Goal: Task Accomplishment & Management: Manage account settings

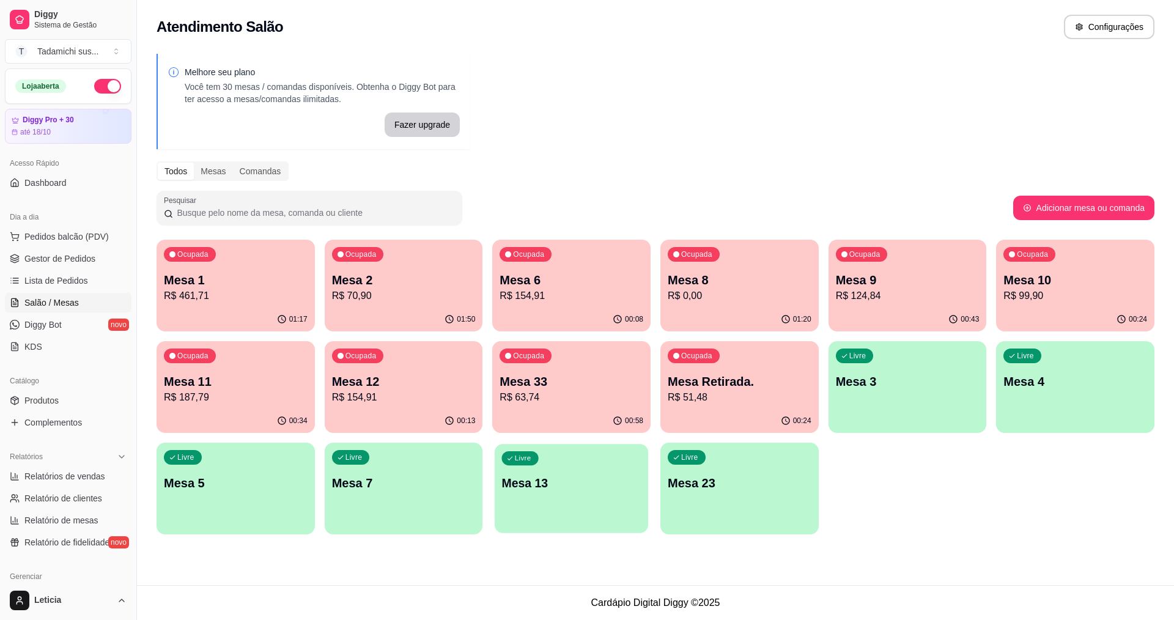
click at [616, 494] on div "Livre Mesa 13" at bounding box center [572, 481] width 154 height 75
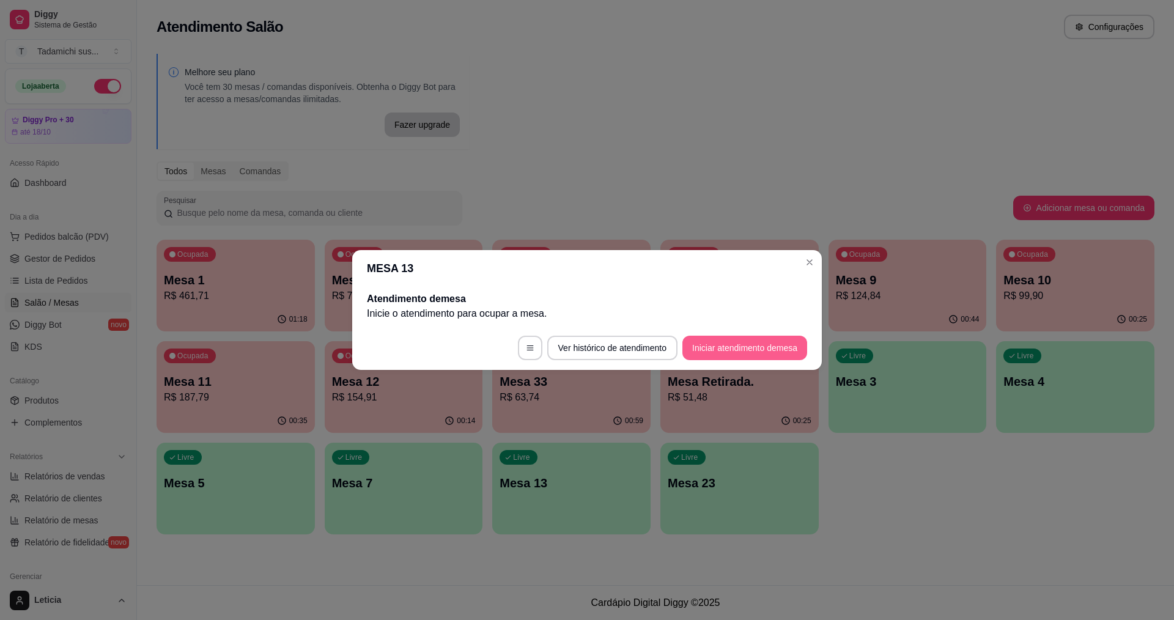
click at [766, 351] on button "Iniciar atendimento de mesa" at bounding box center [745, 348] width 125 height 24
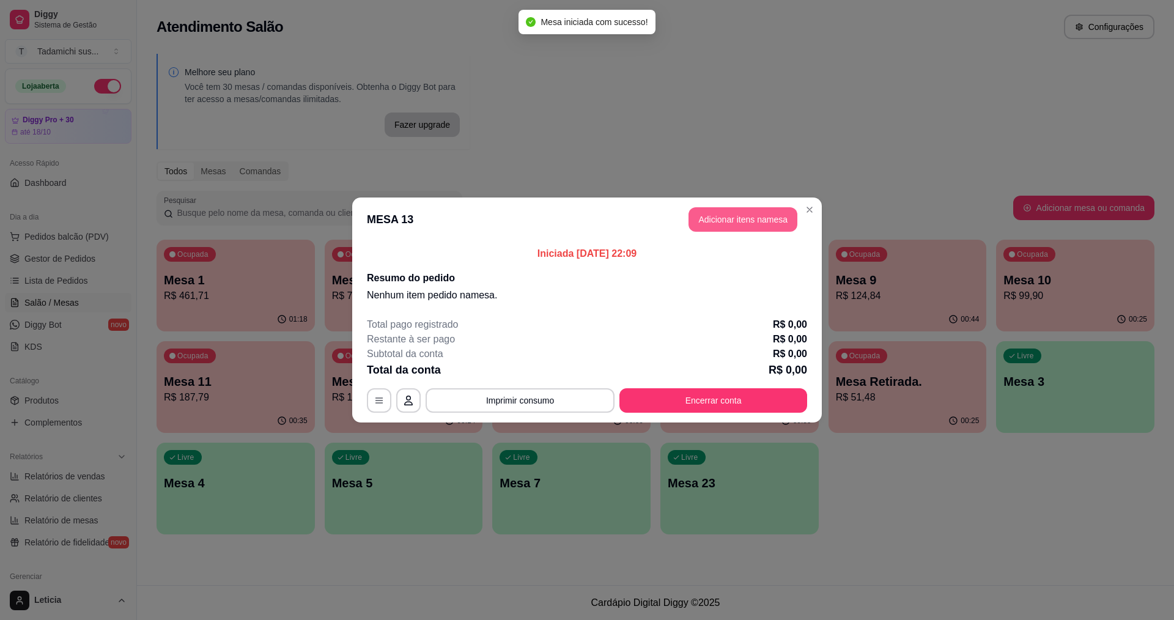
click at [760, 216] on button "Adicionar itens na mesa" at bounding box center [743, 219] width 109 height 24
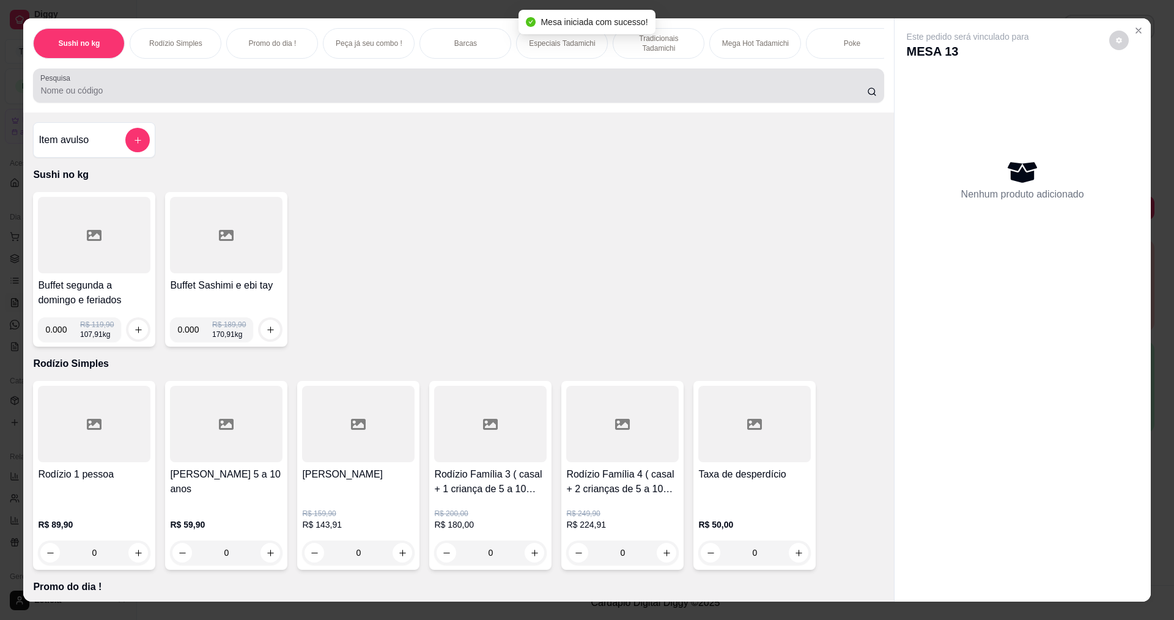
click at [259, 94] on input "Pesquisa" at bounding box center [453, 90] width 826 height 12
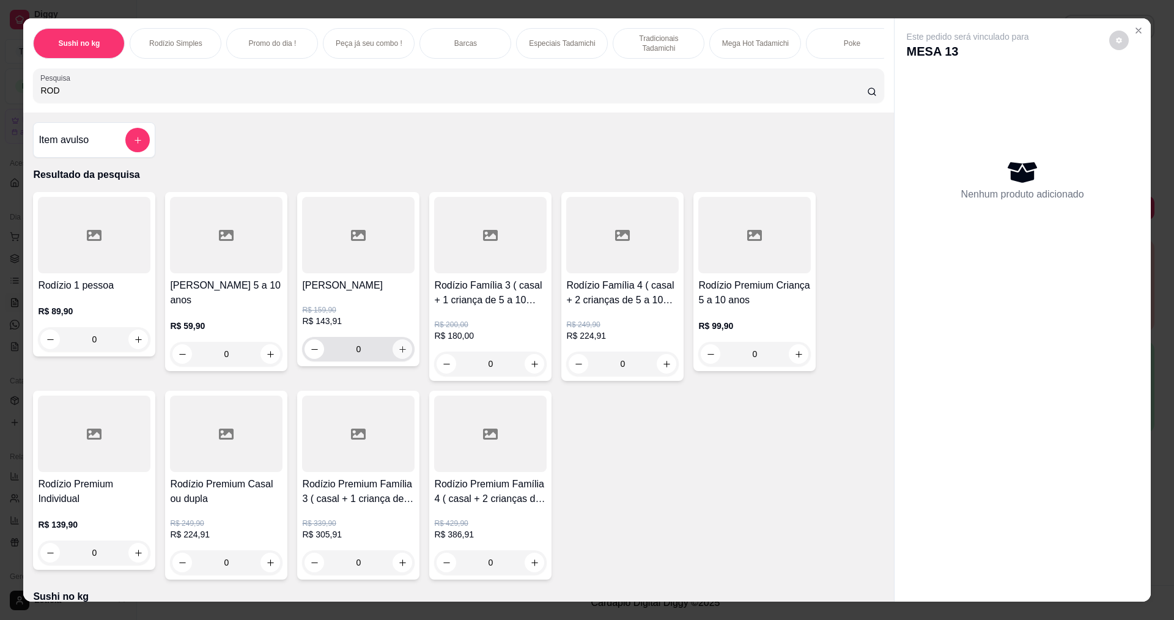
type input "ROD"
click at [401, 354] on icon "increase-product-quantity" at bounding box center [402, 349] width 9 height 9
type input "1"
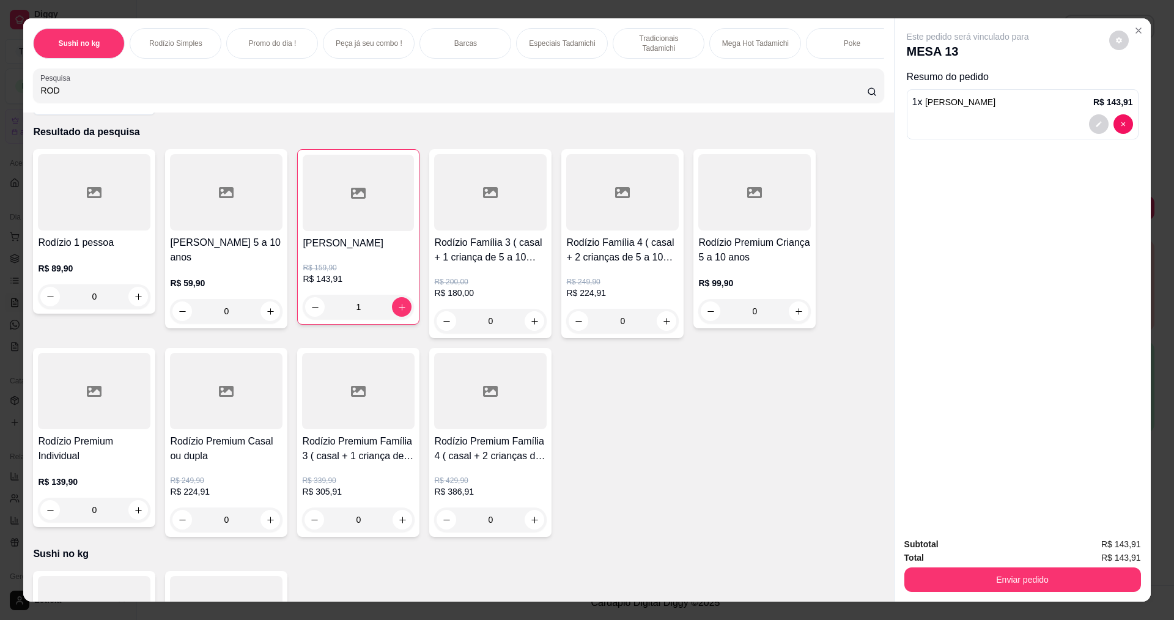
scroll to position [61, 0]
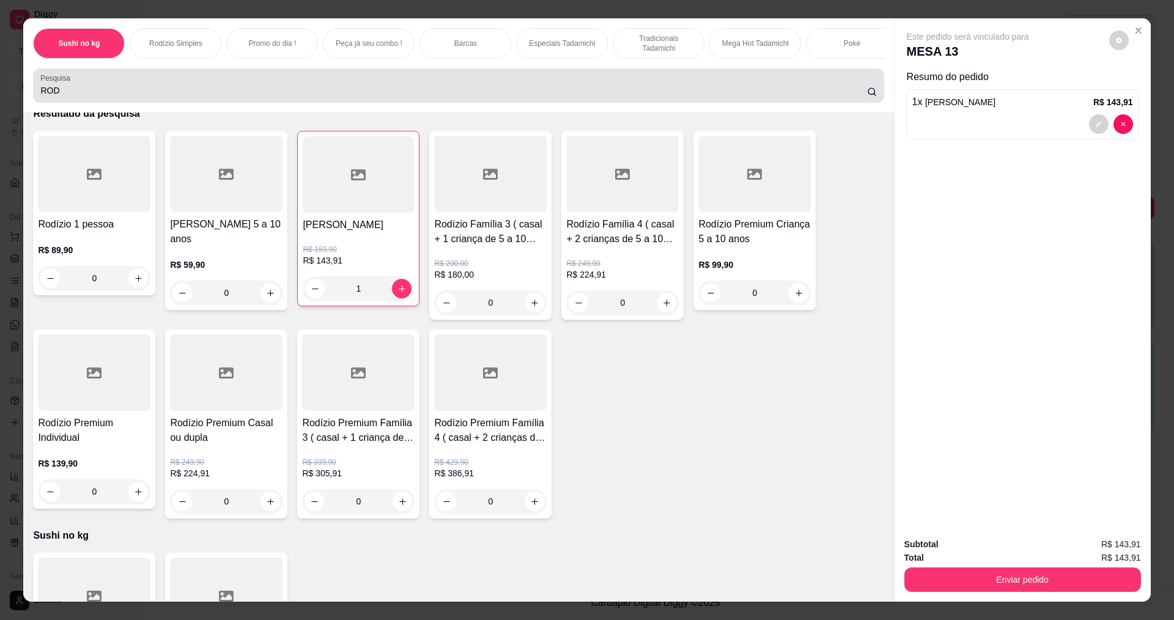
click at [165, 97] on input "ROD" at bounding box center [453, 90] width 826 height 12
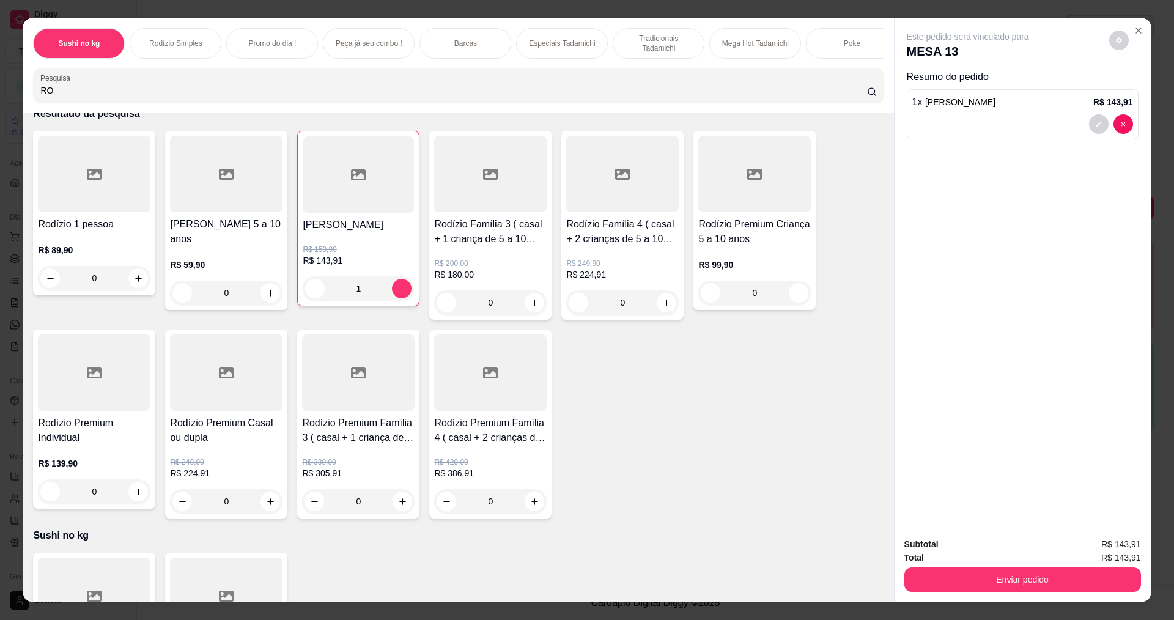
type input "R"
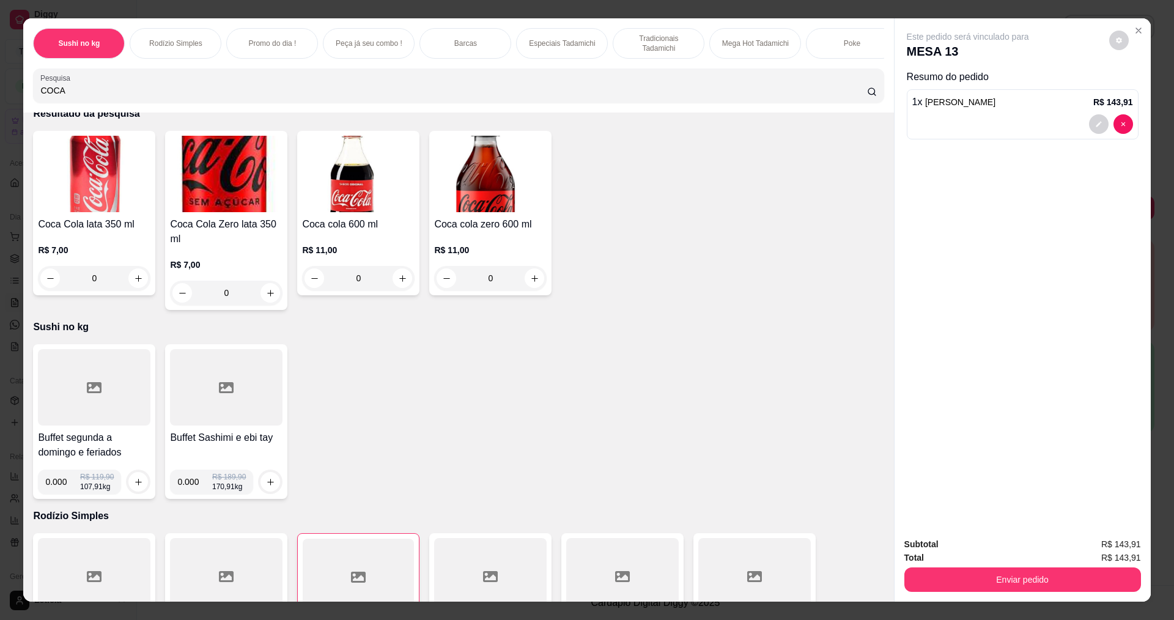
scroll to position [275, 0]
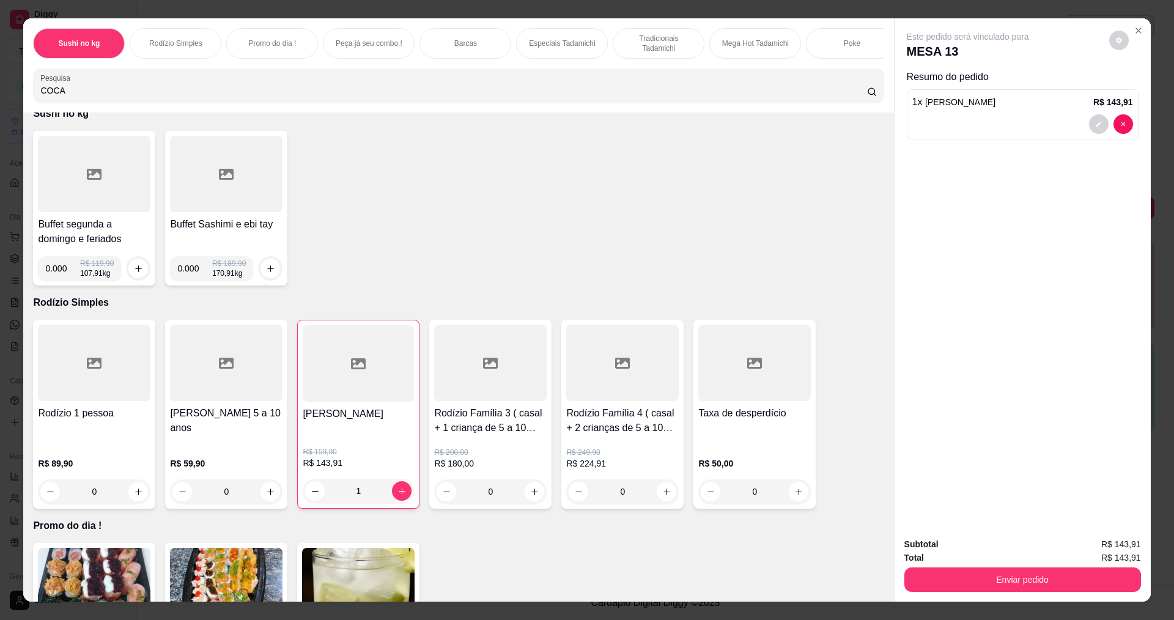
type input "COCA"
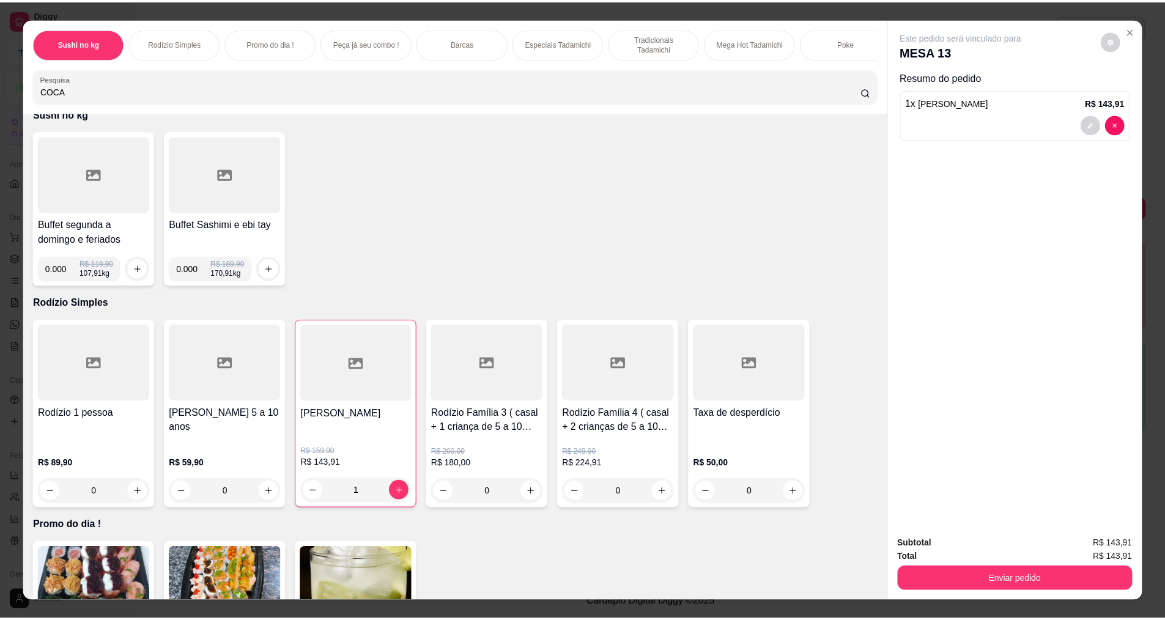
scroll to position [0, 0]
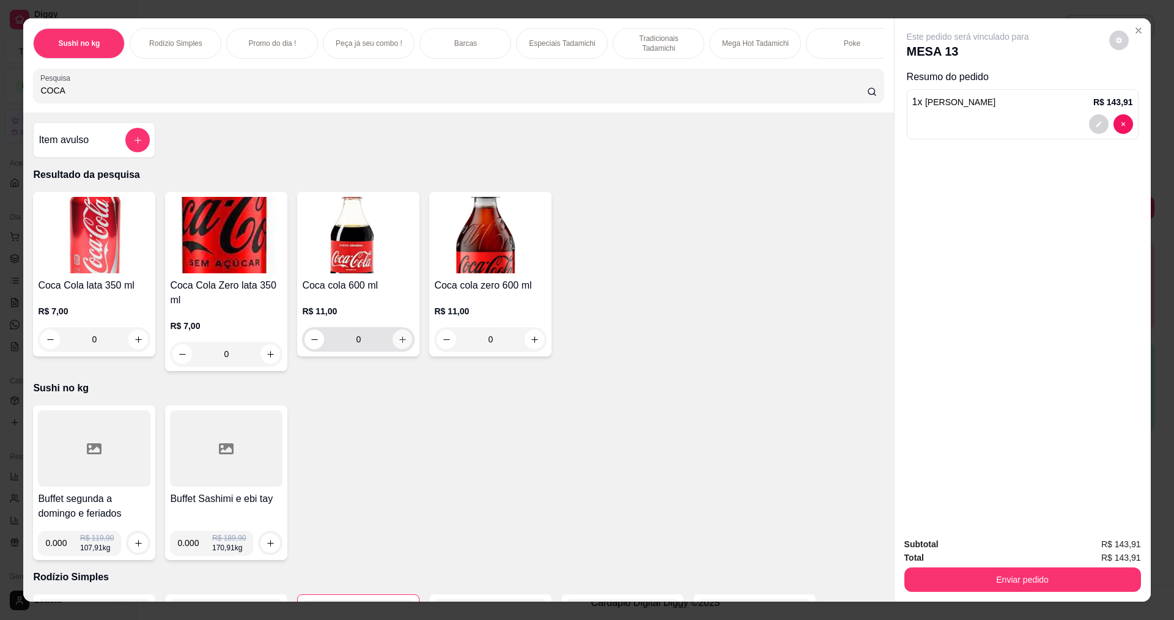
click at [399, 344] on icon "increase-product-quantity" at bounding box center [402, 339] width 9 height 9
type input "1"
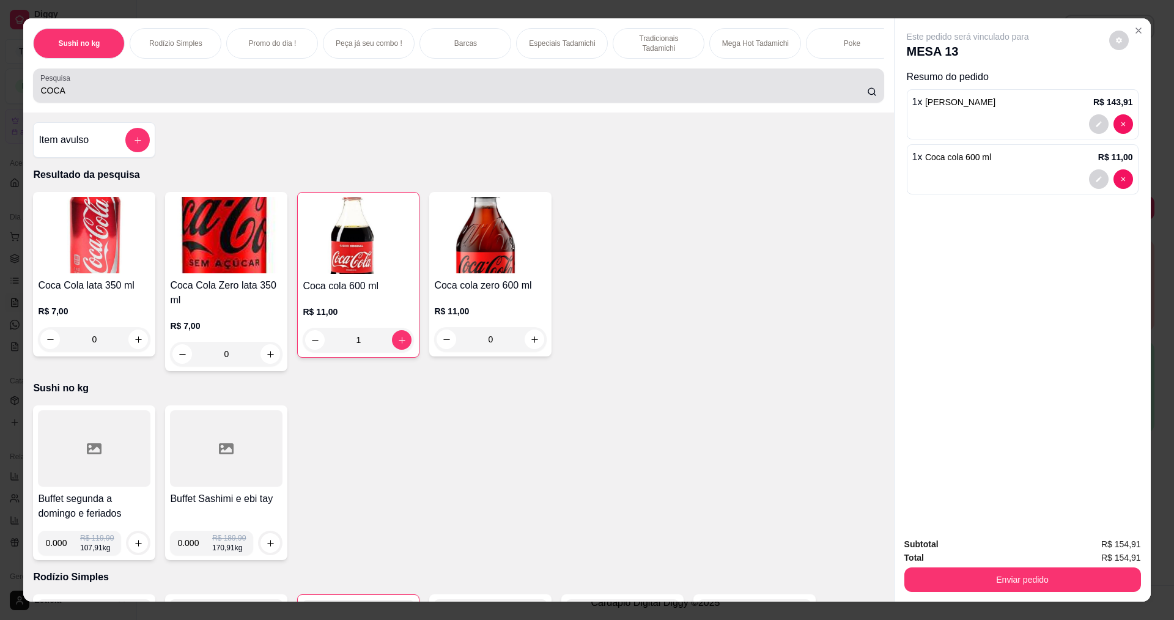
click at [125, 97] on input "COCA" at bounding box center [453, 90] width 826 height 12
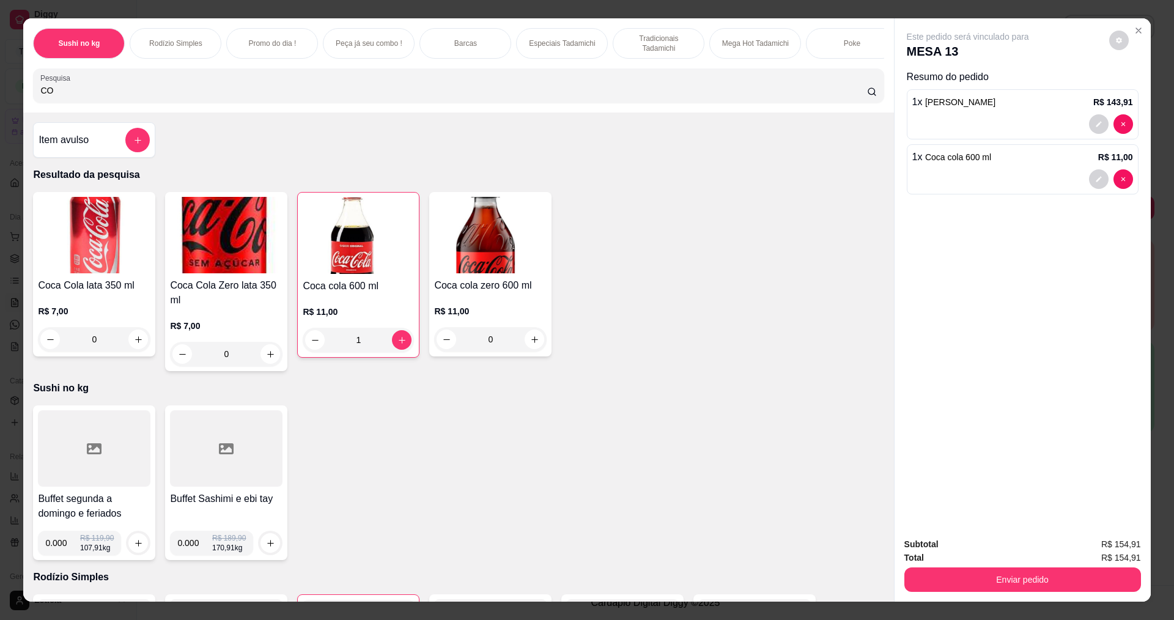
type input "C"
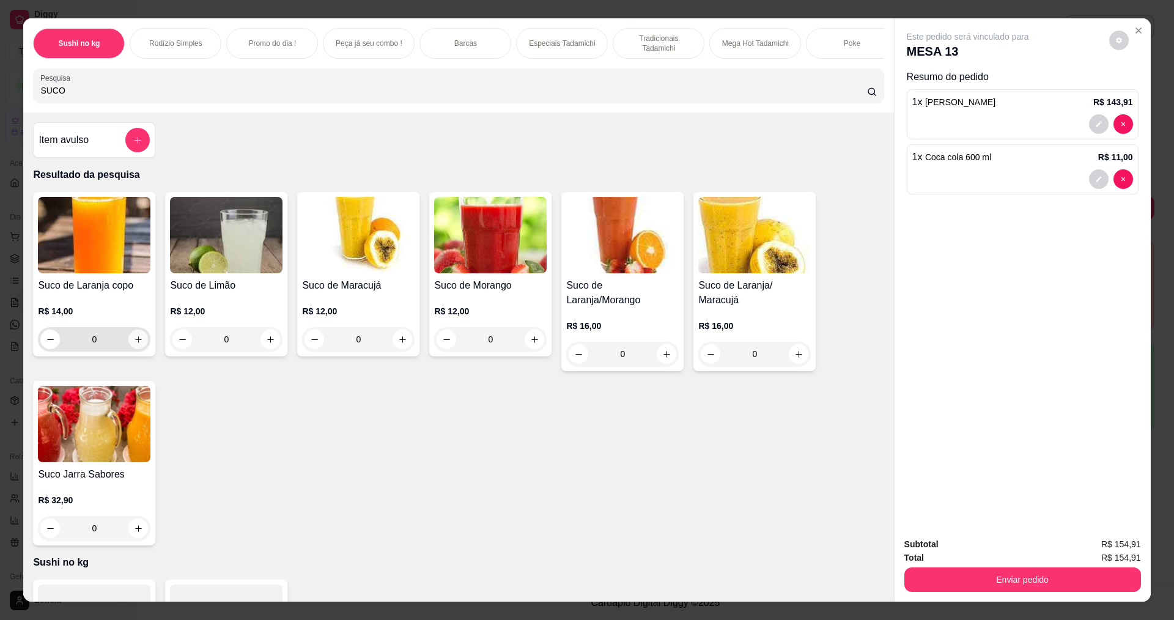
type input "SUCO"
click at [139, 349] on button "increase-product-quantity" at bounding box center [138, 340] width 20 height 20
type input "1"
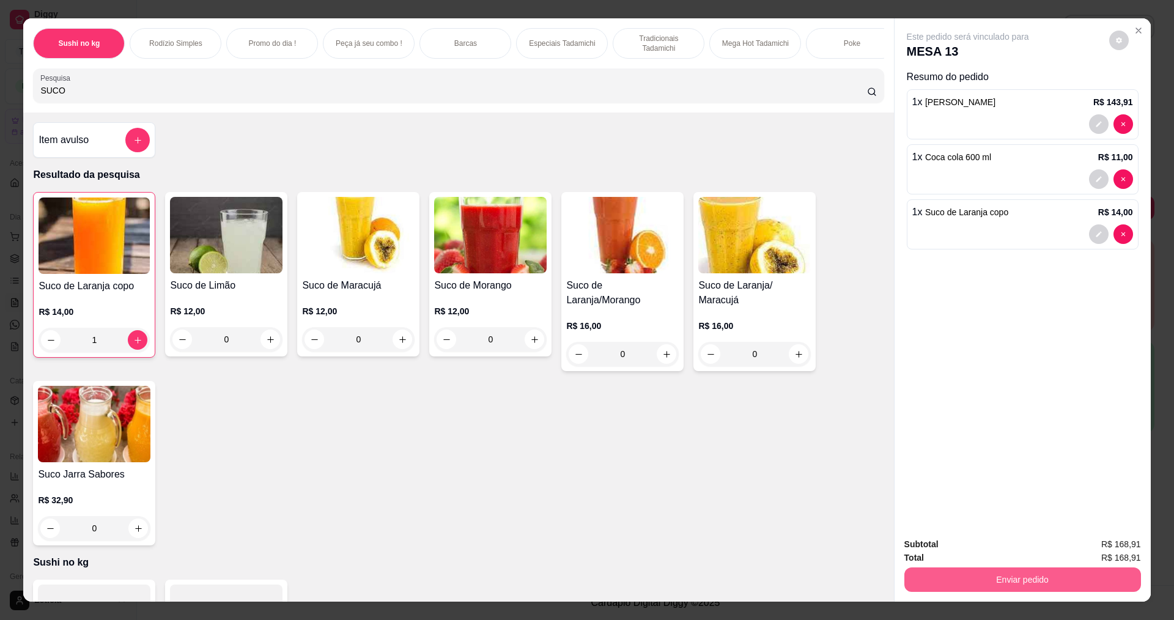
click at [1021, 583] on button "Enviar pedido" at bounding box center [1023, 580] width 237 height 24
click at [962, 549] on button "Não registrar e enviar pedido" at bounding box center [982, 549] width 127 height 23
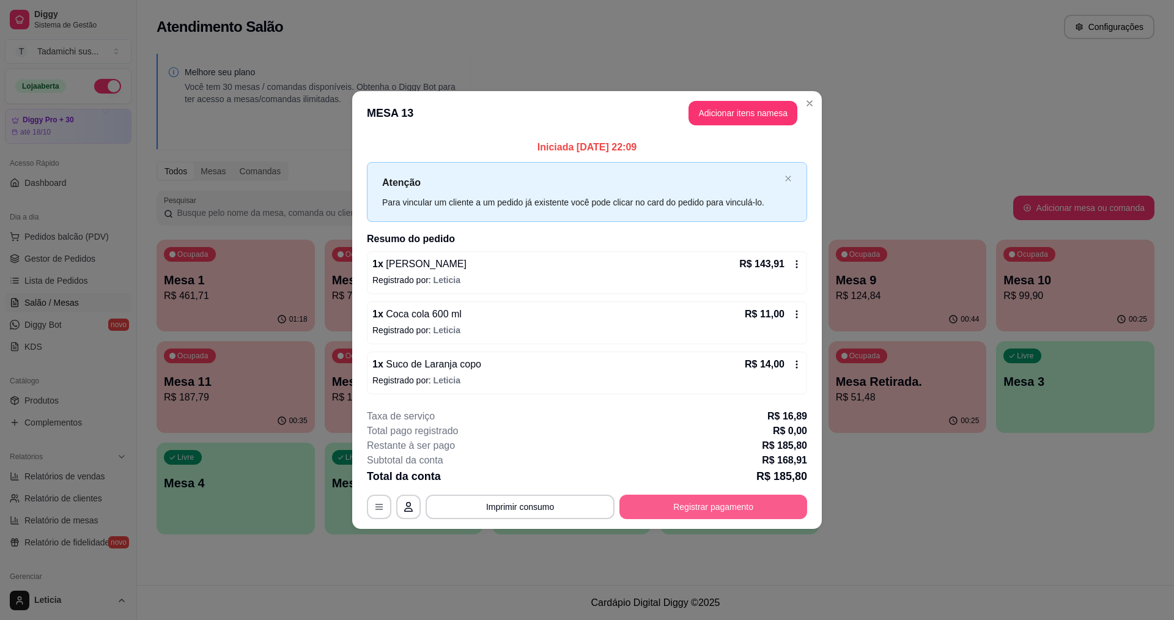
click at [667, 508] on button "Registrar pagamento" at bounding box center [714, 507] width 188 height 24
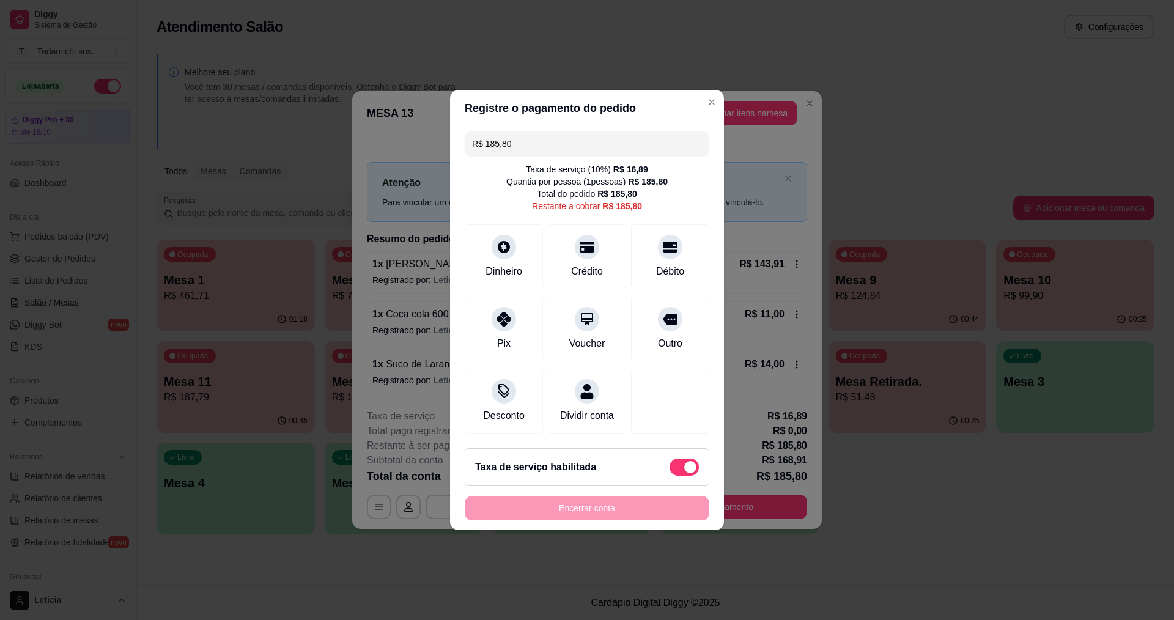
click at [658, 472] on div "Taxa de serviço habilitada" at bounding box center [587, 467] width 224 height 17
type input "R$ 168,91"
checkbox input "false"
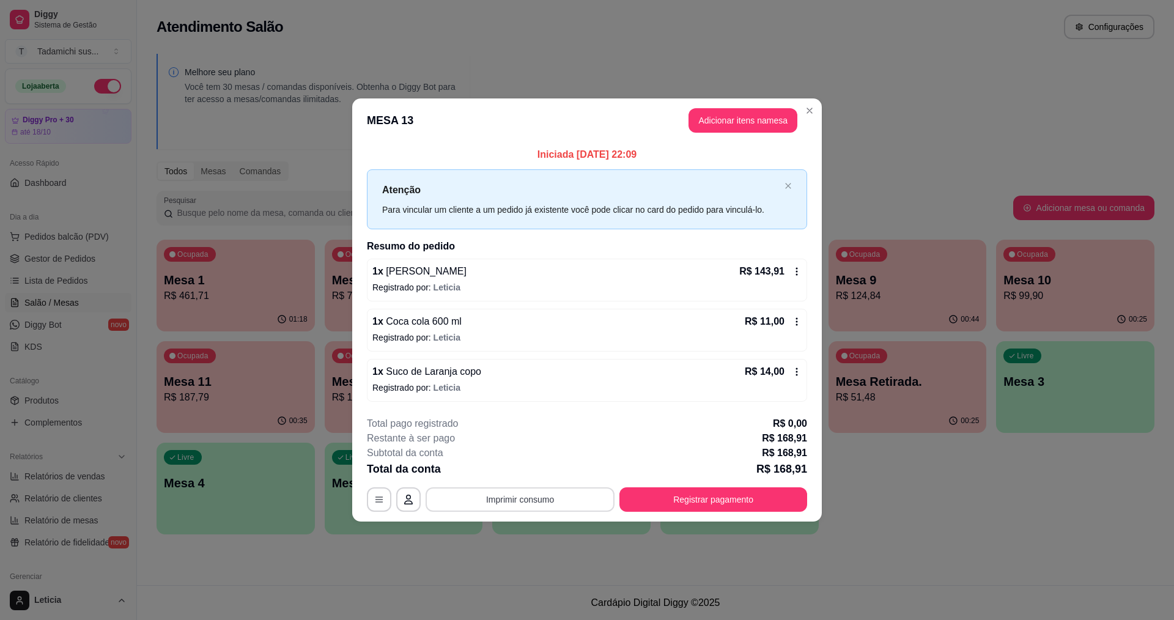
click at [540, 501] on button "Imprimir consumo" at bounding box center [520, 499] width 189 height 24
click at [544, 448] on button "IMPRESSORA HAYOM" at bounding box center [523, 447] width 94 height 20
click at [722, 494] on button "Registrar pagamento" at bounding box center [714, 499] width 188 height 24
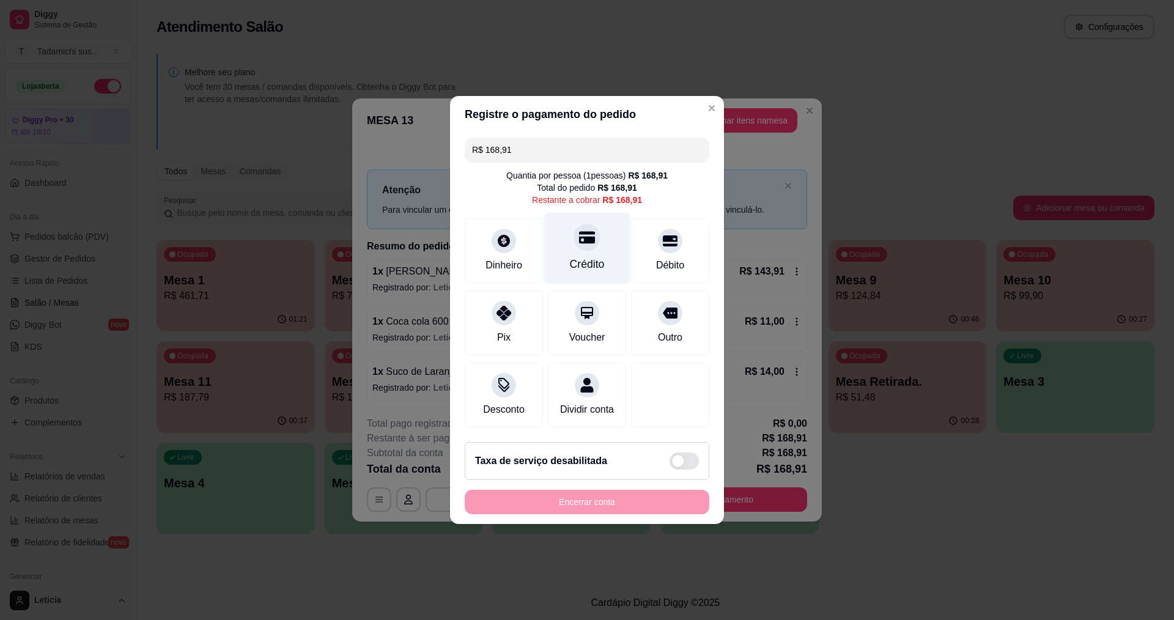
click at [592, 224] on div at bounding box center [587, 237] width 27 height 27
type input "R$ 0,00"
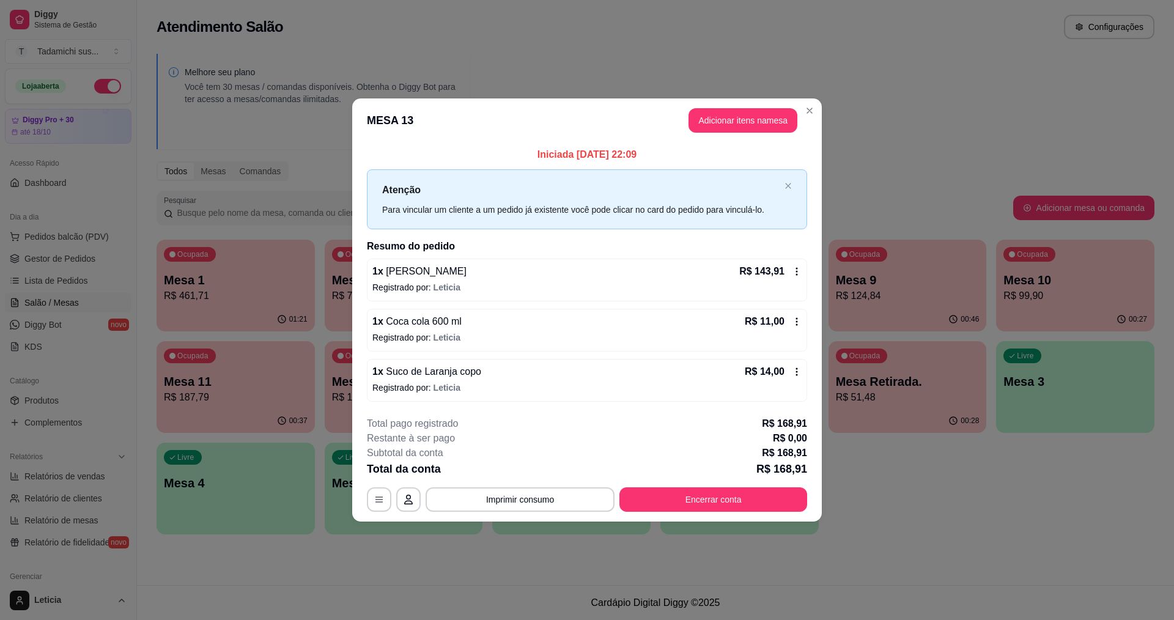
click at [586, 486] on div "**********" at bounding box center [587, 464] width 440 height 95
click at [550, 493] on button "Imprimir consumo" at bounding box center [520, 499] width 189 height 24
click at [549, 445] on button "IMPRESSORA HAYOM" at bounding box center [523, 447] width 94 height 20
click at [714, 499] on button "Encerrar conta" at bounding box center [714, 499] width 188 height 24
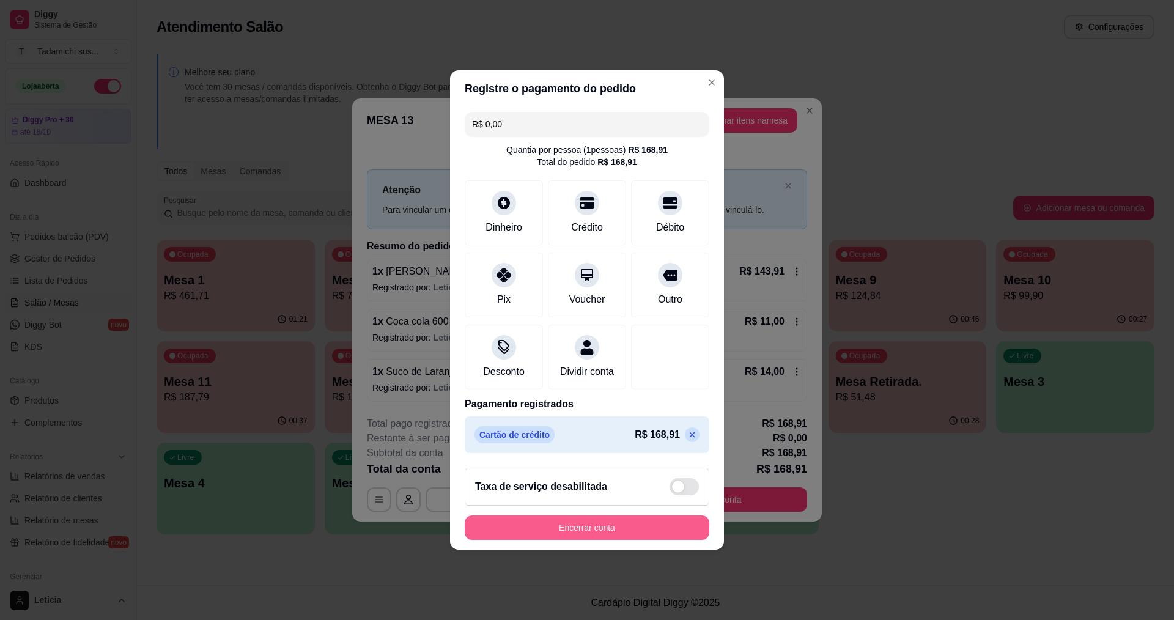
click at [628, 534] on button "Encerrar conta" at bounding box center [587, 528] width 245 height 24
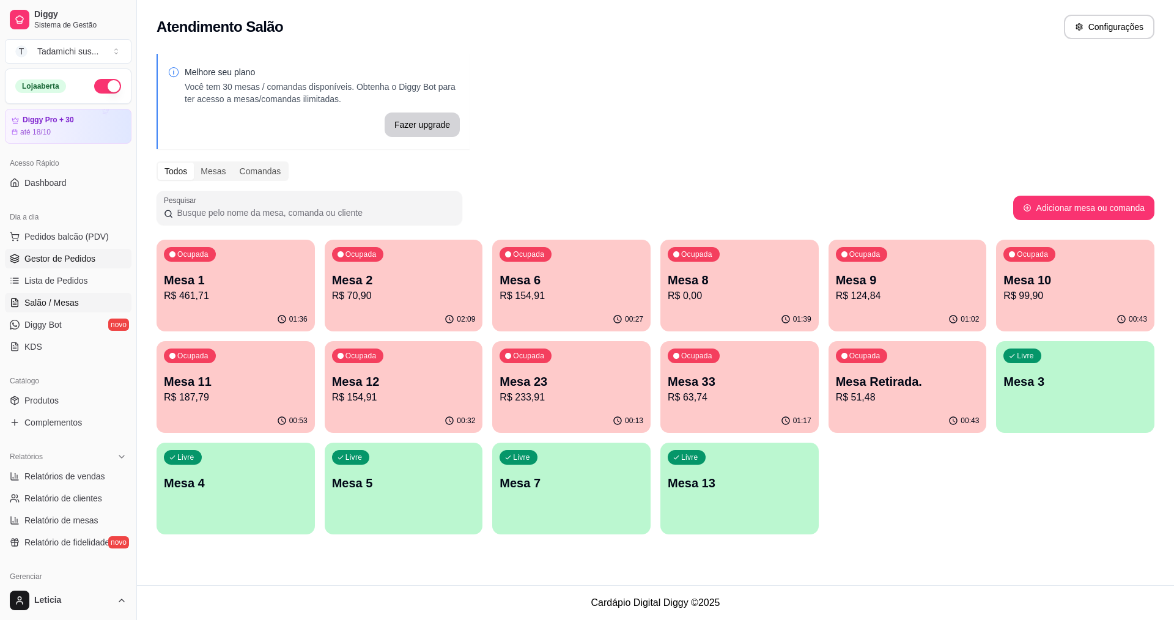
click at [54, 252] on link "Gestor de Pedidos" at bounding box center [68, 259] width 127 height 20
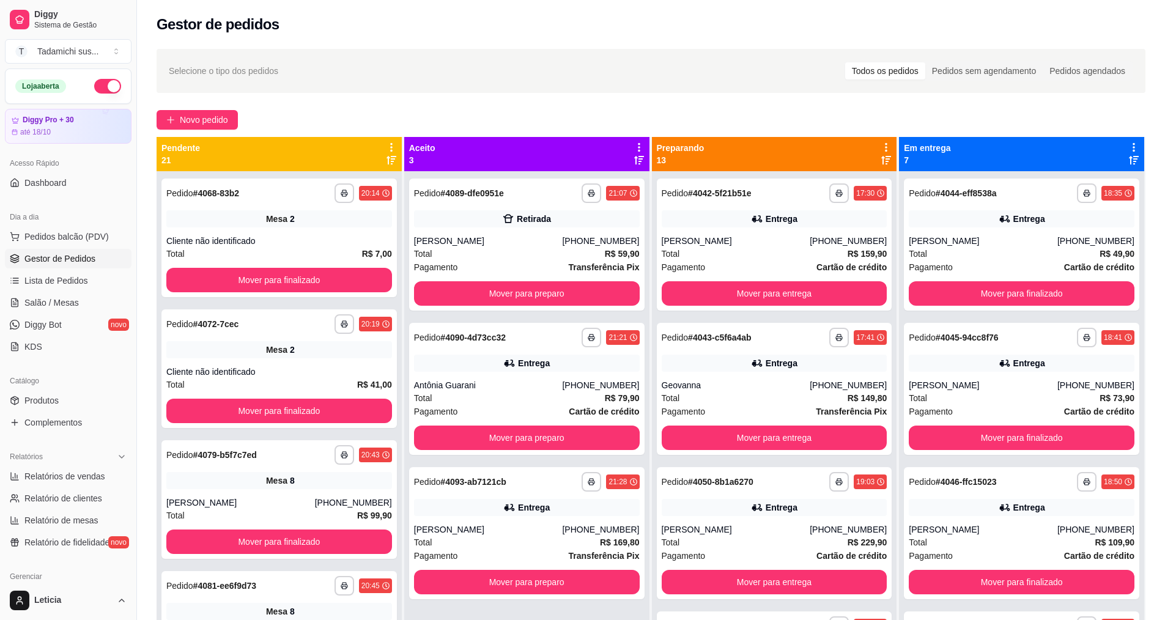
click at [237, 70] on span "Selecione o tipo dos pedidos" at bounding box center [223, 70] width 109 height 13
drag, startPoint x: 435, startPoint y: 89, endPoint x: 444, endPoint y: 84, distance: 10.4
click at [436, 88] on div "Selecione o tipo dos pedidos Todos os pedidos Pedidos sem agendamento Pedidos a…" at bounding box center [651, 71] width 989 height 44
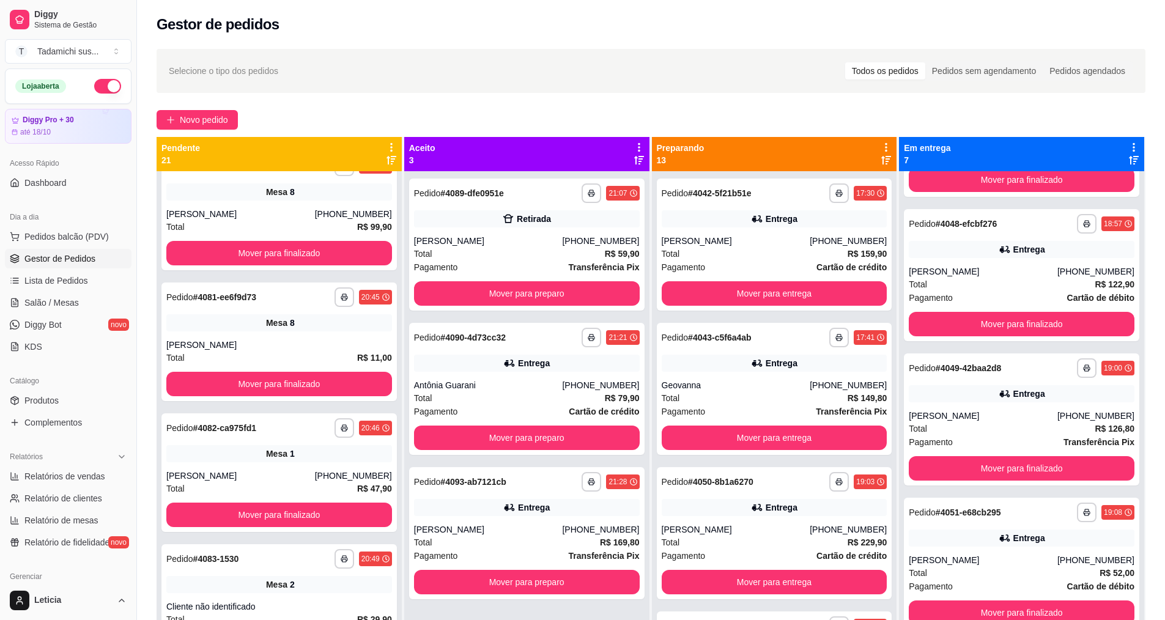
scroll to position [306, 0]
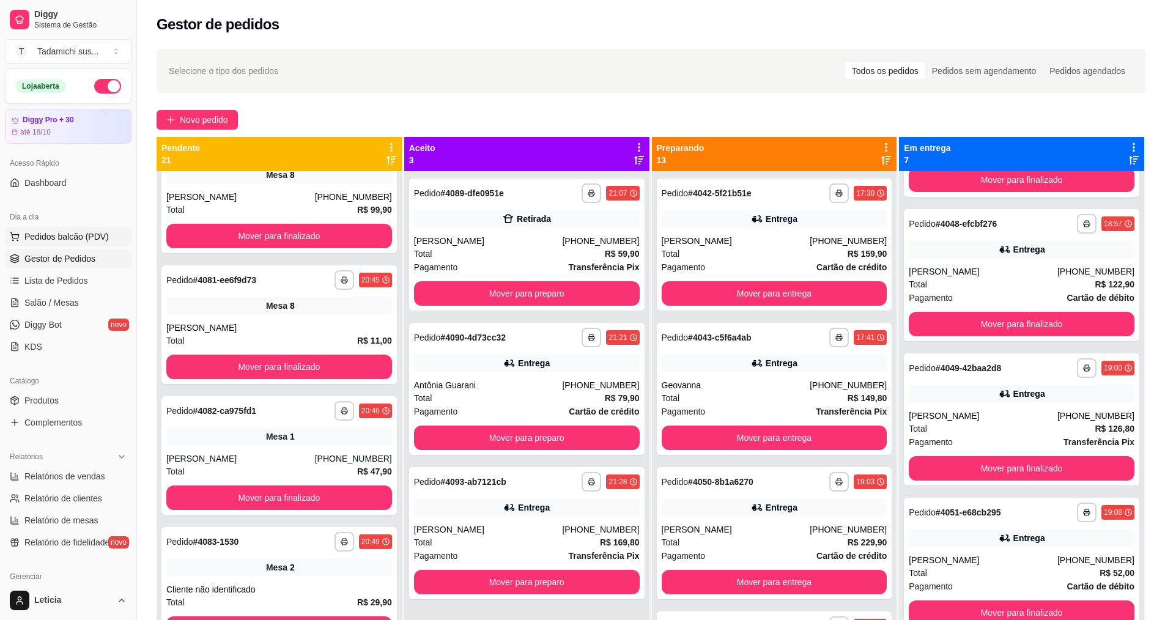
click at [77, 231] on span "Pedidos balcão (PDV)" at bounding box center [66, 237] width 84 height 12
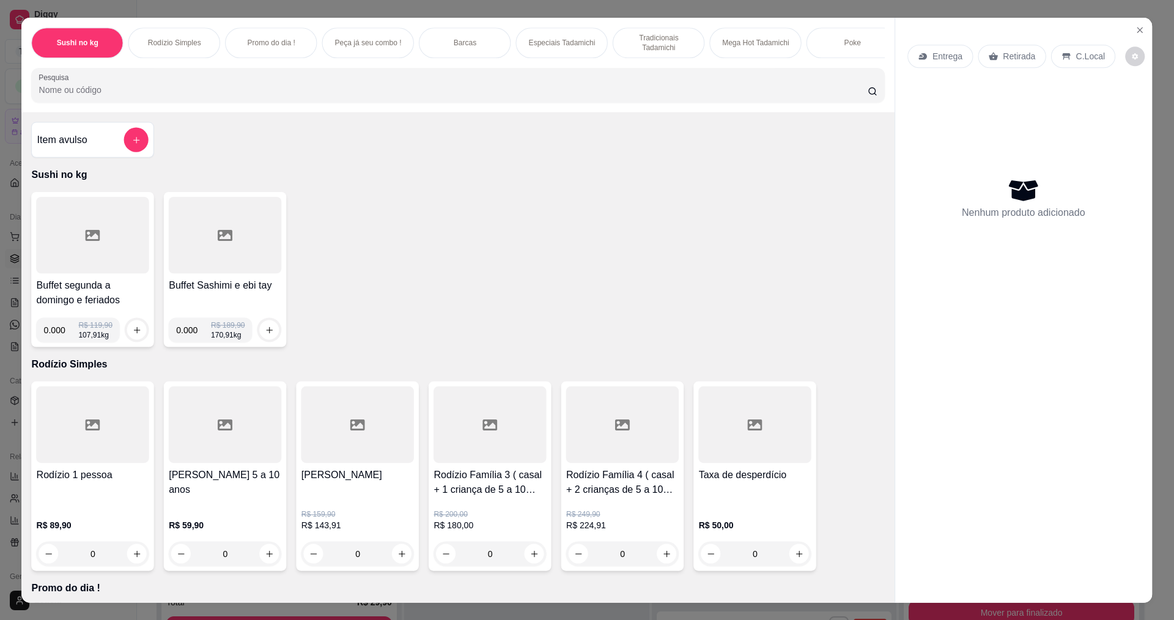
click at [62, 258] on div at bounding box center [93, 235] width 113 height 76
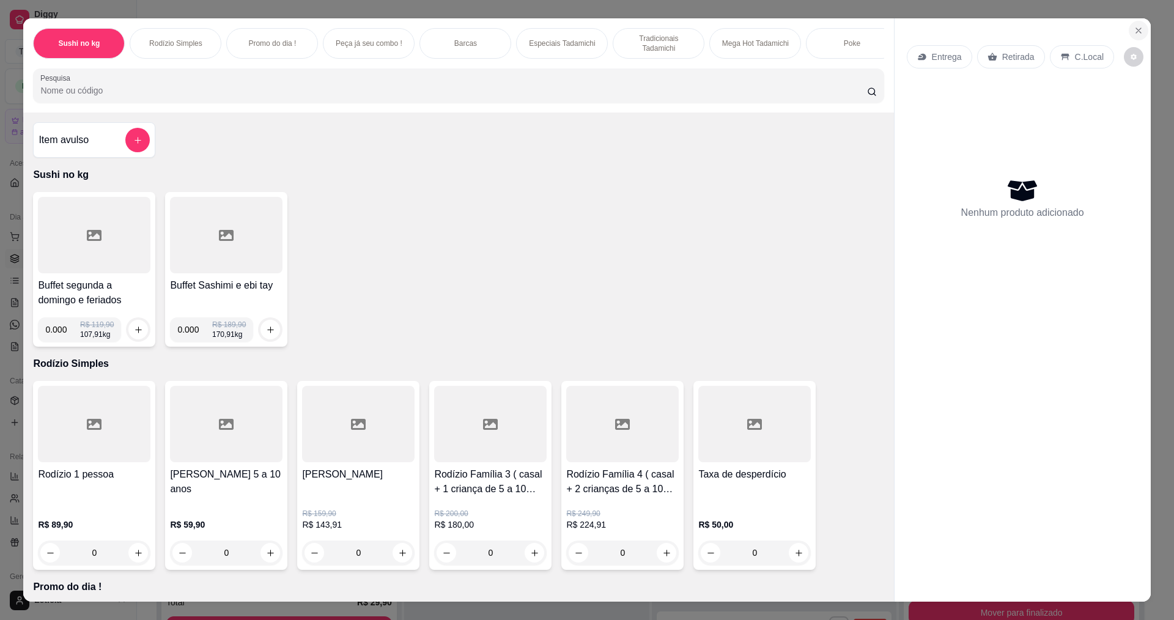
click at [1134, 31] on icon "Close" at bounding box center [1139, 31] width 10 height 10
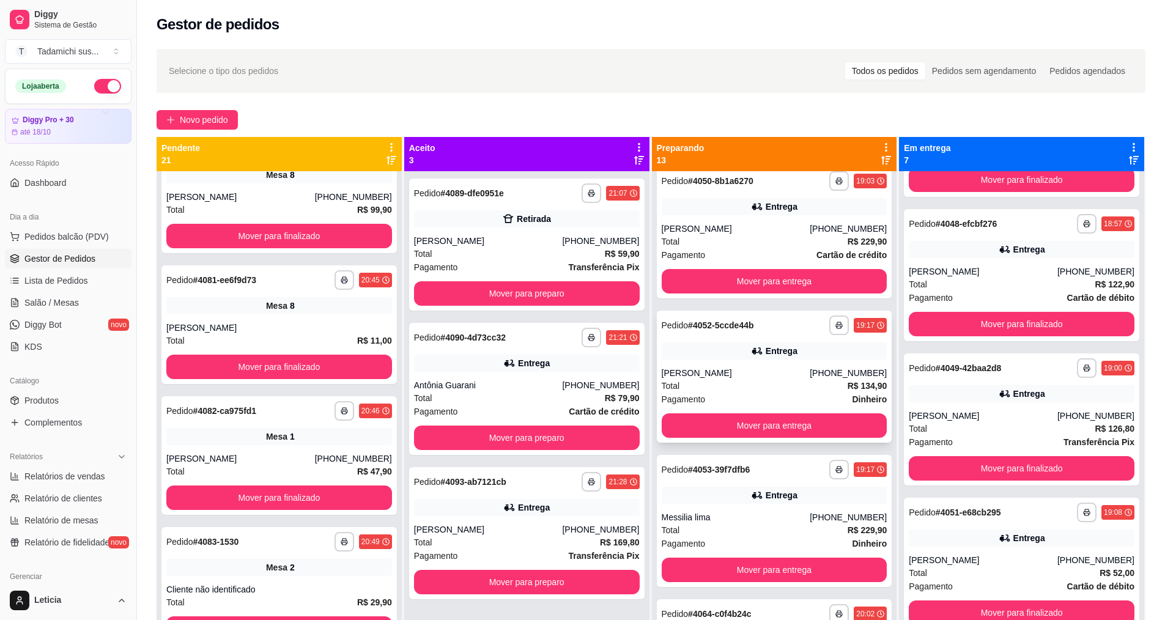
scroll to position [306, 0]
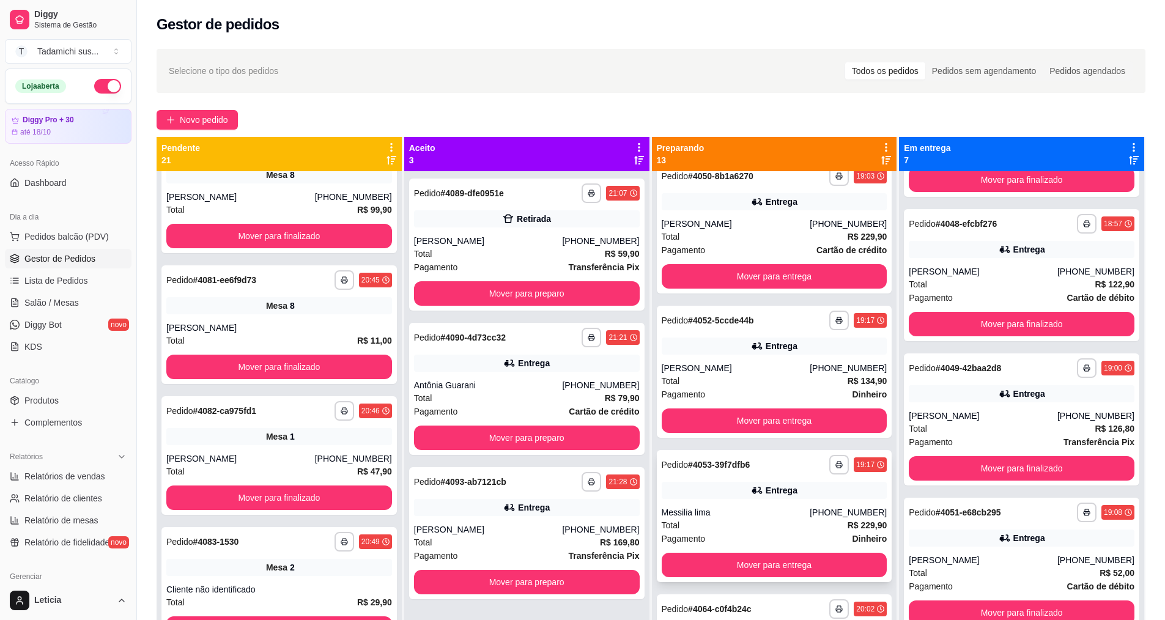
click at [734, 466] on strong "# 4053-39f7dfb6" at bounding box center [719, 465] width 62 height 10
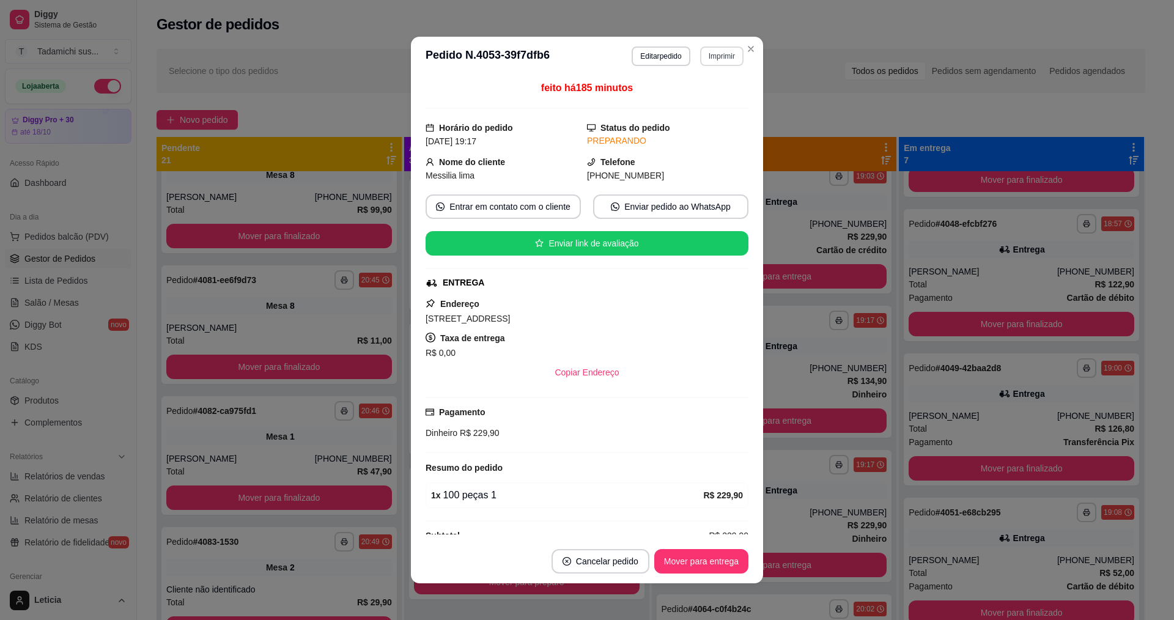
click at [701, 49] on button "Imprimir" at bounding box center [721, 56] width 43 height 20
click at [694, 100] on button "IMPRESSORA HAYOM" at bounding box center [692, 98] width 91 height 19
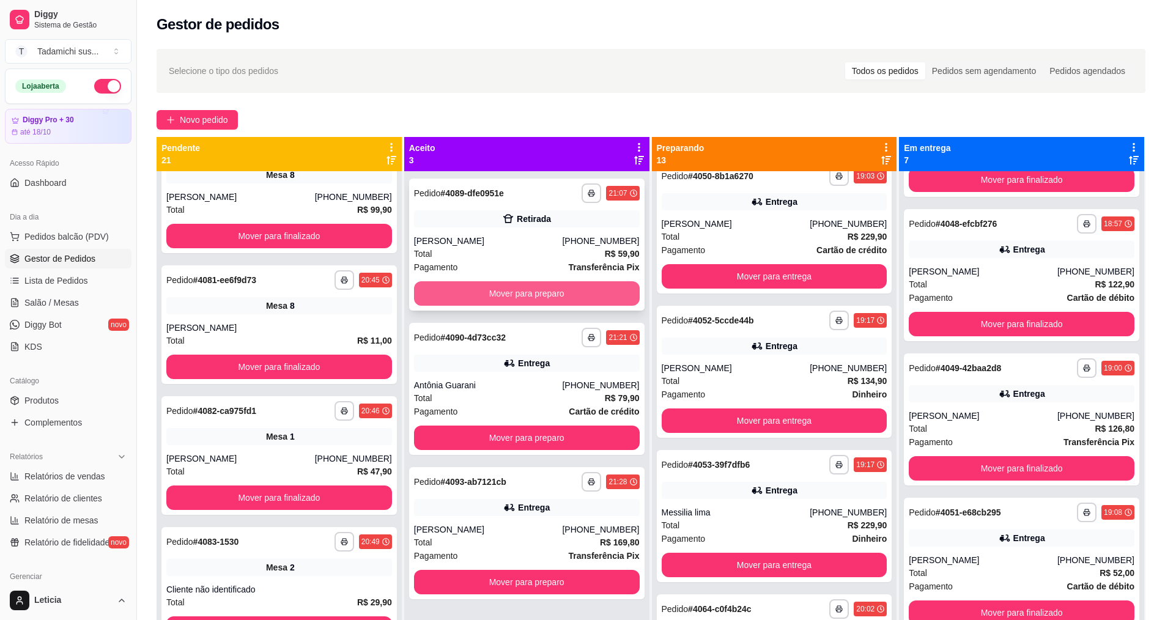
click at [543, 289] on button "Mover para preparo" at bounding box center [527, 293] width 226 height 24
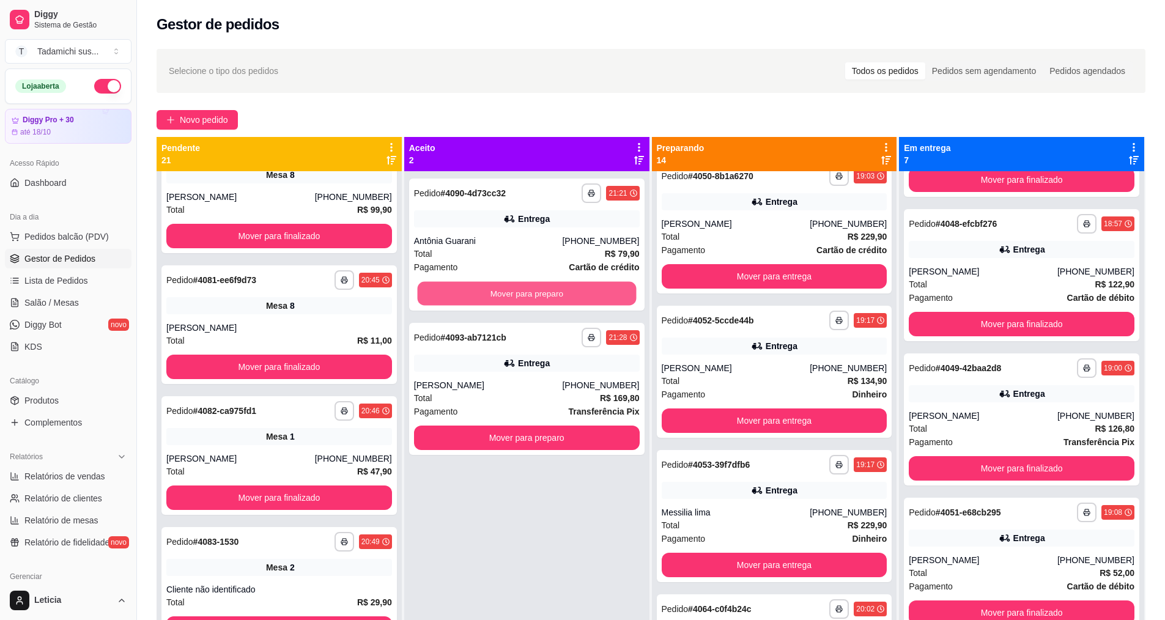
click at [543, 289] on button "Mover para preparo" at bounding box center [526, 294] width 219 height 24
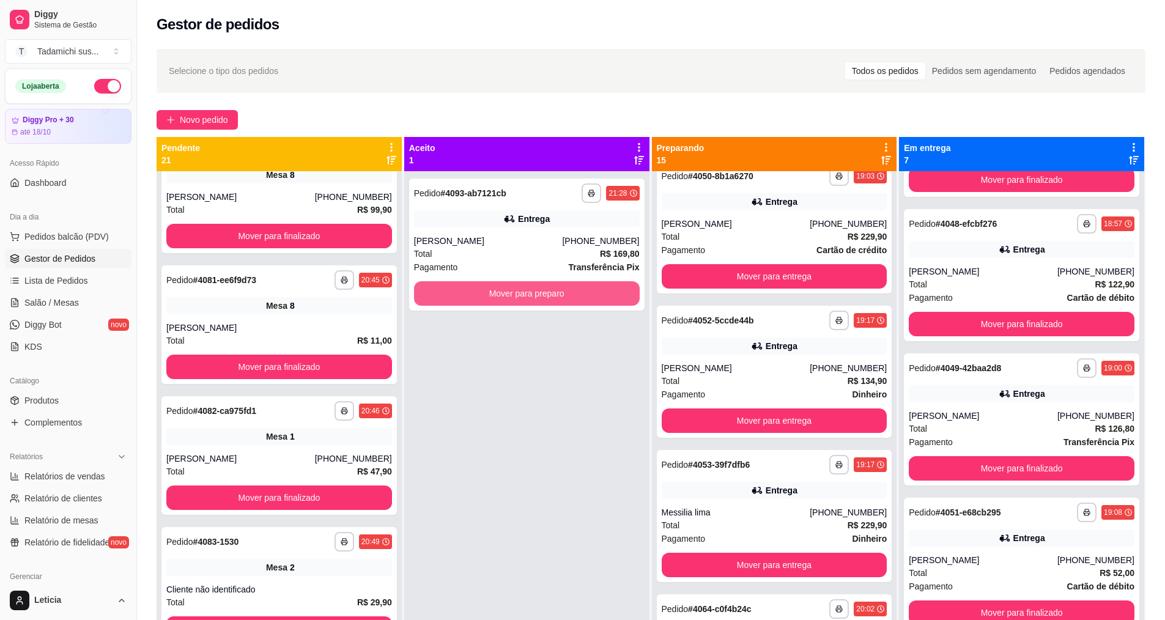
click at [543, 289] on button "Mover para preparo" at bounding box center [527, 293] width 226 height 24
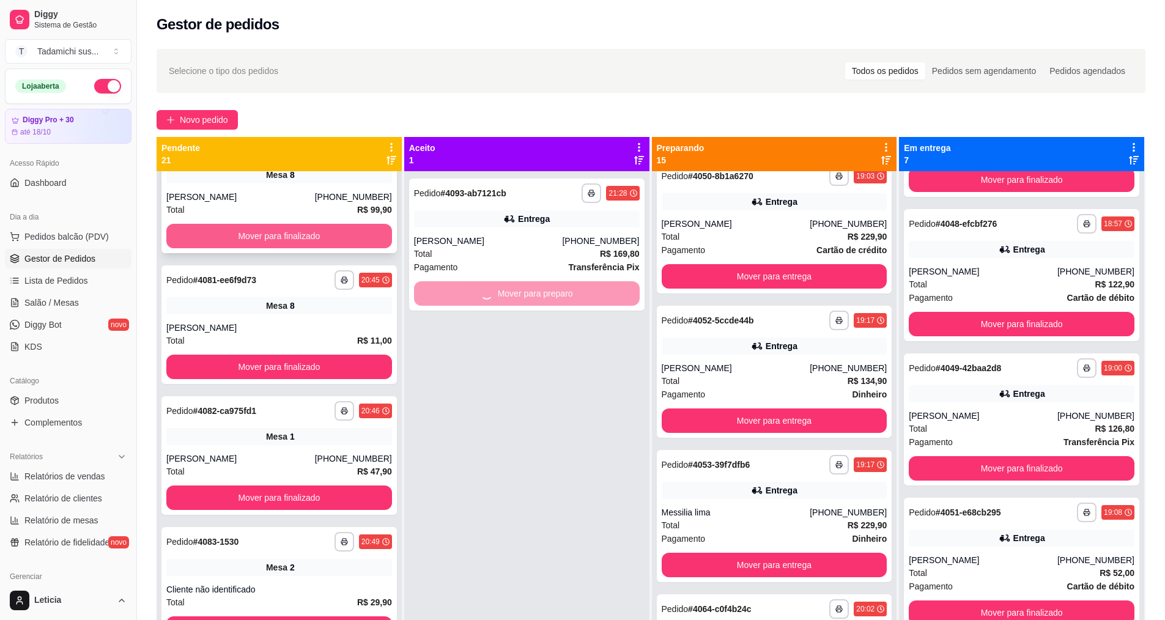
click at [311, 231] on button "Mover para finalizado" at bounding box center [279, 236] width 226 height 24
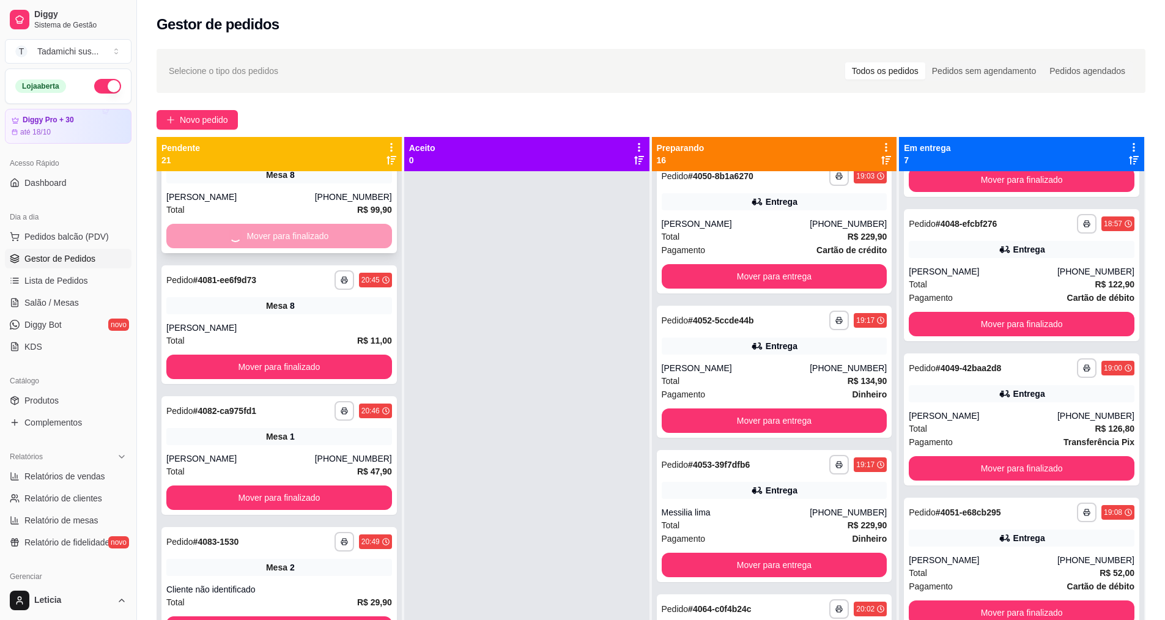
scroll to position [175, 0]
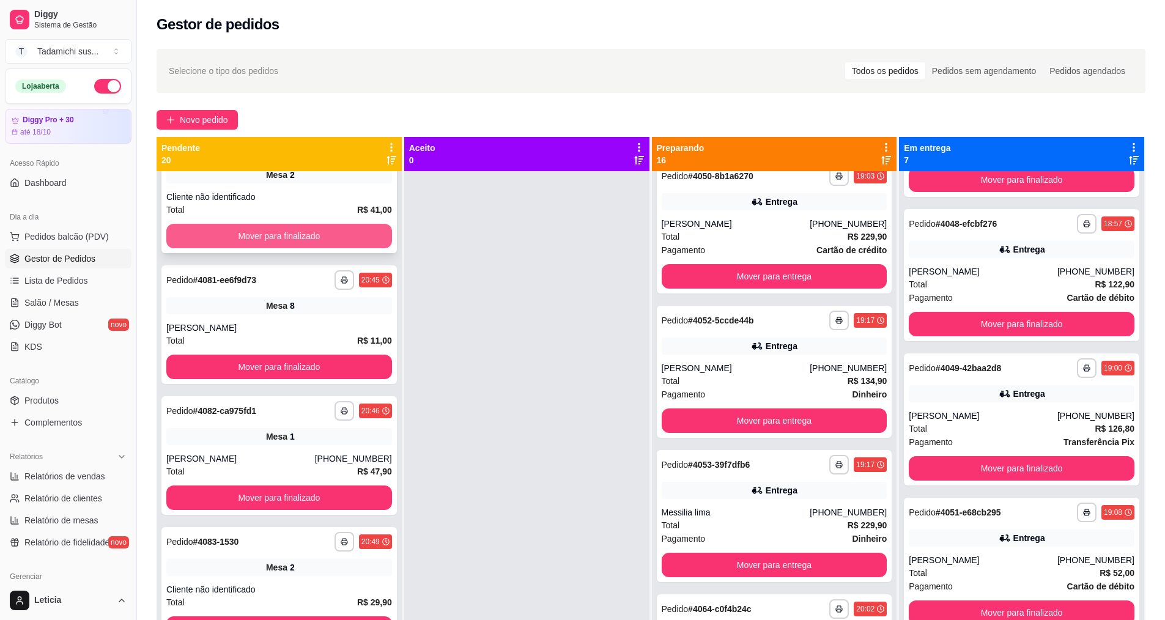
click at [287, 241] on button "Mover para finalizado" at bounding box center [279, 236] width 226 height 24
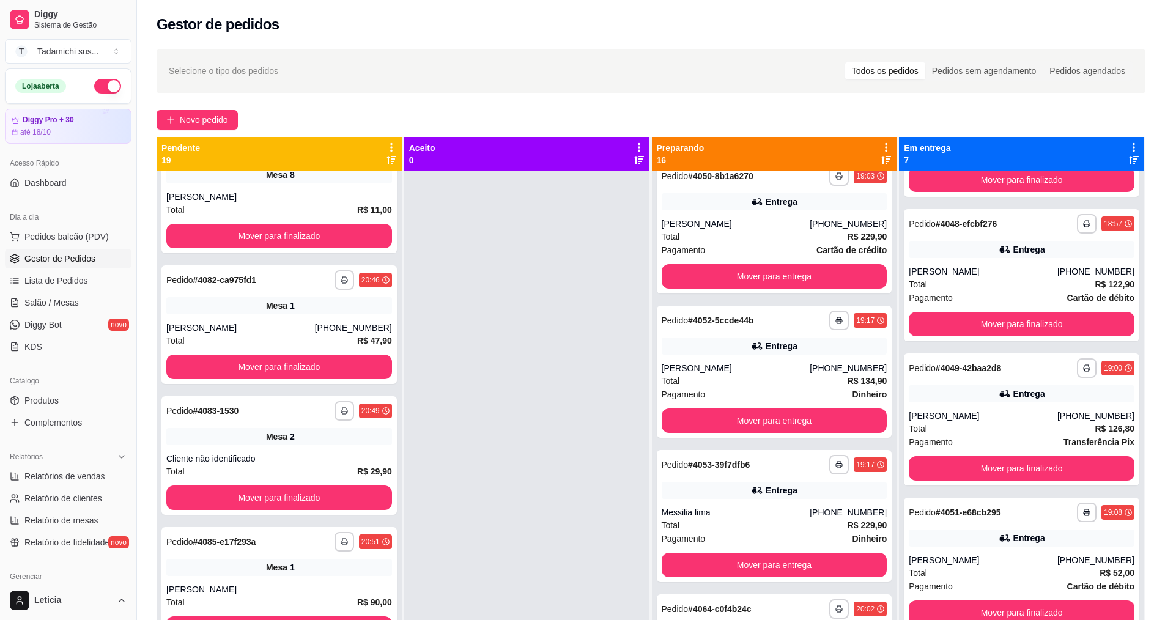
scroll to position [44, 0]
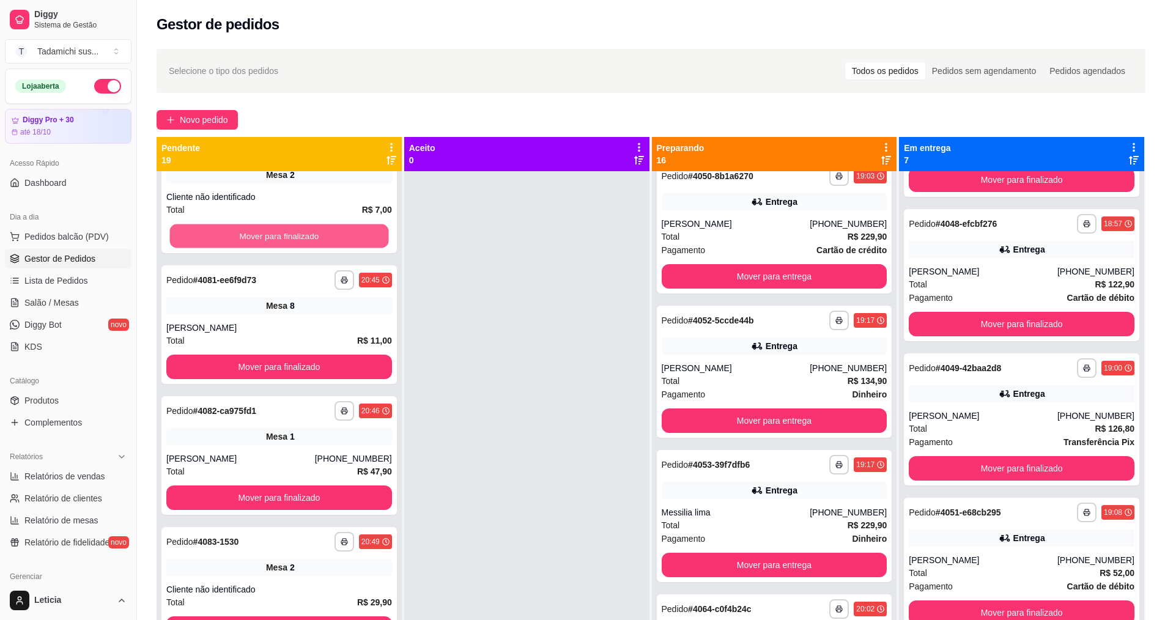
click at [287, 241] on button "Mover para finalizado" at bounding box center [279, 236] width 219 height 24
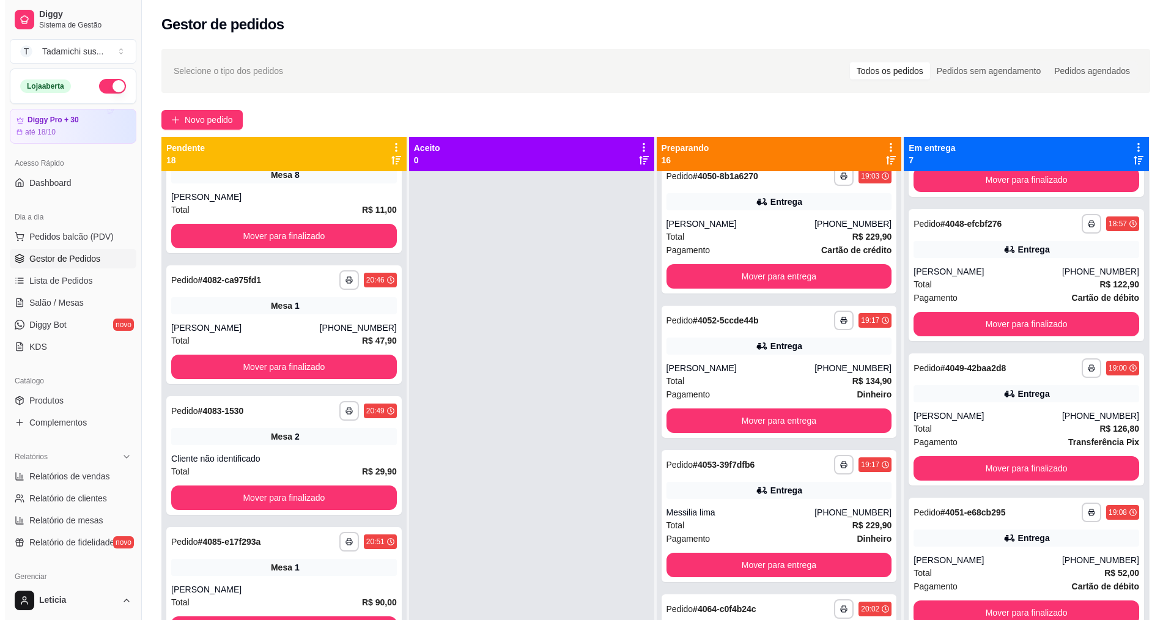
scroll to position [0, 0]
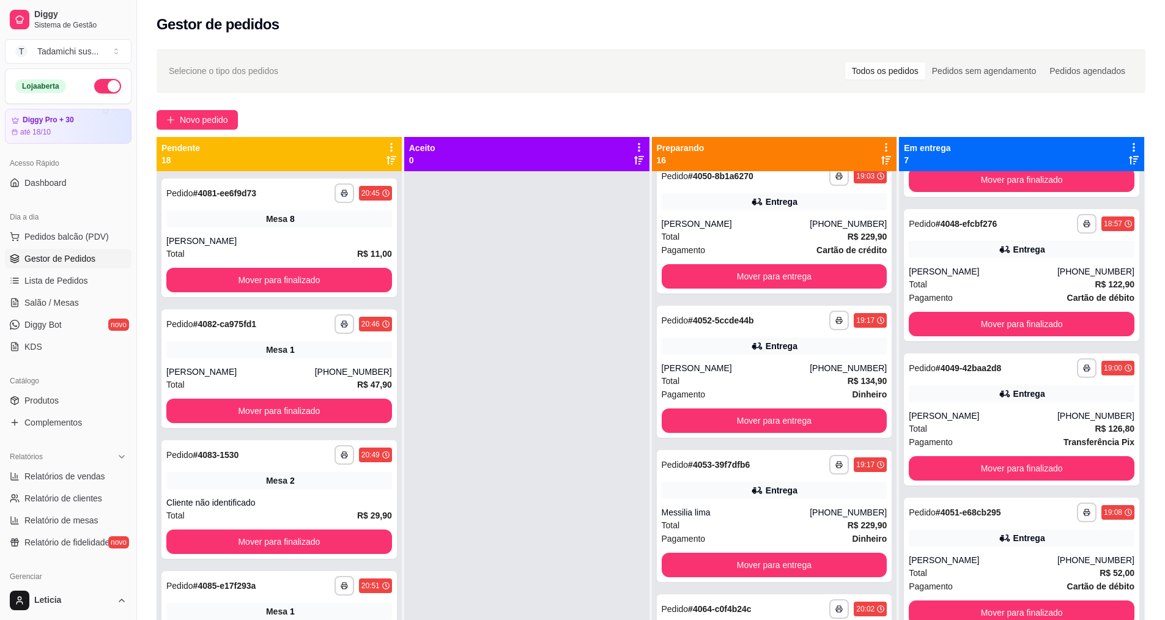
click at [287, 241] on div "[PERSON_NAME]" at bounding box center [279, 241] width 226 height 12
click at [284, 284] on button "Mover para finalizado" at bounding box center [279, 280] width 226 height 24
click at [283, 284] on button "Mover para finalizado" at bounding box center [279, 280] width 226 height 24
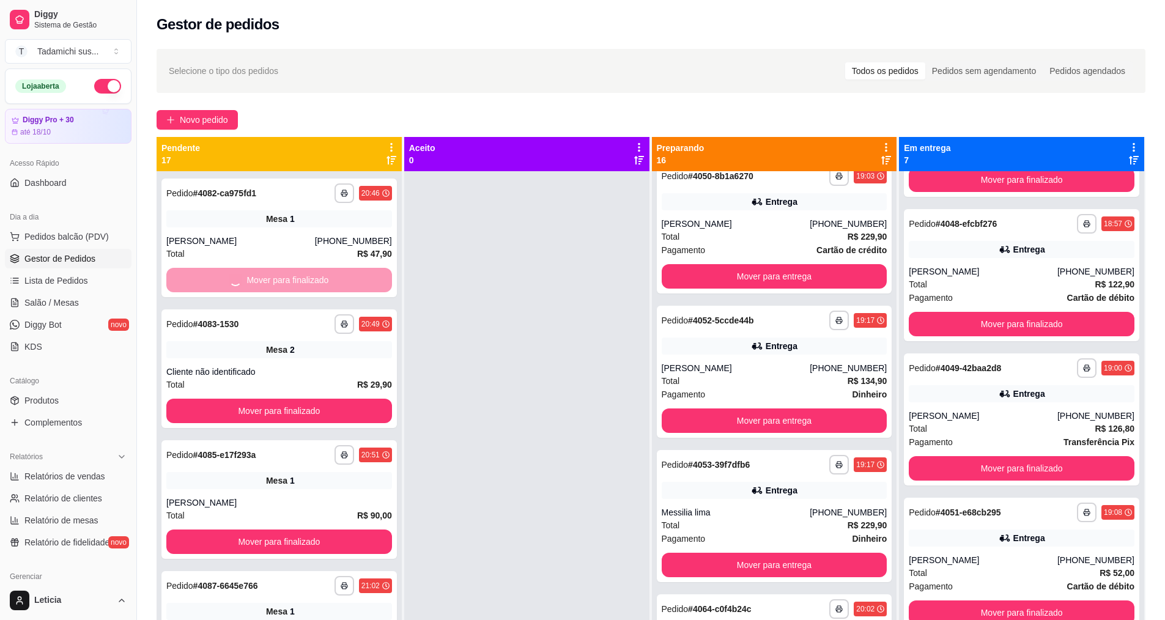
click at [283, 399] on button "Mover para finalizado" at bounding box center [279, 411] width 226 height 24
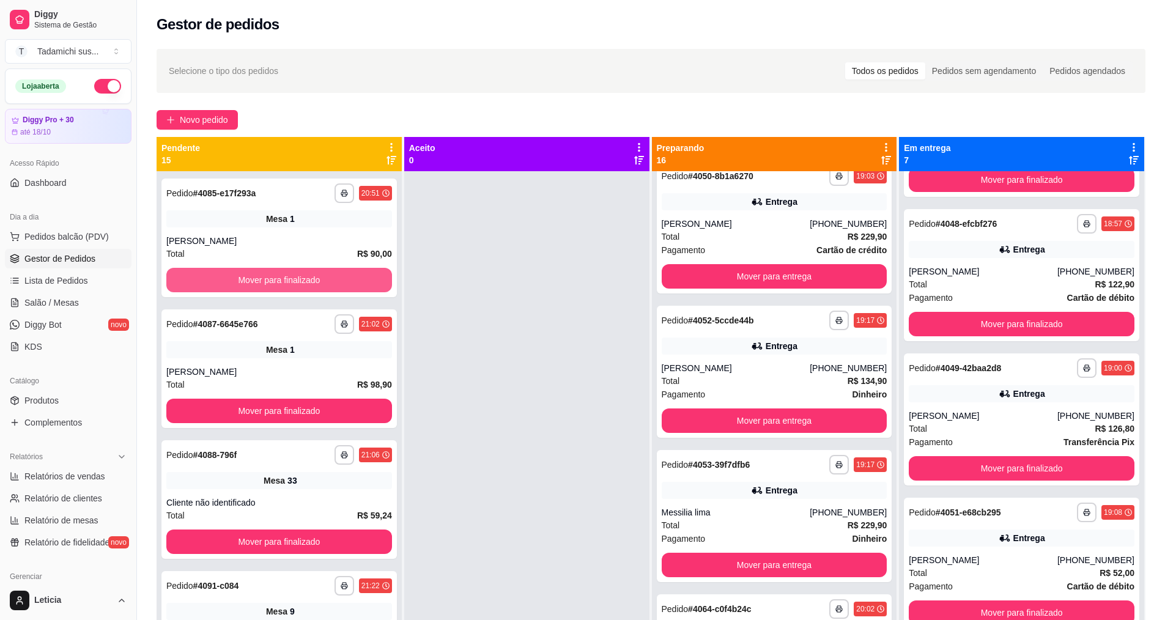
click at [283, 284] on button "Mover para finalizado" at bounding box center [279, 280] width 226 height 24
click at [283, 284] on button "Mover para finalizado" at bounding box center [279, 281] width 219 height 24
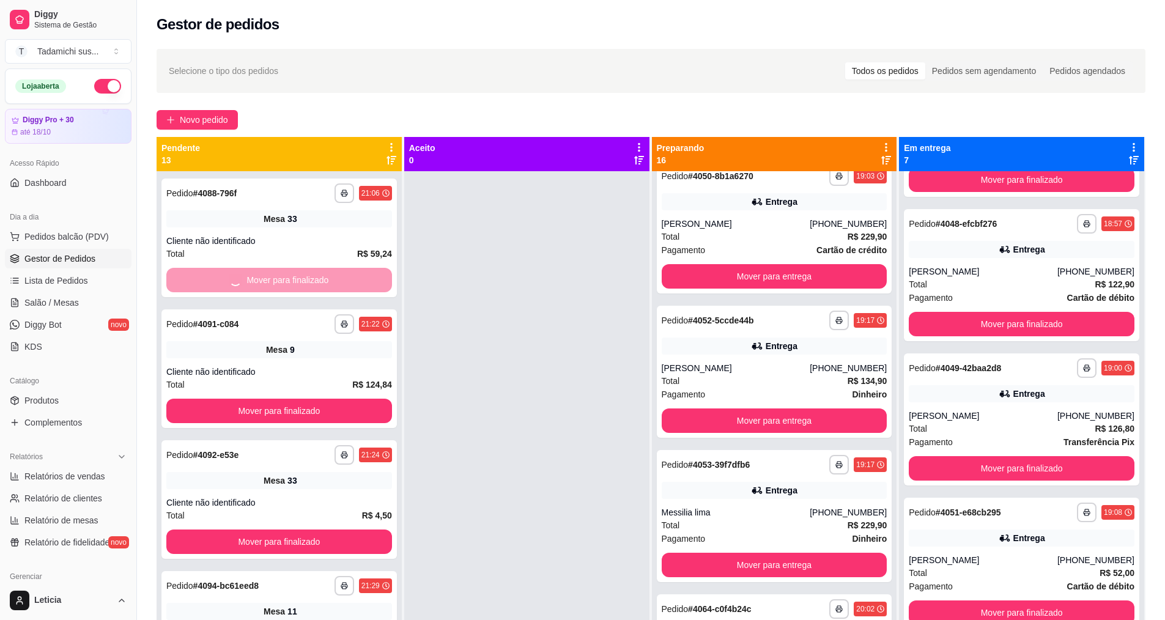
click at [283, 399] on button "Mover para finalizado" at bounding box center [279, 411] width 226 height 24
click at [283, 284] on button "Mover para finalizado" at bounding box center [279, 281] width 219 height 24
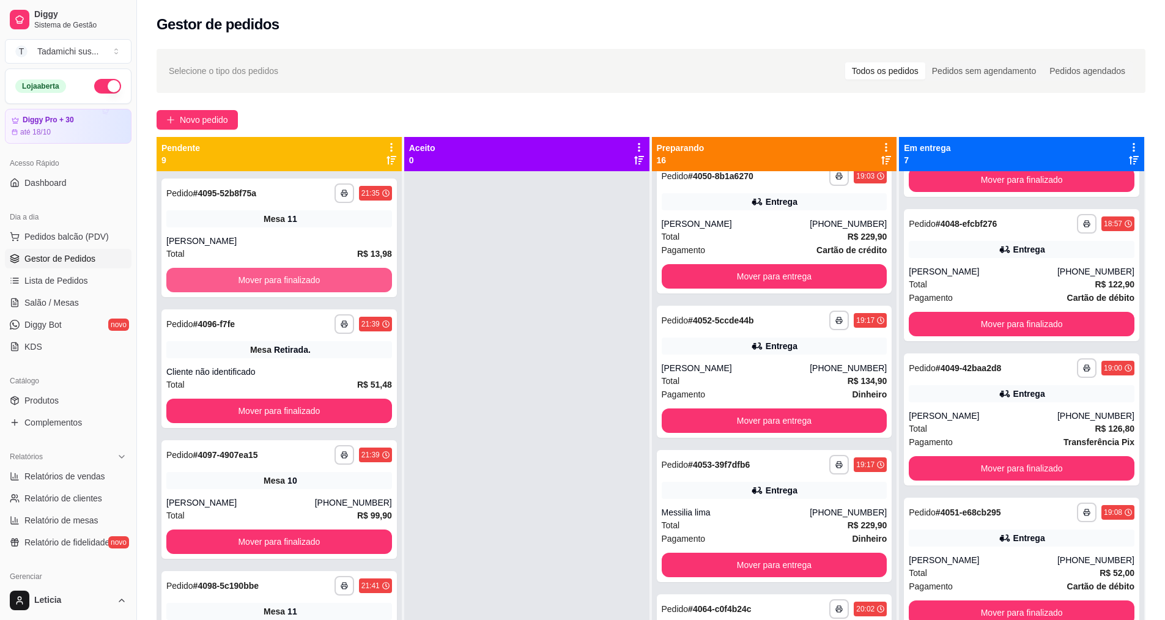
click at [283, 284] on button "Mover para finalizado" at bounding box center [279, 280] width 226 height 24
click at [283, 284] on button "Mover para finalizado" at bounding box center [279, 281] width 219 height 24
click at [283, 284] on button "Mover para finalizado" at bounding box center [279, 280] width 226 height 24
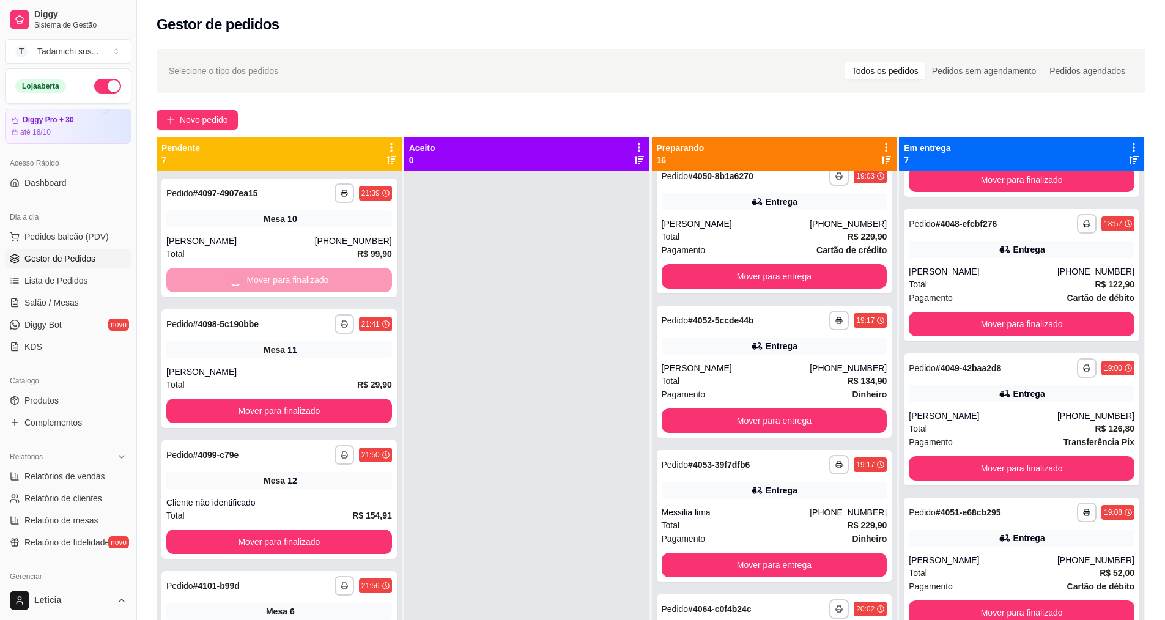
click at [283, 399] on button "Mover para finalizado" at bounding box center [279, 411] width 226 height 24
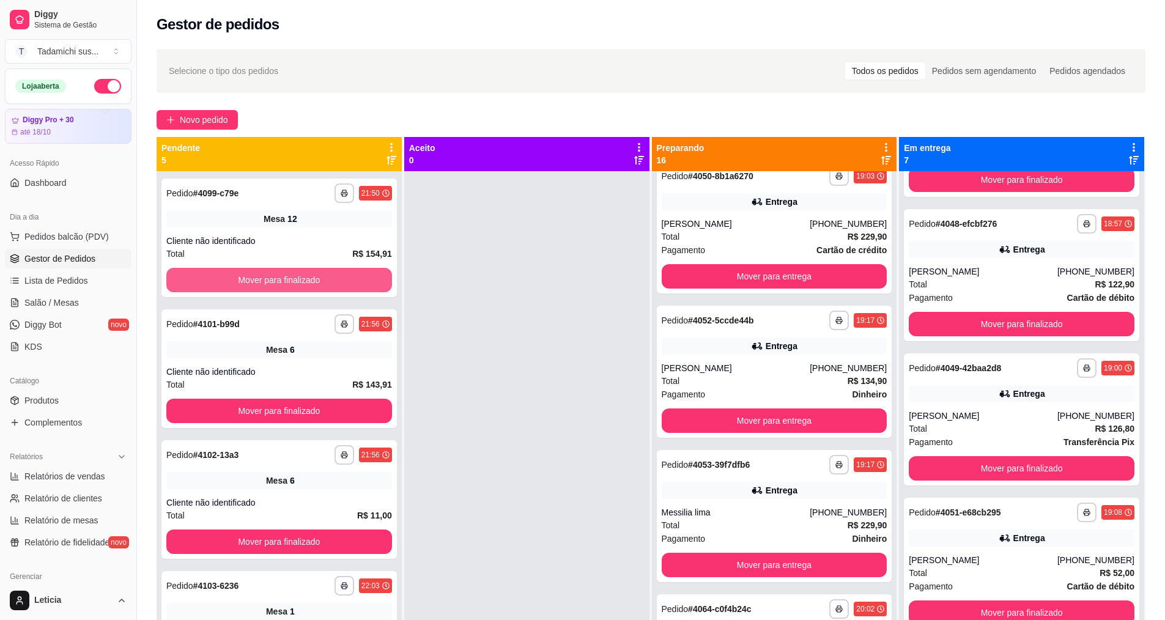
click at [283, 284] on button "Mover para finalizado" at bounding box center [279, 280] width 226 height 24
click at [283, 399] on button "Mover para finalizado" at bounding box center [279, 411] width 226 height 24
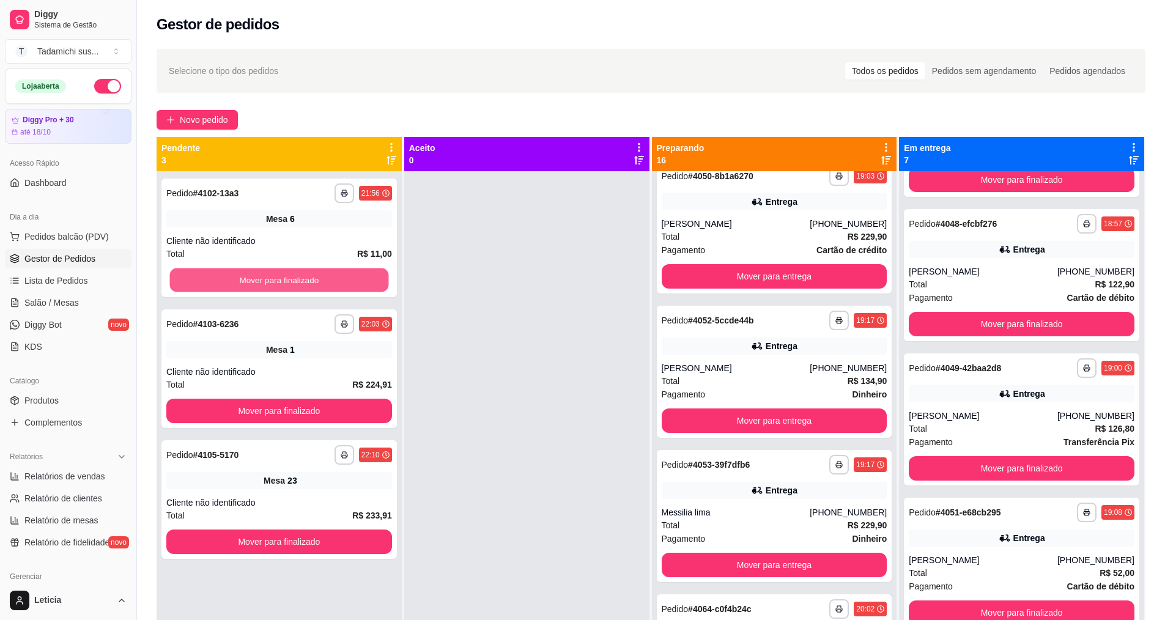
click at [283, 284] on button "Mover para finalizado" at bounding box center [279, 281] width 219 height 24
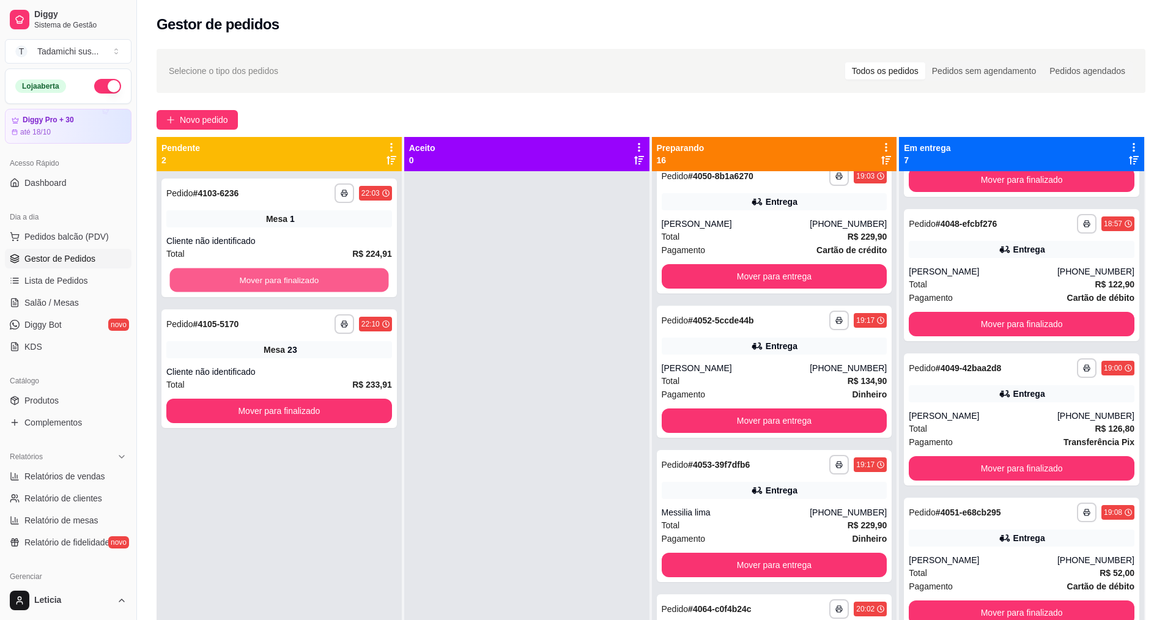
click at [283, 284] on button "Mover para finalizado" at bounding box center [279, 281] width 219 height 24
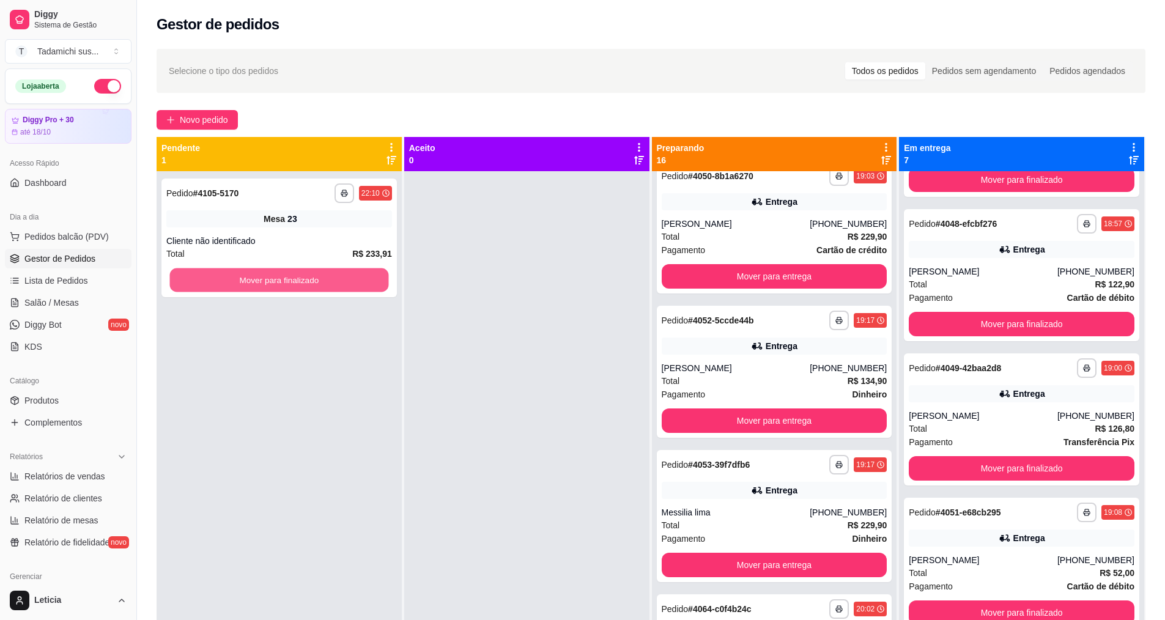
click at [283, 284] on button "Mover para finalizado" at bounding box center [279, 281] width 219 height 24
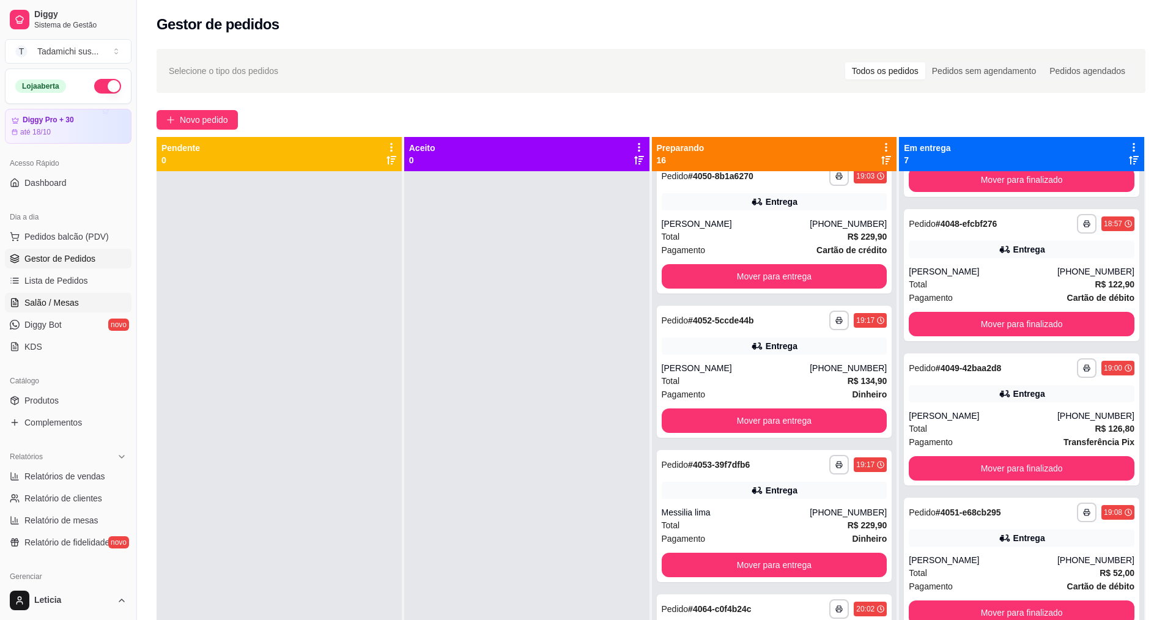
click at [59, 308] on span "Salão / Mesas" at bounding box center [51, 303] width 54 height 12
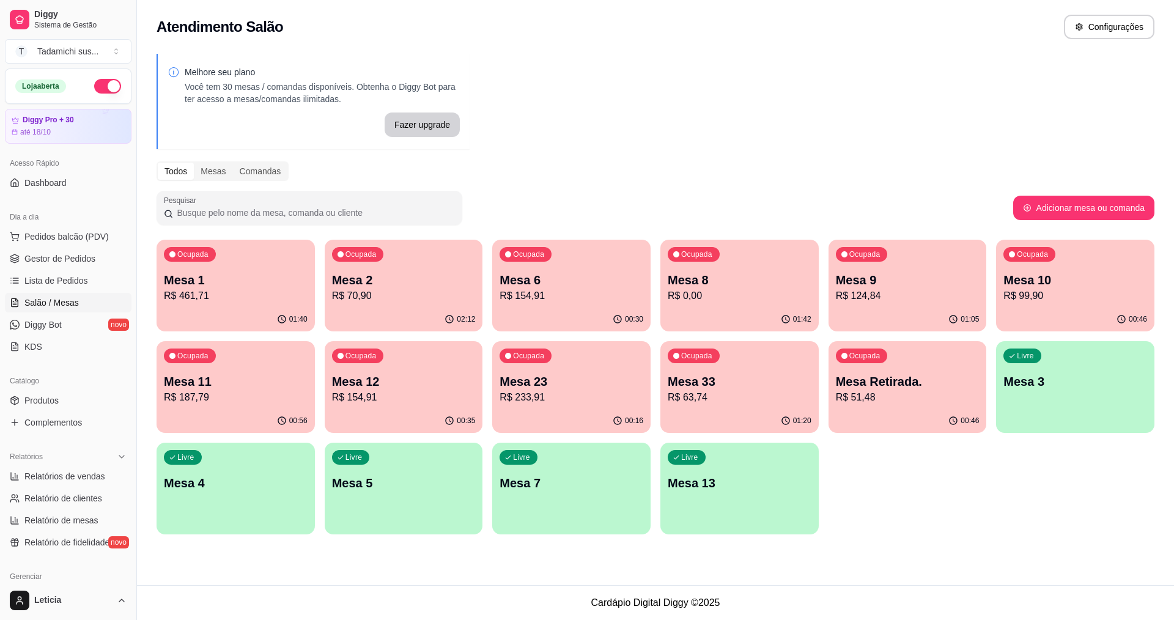
click at [270, 392] on p "R$ 187,79" at bounding box center [236, 397] width 144 height 15
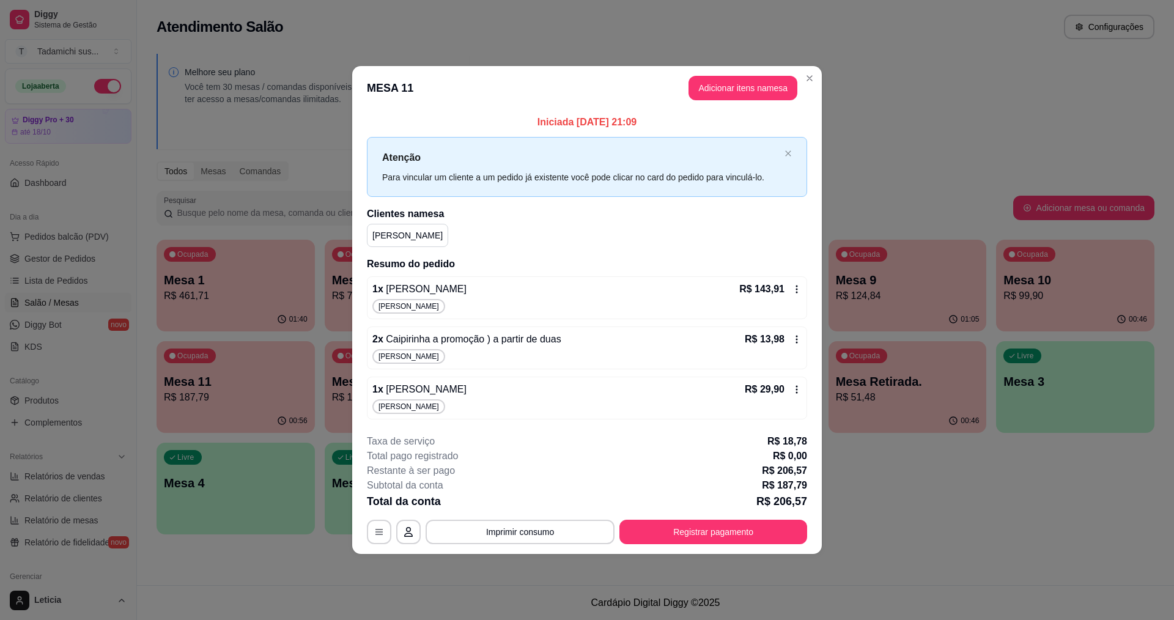
click at [798, 389] on icon at bounding box center [797, 390] width 10 height 10
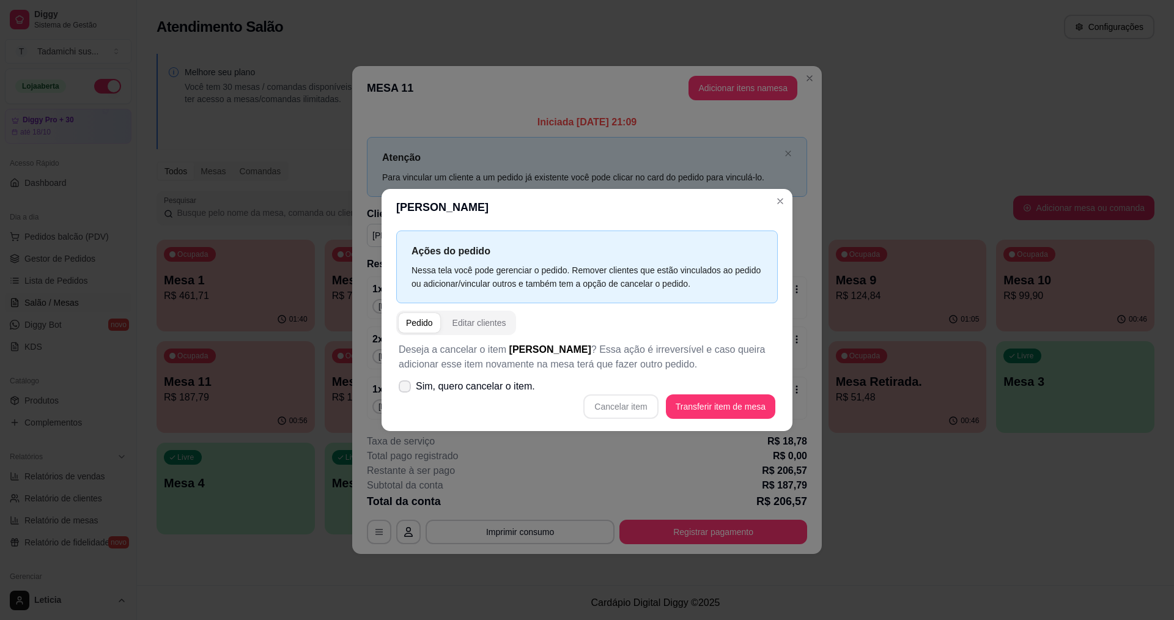
click at [396, 391] on label "Sim, quero cancelar o item." at bounding box center [467, 386] width 146 height 24
click at [398, 391] on input "Sim, quero cancelar o item." at bounding box center [402, 393] width 8 height 8
checkbox input "true"
click at [621, 409] on button "Cancelar item" at bounding box center [621, 407] width 75 height 24
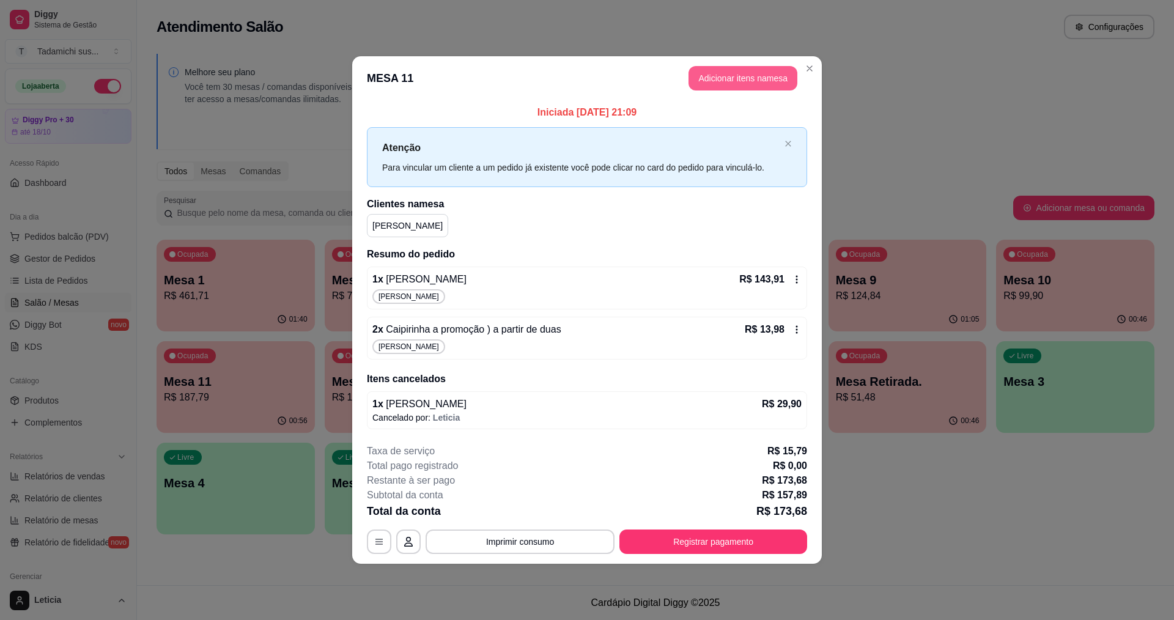
click at [720, 74] on button "Adicionar itens na mesa" at bounding box center [743, 78] width 109 height 24
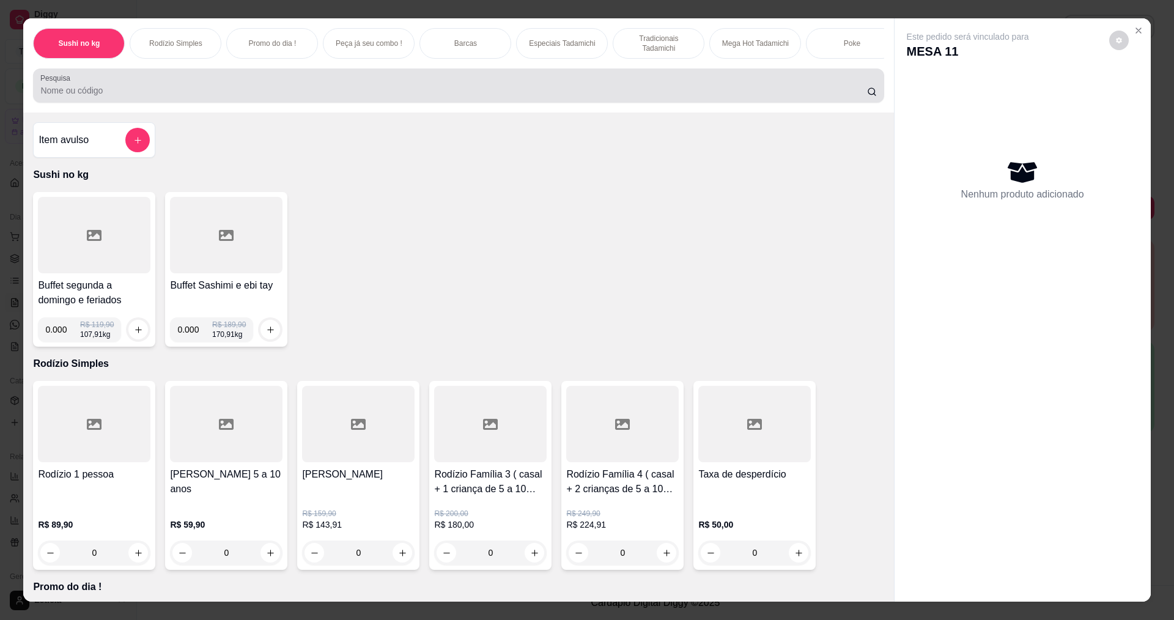
click at [381, 97] on input "Pesquisa" at bounding box center [453, 90] width 826 height 12
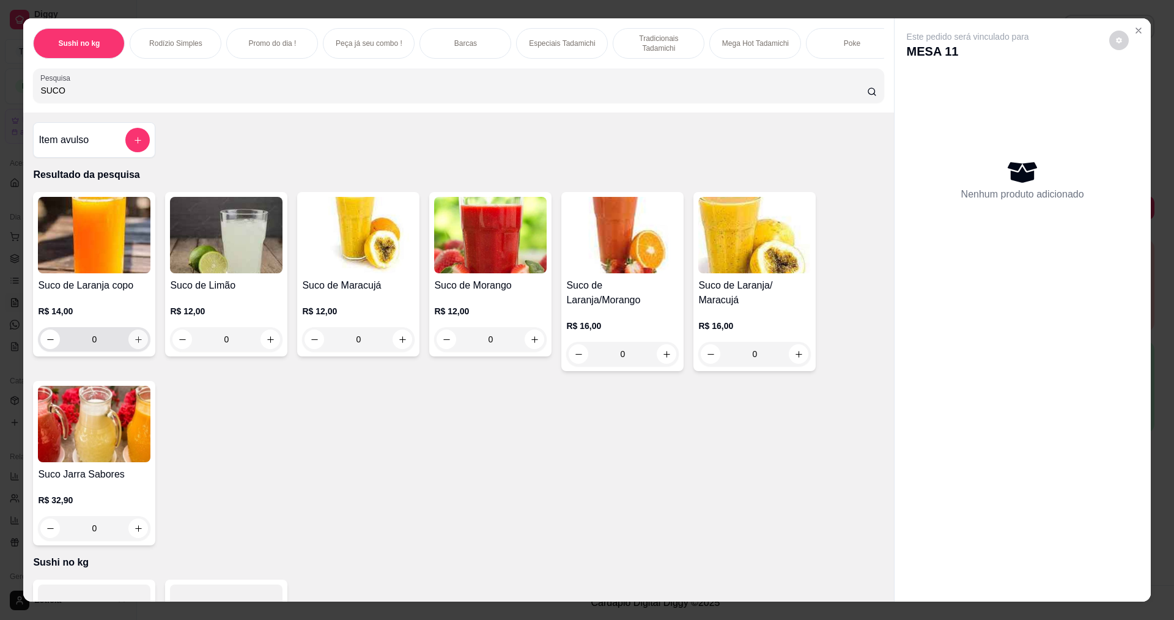
type input "SUCO"
click at [139, 349] on button "increase-product-quantity" at bounding box center [138, 340] width 20 height 20
type input "1"
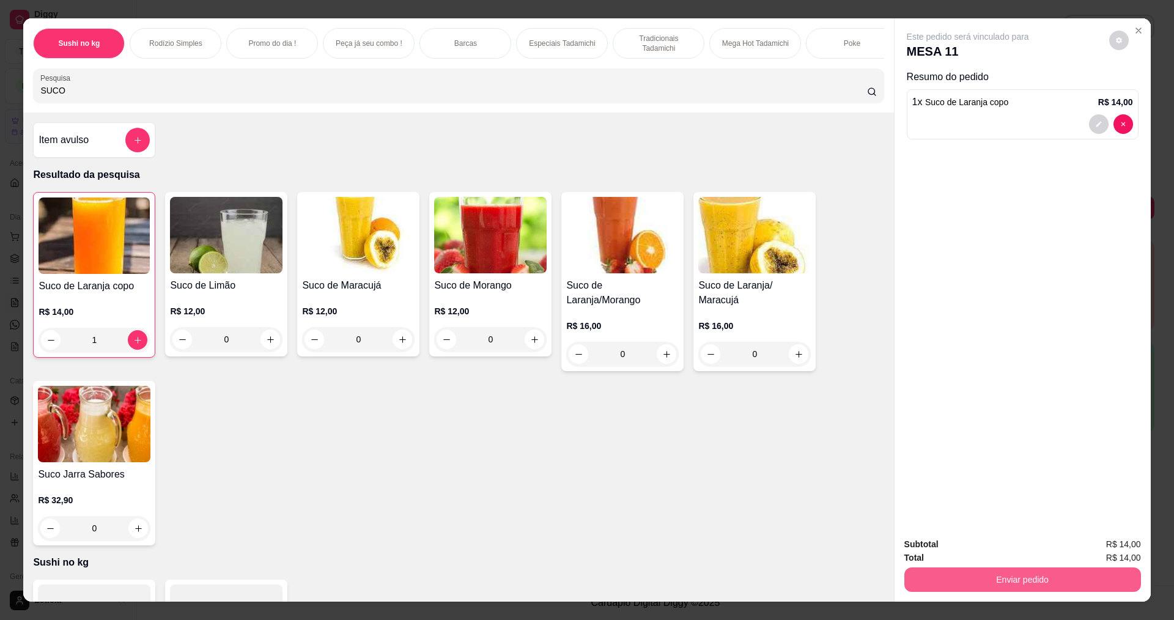
click at [1004, 588] on button "Enviar pedido" at bounding box center [1023, 580] width 237 height 24
click at [979, 551] on button "Não registrar e enviar pedido" at bounding box center [982, 549] width 127 height 23
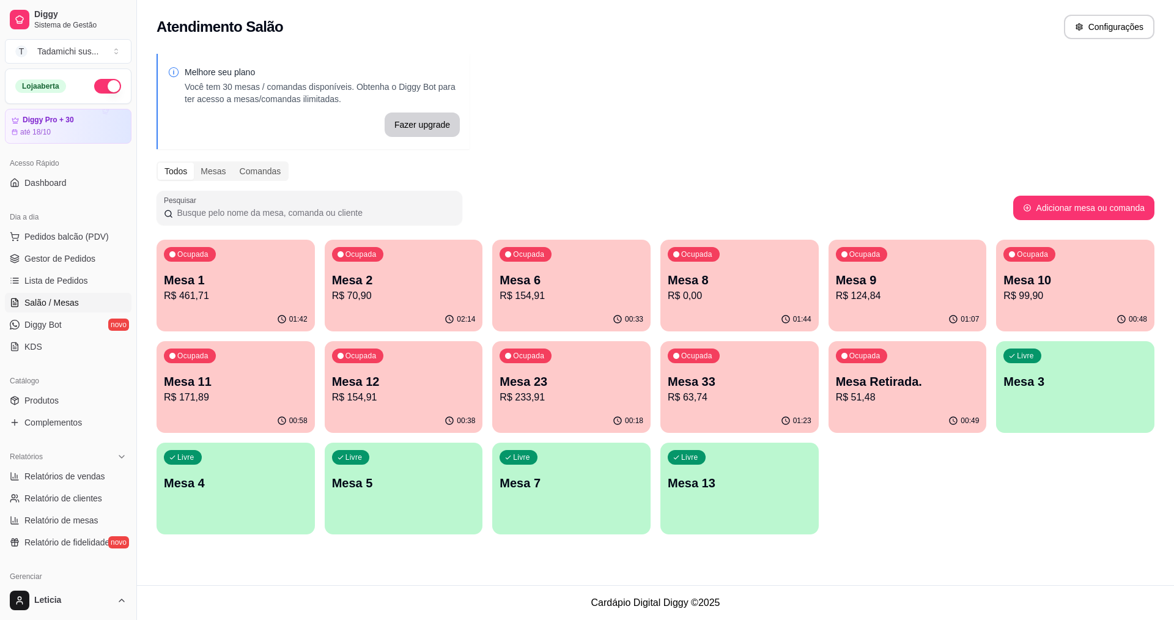
click at [204, 373] on div "Ocupada Mesa 11 R$ 171,89" at bounding box center [236, 375] width 158 height 68
click at [1051, 289] on p "R$ 99,90" at bounding box center [1075, 296] width 139 height 14
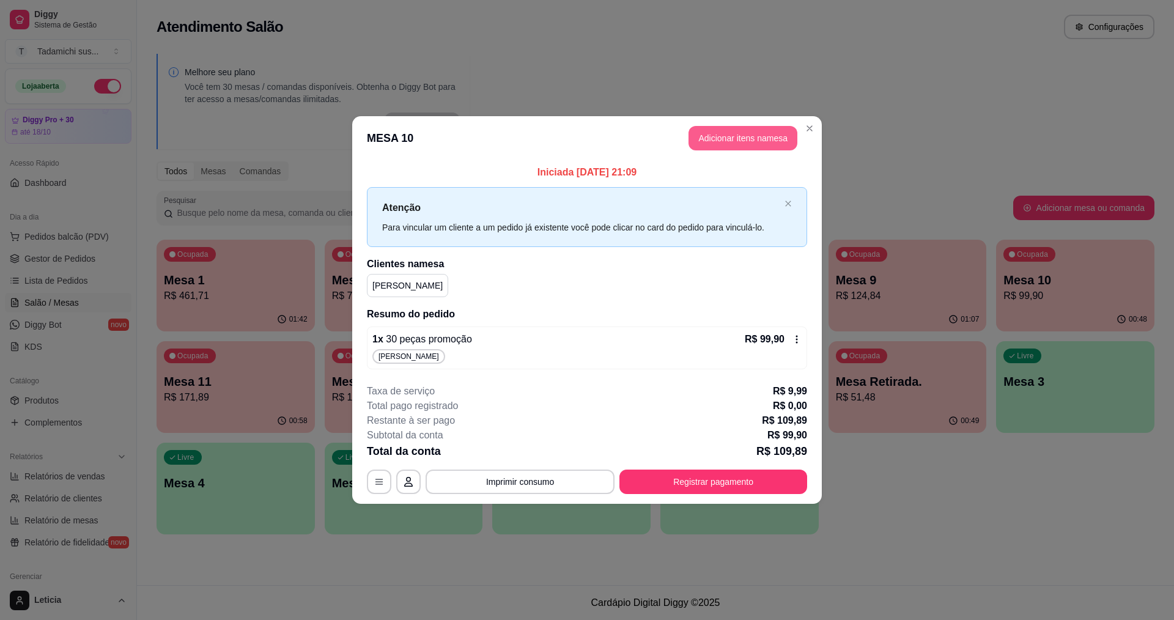
click at [710, 138] on button "Adicionar itens na mesa" at bounding box center [743, 138] width 109 height 24
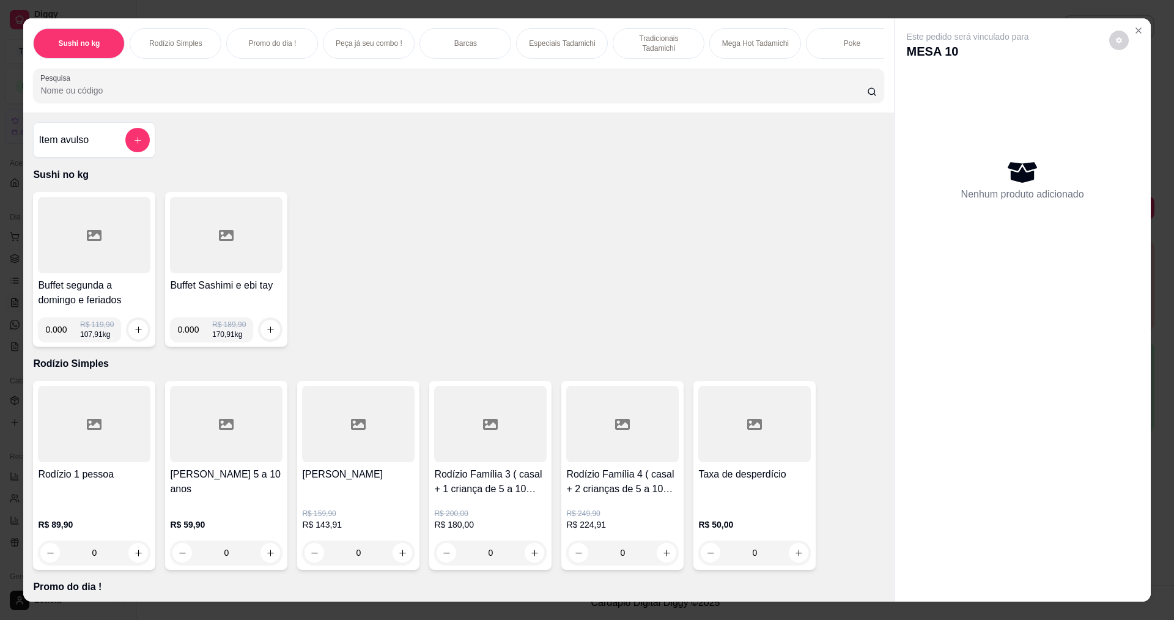
click at [243, 91] on div at bounding box center [458, 85] width 836 height 24
click at [256, 97] on input "Pesquisa" at bounding box center [453, 90] width 826 height 12
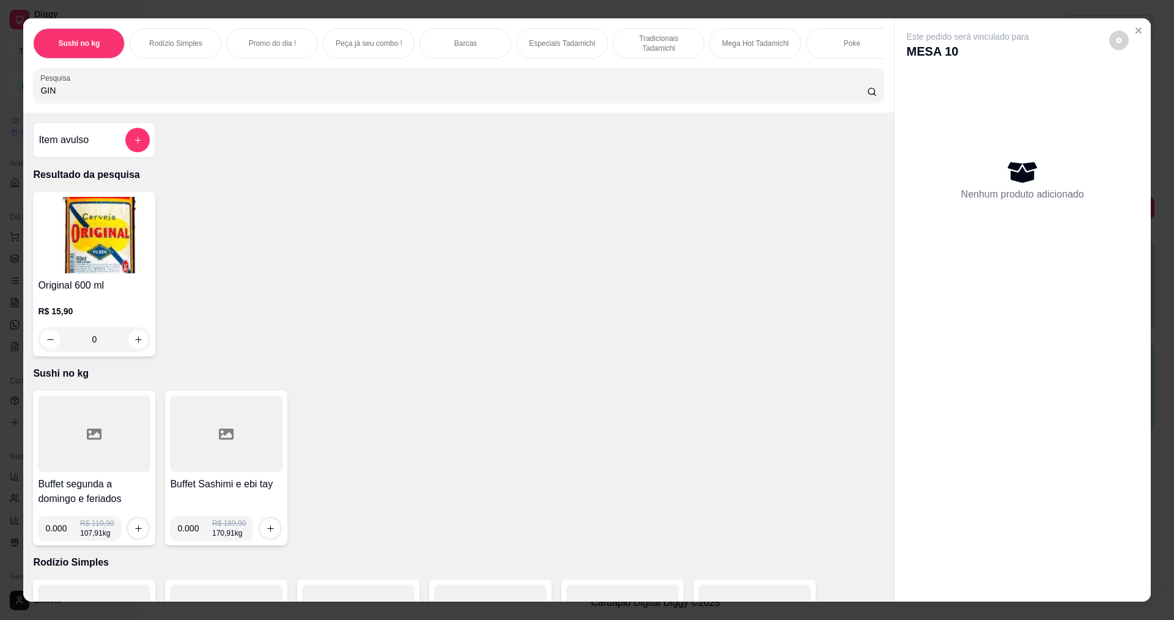
click at [139, 97] on input "GIN" at bounding box center [453, 90] width 826 height 12
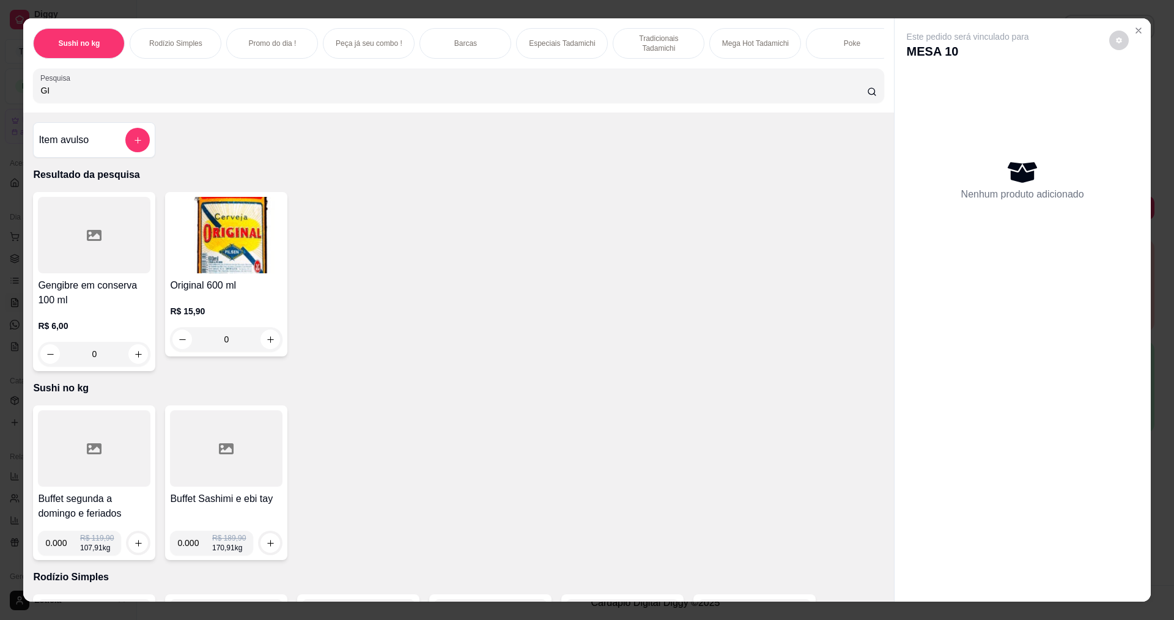
type input "G"
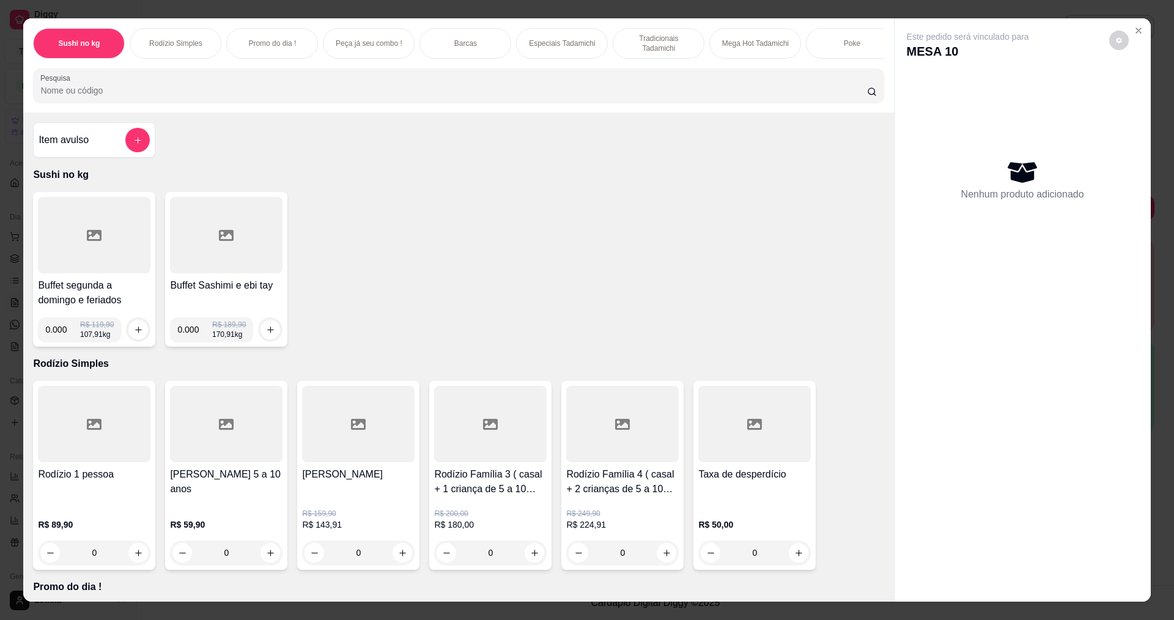
click at [347, 97] on input "Pesquisa" at bounding box center [453, 90] width 826 height 12
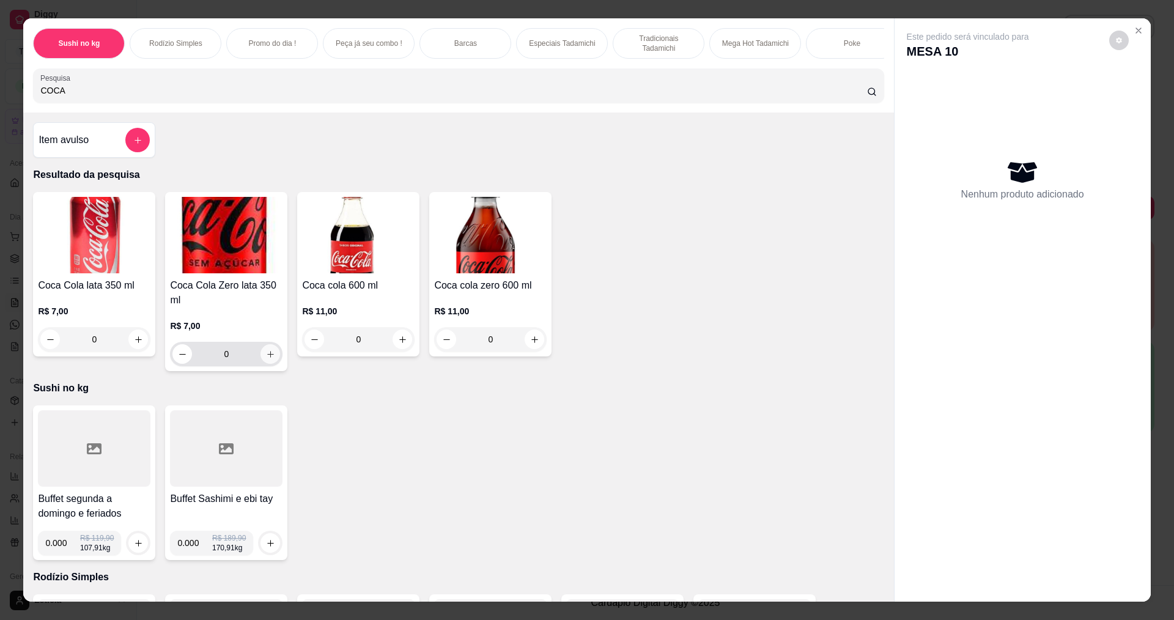
type input "COCA"
click at [263, 364] on button "increase-product-quantity" at bounding box center [271, 354] width 20 height 20
type input "1"
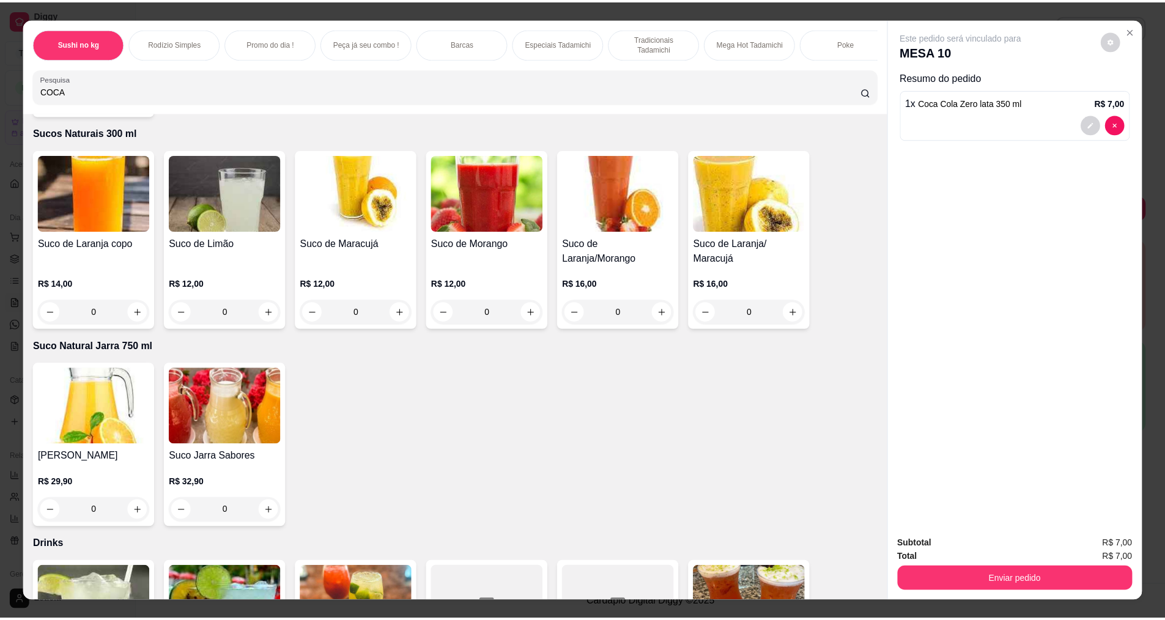
scroll to position [10173, 0]
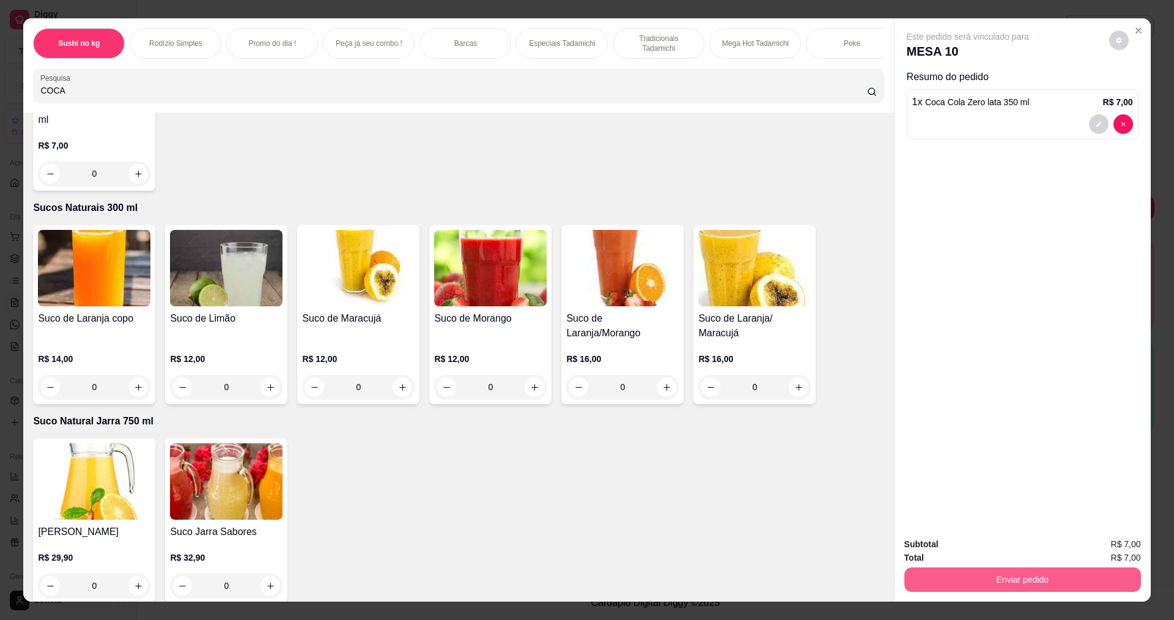
click at [1014, 574] on button "Enviar pedido" at bounding box center [1023, 580] width 237 height 24
click at [957, 550] on button "Não registrar e enviar pedido" at bounding box center [982, 549] width 127 height 23
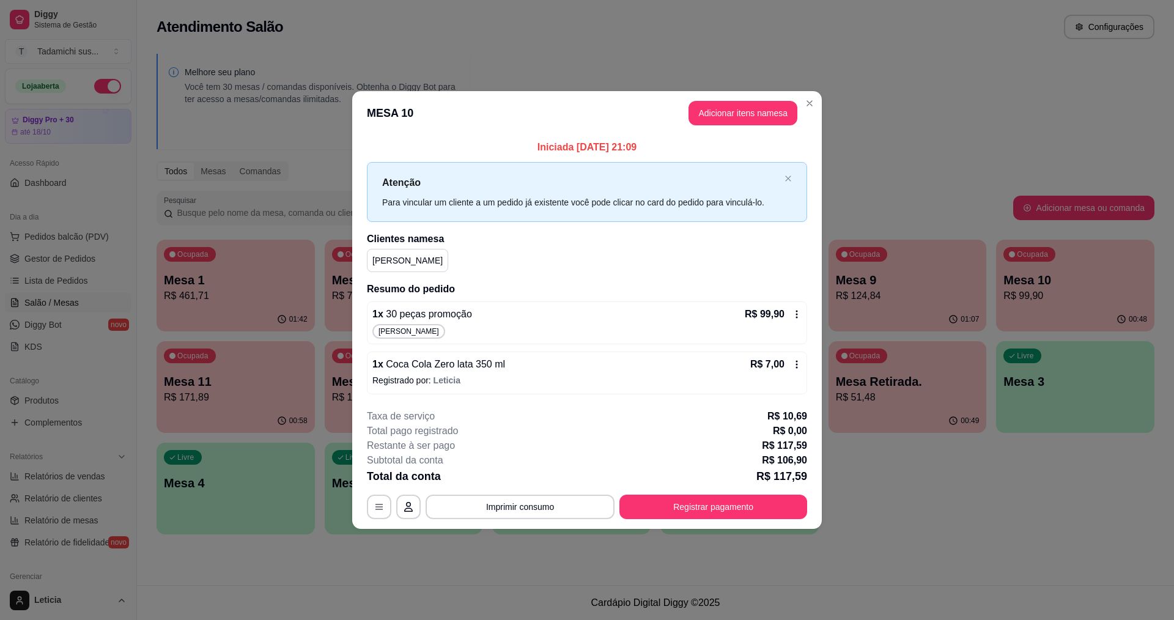
click at [643, 360] on div "1 x Coca Cola Zero lata 350 ml R$ 7,00" at bounding box center [587, 364] width 429 height 15
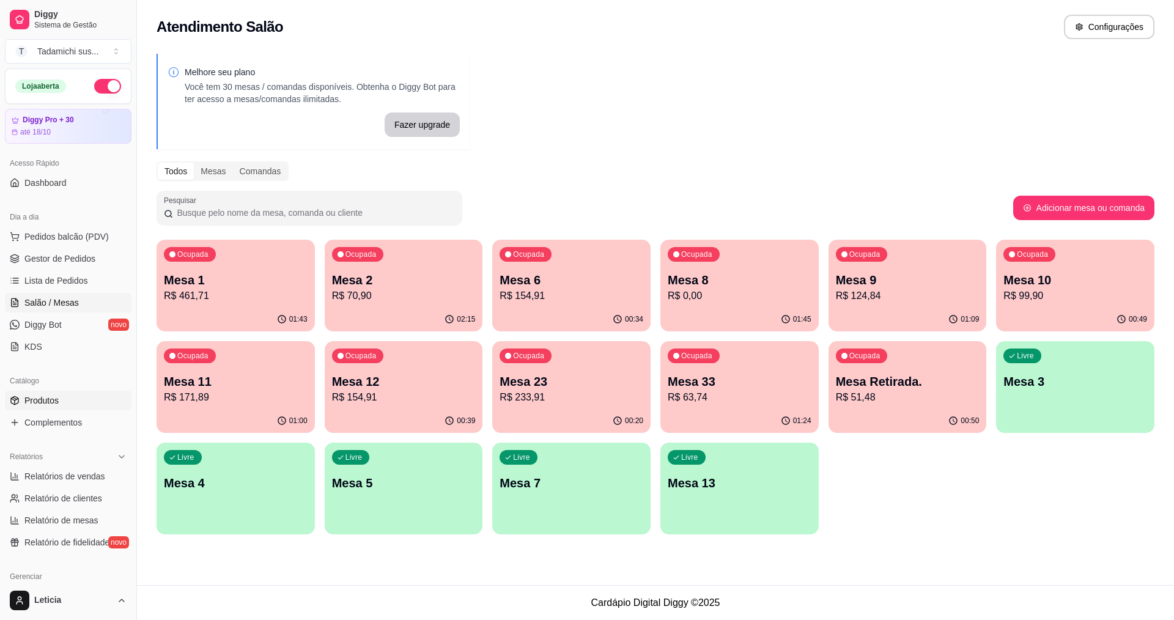
click at [35, 404] on span "Produtos" at bounding box center [41, 401] width 34 height 12
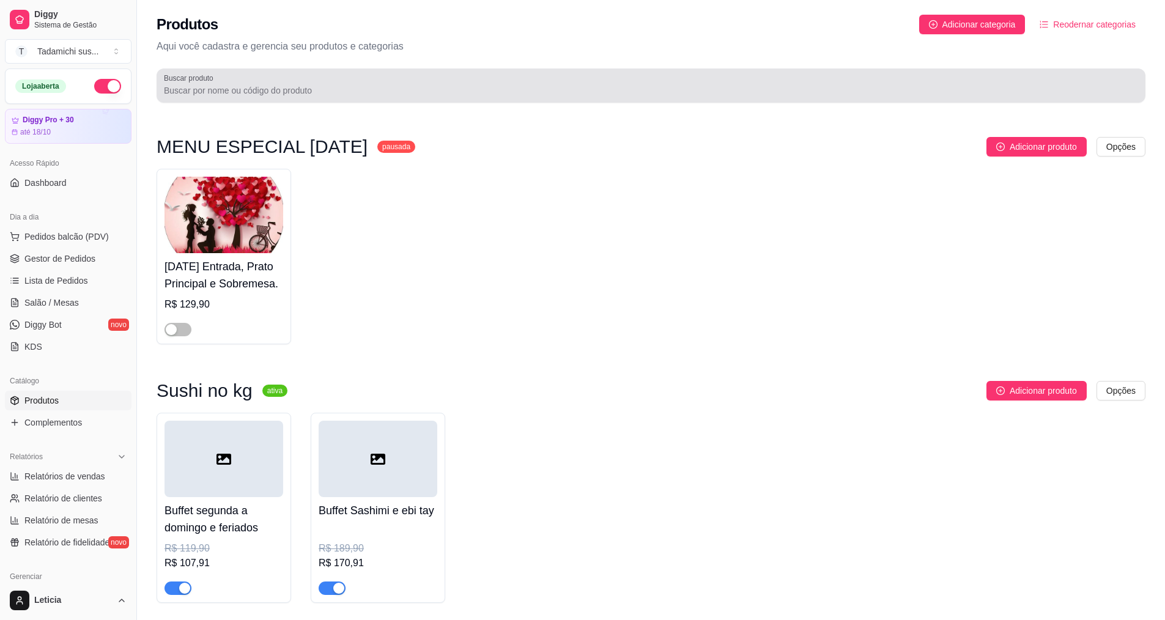
click at [277, 97] on div at bounding box center [651, 85] width 974 height 24
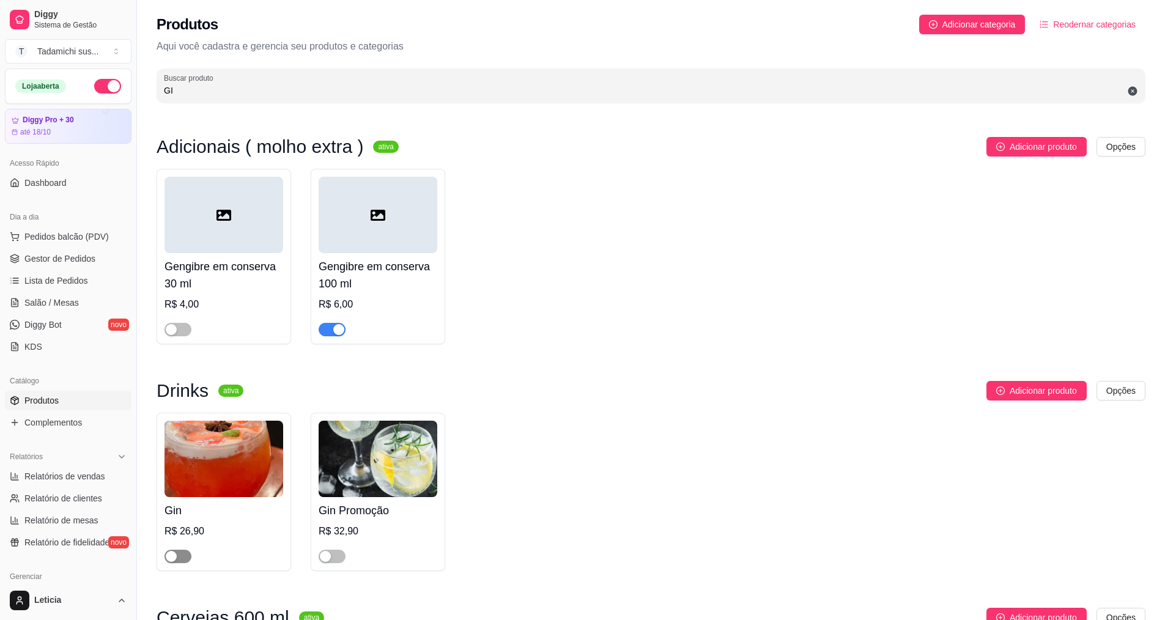
type input "GI"
click at [176, 559] on div "button" at bounding box center [171, 556] width 11 height 11
click at [72, 306] on span "Salão / Mesas" at bounding box center [51, 303] width 54 height 12
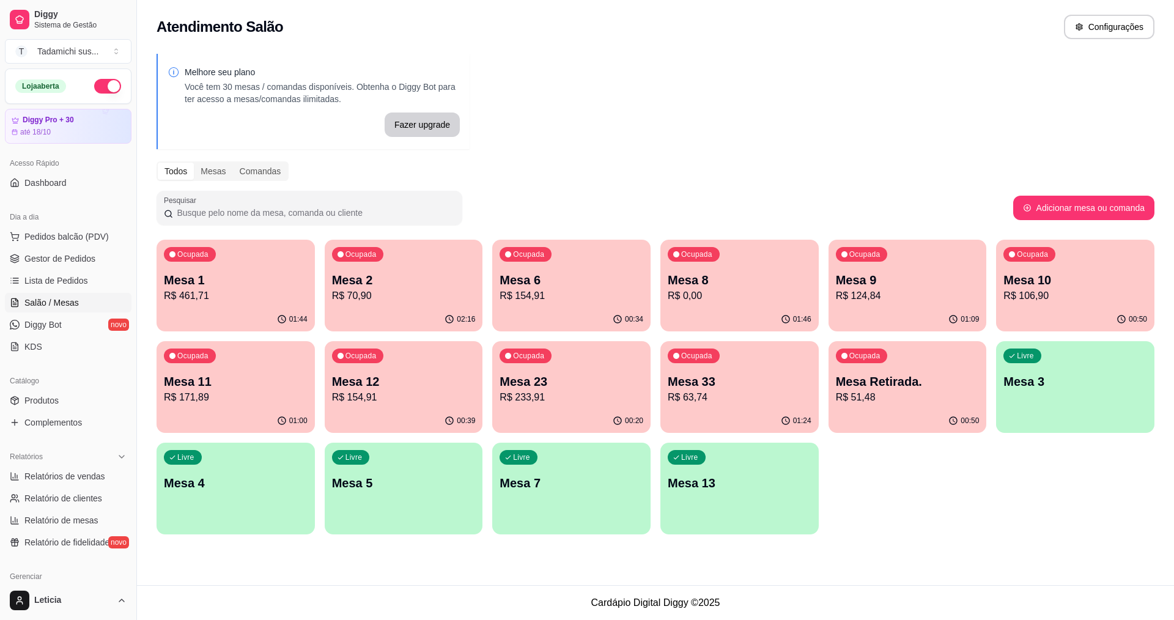
click at [397, 379] on p "Mesa 12" at bounding box center [404, 381] width 144 height 17
click at [1015, 281] on p "Mesa 10" at bounding box center [1075, 280] width 139 height 17
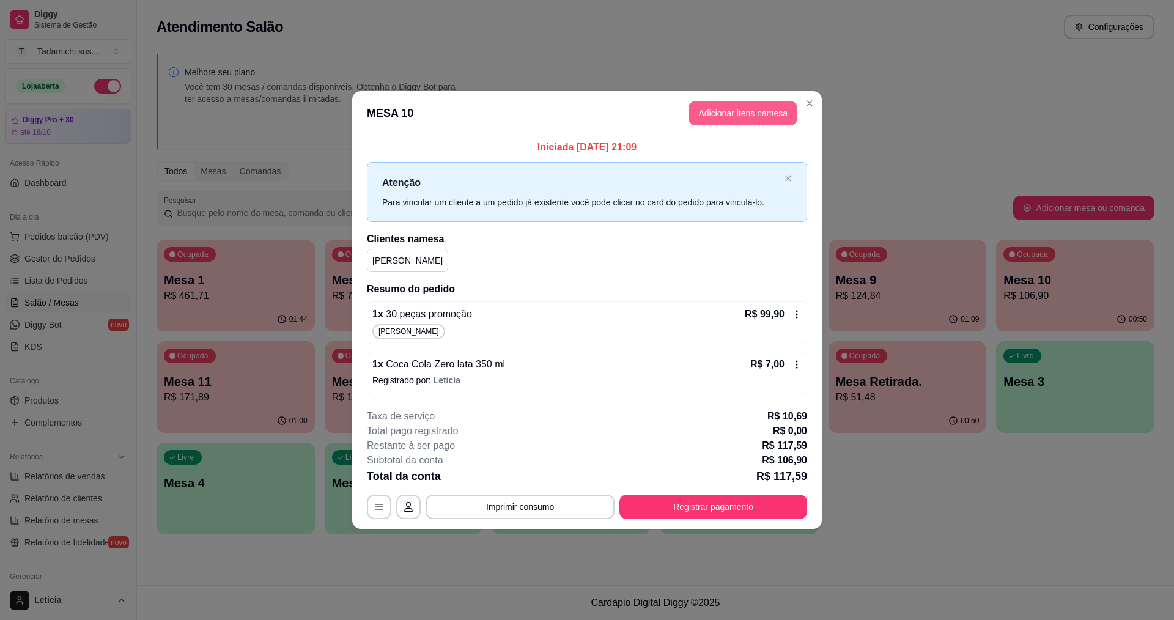
click at [754, 106] on button "Adicionar itens na mesa" at bounding box center [743, 113] width 109 height 24
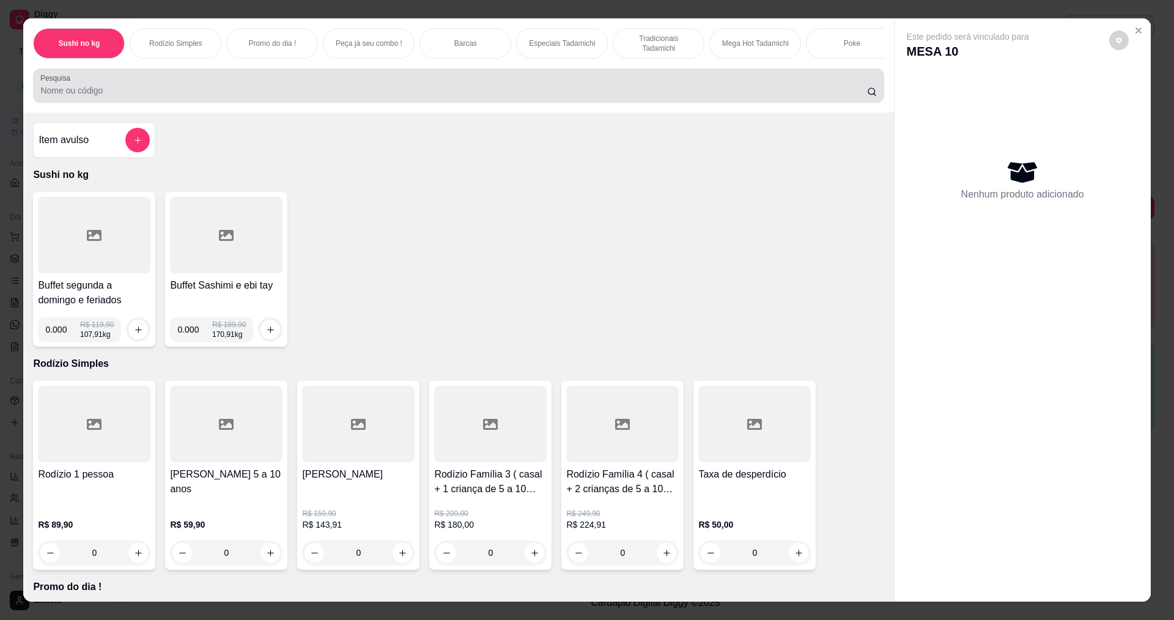
click at [195, 91] on div at bounding box center [458, 85] width 836 height 24
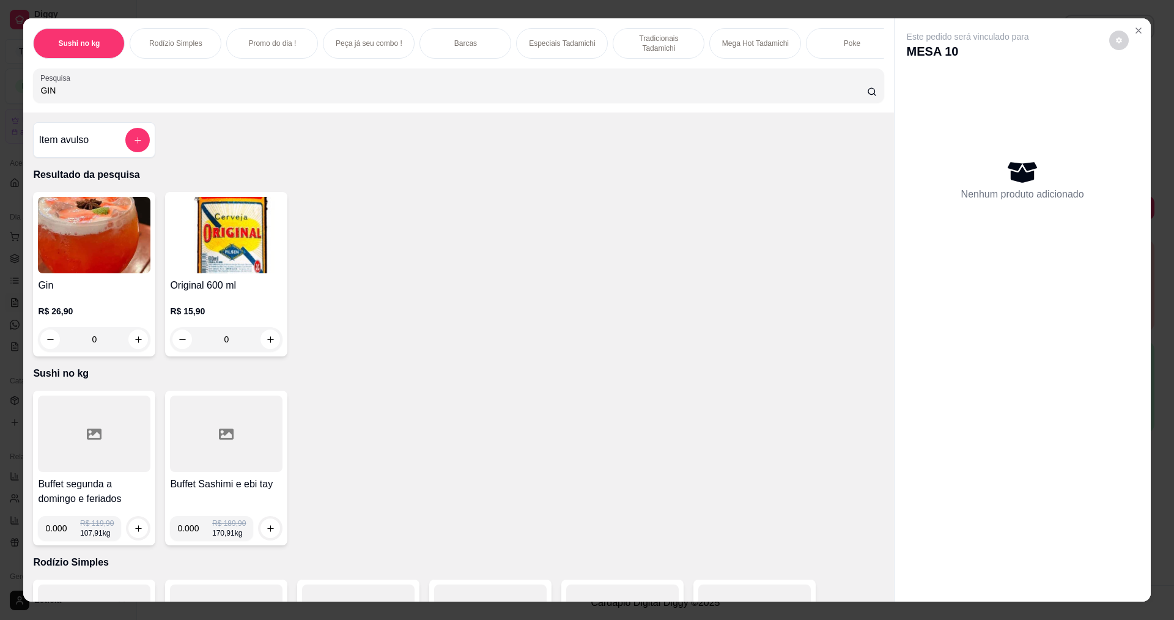
type input "GIN"
click at [136, 344] on div "0" at bounding box center [94, 339] width 113 height 24
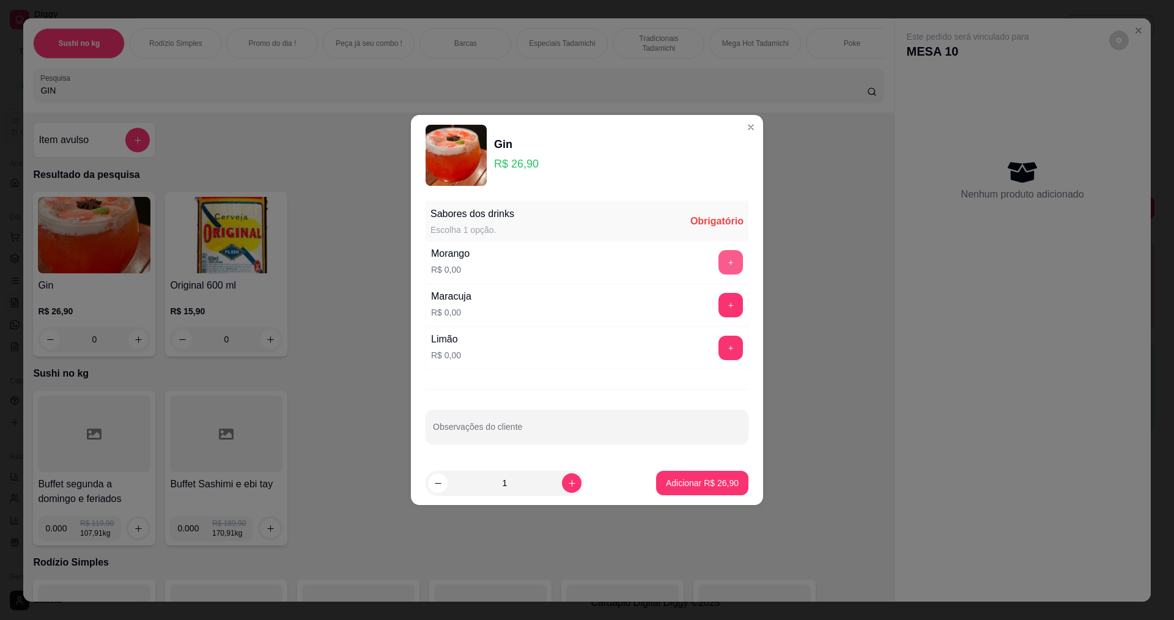
click at [724, 257] on button "+" at bounding box center [731, 262] width 24 height 24
click at [697, 480] on p "Adicionar R$ 26,90" at bounding box center [702, 483] width 73 height 12
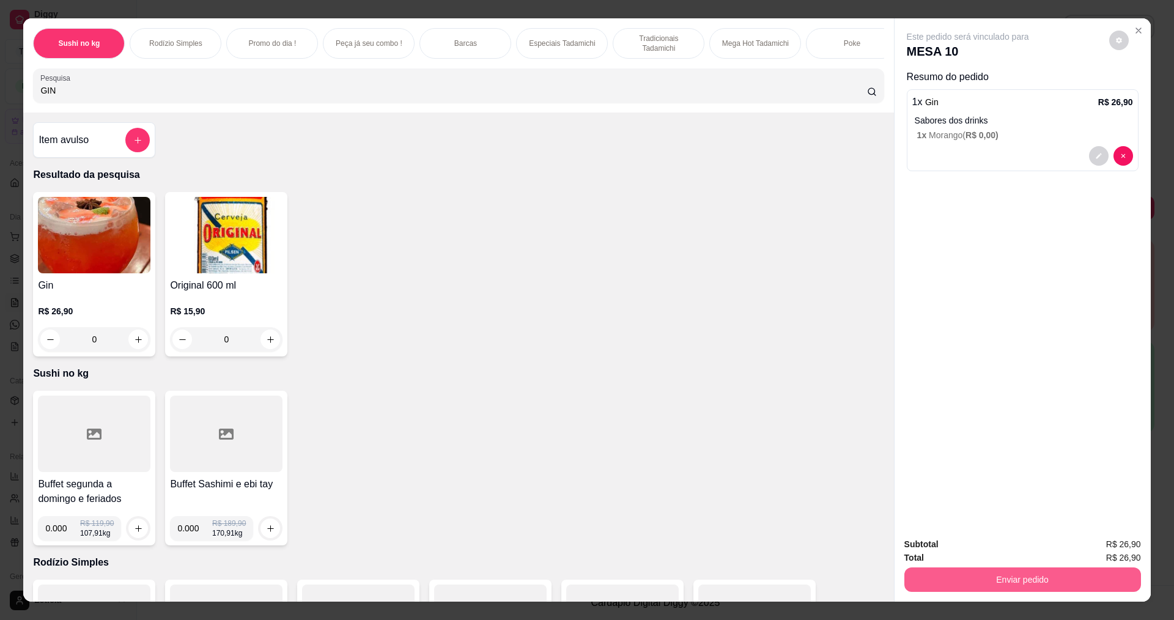
click at [992, 579] on button "Enviar pedido" at bounding box center [1023, 580] width 237 height 24
click at [982, 553] on button "Não registrar e enviar pedido" at bounding box center [983, 549] width 124 height 23
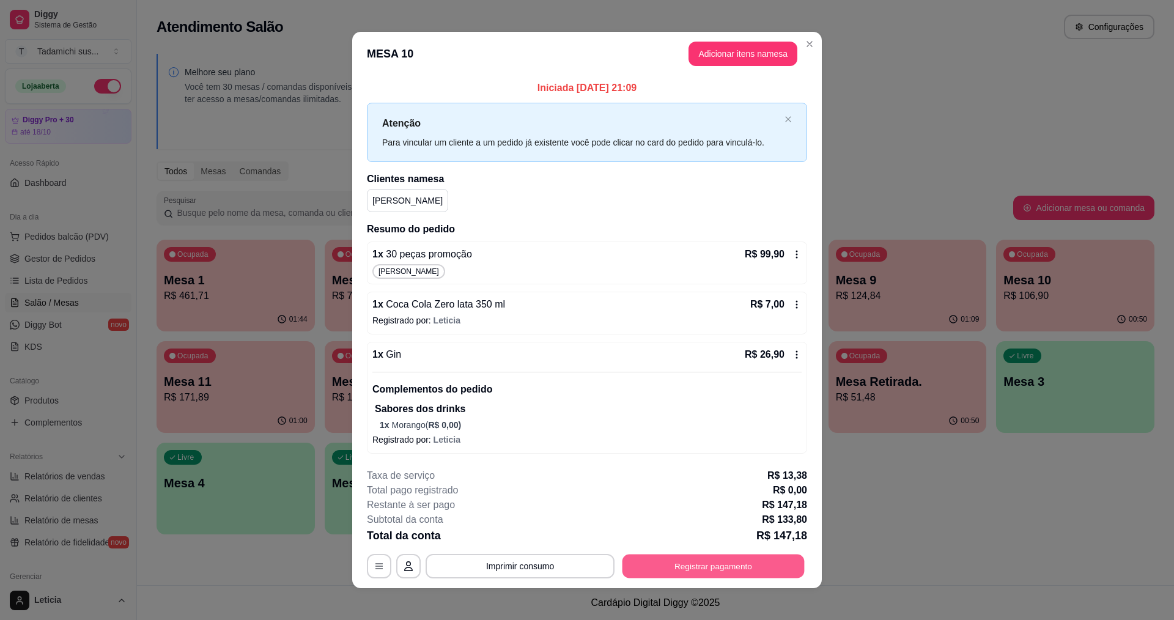
click at [785, 565] on button "Registrar pagamento" at bounding box center [714, 567] width 182 height 24
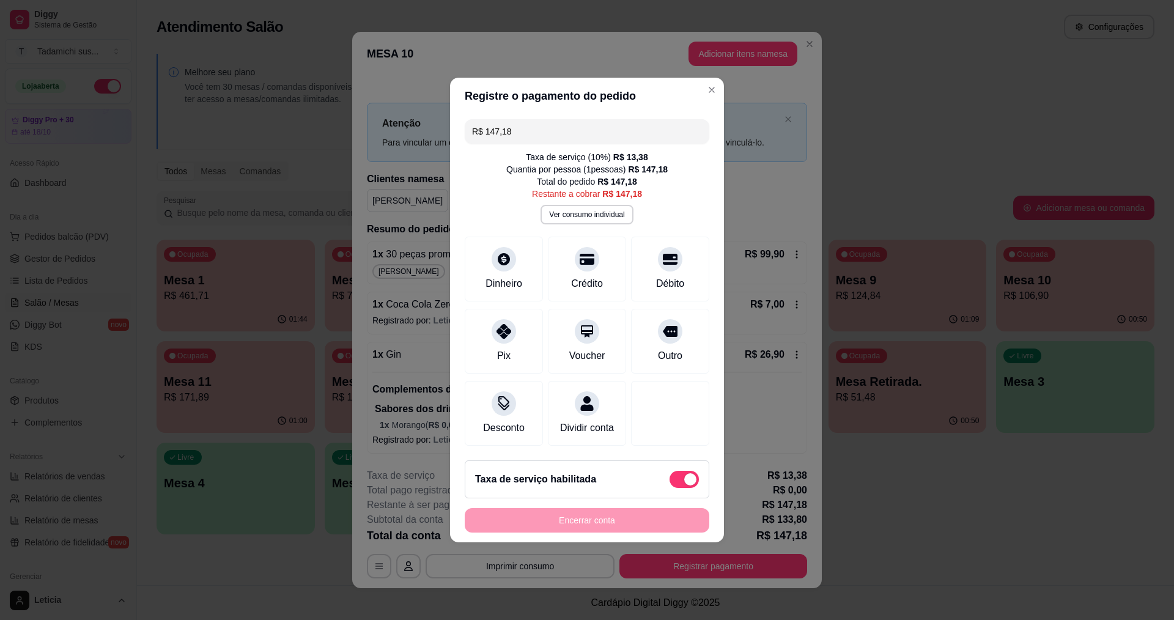
click at [670, 486] on span at bounding box center [684, 479] width 29 height 17
click at [669, 486] on input "checkbox" at bounding box center [673, 486] width 8 height 8
checkbox input "true"
type input "R$ 133,80"
checkbox input "false"
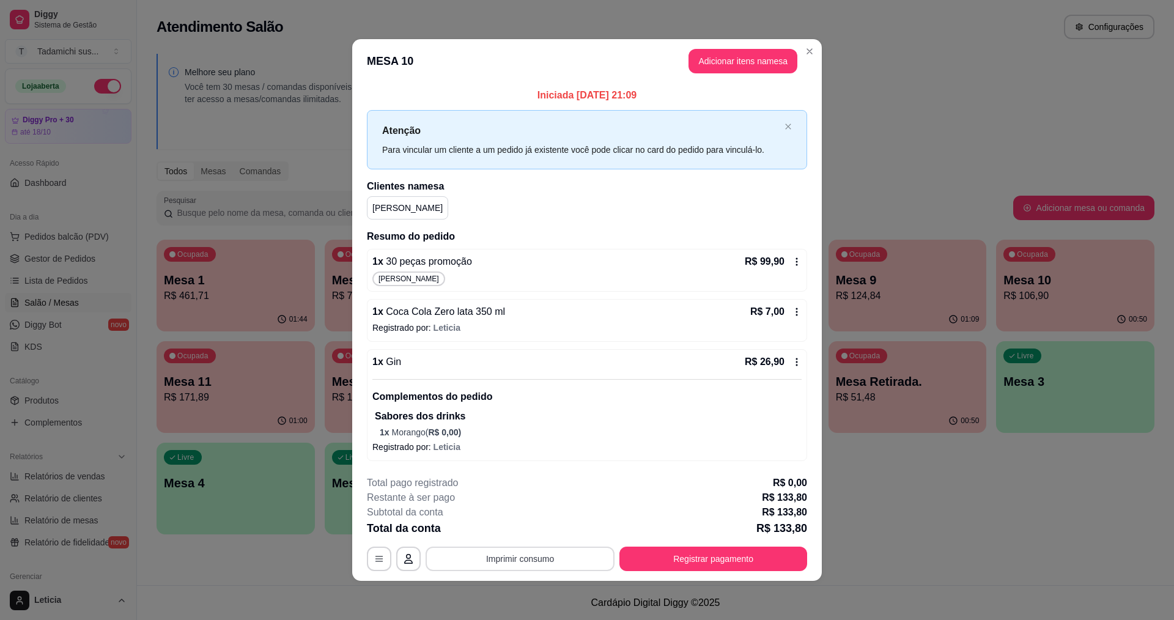
click at [525, 562] on button "Imprimir consumo" at bounding box center [520, 559] width 189 height 24
click at [543, 508] on button "IMPRESSORA HAYOM" at bounding box center [523, 507] width 94 height 20
click at [672, 558] on button "Registrar pagamento" at bounding box center [714, 559] width 188 height 24
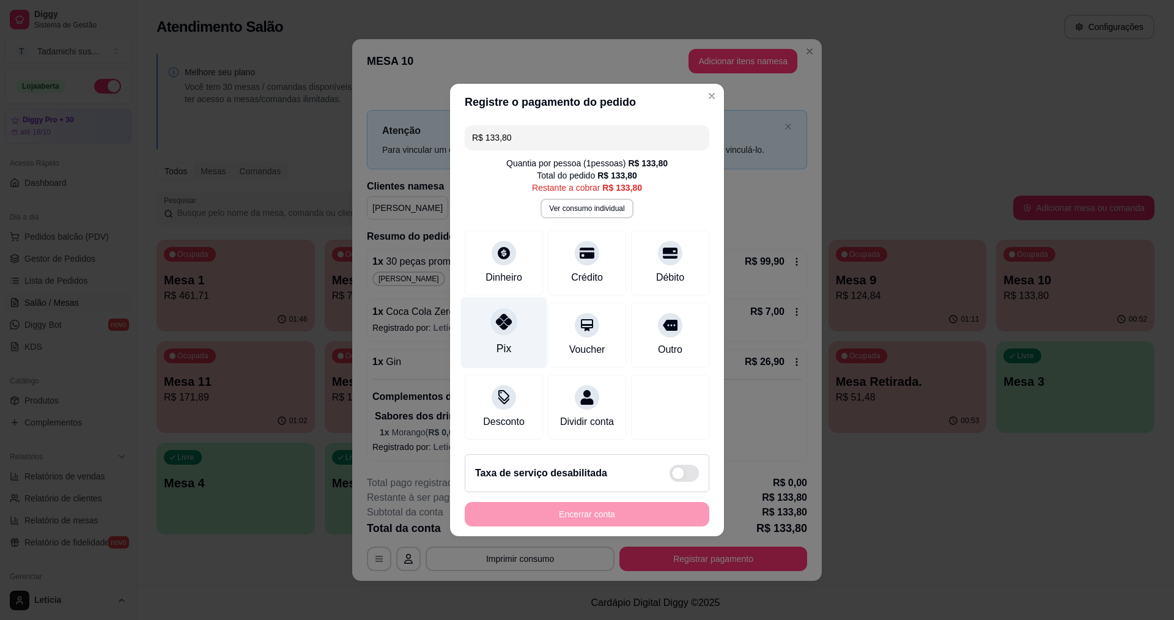
click at [502, 341] on div "Pix" at bounding box center [504, 349] width 15 height 16
type input "R$ 0,00"
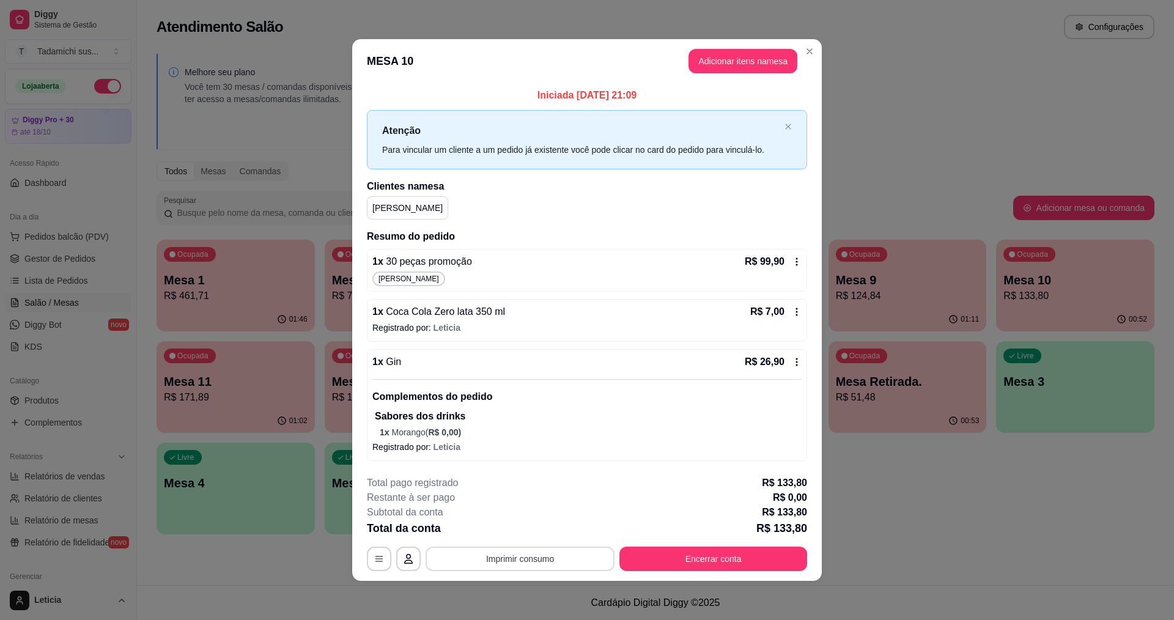
click at [506, 558] on button "Imprimir consumo" at bounding box center [520, 559] width 189 height 24
click at [542, 511] on button "IMPRESSORA HAYOM" at bounding box center [523, 507] width 94 height 20
click at [675, 555] on button "Encerrar conta" at bounding box center [714, 559] width 188 height 24
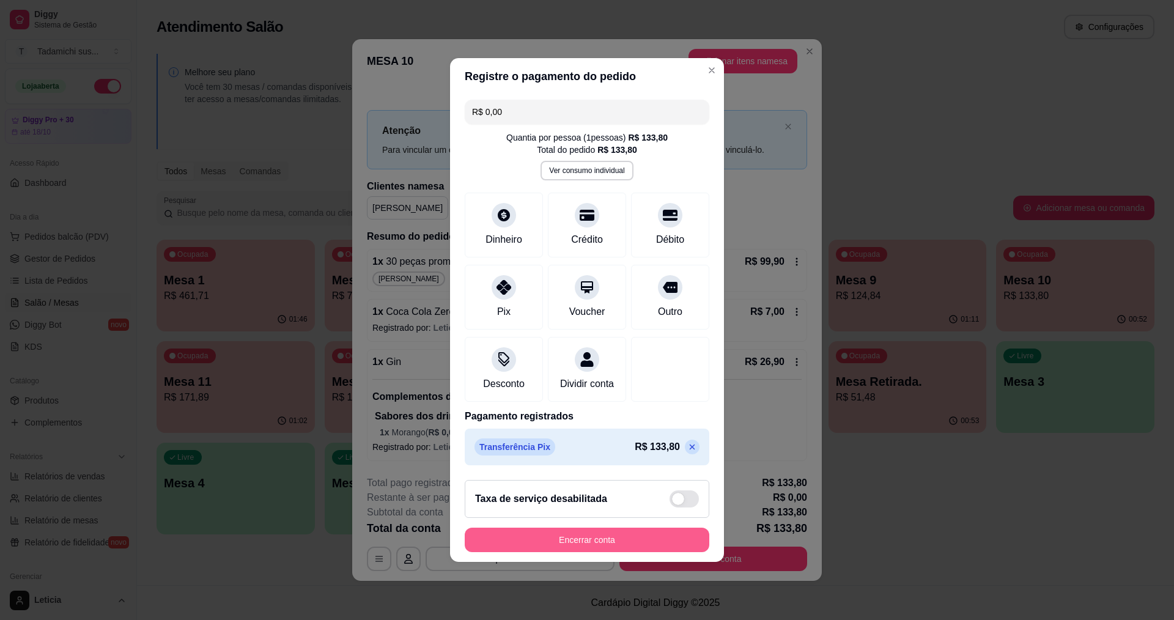
click at [653, 549] on button "Encerrar conta" at bounding box center [587, 540] width 245 height 24
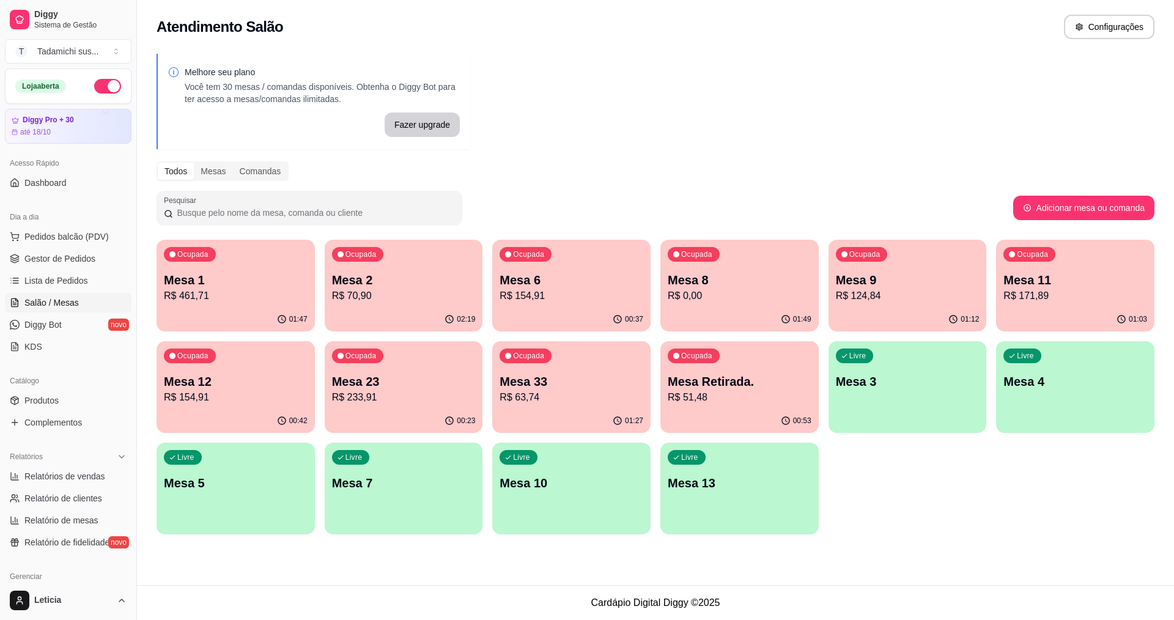
click at [763, 398] on p "R$ 51,48" at bounding box center [740, 397] width 144 height 15
click at [39, 235] on span "Pedidos balcão (PDV)" at bounding box center [66, 237] width 84 height 12
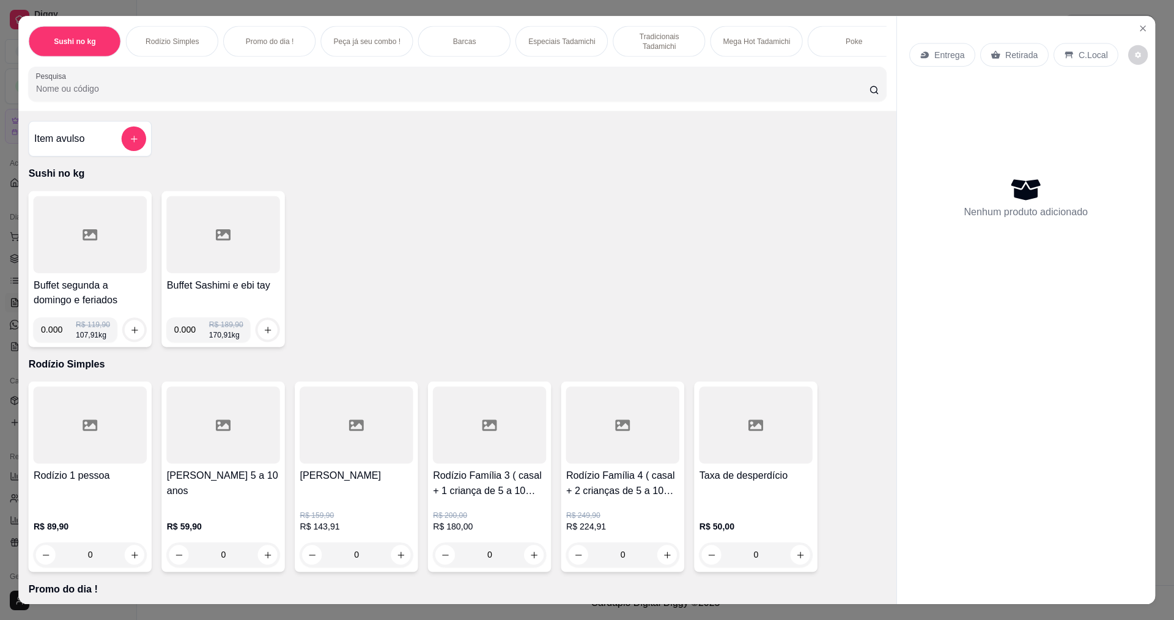
click at [46, 260] on div at bounding box center [91, 234] width 114 height 77
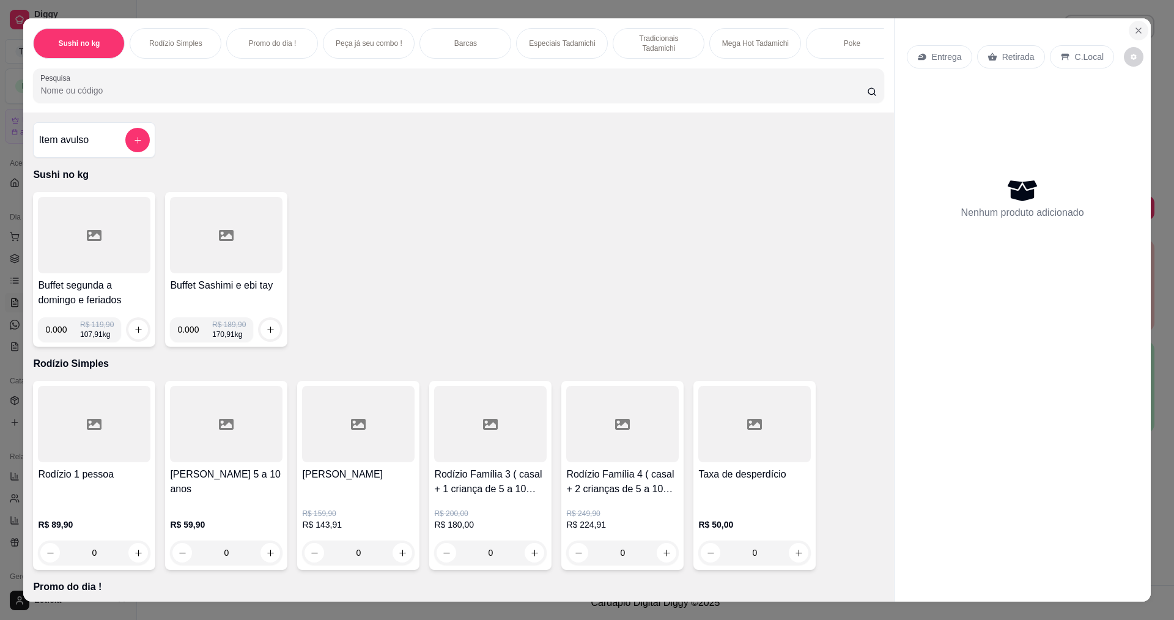
click at [1135, 27] on icon "Close" at bounding box center [1139, 31] width 10 height 10
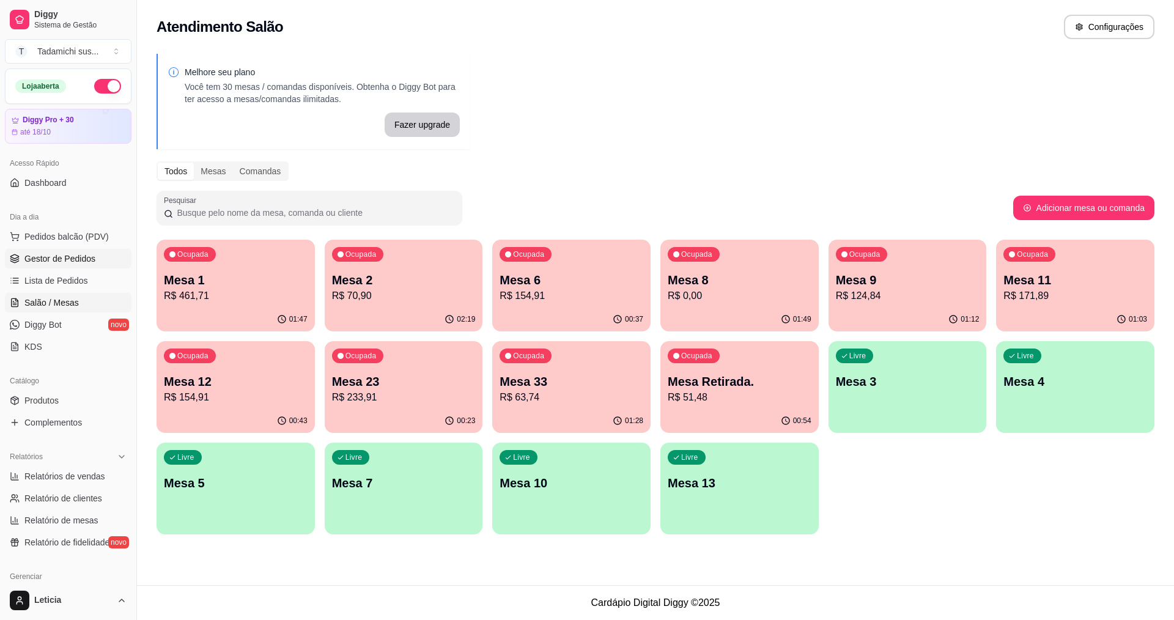
click at [75, 261] on span "Gestor de Pedidos" at bounding box center [59, 259] width 71 height 12
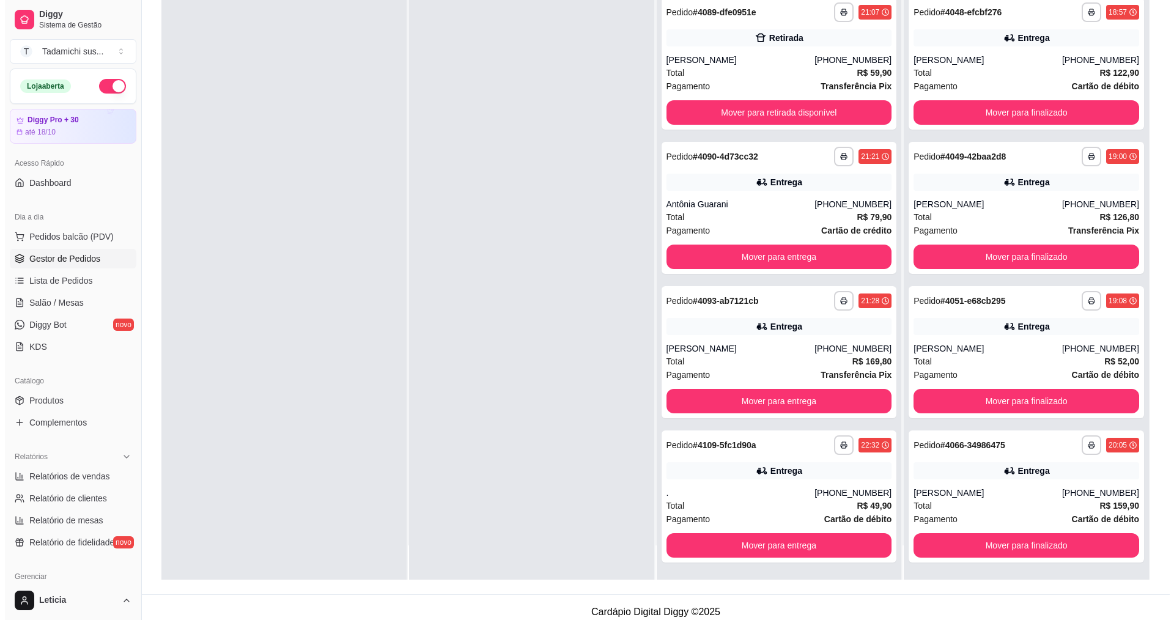
scroll to position [183, 0]
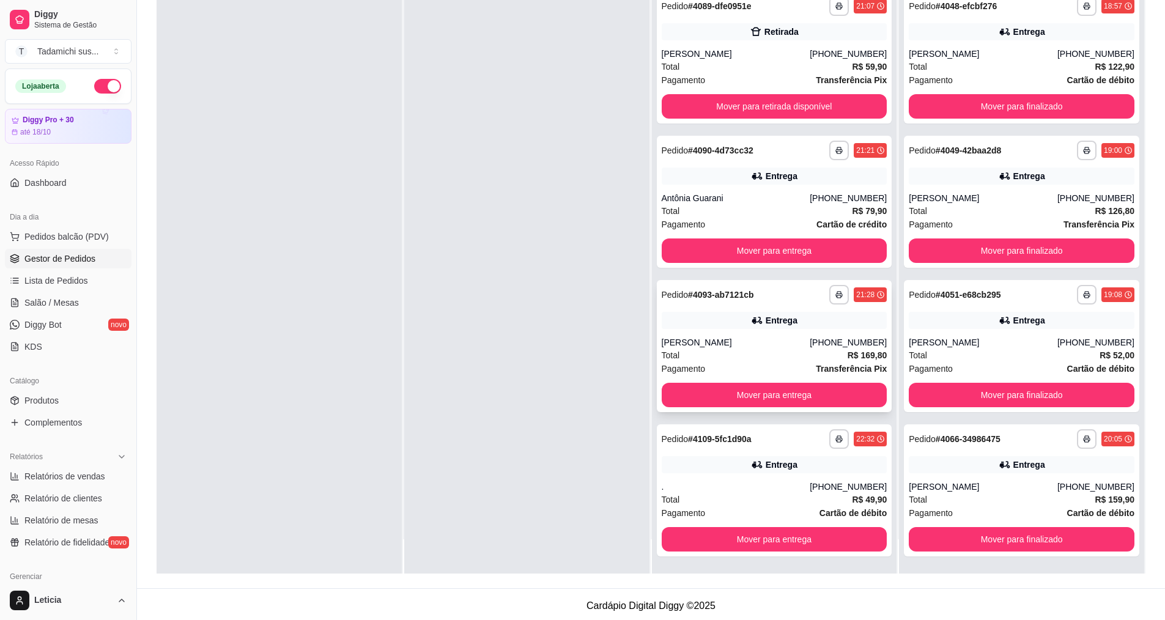
click at [724, 325] on div "Entrega" at bounding box center [775, 320] width 226 height 17
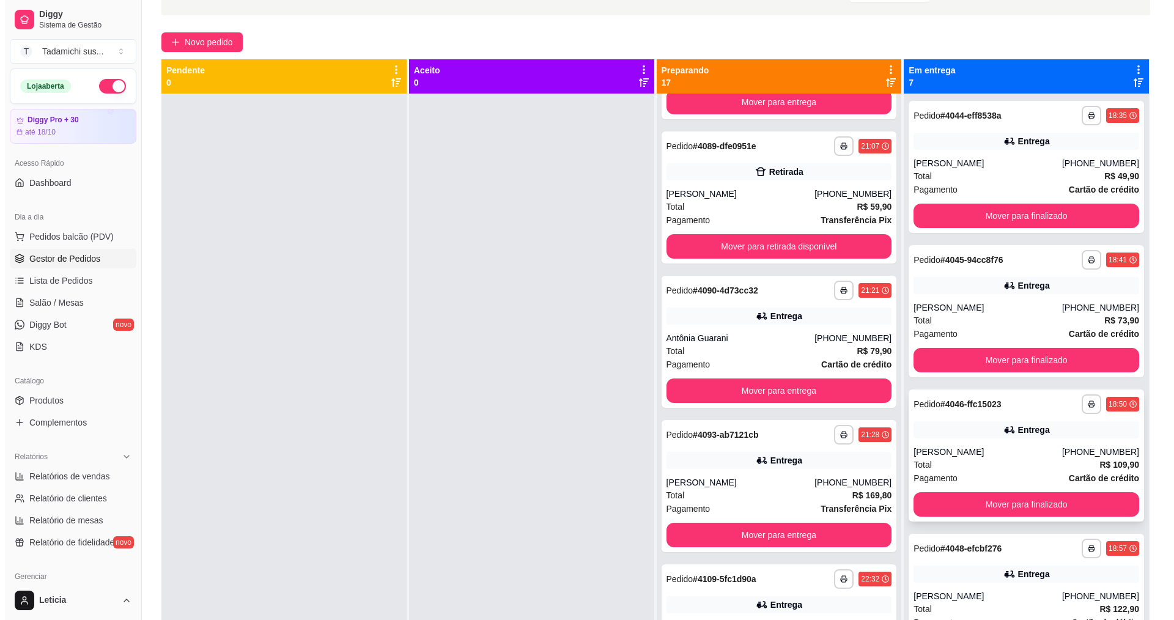
scroll to position [0, 0]
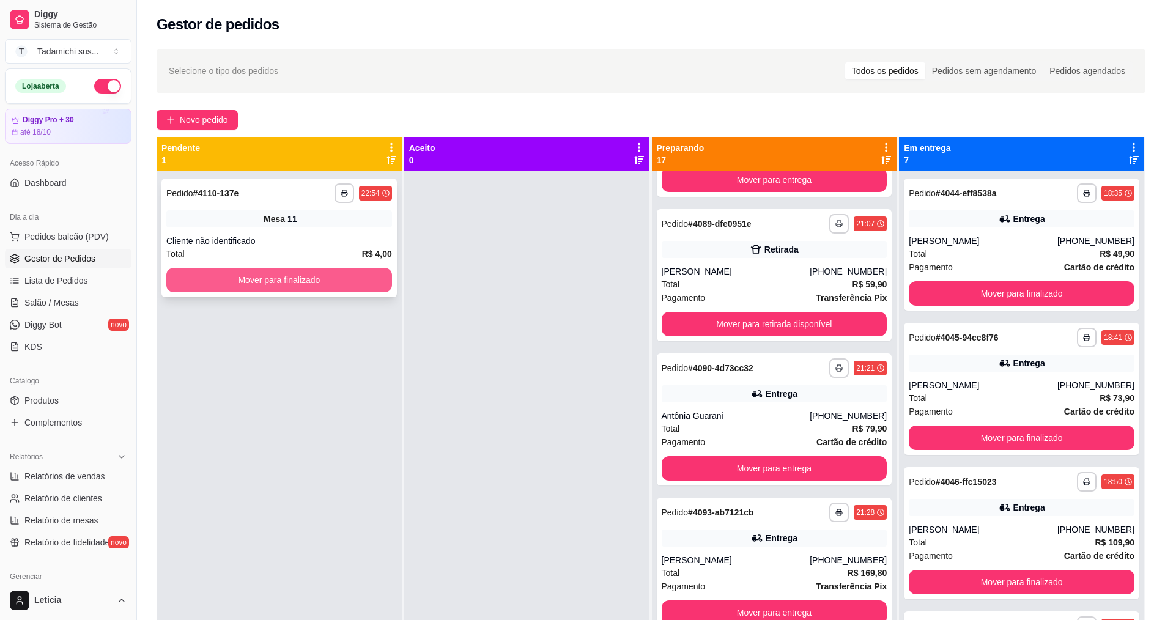
click at [266, 284] on button "Mover para finalizado" at bounding box center [279, 280] width 226 height 24
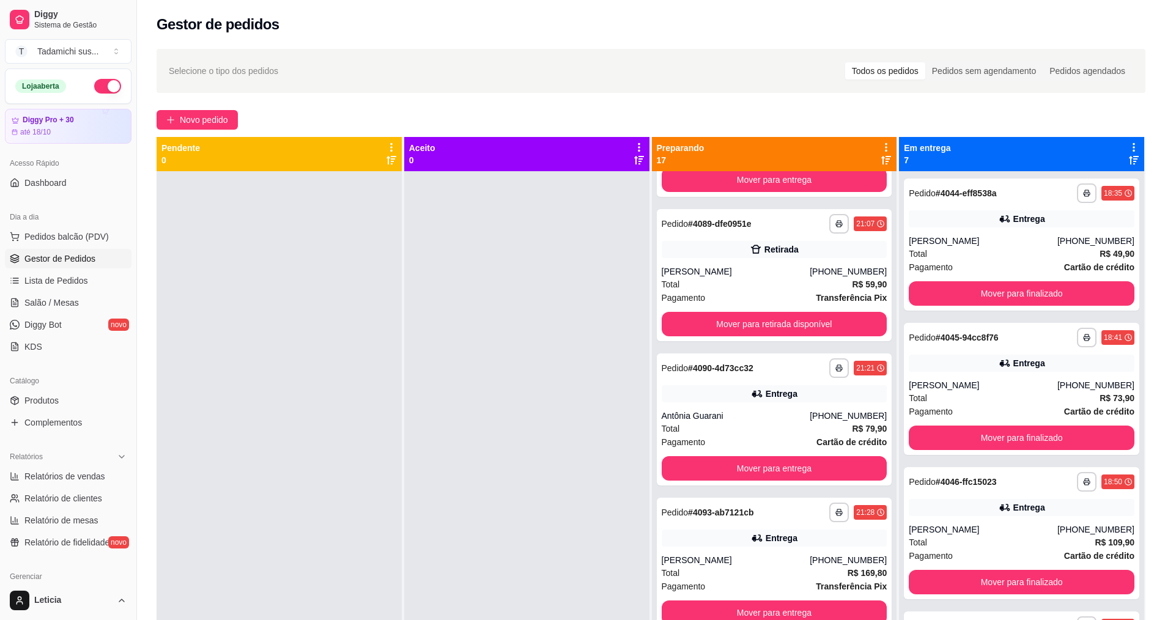
click at [81, 291] on ul "Pedidos balcão (PDV) Gestor de Pedidos Lista de Pedidos Salão / Mesas Diggy Bot…" at bounding box center [68, 292] width 127 height 130
click at [76, 310] on link "Salão / Mesas" at bounding box center [68, 303] width 127 height 20
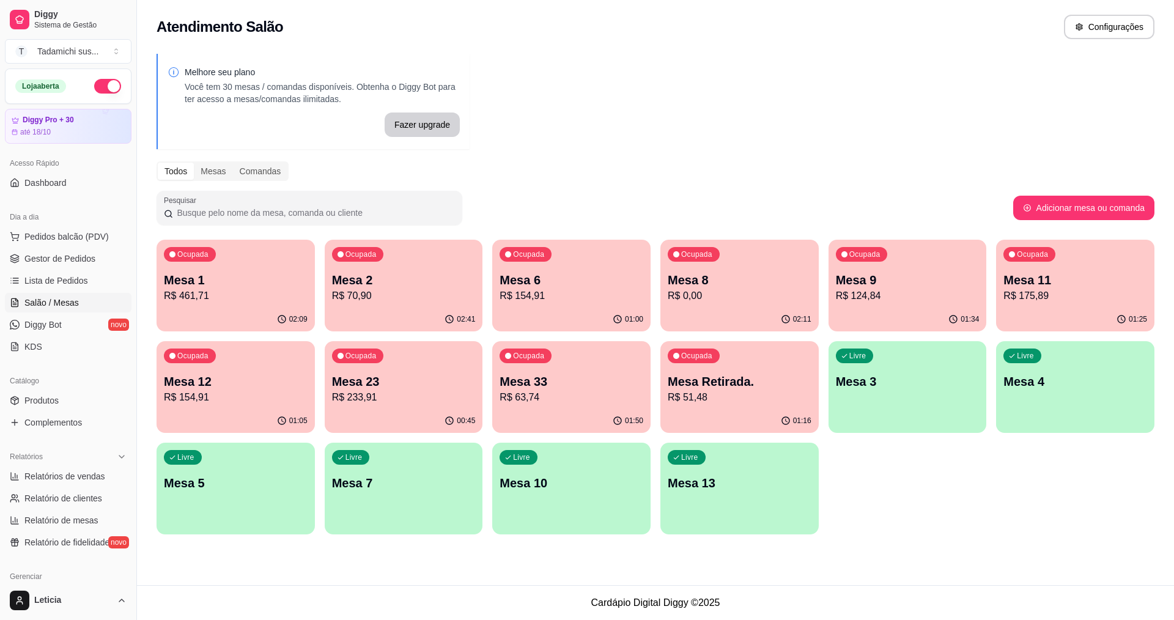
click at [242, 297] on p "R$ 461,71" at bounding box center [236, 296] width 144 height 15
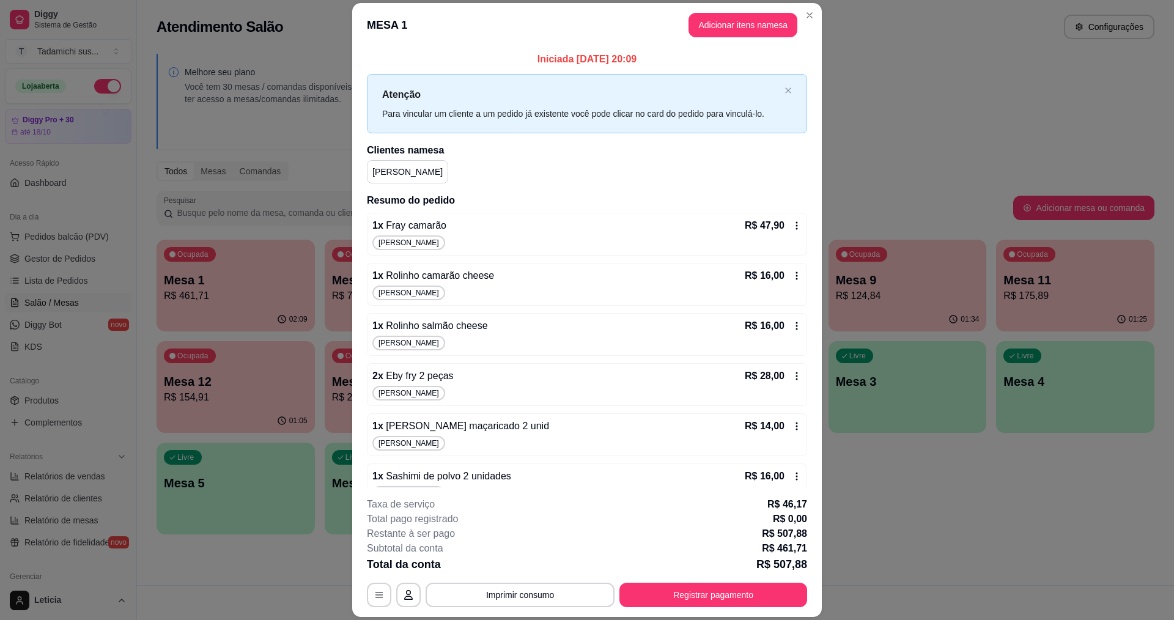
click at [792, 225] on icon at bounding box center [797, 226] width 10 height 10
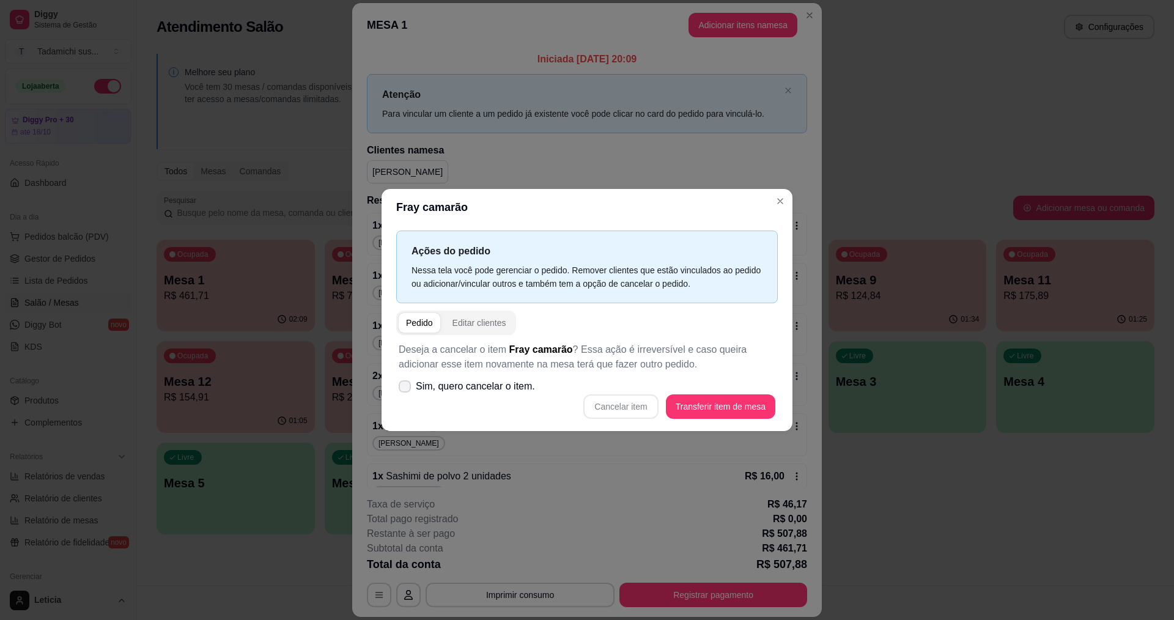
click at [398, 387] on label "Sim, quero cancelar o item." at bounding box center [467, 386] width 146 height 24
click at [398, 389] on input "Sim, quero cancelar o item." at bounding box center [402, 393] width 8 height 8
checkbox input "true"
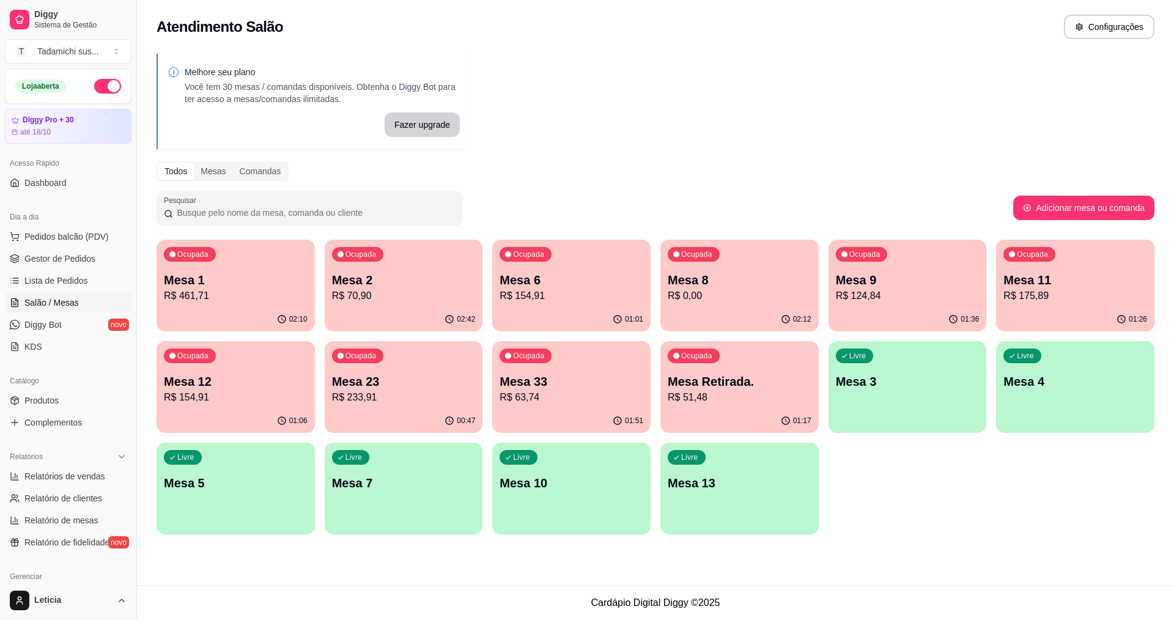
click at [209, 297] on p "R$ 461,71" at bounding box center [236, 296] width 144 height 15
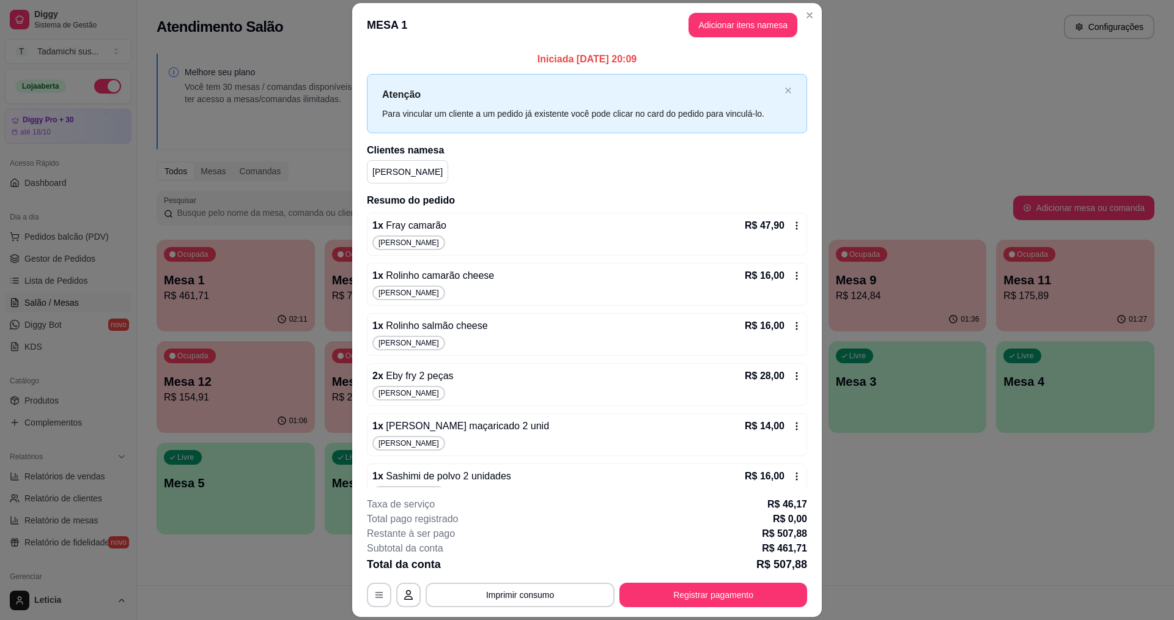
click at [792, 224] on icon at bounding box center [797, 226] width 10 height 10
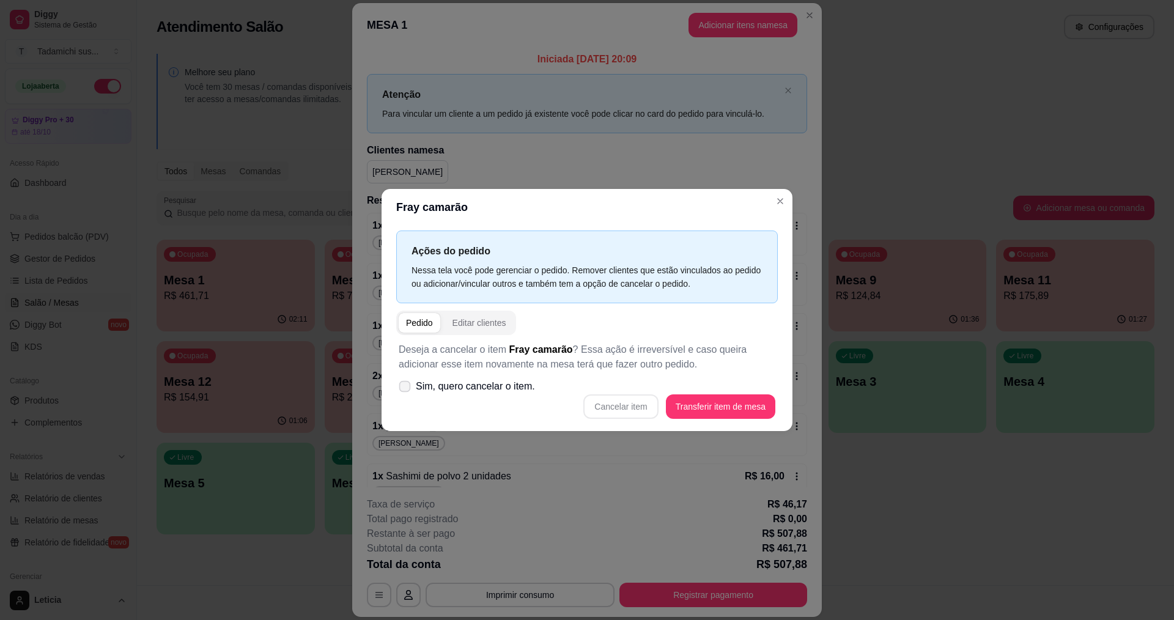
click at [404, 385] on icon at bounding box center [404, 386] width 9 height 7
click at [404, 389] on input "Sim, quero cancelar o item." at bounding box center [402, 393] width 8 height 8
checkbox input "true"
click at [647, 407] on button "Cancelar item" at bounding box center [621, 407] width 73 height 24
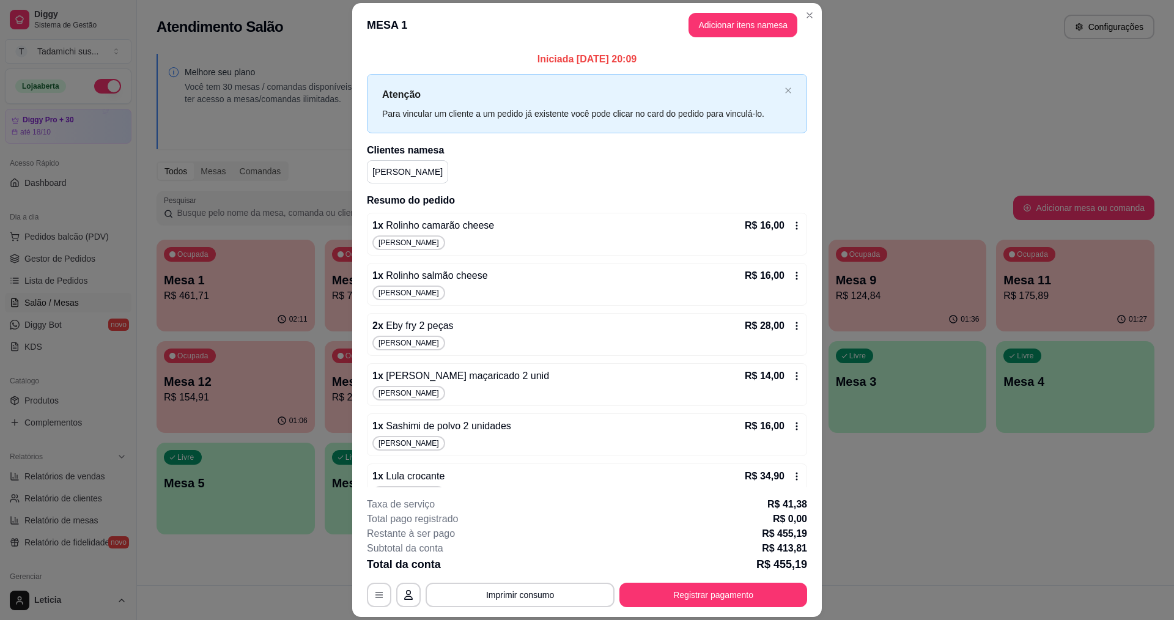
click at [792, 228] on icon at bounding box center [797, 226] width 10 height 10
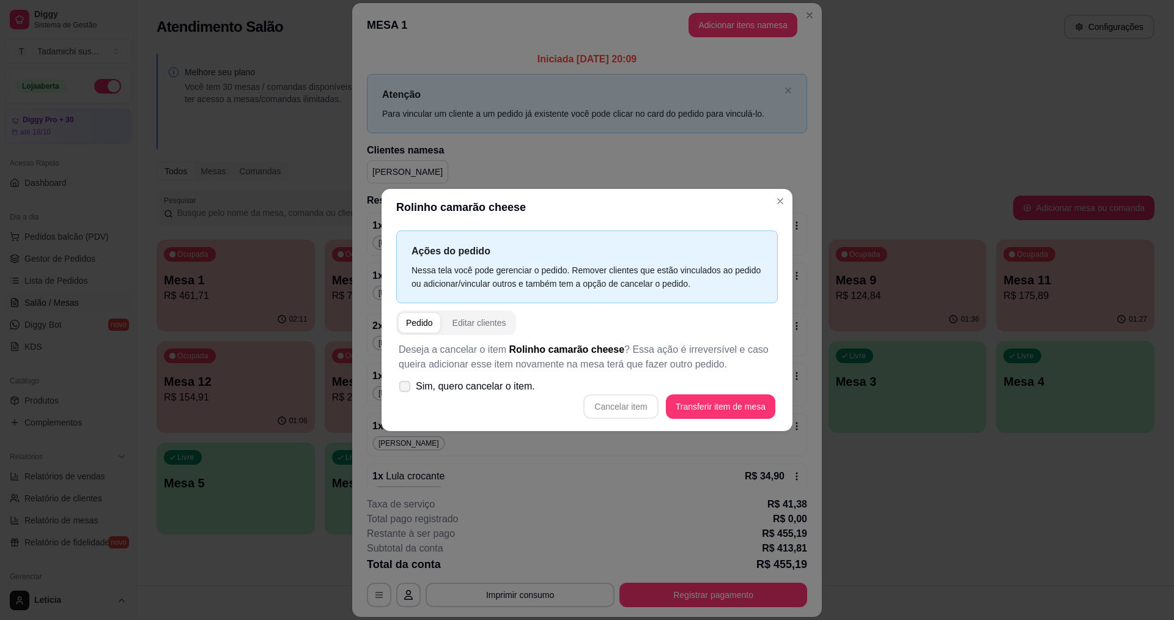
click at [412, 388] on label "Sim, quero cancelar o item." at bounding box center [467, 386] width 146 height 24
click at [406, 389] on input "Sim, quero cancelar o item." at bounding box center [402, 393] width 8 height 8
checkbox input "true"
click at [648, 406] on button "Cancelar item" at bounding box center [621, 407] width 73 height 24
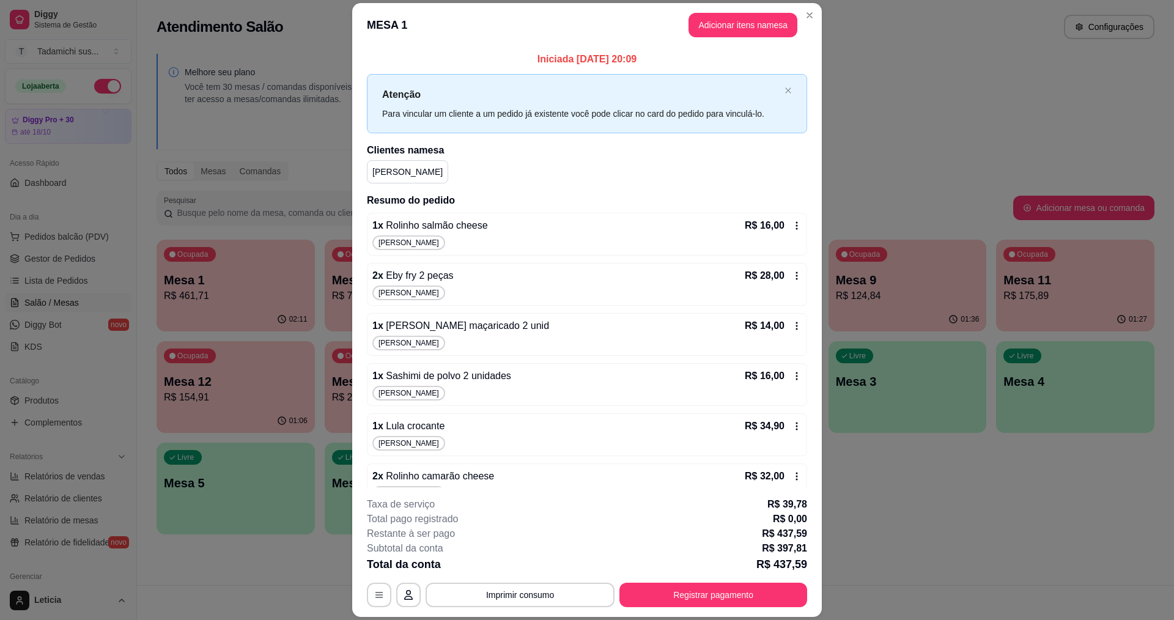
click at [792, 227] on icon at bounding box center [797, 226] width 10 height 10
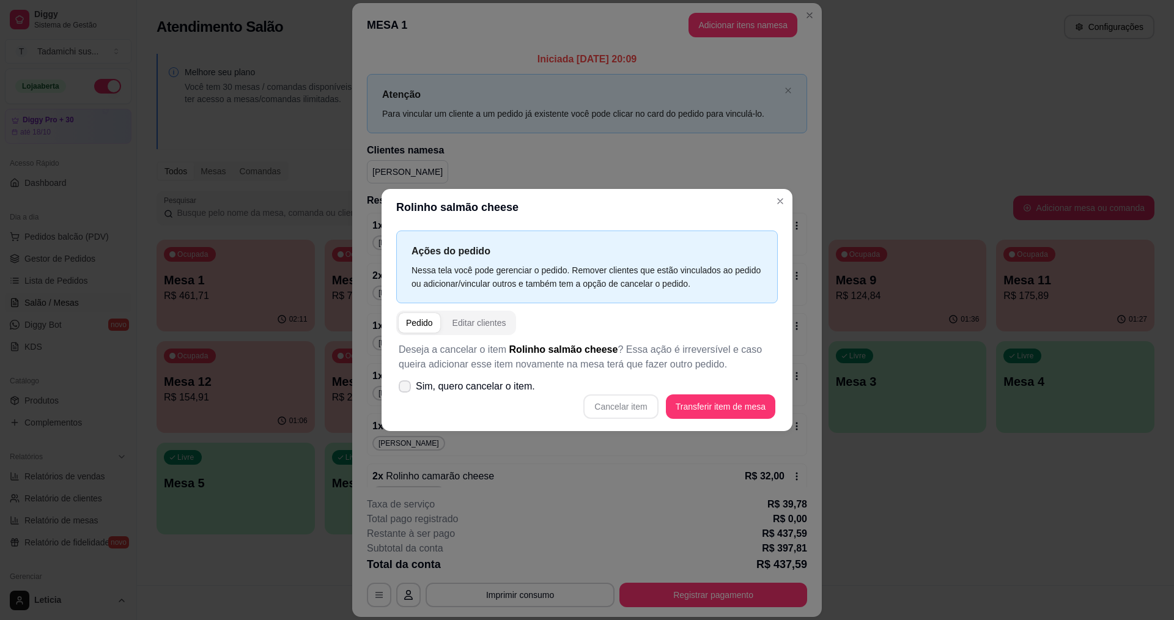
click at [407, 383] on span at bounding box center [405, 386] width 12 height 12
click at [406, 389] on input "Sim, quero cancelar o item." at bounding box center [402, 393] width 8 height 8
checkbox input "true"
click at [593, 402] on button "Cancelar item" at bounding box center [621, 407] width 73 height 24
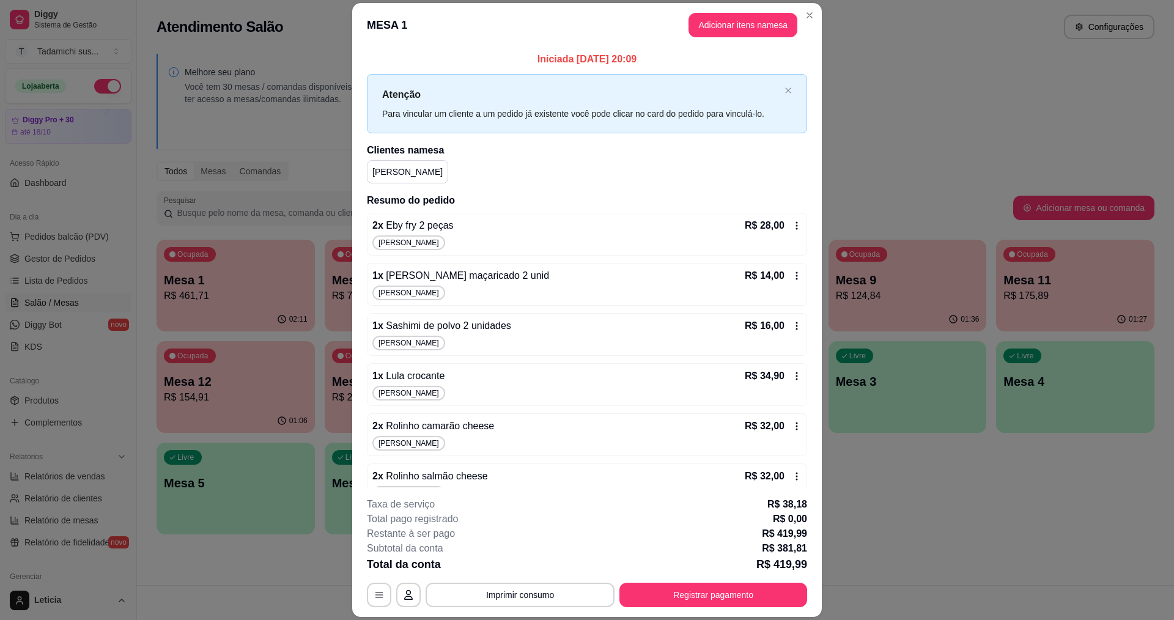
click at [792, 224] on icon at bounding box center [797, 226] width 10 height 10
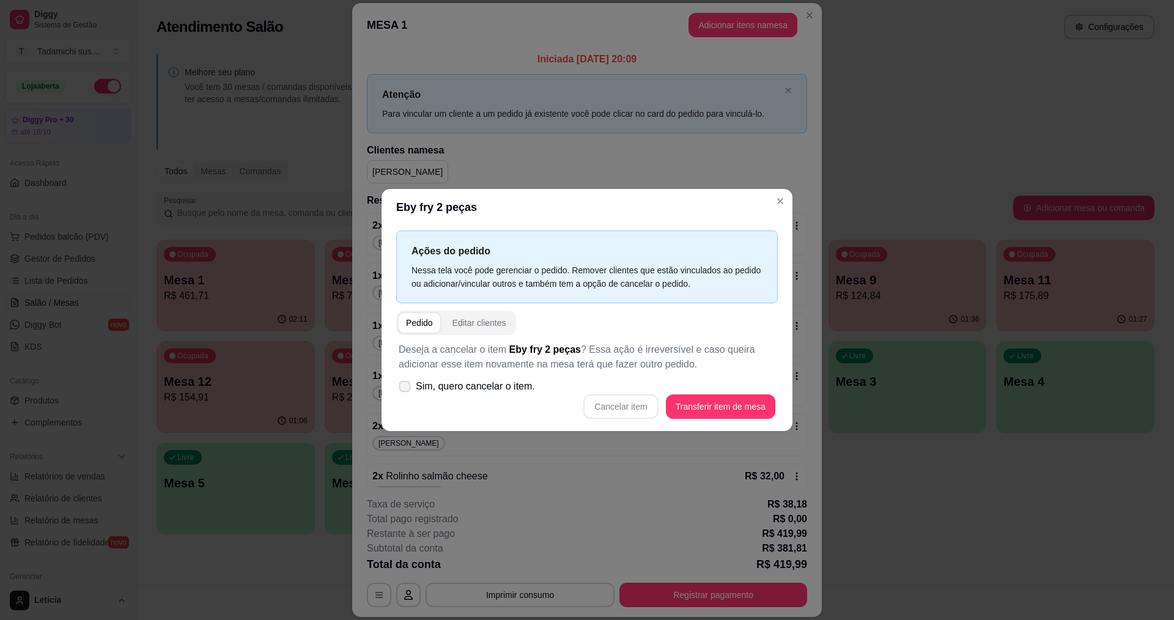
click at [414, 385] on label "Sim, quero cancelar o item." at bounding box center [467, 386] width 146 height 24
click at [406, 389] on input "Sim, quero cancelar o item." at bounding box center [402, 393] width 8 height 8
checkbox input "true"
click at [619, 407] on button "Cancelar item" at bounding box center [621, 407] width 75 height 24
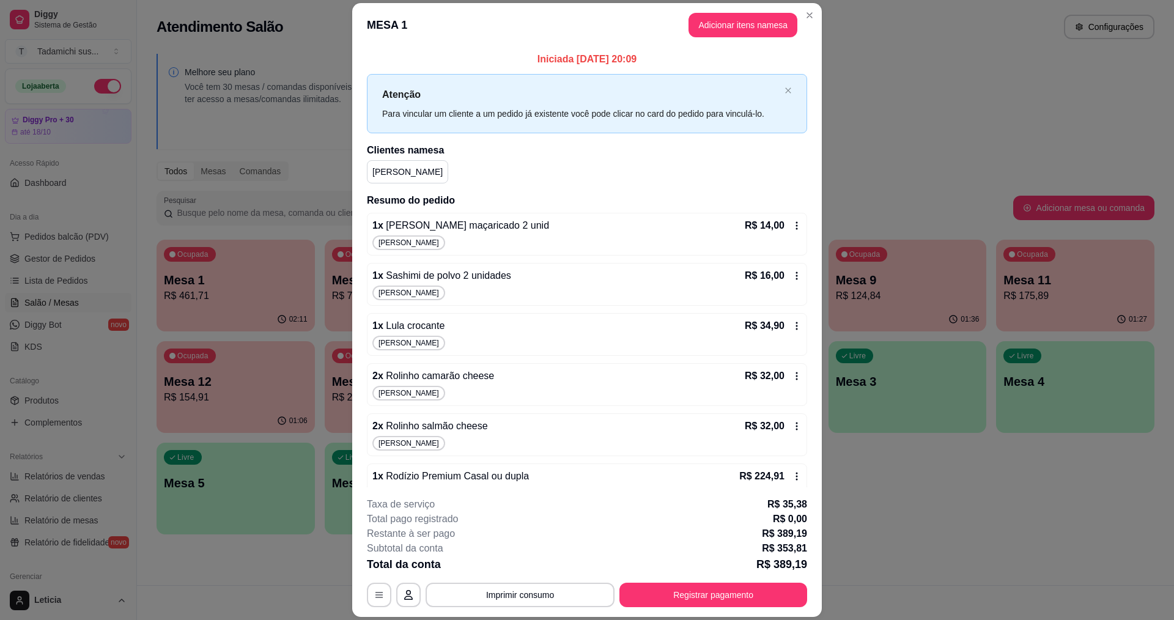
click at [792, 223] on icon at bounding box center [797, 226] width 10 height 10
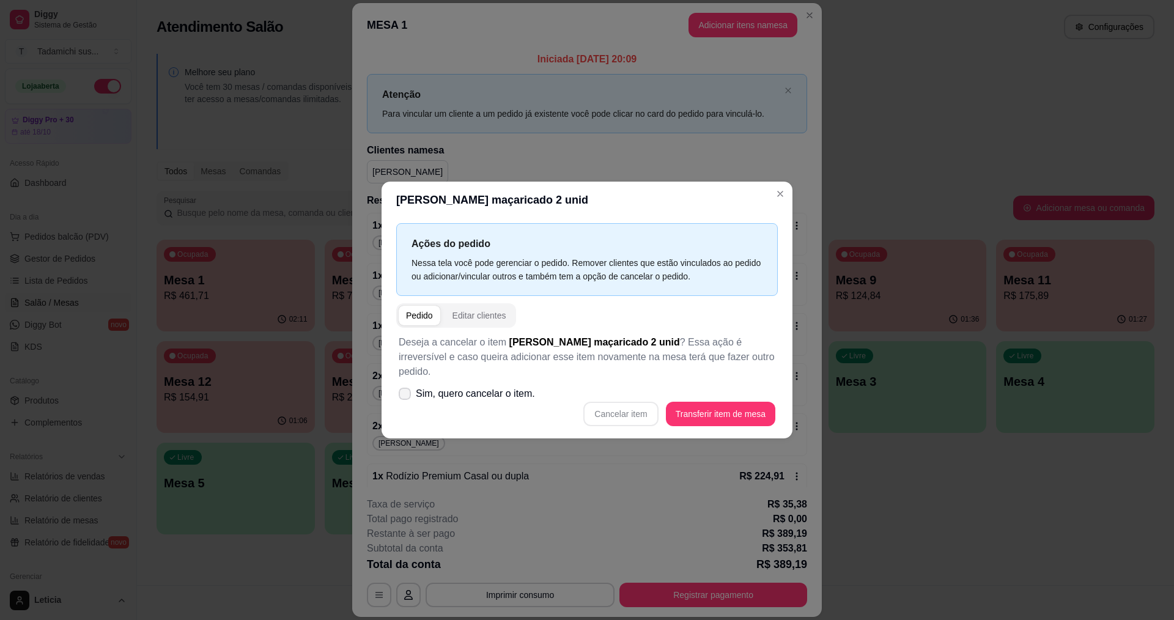
click at [406, 390] on icon at bounding box center [405, 393] width 10 height 7
click at [406, 396] on input "Sim, quero cancelar o item." at bounding box center [402, 400] width 8 height 8
checkbox input "true"
click at [611, 402] on button "Cancelar item" at bounding box center [621, 414] width 75 height 24
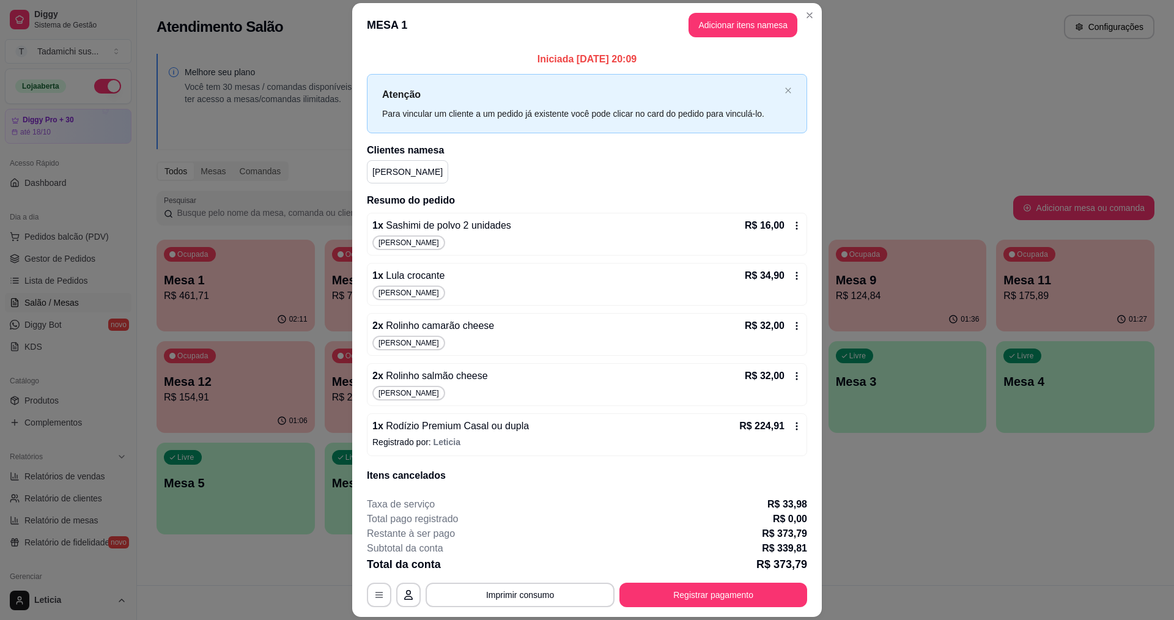
click at [792, 221] on icon at bounding box center [797, 226] width 10 height 10
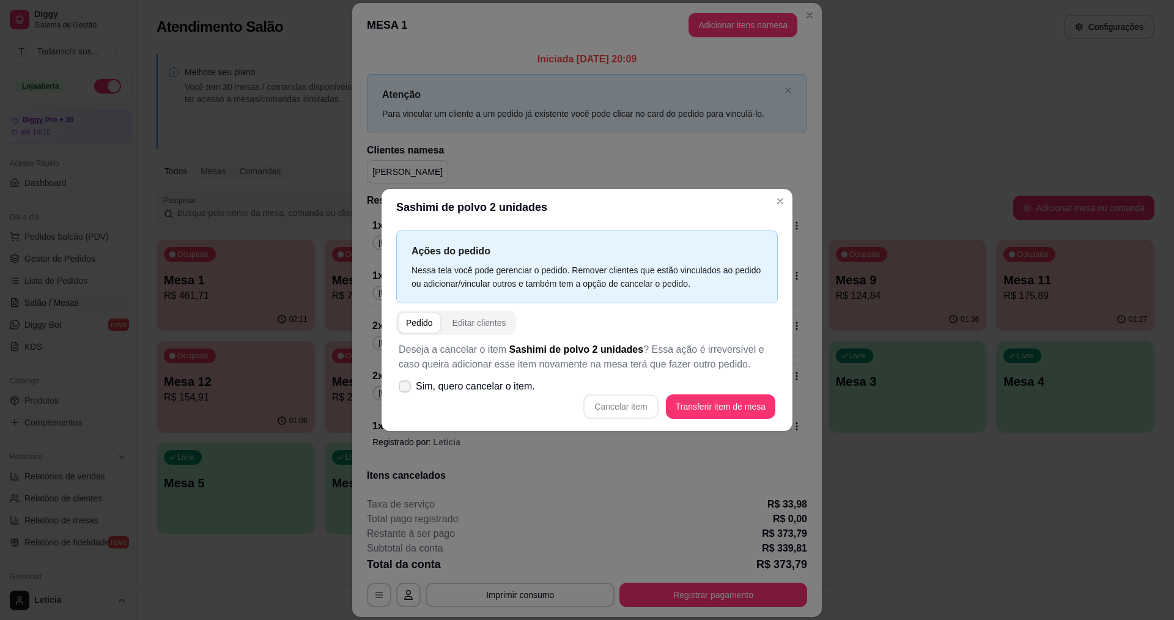
click at [410, 389] on span at bounding box center [405, 386] width 12 height 12
click at [406, 389] on input "Sim, quero cancelar o item." at bounding box center [402, 393] width 8 height 8
checkbox input "true"
click at [613, 410] on button "Cancelar item" at bounding box center [621, 407] width 73 height 24
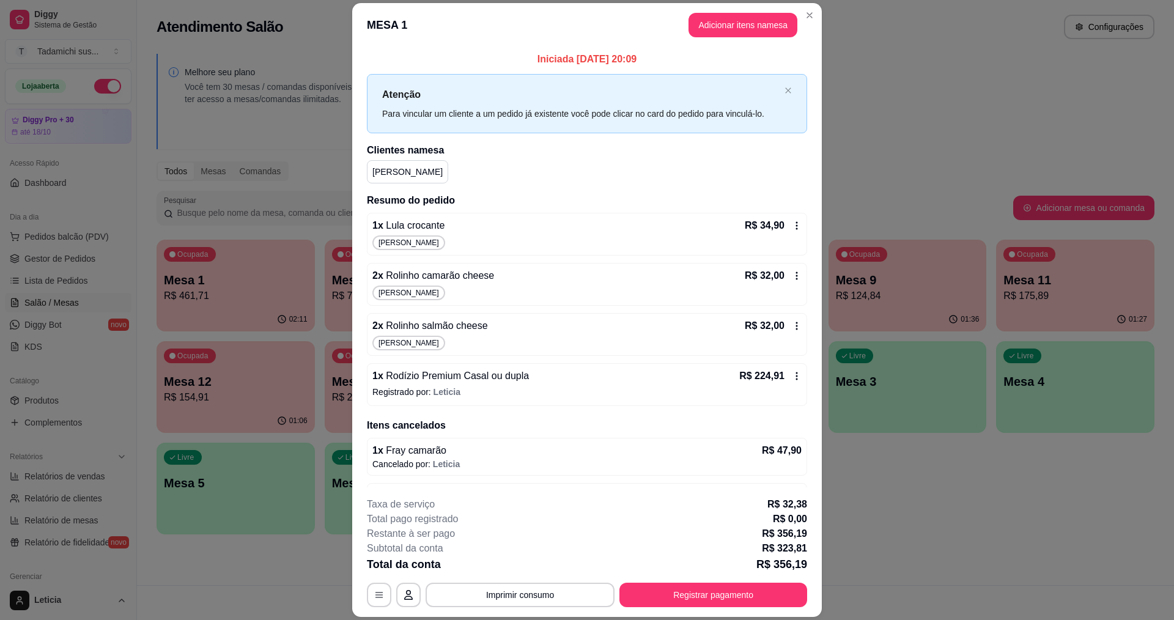
click at [777, 226] on div "R$ 34,90" at bounding box center [773, 225] width 57 height 15
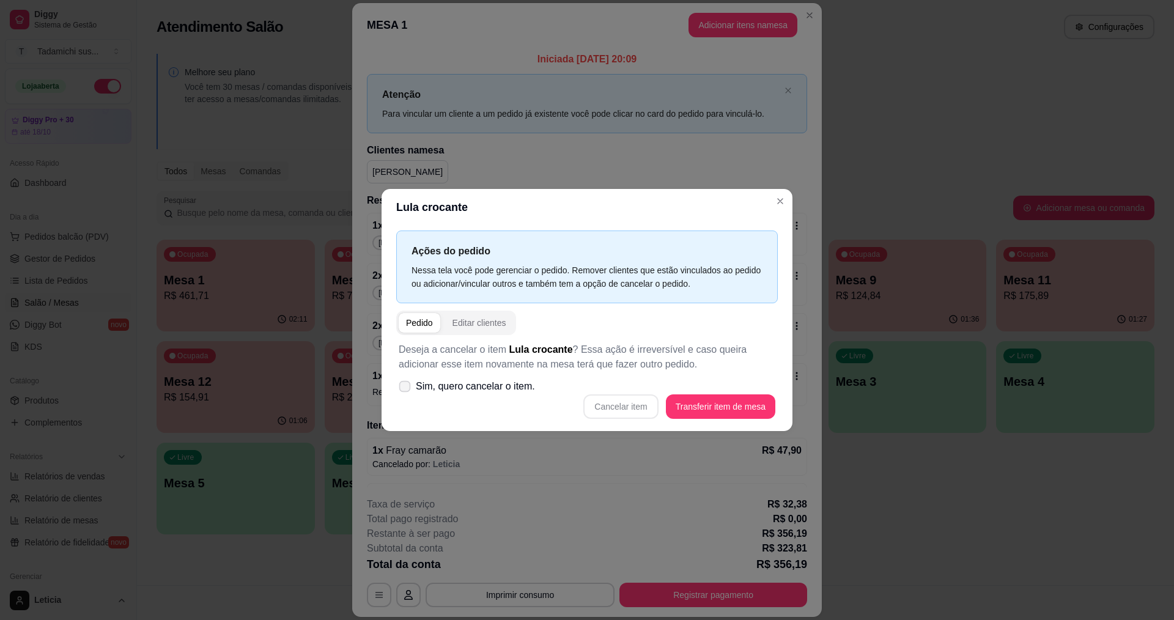
click at [402, 386] on icon at bounding box center [404, 386] width 9 height 7
click at [402, 389] on input "Sim, quero cancelar o item." at bounding box center [402, 393] width 8 height 8
checkbox input "true"
click at [634, 398] on button "Cancelar item" at bounding box center [621, 407] width 73 height 24
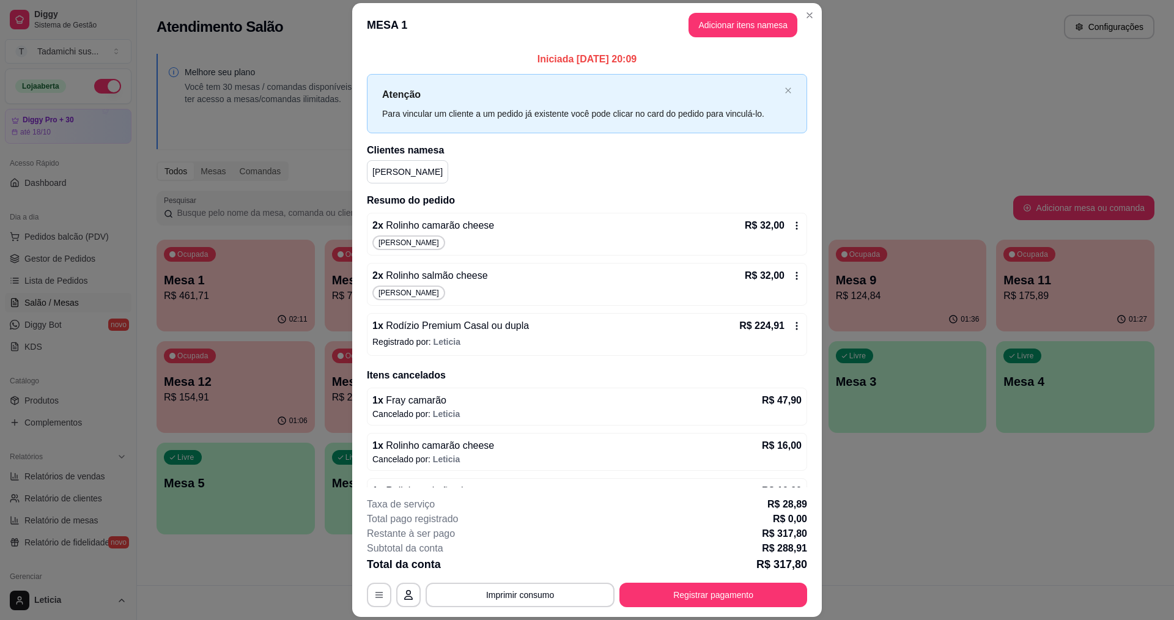
click at [792, 224] on icon at bounding box center [797, 226] width 10 height 10
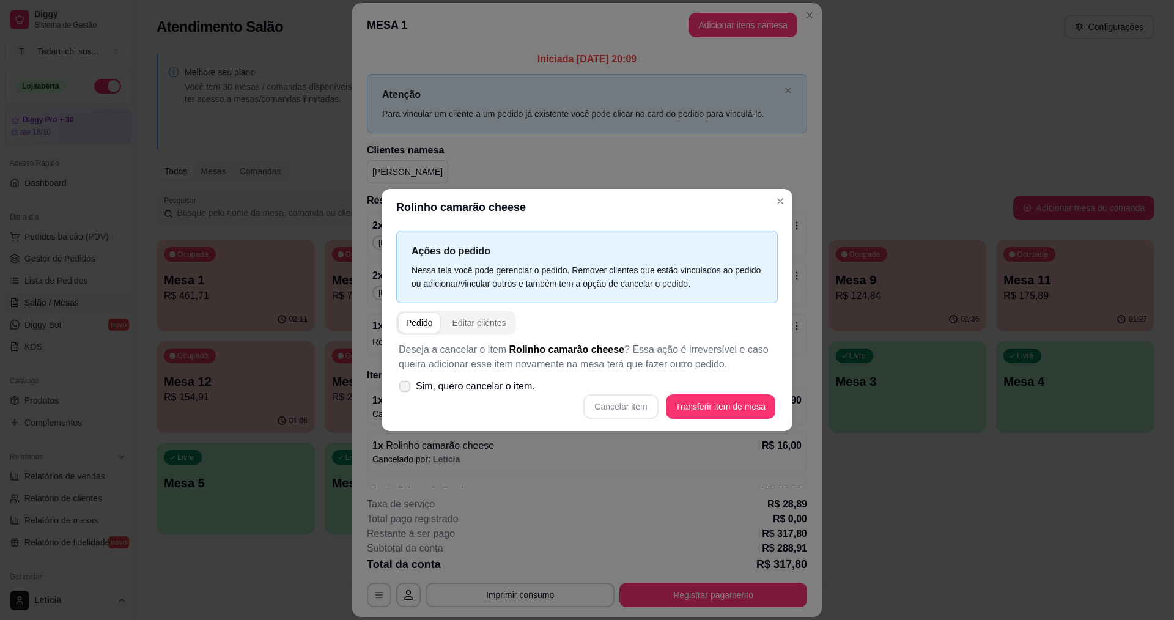
click at [407, 382] on span at bounding box center [405, 387] width 12 height 12
click at [406, 389] on input "Sim, quero cancelar o item." at bounding box center [402, 393] width 8 height 8
checkbox input "true"
click at [612, 410] on button "Cancelar item" at bounding box center [621, 407] width 75 height 24
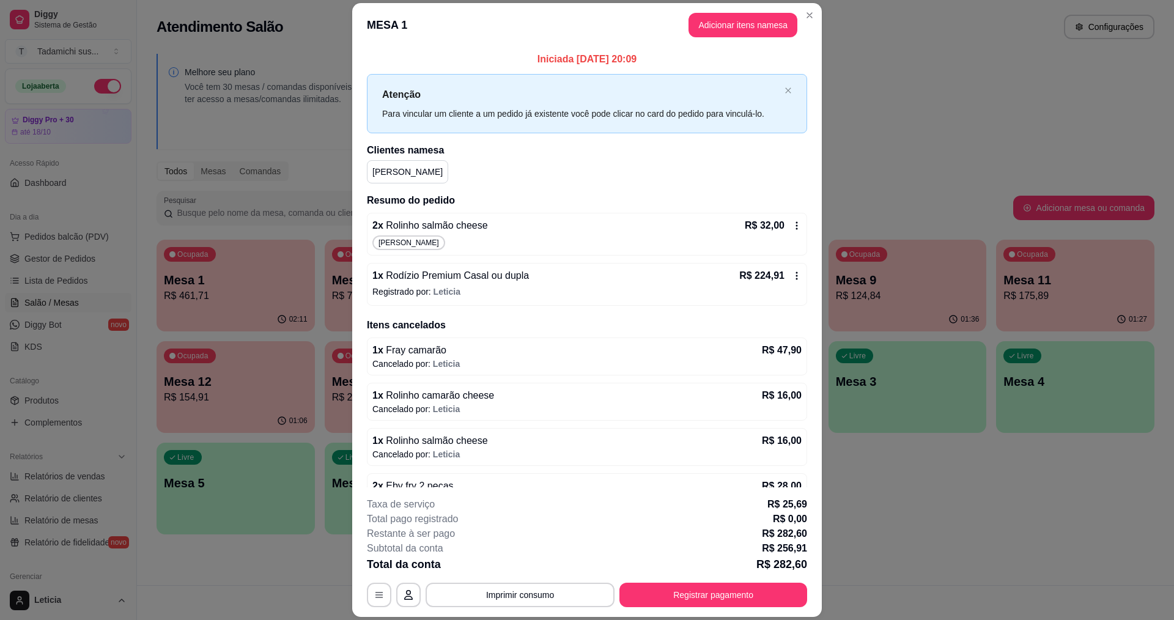
click at [784, 219] on div "R$ 32,00" at bounding box center [773, 225] width 57 height 15
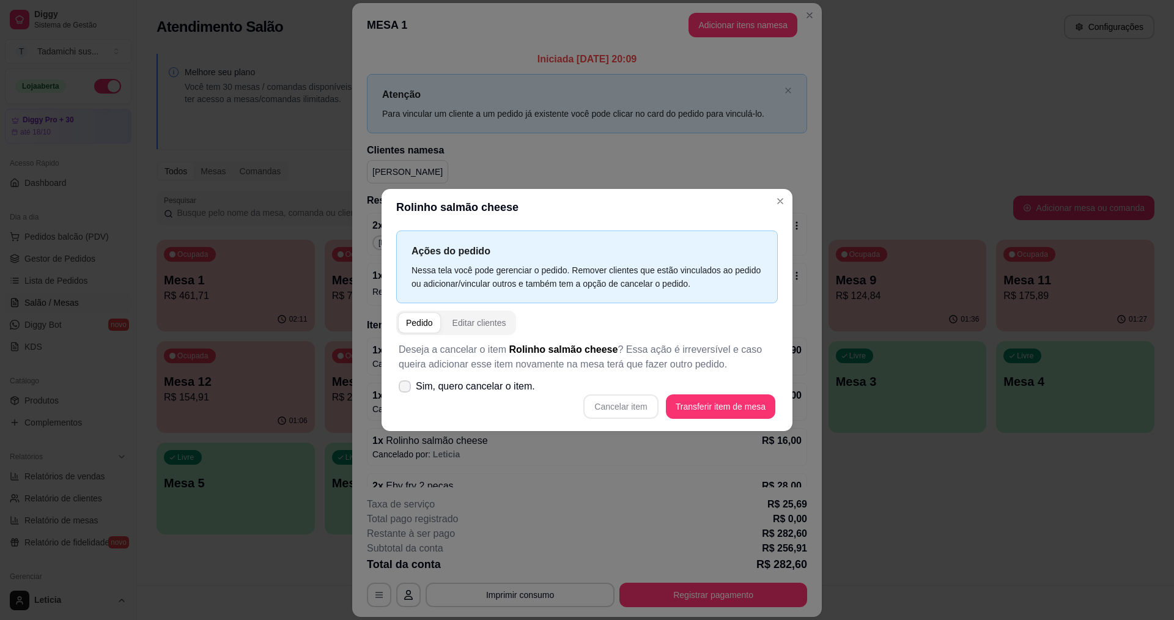
click at [404, 392] on span at bounding box center [405, 386] width 12 height 12
click at [404, 392] on input "Sim, quero cancelar o item." at bounding box center [402, 393] width 8 height 8
checkbox input "true"
click at [617, 409] on button "Cancelar item" at bounding box center [621, 407] width 75 height 24
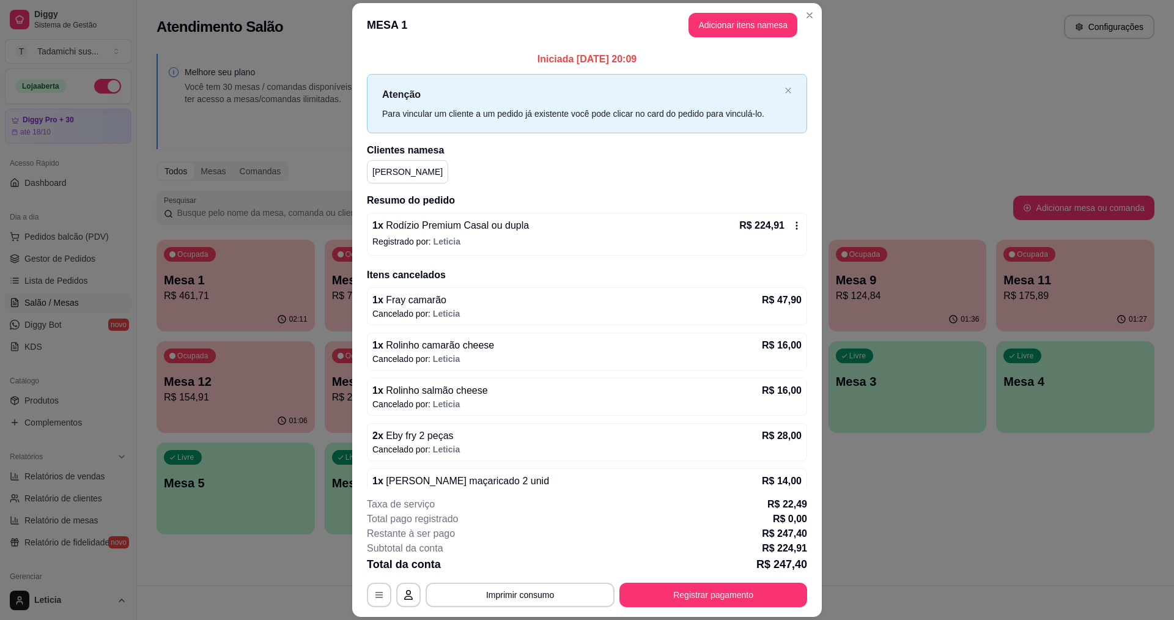
click at [792, 224] on icon at bounding box center [797, 226] width 10 height 10
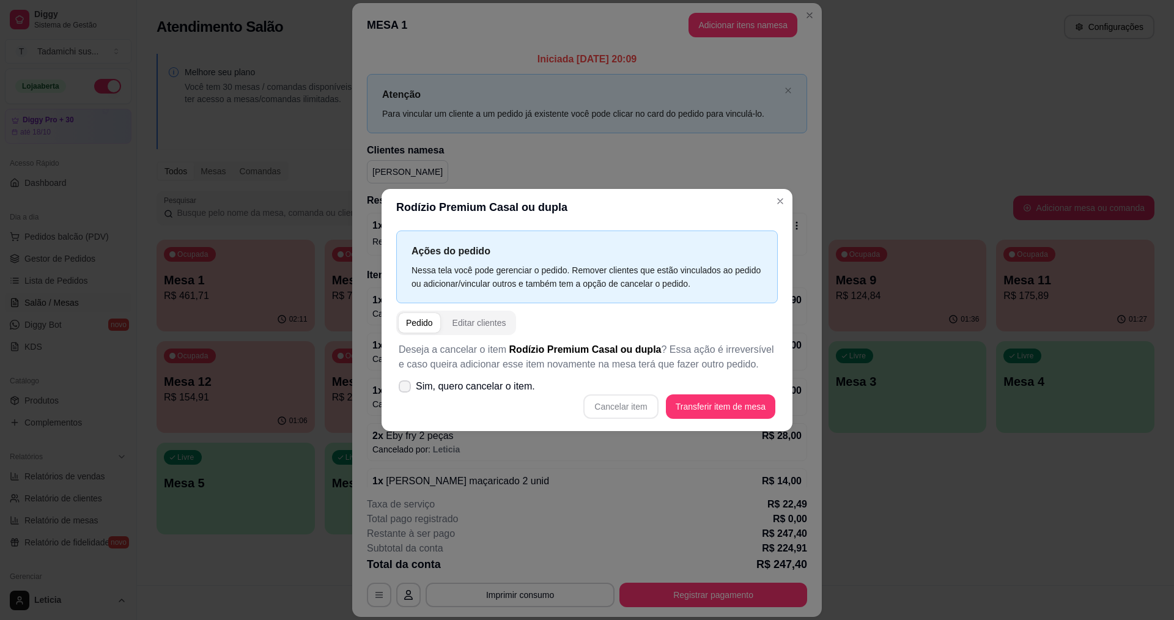
click at [405, 384] on icon at bounding box center [405, 386] width 10 height 7
click at [405, 389] on input "Sim, quero cancelar o item." at bounding box center [402, 393] width 8 height 8
checkbox input "true"
click at [608, 401] on button "Cancelar item" at bounding box center [621, 407] width 75 height 24
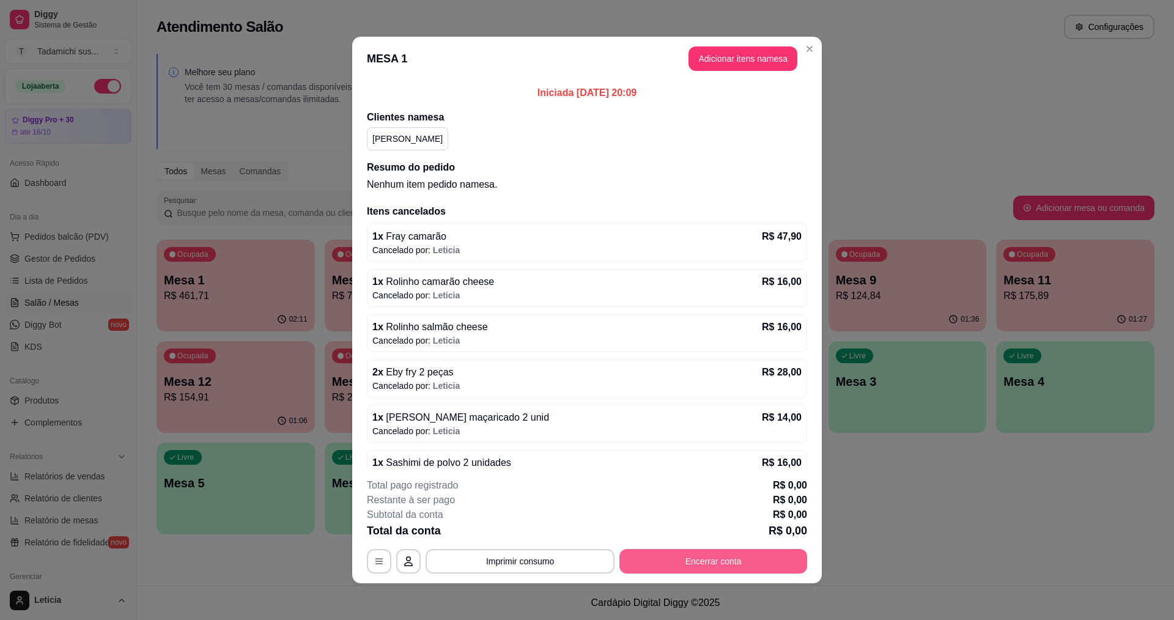
click at [711, 558] on button "Encerrar conta" at bounding box center [714, 561] width 188 height 24
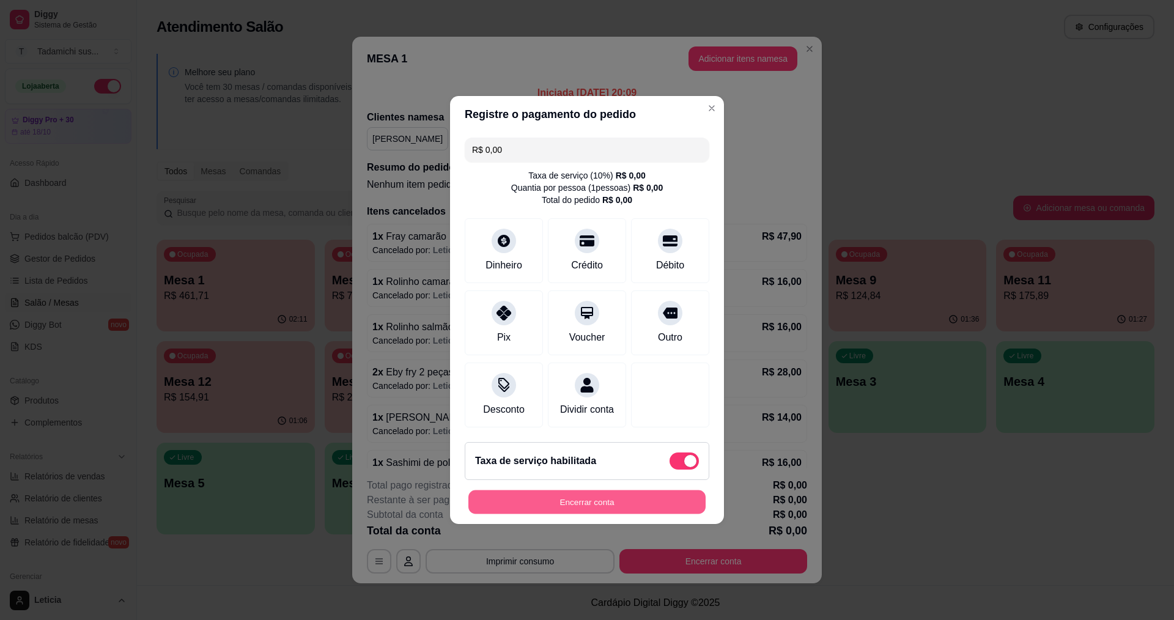
click at [662, 506] on button "Encerrar conta" at bounding box center [587, 503] width 237 height 24
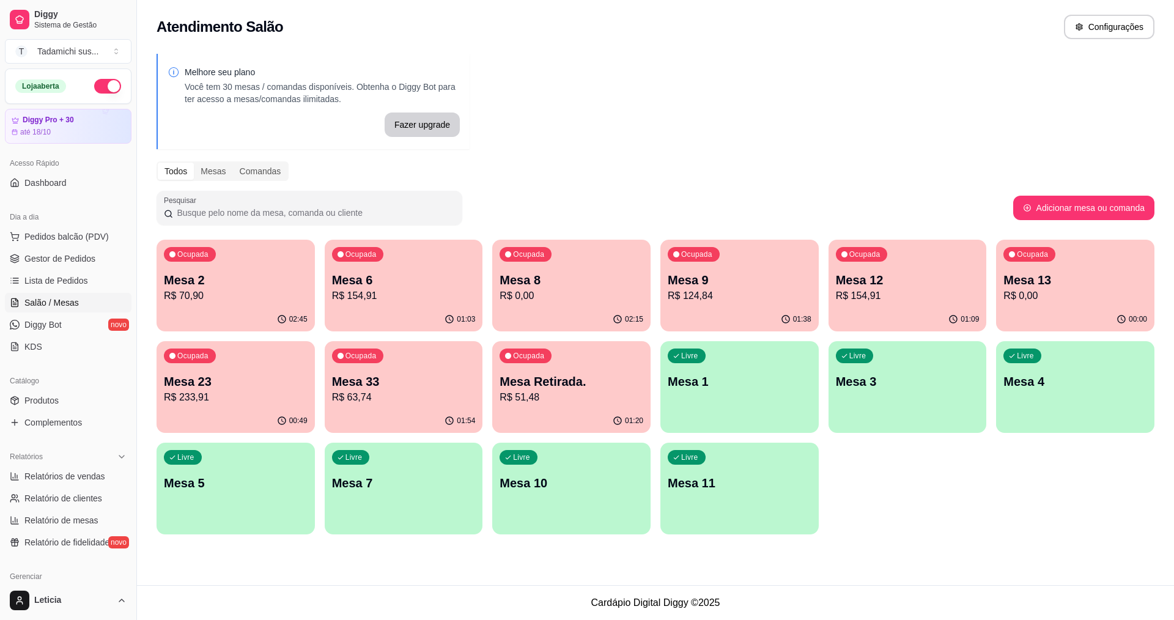
click at [264, 300] on p "R$ 70,90" at bounding box center [236, 296] width 144 height 15
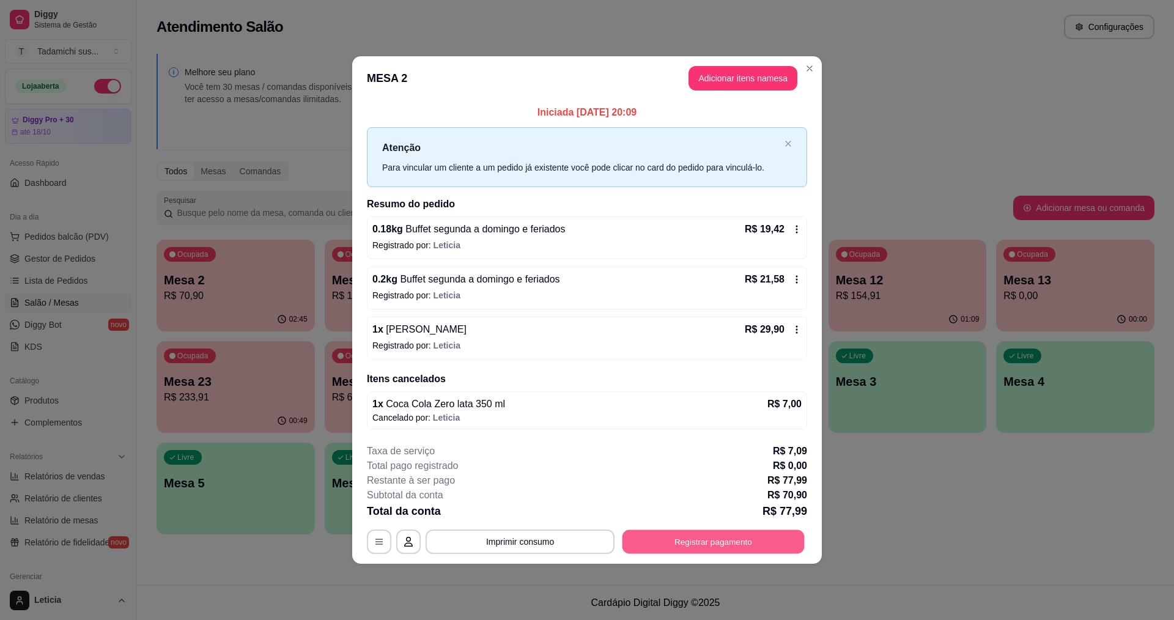
click at [710, 547] on button "Registrar pagamento" at bounding box center [714, 542] width 182 height 24
click at [796, 326] on icon at bounding box center [797, 329] width 2 height 8
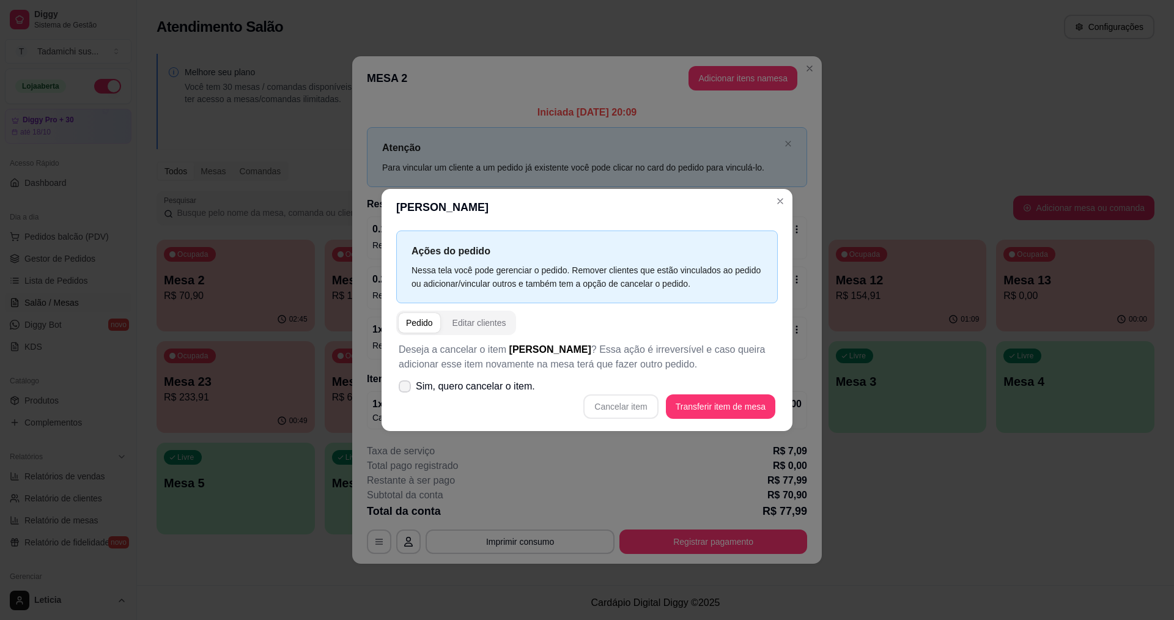
click at [407, 384] on icon at bounding box center [405, 386] width 10 height 7
click at [406, 389] on input "Sim, quero cancelar o item." at bounding box center [402, 393] width 8 height 8
checkbox input "true"
click at [614, 403] on button "Cancelar item" at bounding box center [621, 407] width 75 height 24
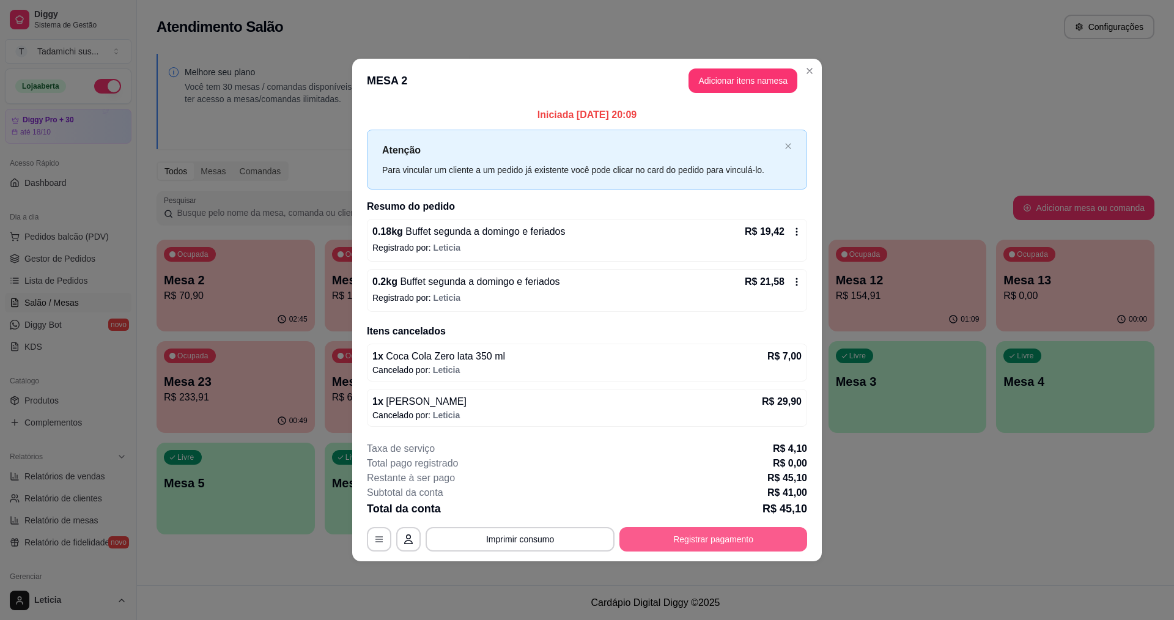
click at [725, 540] on button "Registrar pagamento" at bounding box center [714, 539] width 188 height 24
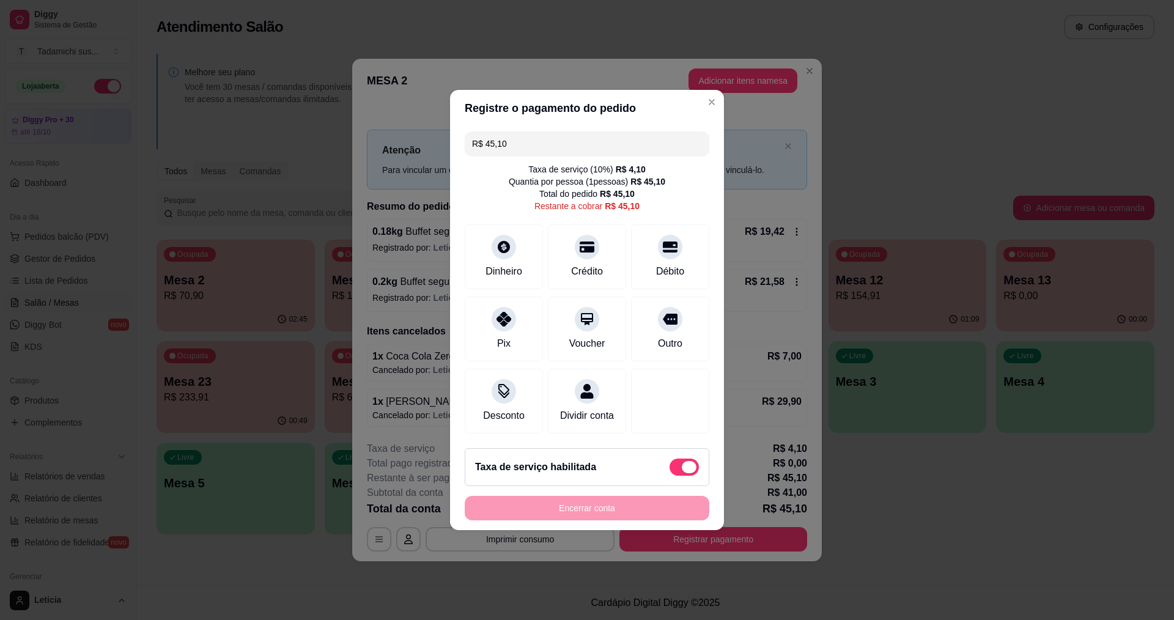
click at [670, 470] on span at bounding box center [684, 467] width 29 height 17
click at [669, 470] on input "checkbox" at bounding box center [673, 474] width 8 height 8
checkbox input "true"
type input "R$ 41,00"
checkbox input "false"
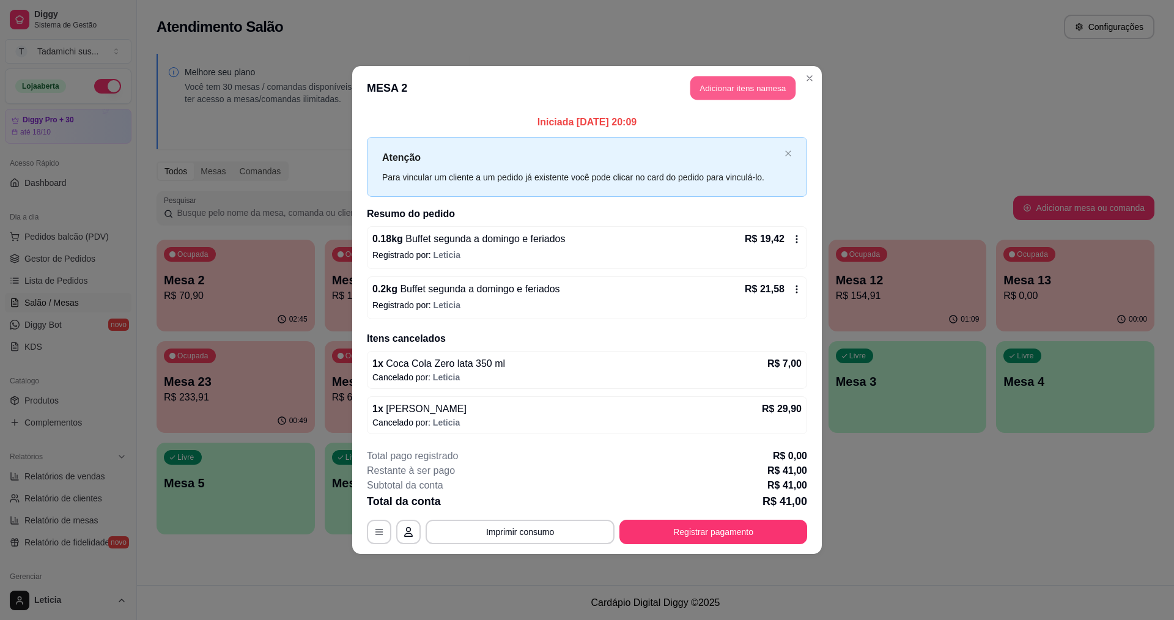
click at [738, 85] on button "Adicionar itens na mesa" at bounding box center [743, 88] width 105 height 24
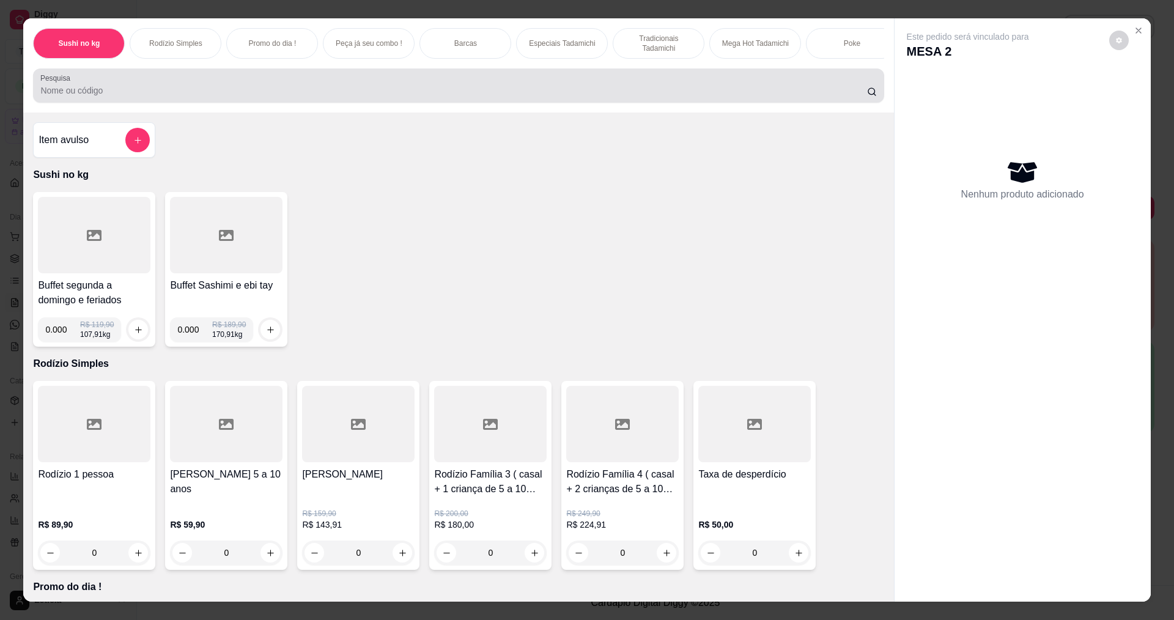
click at [160, 97] on input "Pesquisa" at bounding box center [453, 90] width 826 height 12
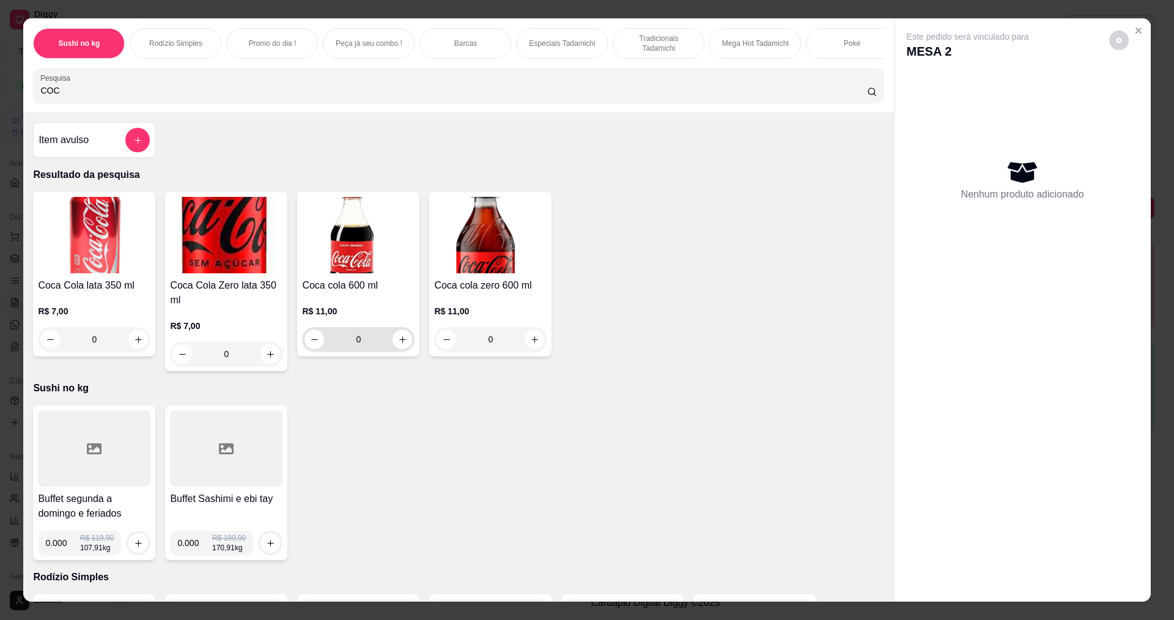
type input "COC"
click at [401, 344] on icon "increase-product-quantity" at bounding box center [402, 339] width 9 height 9
type input "1"
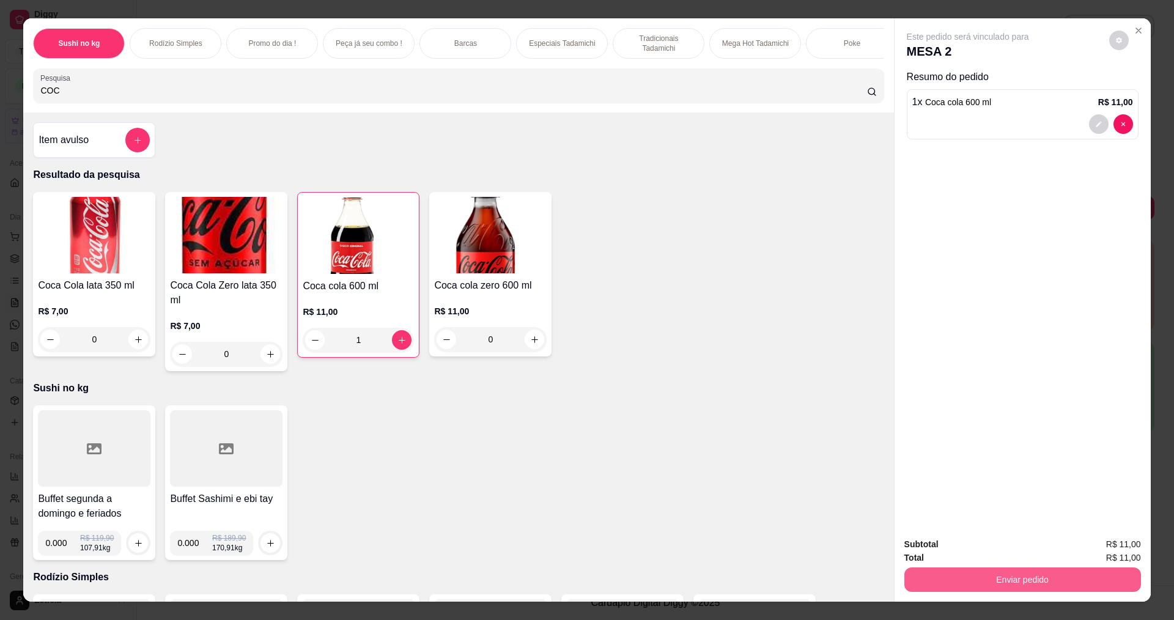
click at [985, 574] on button "Enviar pedido" at bounding box center [1023, 580] width 237 height 24
click at [962, 546] on button "Não registrar e enviar pedido" at bounding box center [983, 549] width 124 height 23
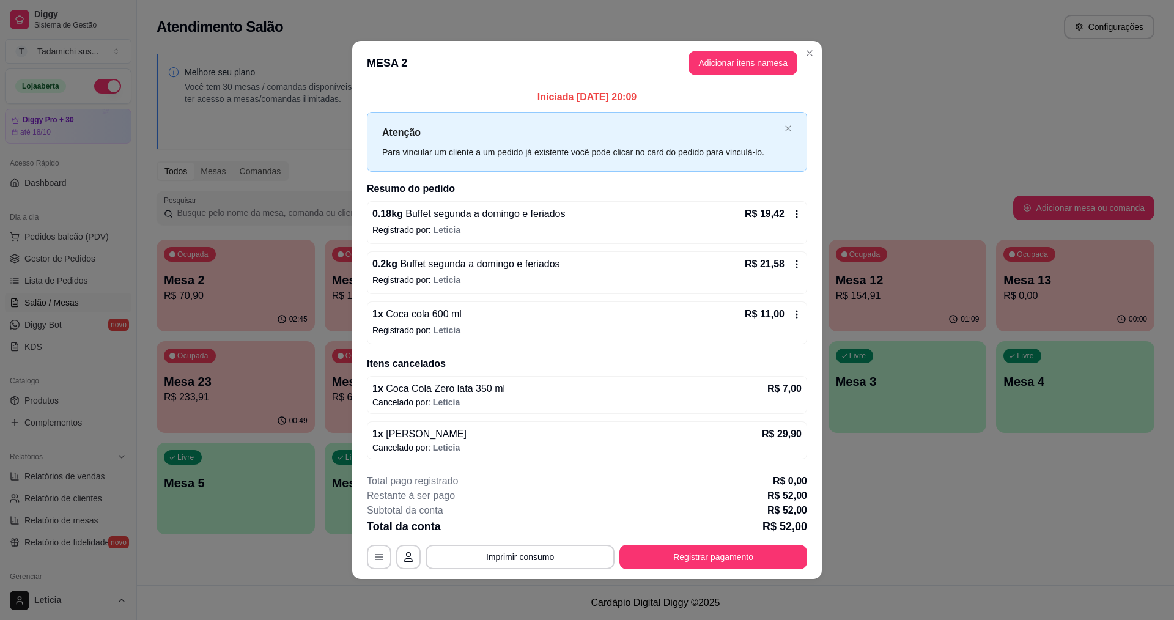
click at [798, 315] on icon at bounding box center [797, 315] width 10 height 10
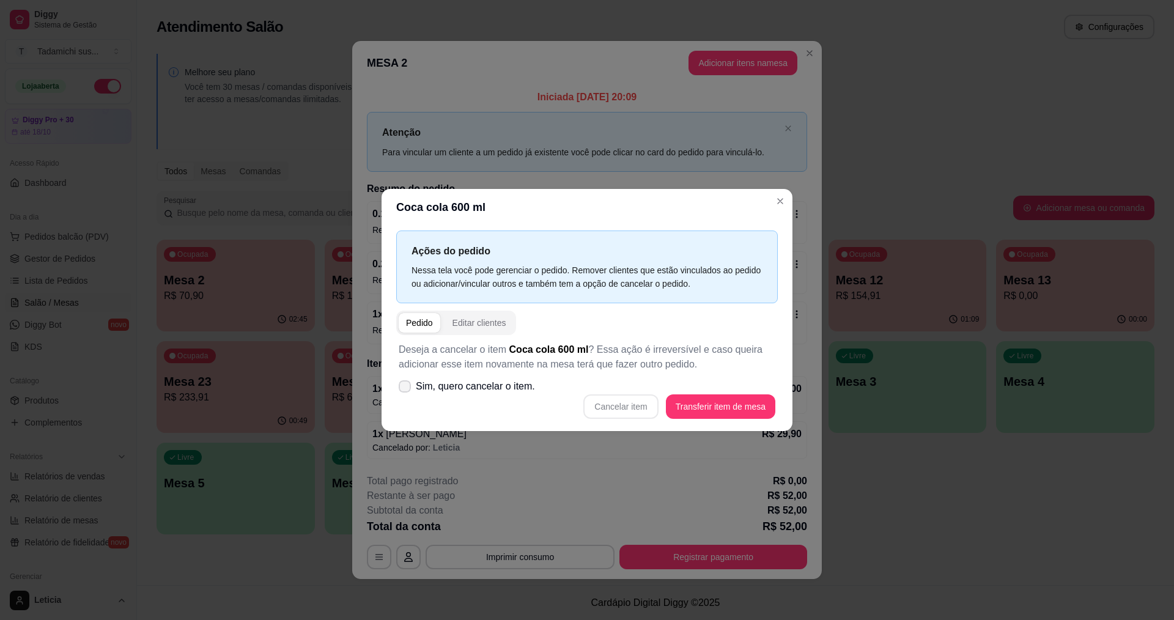
click at [407, 394] on label "Sim, quero cancelar o item." at bounding box center [467, 386] width 146 height 24
click at [406, 394] on input "Sim, quero cancelar o item." at bounding box center [402, 393] width 8 height 8
checkbox input "true"
click at [628, 415] on button "Cancelar item" at bounding box center [621, 407] width 73 height 24
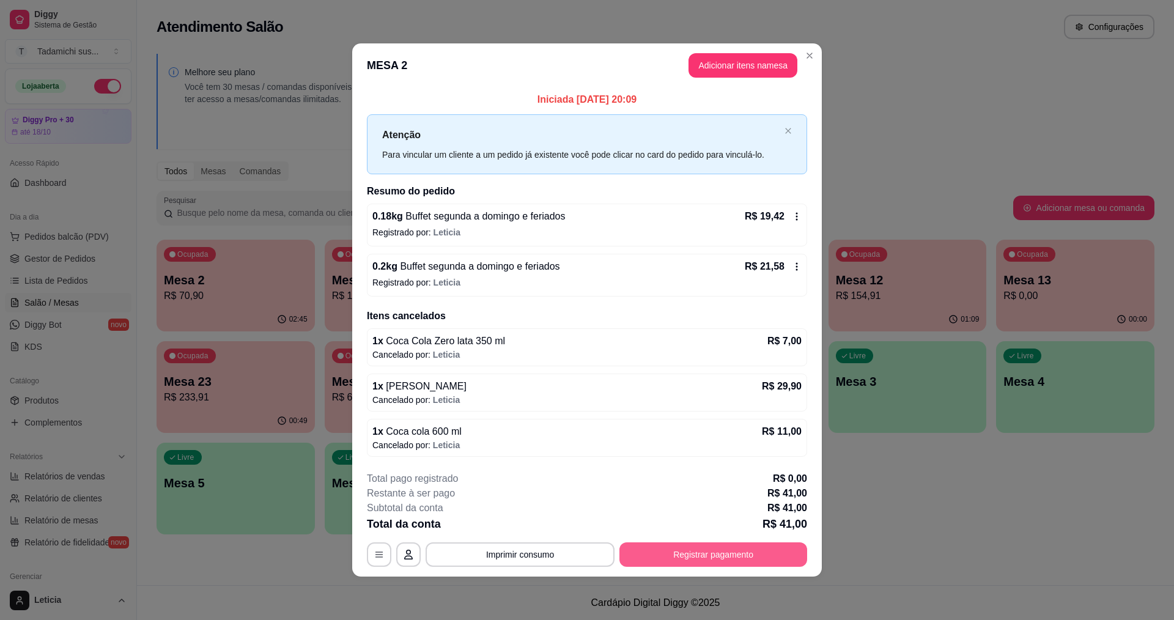
click at [765, 554] on button "Registrar pagamento" at bounding box center [714, 555] width 188 height 24
click at [791, 212] on div "R$ 19,42" at bounding box center [773, 216] width 57 height 15
click at [790, 216] on div "R$ 19,42" at bounding box center [773, 216] width 57 height 15
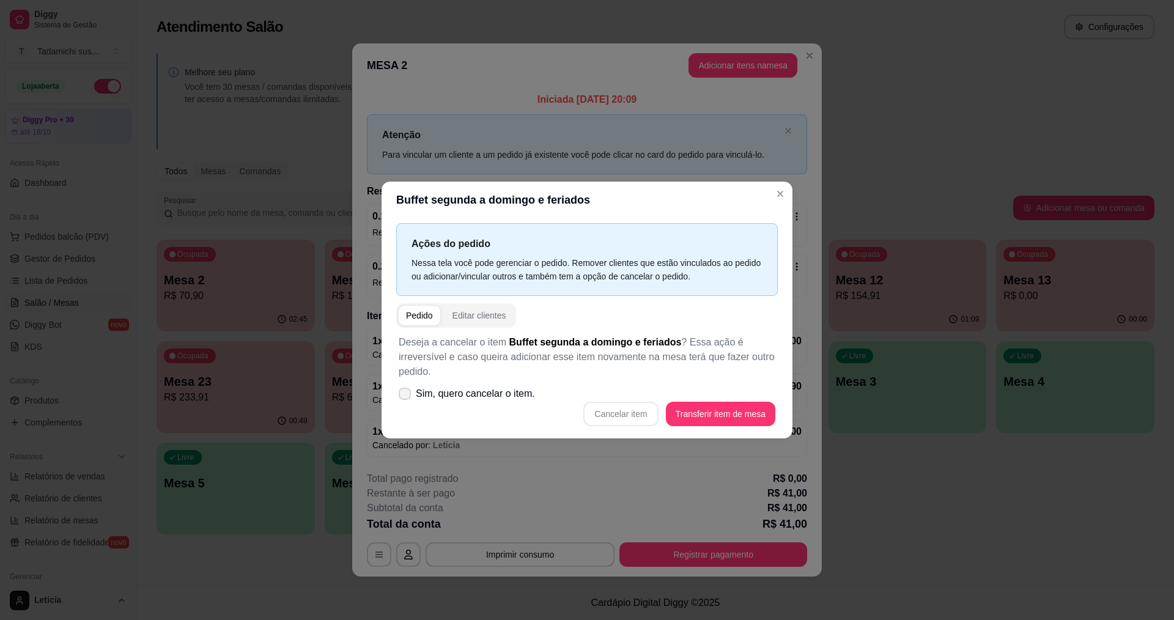
click at [405, 389] on span at bounding box center [405, 394] width 12 height 12
click at [405, 396] on input "Sim, quero cancelar o item." at bounding box center [402, 400] width 8 height 8
checkbox input "true"
click at [643, 409] on button "Cancelar item" at bounding box center [621, 414] width 75 height 24
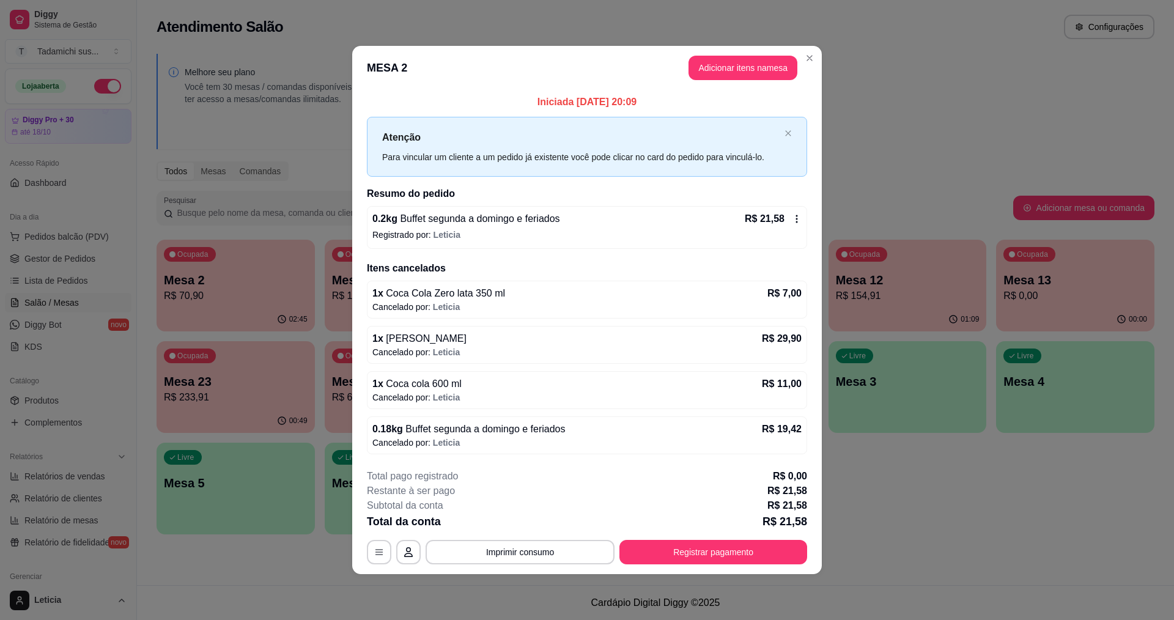
click at [794, 218] on icon at bounding box center [797, 219] width 10 height 10
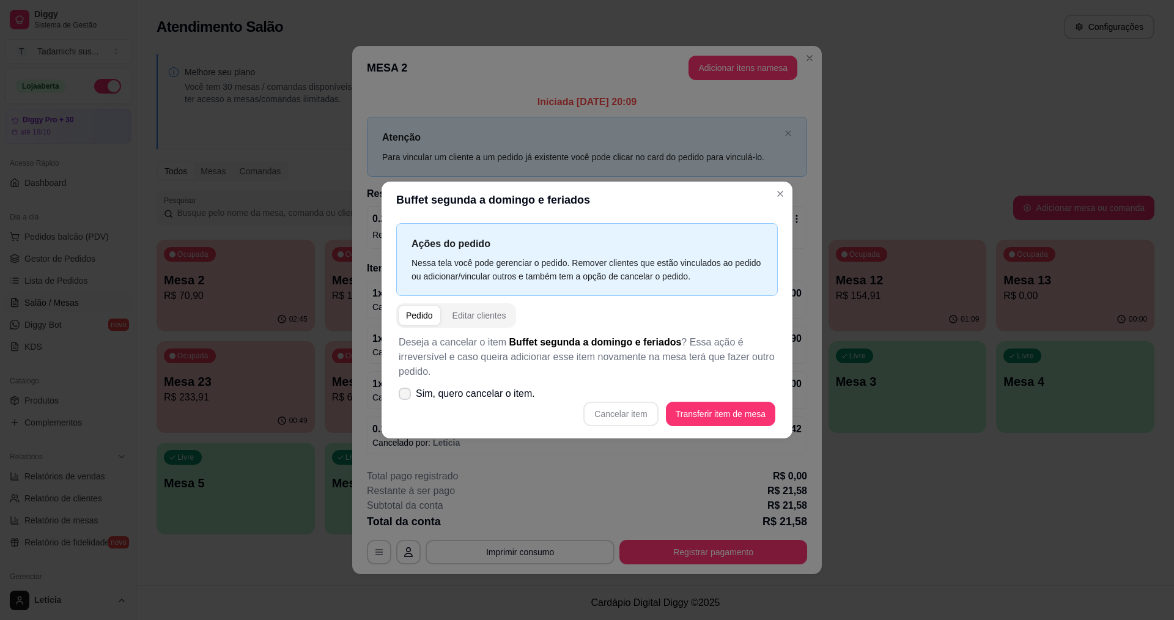
click at [412, 396] on label "Sim, quero cancelar o item." at bounding box center [467, 394] width 146 height 24
click at [406, 396] on input "Sim, quero cancelar o item." at bounding box center [402, 400] width 8 height 8
checkbox input "true"
click at [610, 415] on button "Cancelar item" at bounding box center [621, 414] width 73 height 24
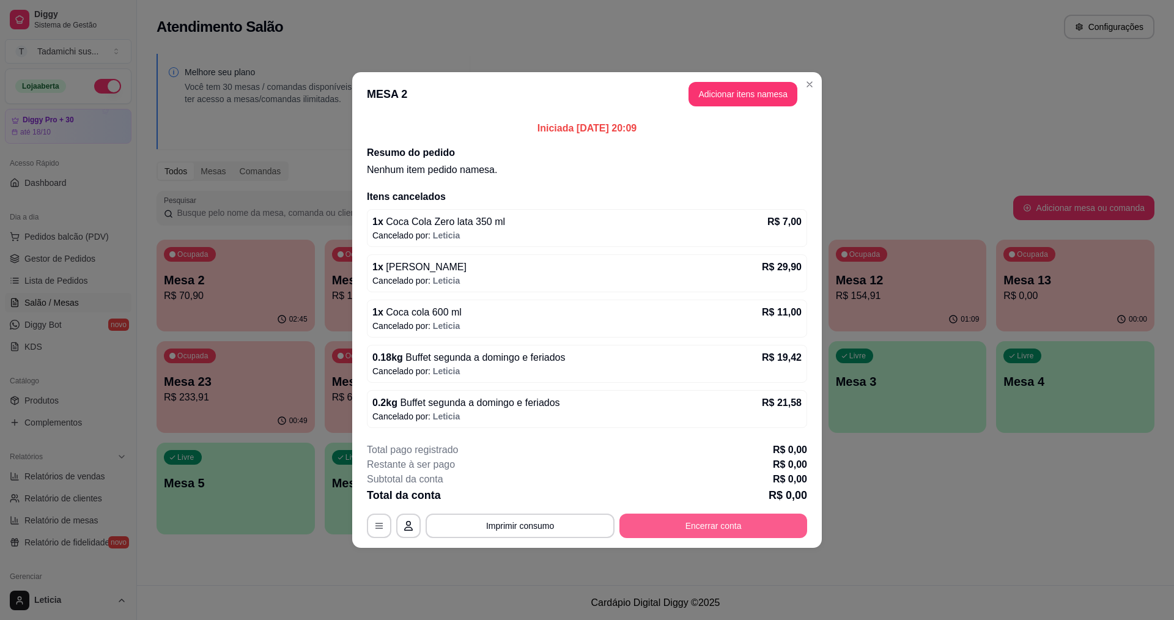
click at [795, 524] on button "Encerrar conta" at bounding box center [714, 526] width 188 height 24
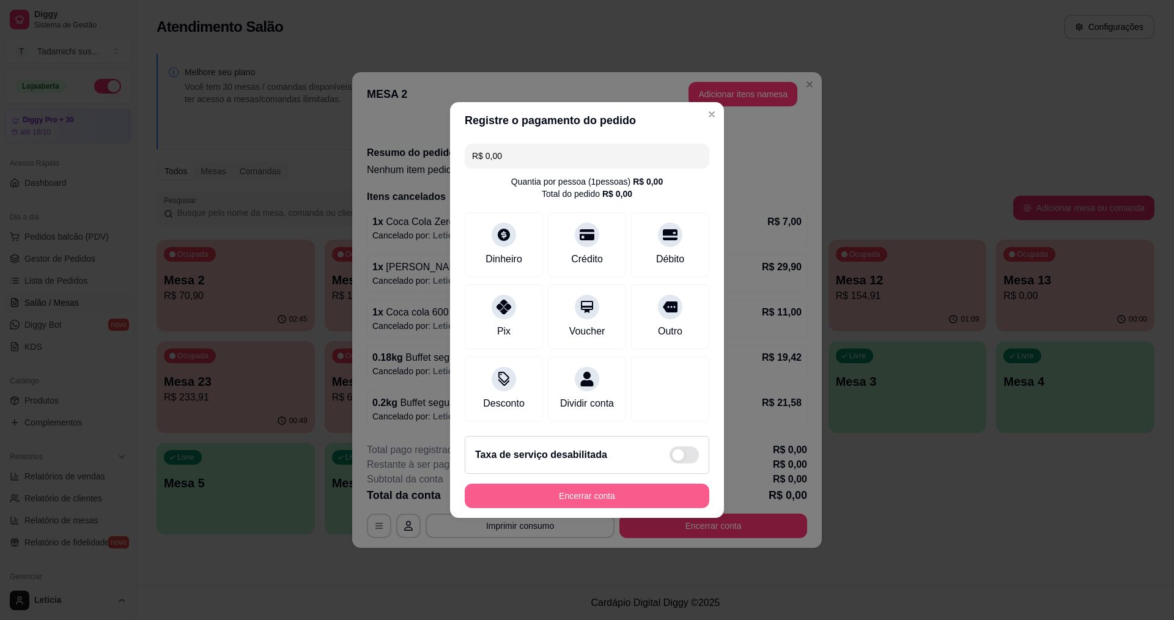
click at [658, 503] on button "Encerrar conta" at bounding box center [587, 496] width 245 height 24
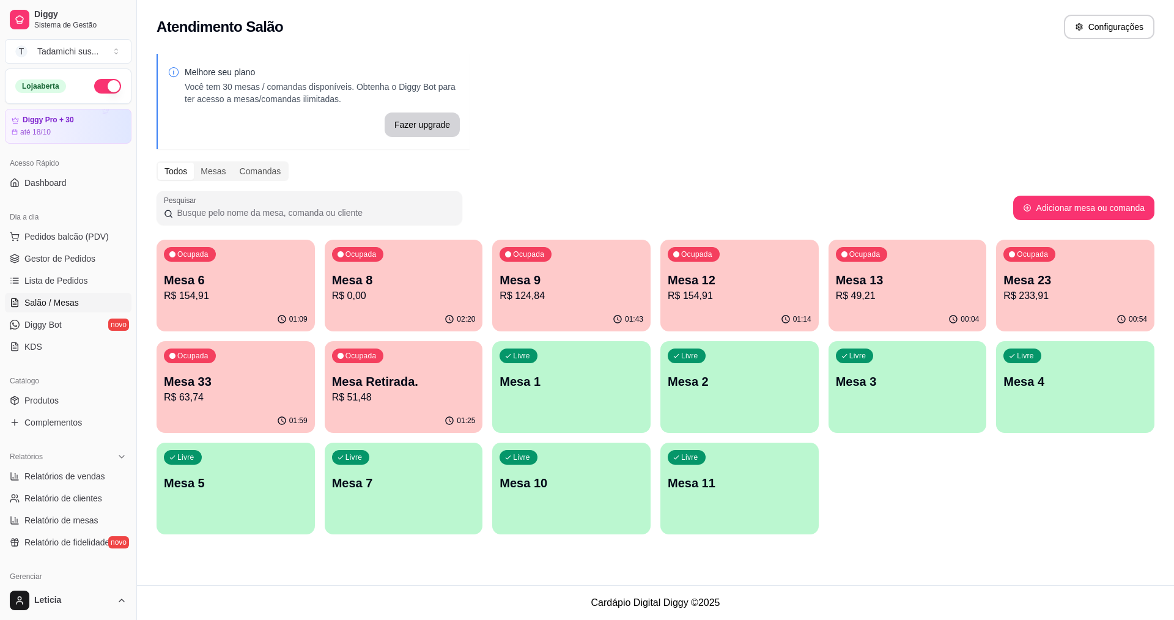
click at [351, 292] on p "R$ 0,00" at bounding box center [404, 296] width 144 height 15
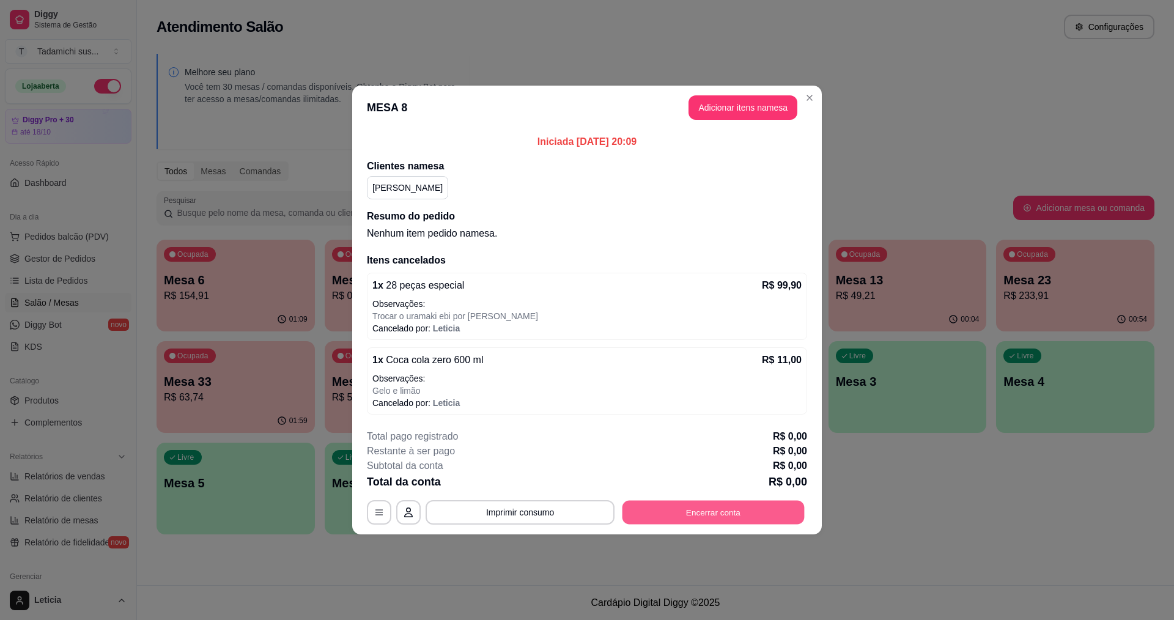
click at [695, 520] on button "Encerrar conta" at bounding box center [714, 513] width 182 height 24
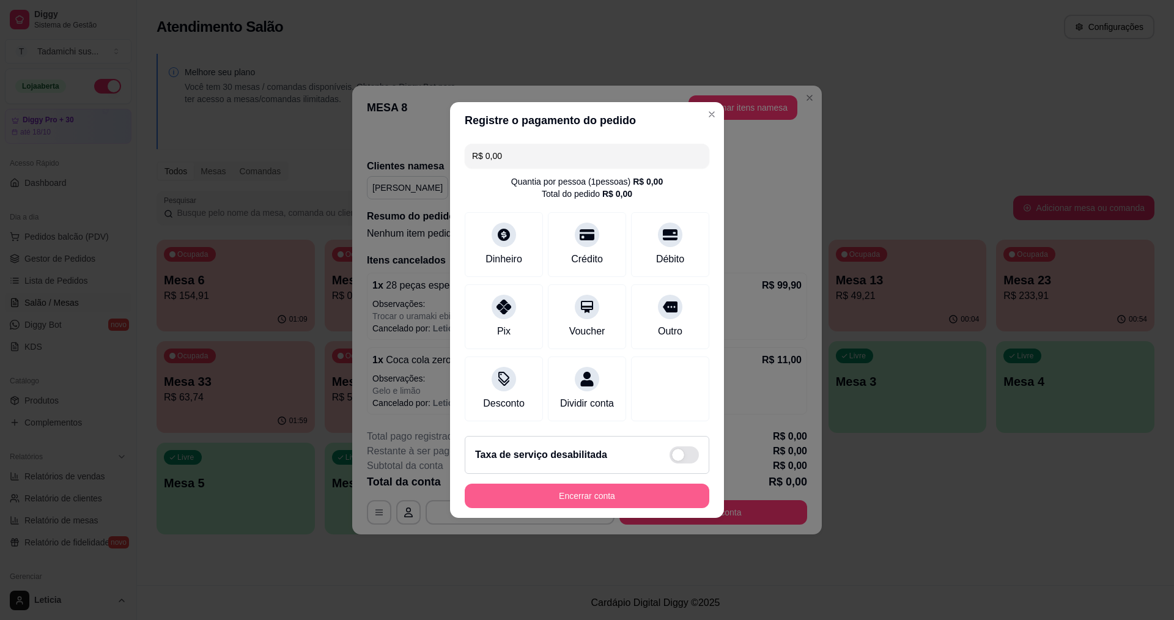
click at [625, 502] on button "Encerrar conta" at bounding box center [587, 496] width 245 height 24
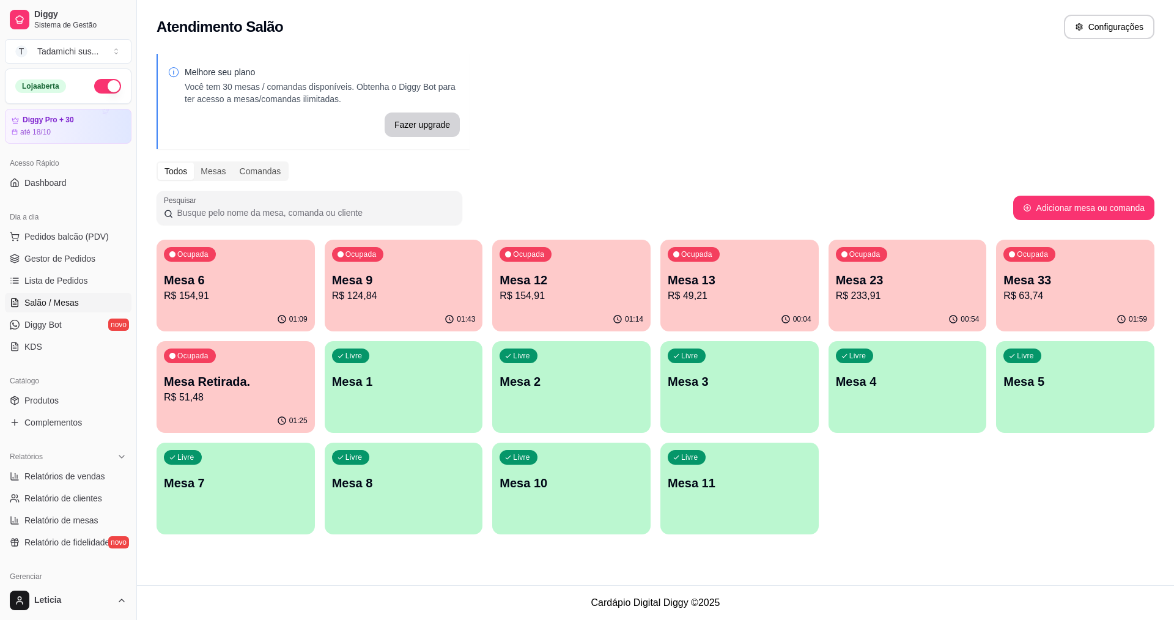
click at [237, 406] on div "Ocupada Mesa Retirada. R$ 51,48" at bounding box center [236, 375] width 158 height 68
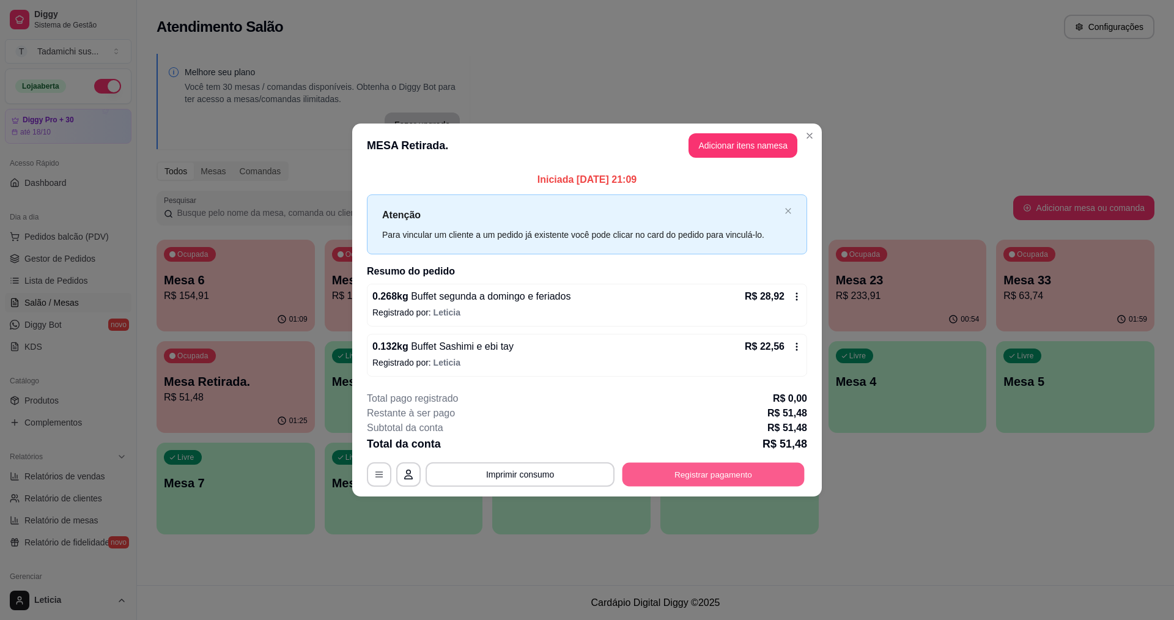
click at [703, 476] on button "Registrar pagamento" at bounding box center [714, 474] width 182 height 24
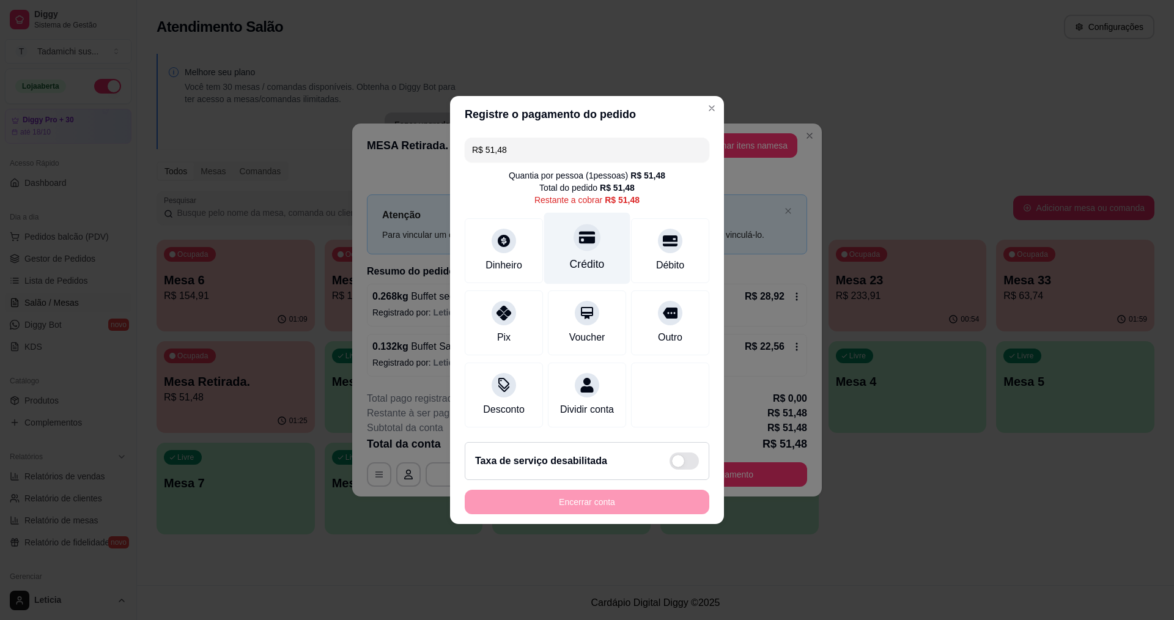
click at [569, 218] on div "Crédito" at bounding box center [587, 249] width 86 height 72
type input "R$ 0,00"
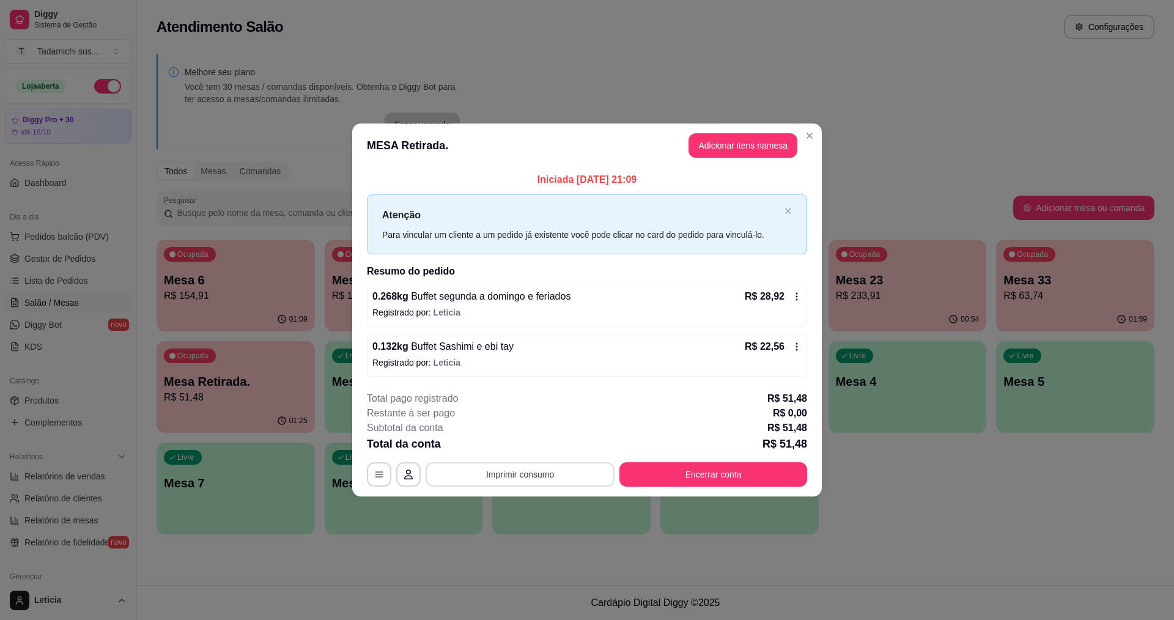
click at [552, 478] on button "Imprimir consumo" at bounding box center [520, 474] width 189 height 24
click at [539, 429] on button "IMPRESSORA HAYOM" at bounding box center [523, 422] width 94 height 20
click at [678, 477] on button "Encerrar conta" at bounding box center [714, 474] width 188 height 24
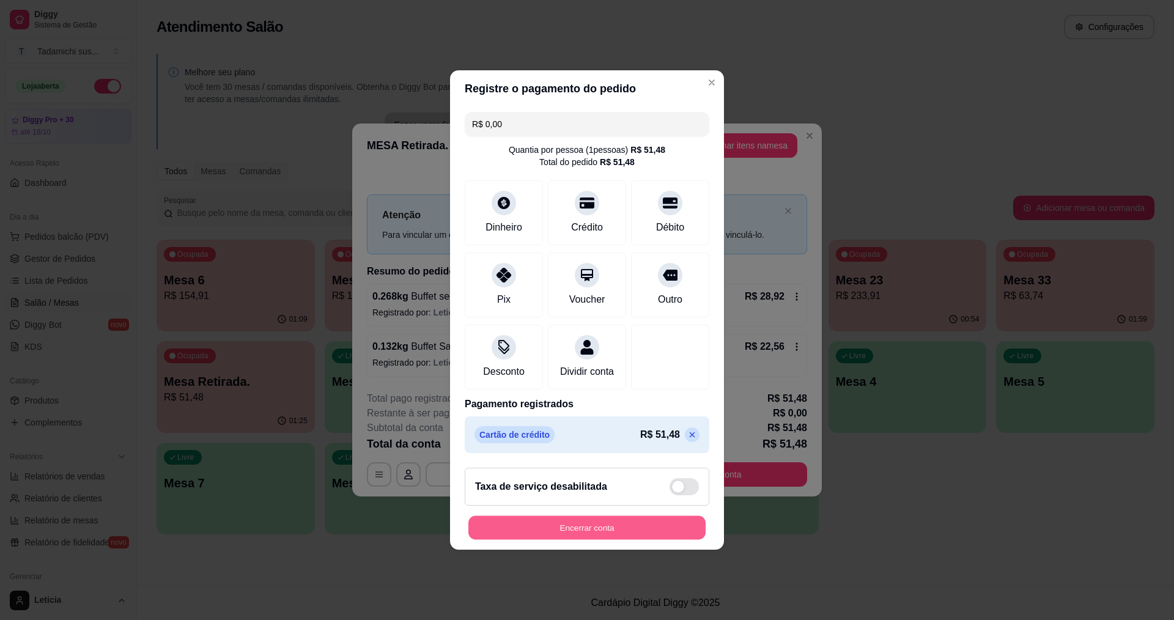
click at [637, 538] on button "Encerrar conta" at bounding box center [587, 528] width 237 height 24
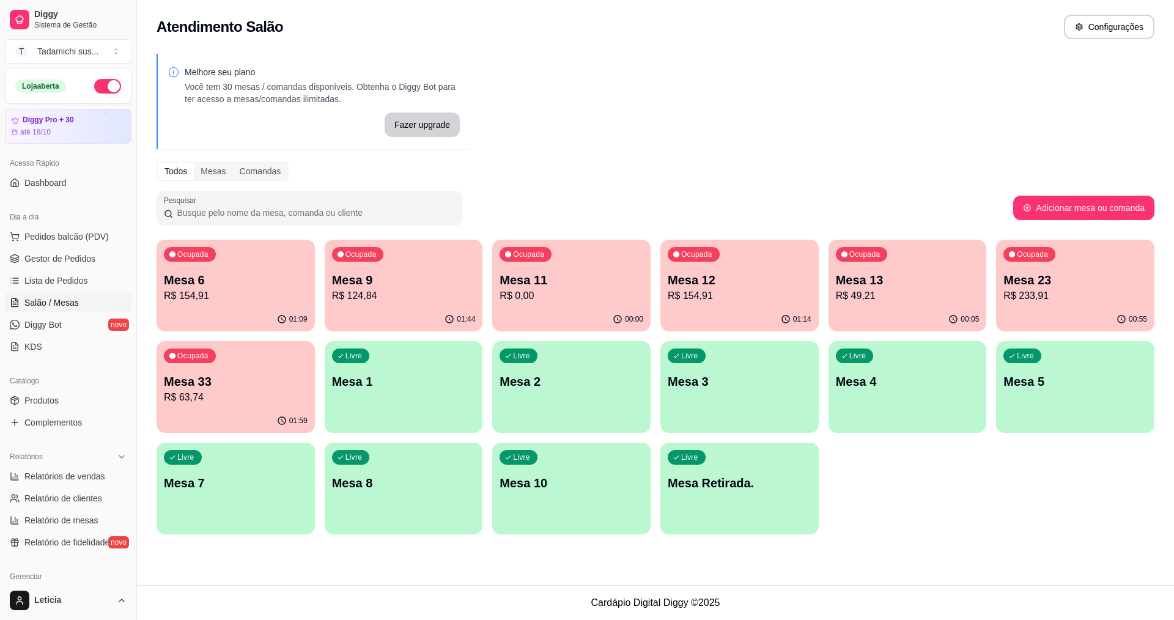
click at [242, 379] on p "Mesa 33" at bounding box center [236, 381] width 144 height 17
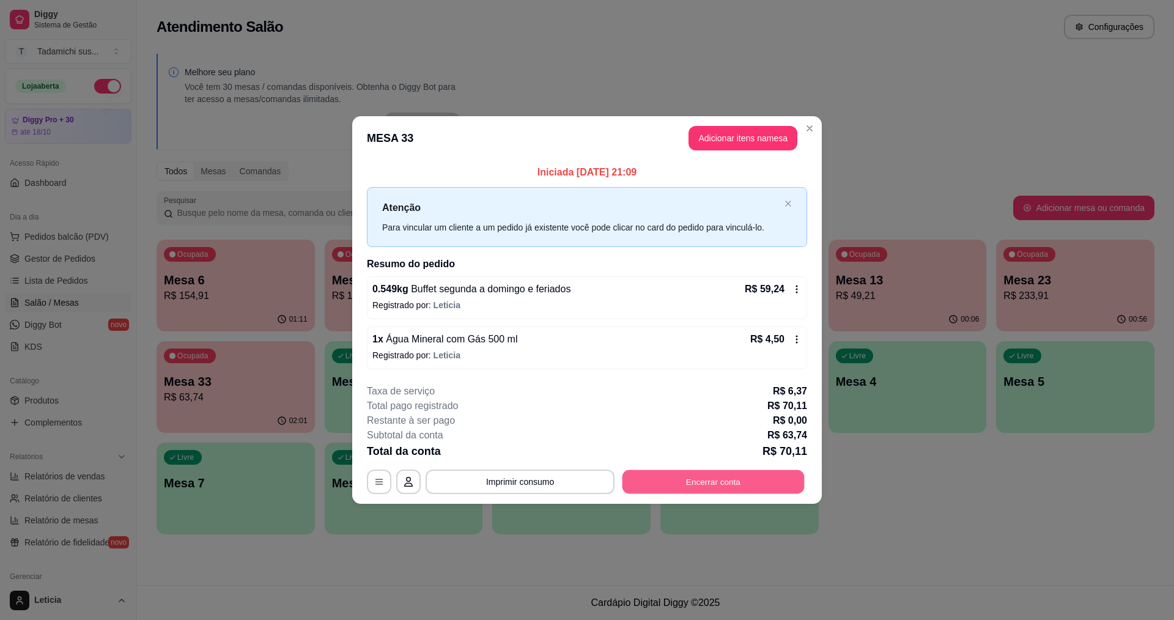
click at [696, 476] on button "Encerrar conta" at bounding box center [714, 482] width 182 height 24
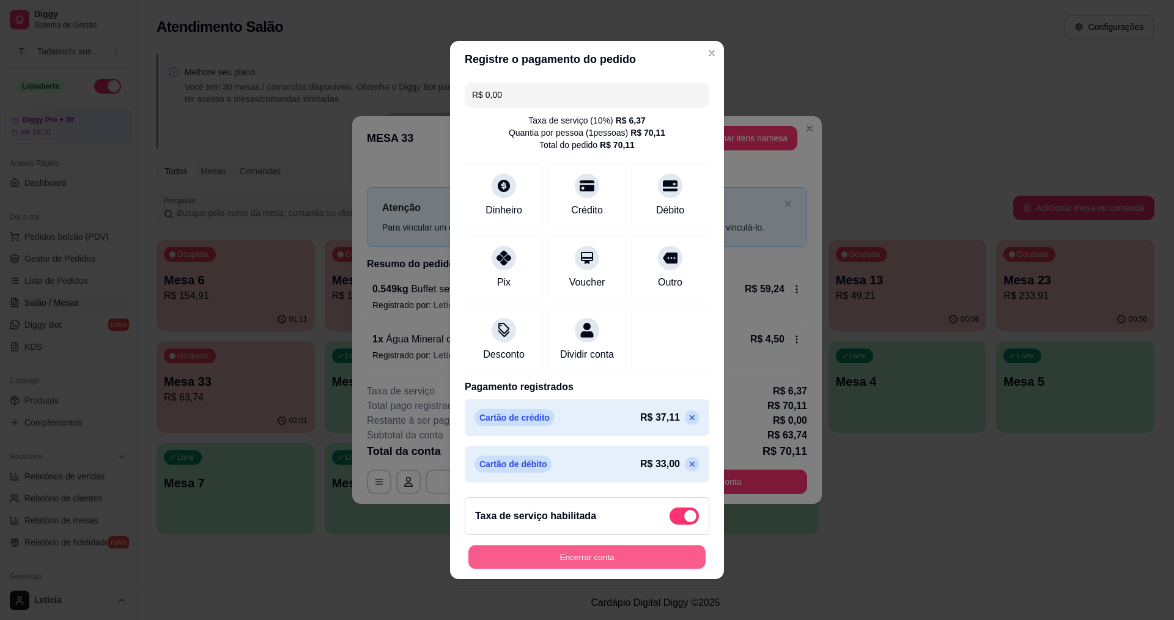
click at [618, 558] on button "Encerrar conta" at bounding box center [587, 558] width 237 height 24
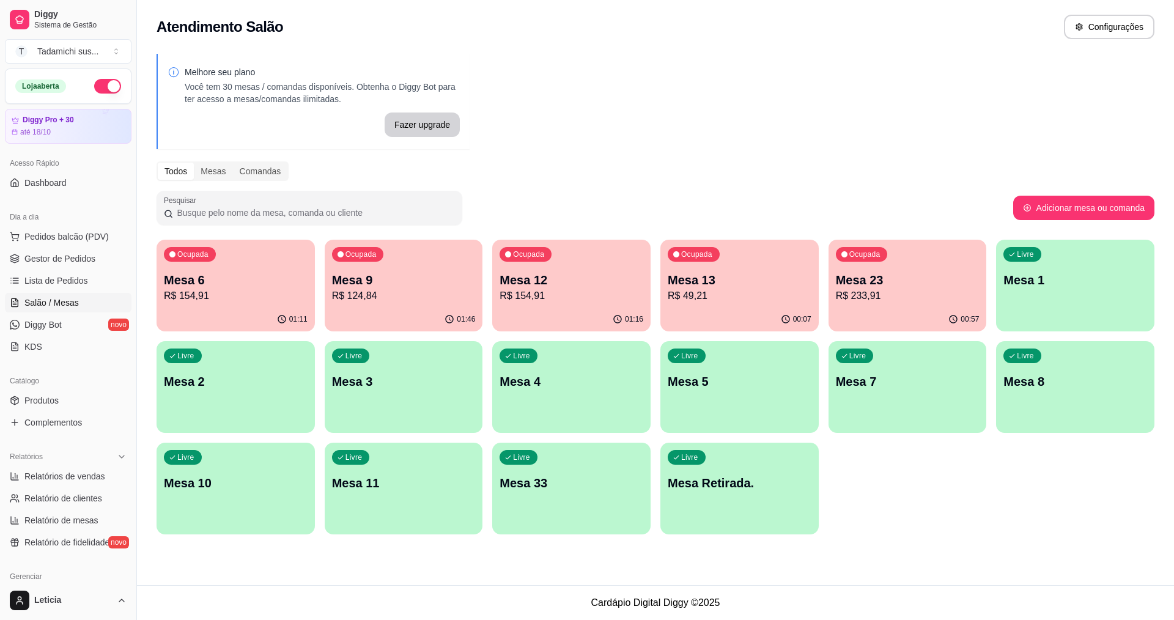
click at [884, 314] on div "00:57" at bounding box center [908, 320] width 158 height 24
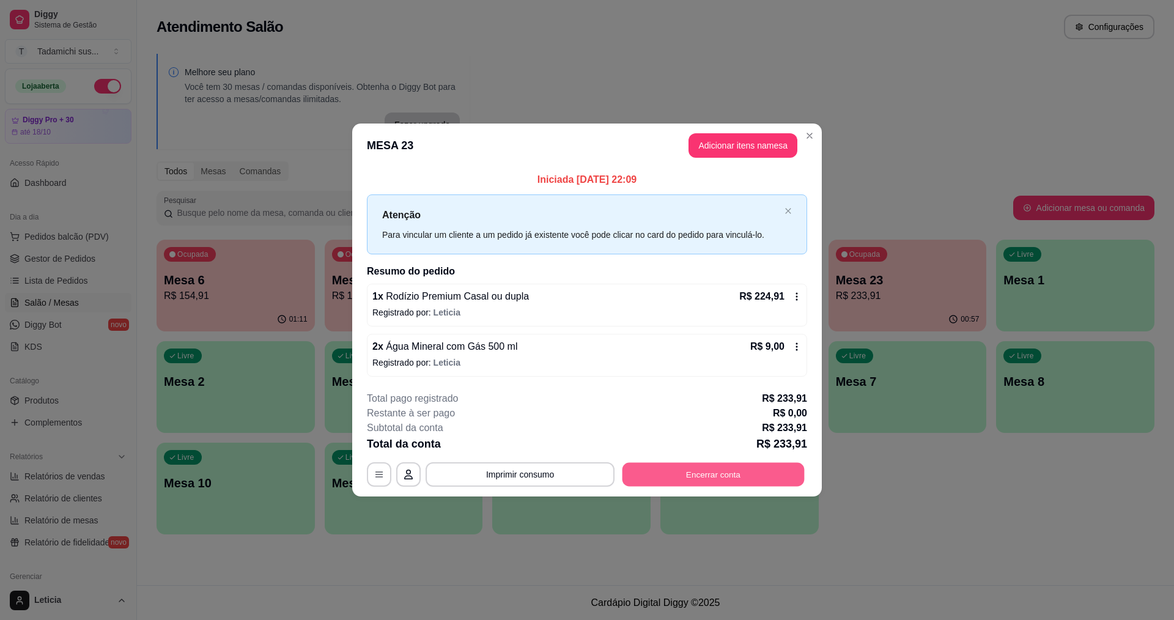
click at [732, 478] on button "Encerrar conta" at bounding box center [714, 474] width 182 height 24
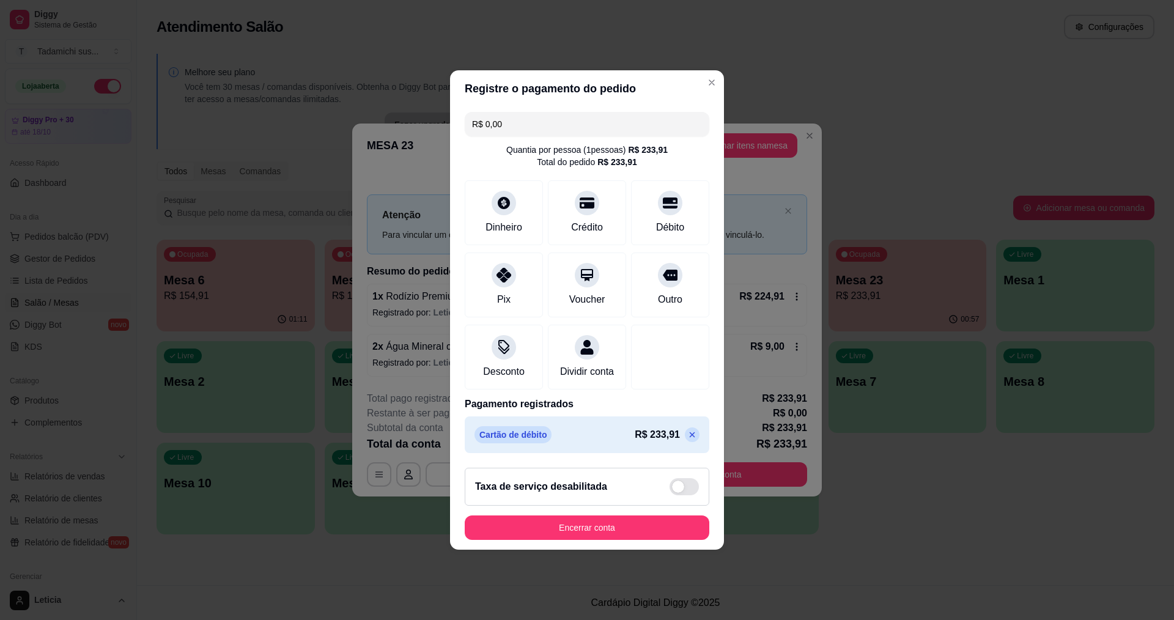
click at [557, 115] on input "R$ 0,00" at bounding box center [587, 124] width 230 height 24
click at [595, 203] on div "Crédito" at bounding box center [587, 211] width 86 height 72
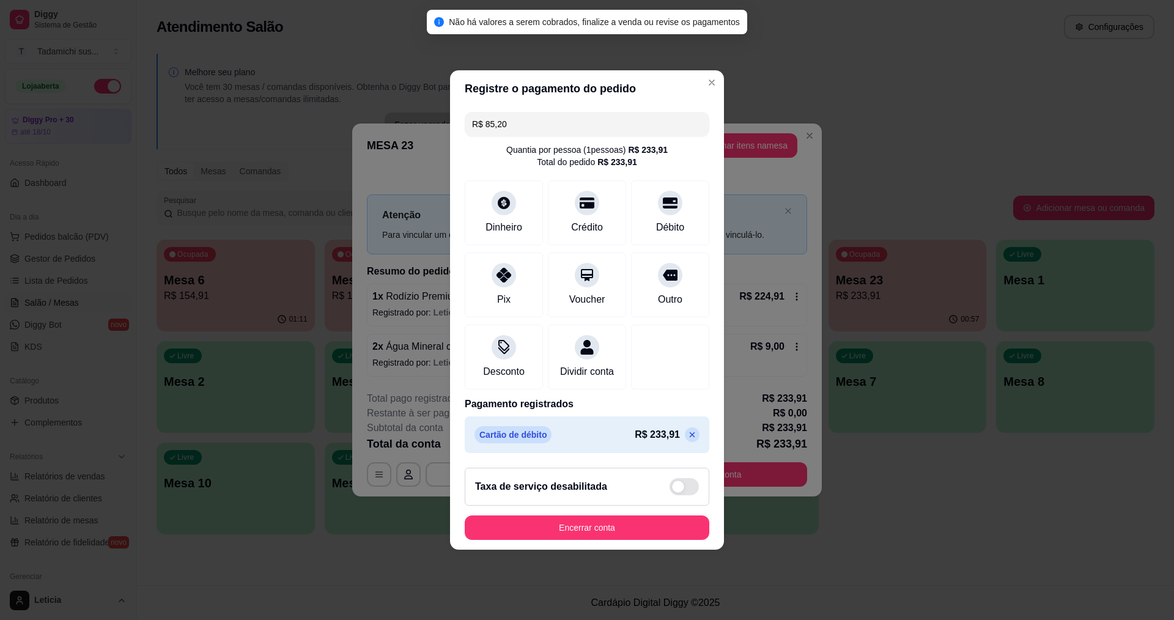
click at [690, 438] on icon at bounding box center [693, 435] width 6 height 6
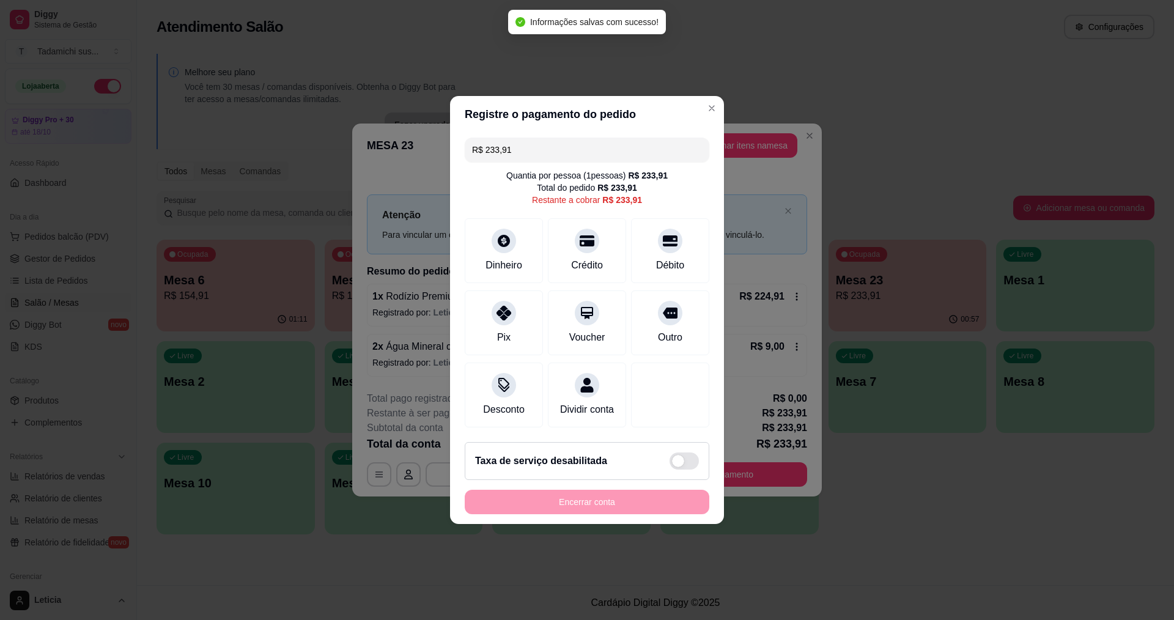
click at [535, 138] on input "R$ 233,91" at bounding box center [587, 150] width 230 height 24
click at [599, 245] on div "Crédito" at bounding box center [587, 249] width 86 height 72
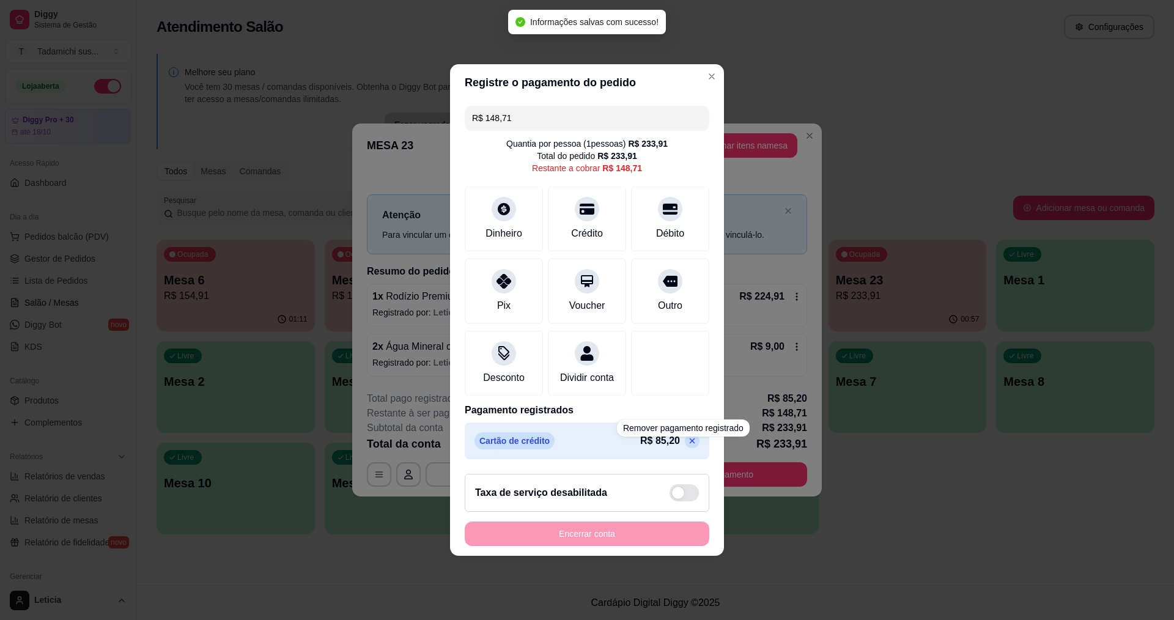
click at [691, 450] on div "Cartão de crédito R$ 85,20" at bounding box center [587, 441] width 245 height 37
click at [688, 446] on icon at bounding box center [693, 441] width 10 height 10
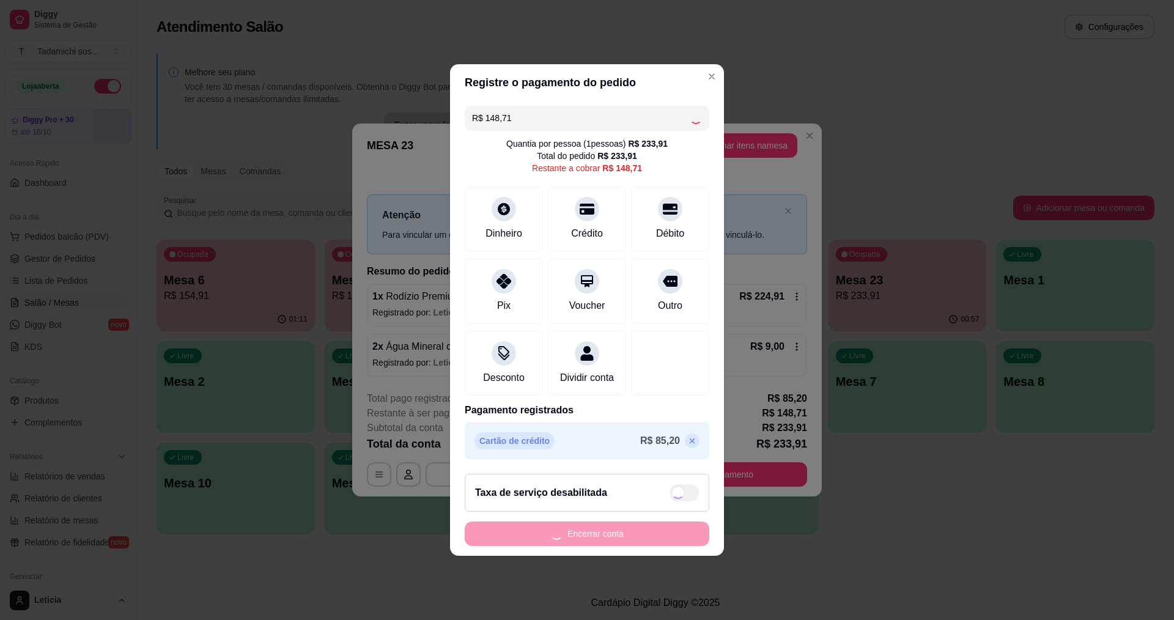
type input "R$ 233,91"
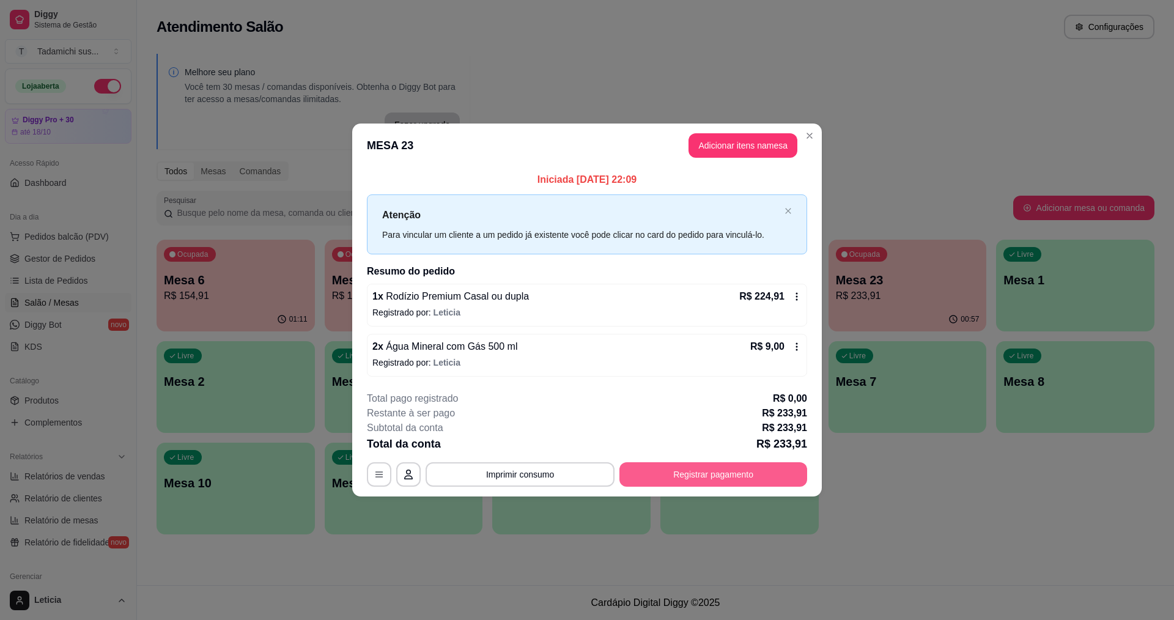
click at [707, 474] on button "Registrar pagamento" at bounding box center [714, 474] width 188 height 24
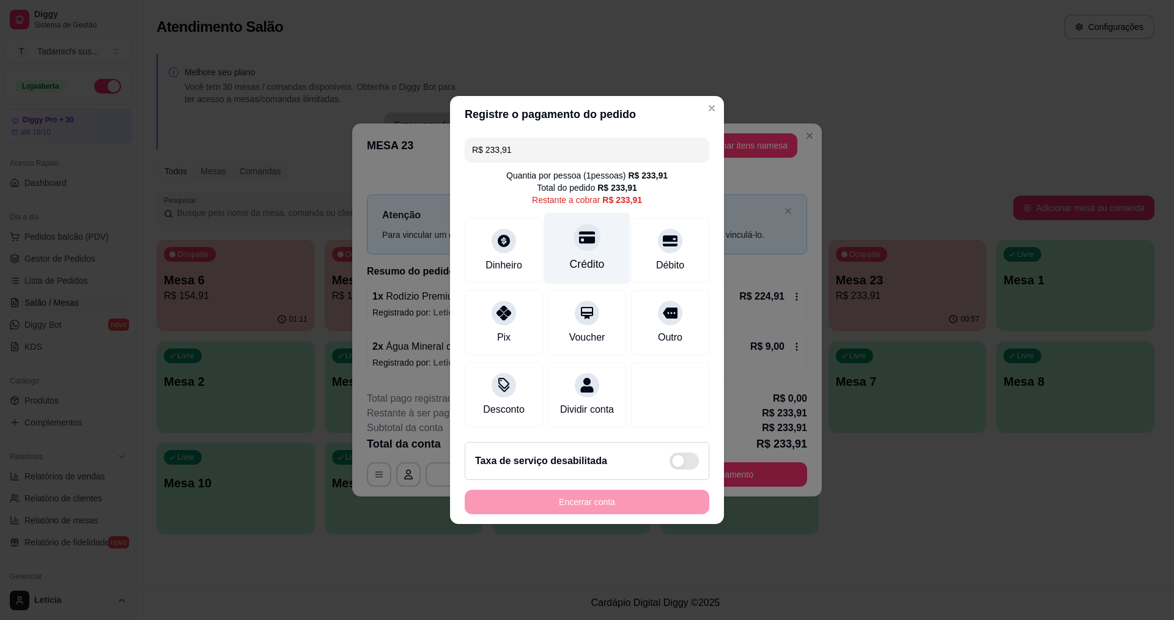
click at [604, 250] on div "Crédito" at bounding box center [587, 249] width 86 height 72
type input "R$ 0,00"
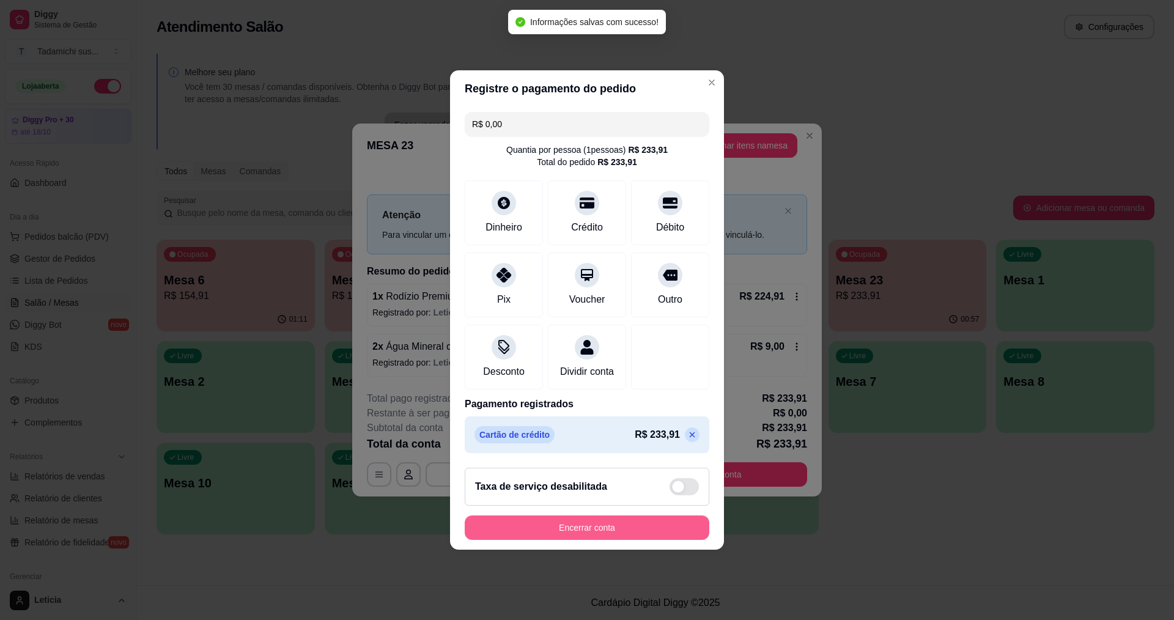
click at [625, 531] on button "Encerrar conta" at bounding box center [587, 528] width 245 height 24
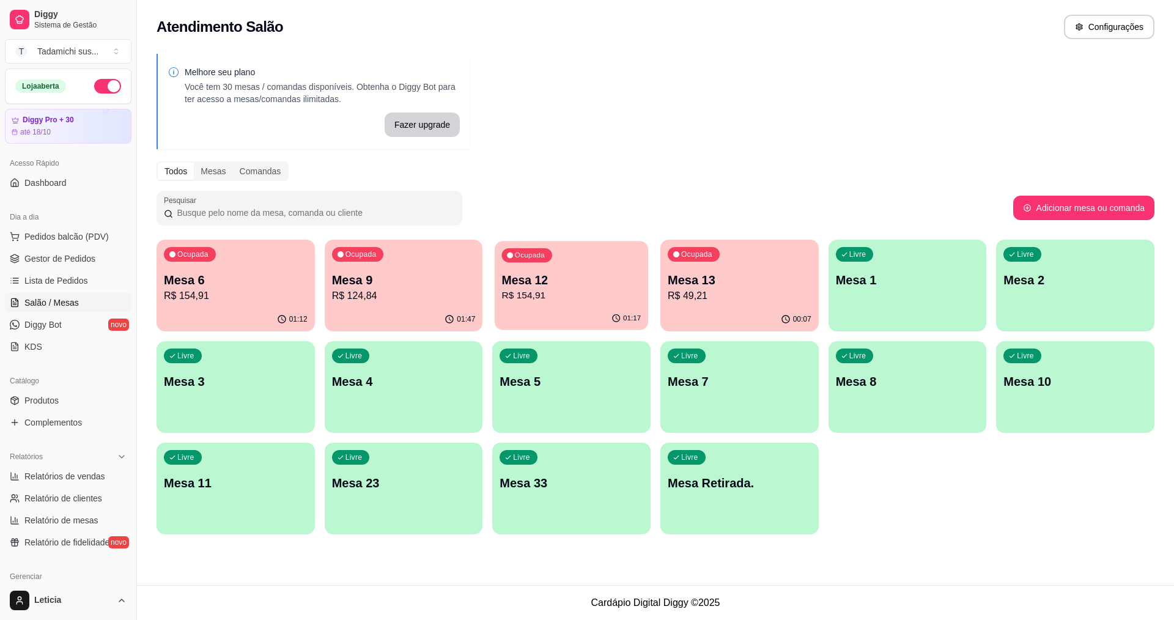
click at [563, 311] on div "01:17" at bounding box center [572, 318] width 154 height 23
click at [280, 298] on p "R$ 154,91" at bounding box center [235, 296] width 139 height 14
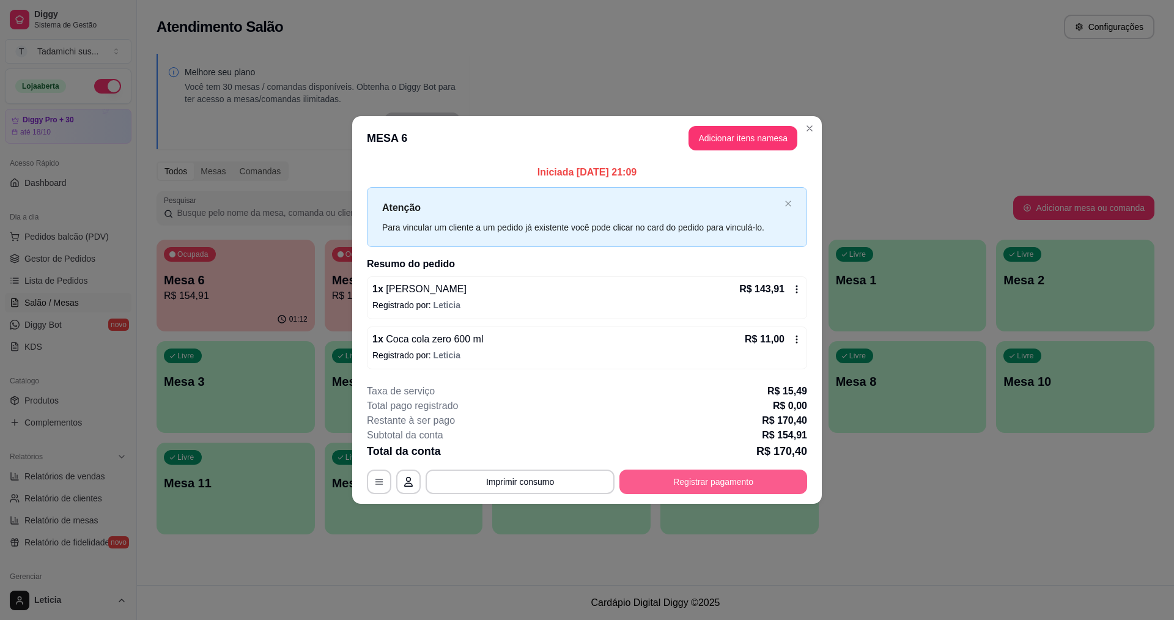
click at [760, 487] on button "Registrar pagamento" at bounding box center [714, 482] width 188 height 24
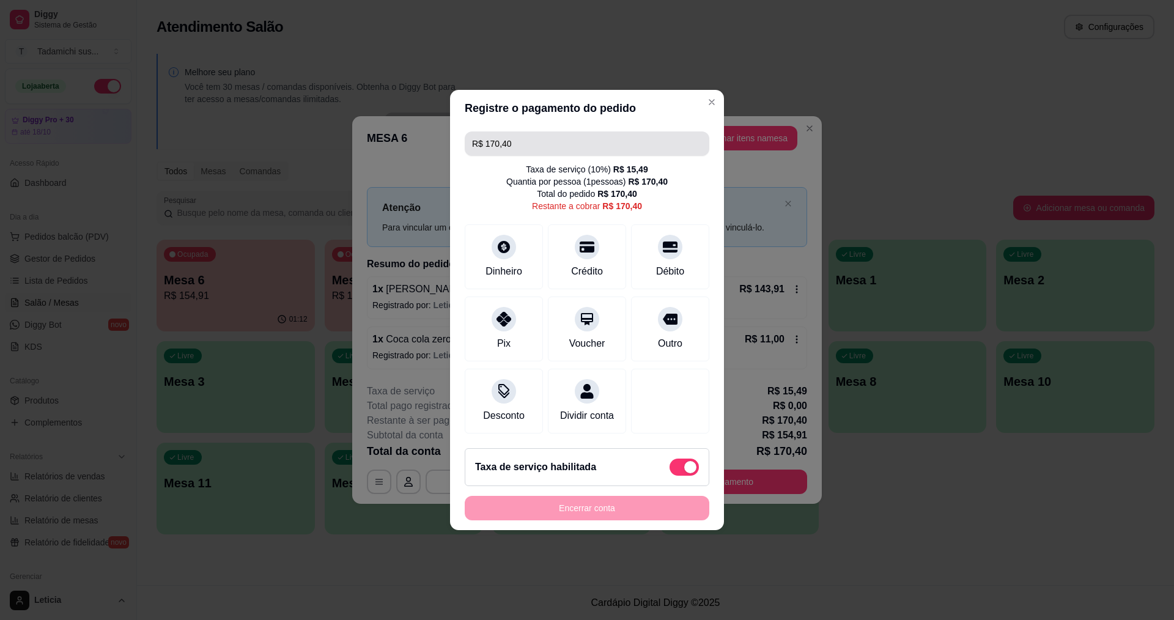
click at [568, 137] on input "R$ 170,40" at bounding box center [587, 144] width 230 height 24
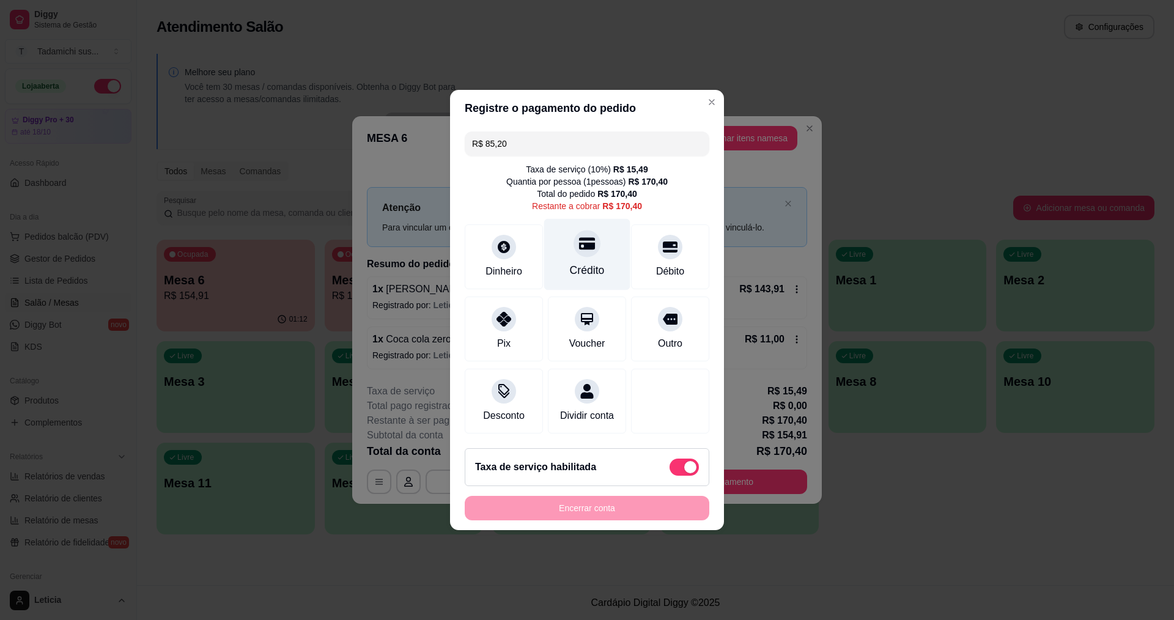
click at [590, 263] on div "Crédito" at bounding box center [587, 270] width 35 height 16
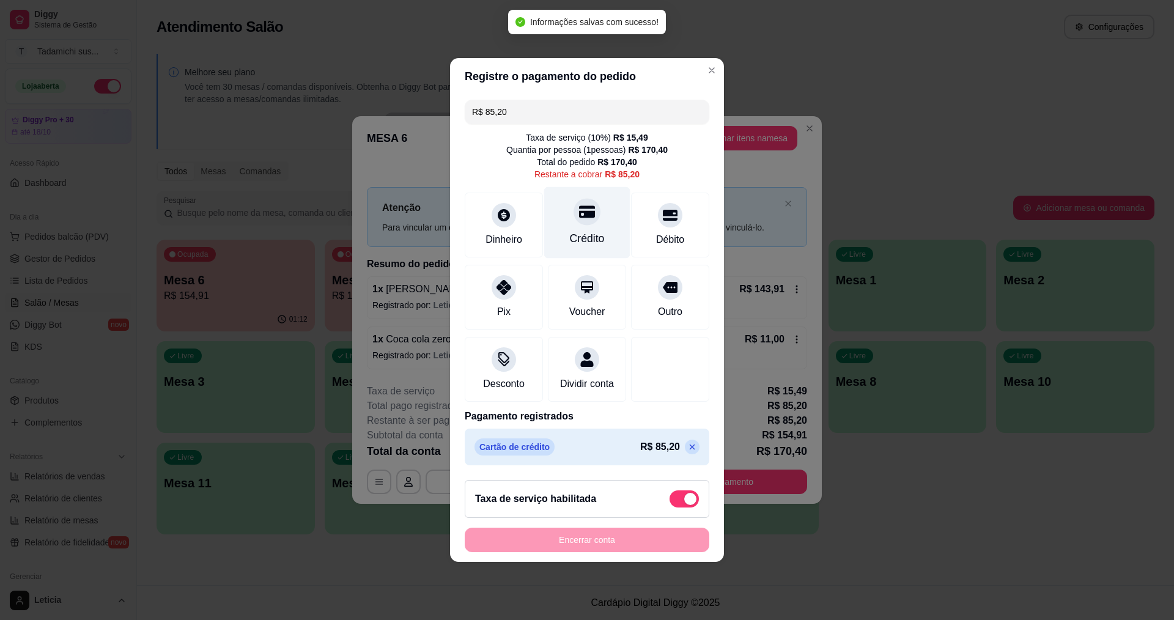
click at [588, 231] on div "Crédito" at bounding box center [587, 239] width 35 height 16
type input "R$ 0,00"
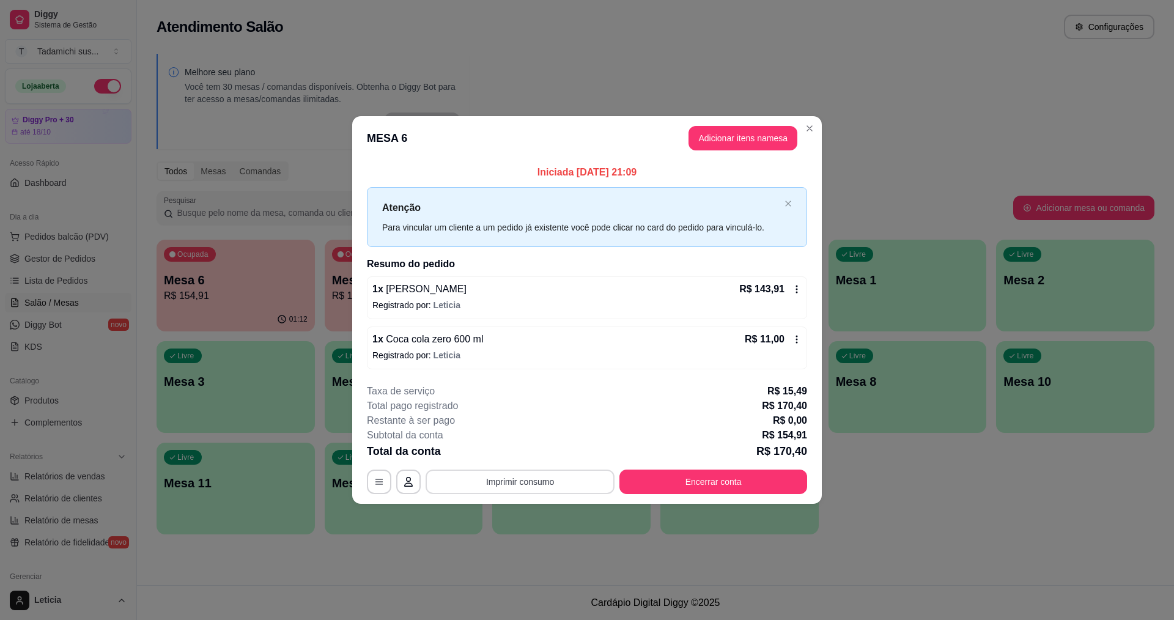
click at [588, 476] on button "Imprimir consumo" at bounding box center [520, 482] width 189 height 24
click at [552, 431] on button "IMPRESSORA HAYOM" at bounding box center [523, 428] width 91 height 19
click at [730, 480] on button "Encerrar conta" at bounding box center [714, 482] width 182 height 24
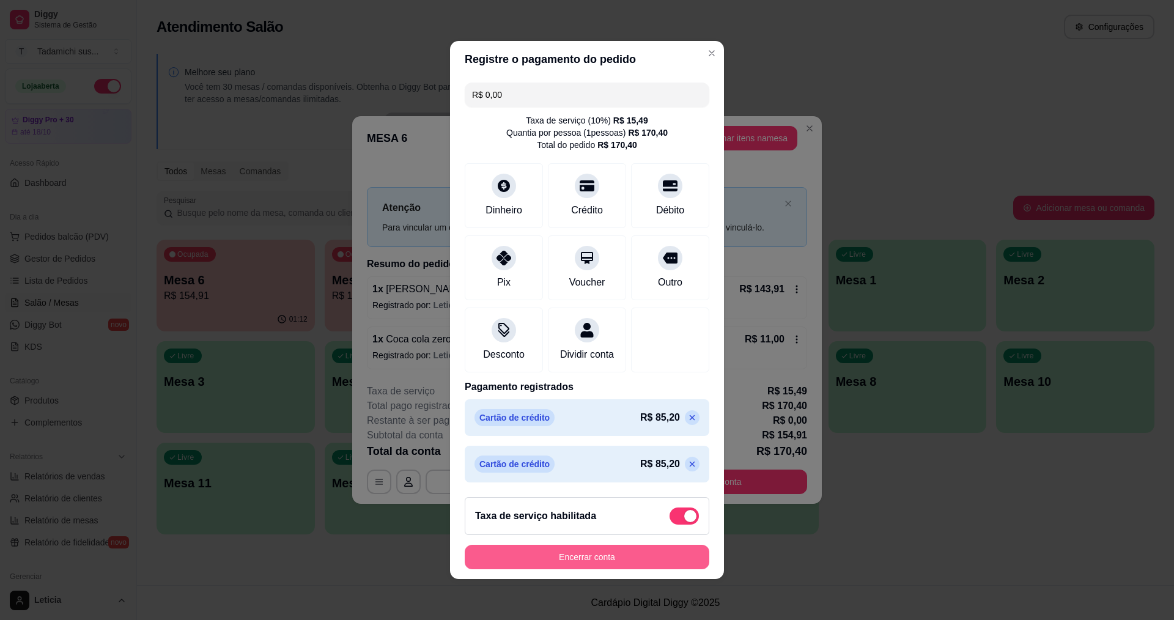
click at [664, 568] on button "Encerrar conta" at bounding box center [587, 557] width 245 height 24
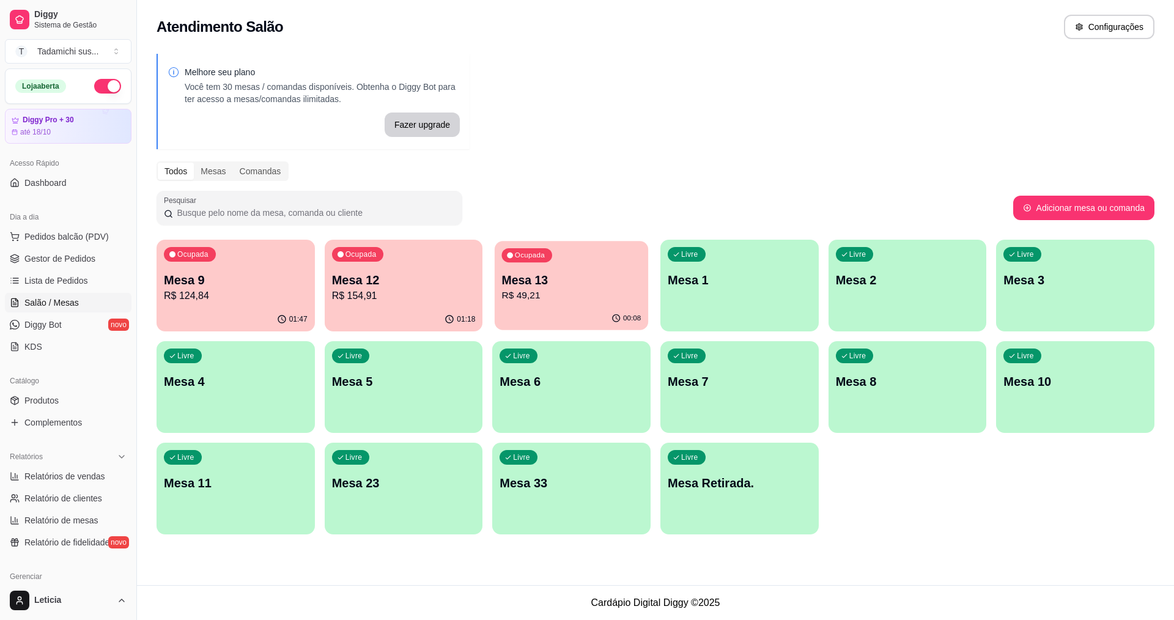
click at [560, 303] on p "R$ 49,21" at bounding box center [571, 296] width 139 height 14
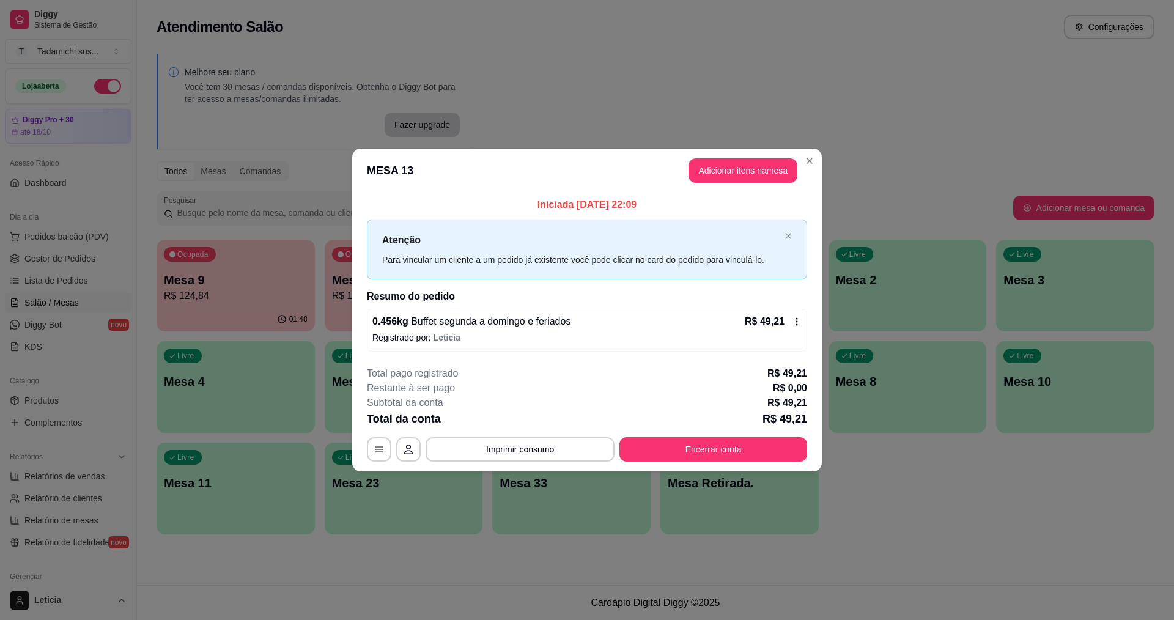
click at [800, 324] on icon at bounding box center [797, 322] width 10 height 10
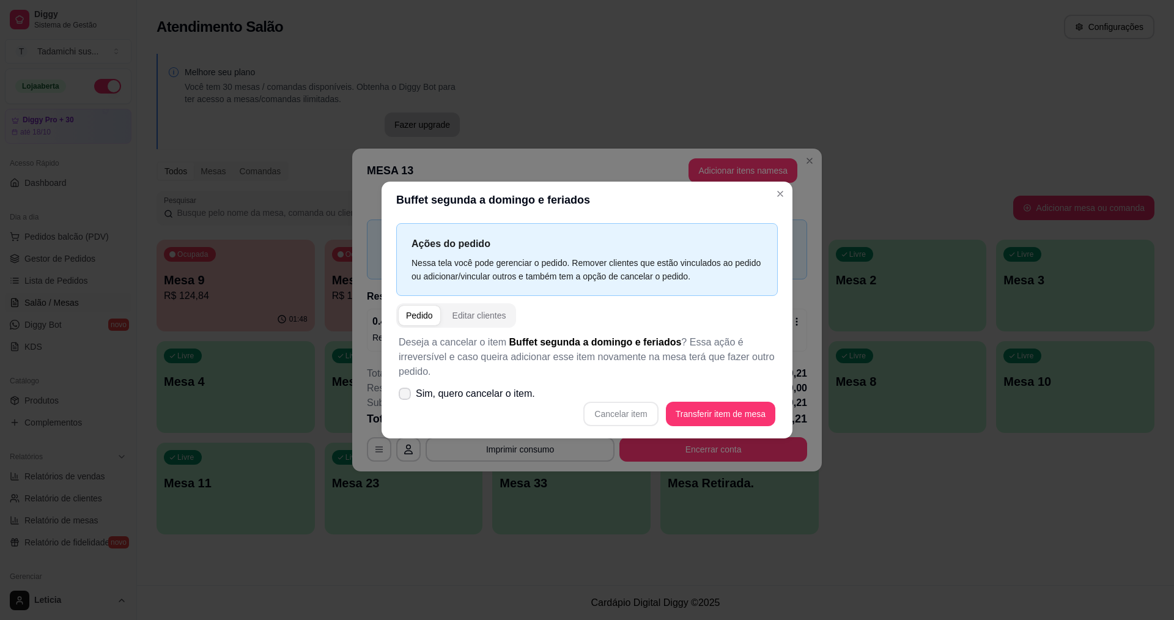
click at [409, 395] on icon at bounding box center [405, 393] width 10 height 7
click at [406, 396] on input "Sim, quero cancelar o item." at bounding box center [402, 400] width 8 height 8
checkbox input "true"
click at [606, 419] on button "Cancelar item" at bounding box center [621, 414] width 75 height 24
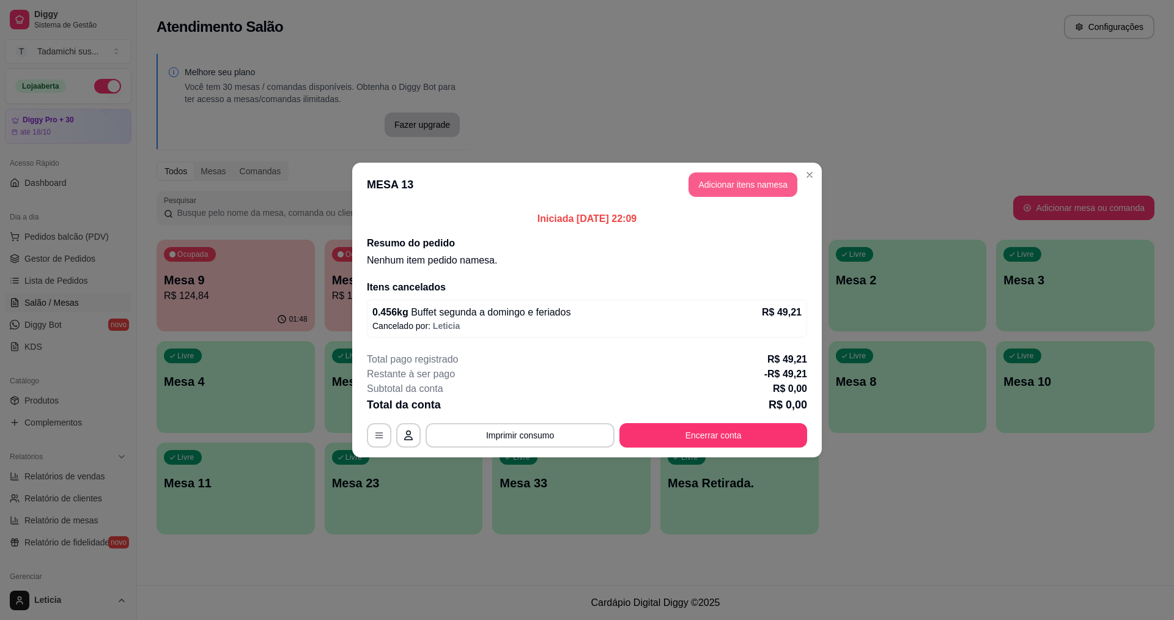
click at [749, 191] on button "Adicionar itens na mesa" at bounding box center [743, 184] width 109 height 24
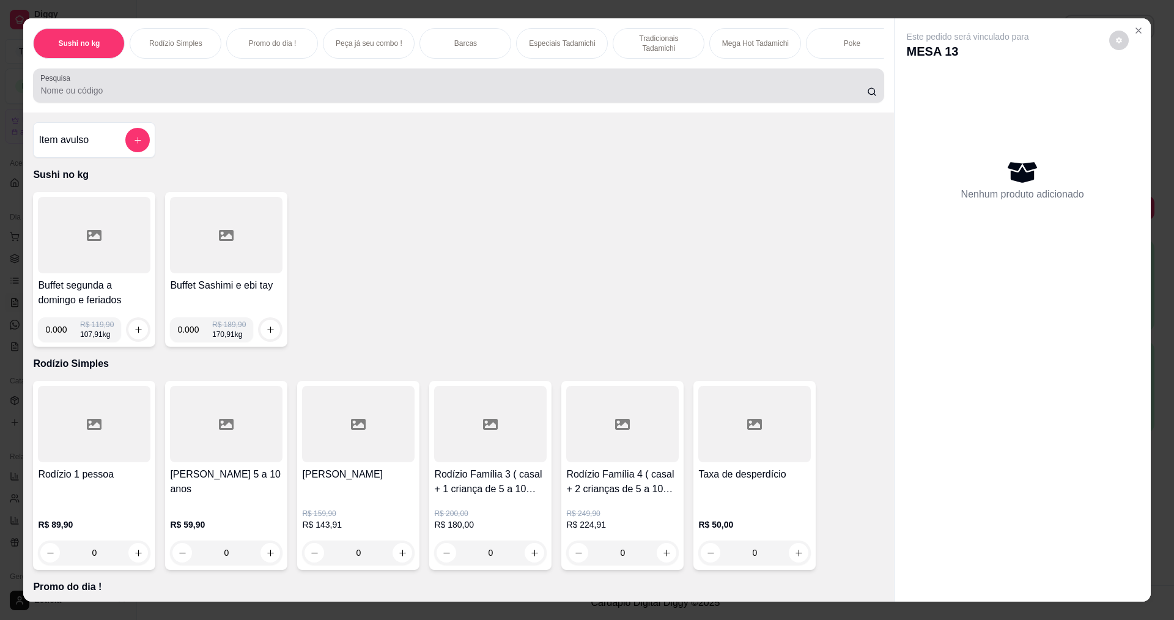
click at [248, 97] on input "Pesquisa" at bounding box center [453, 90] width 826 height 12
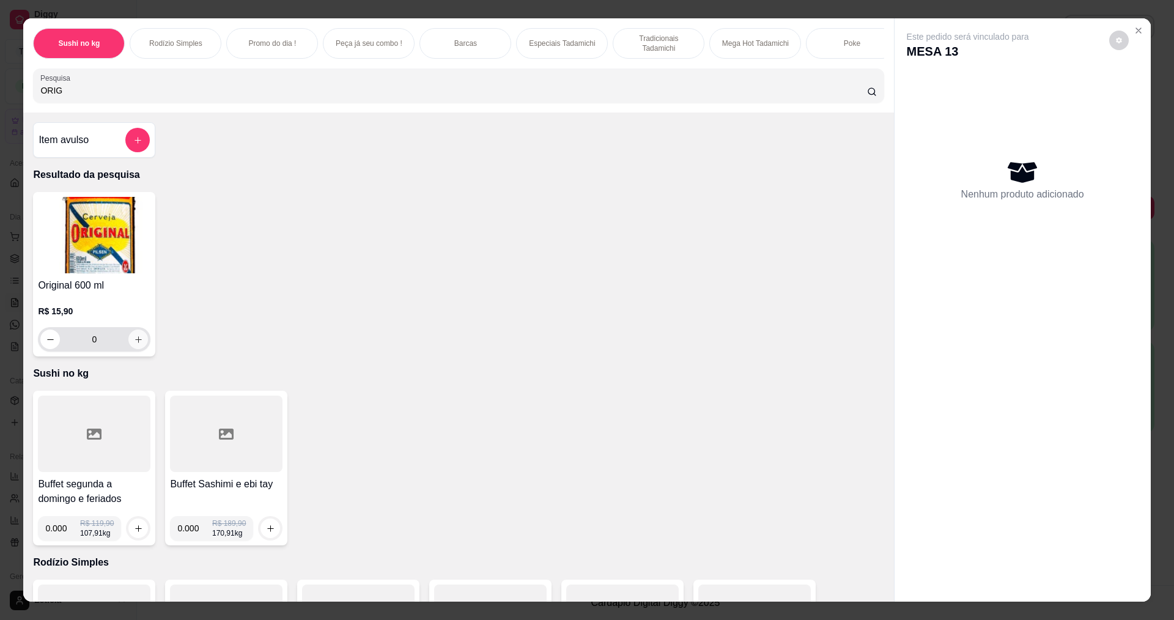
type input "ORIG"
click at [136, 344] on icon "increase-product-quantity" at bounding box center [138, 339] width 9 height 9
type input "2"
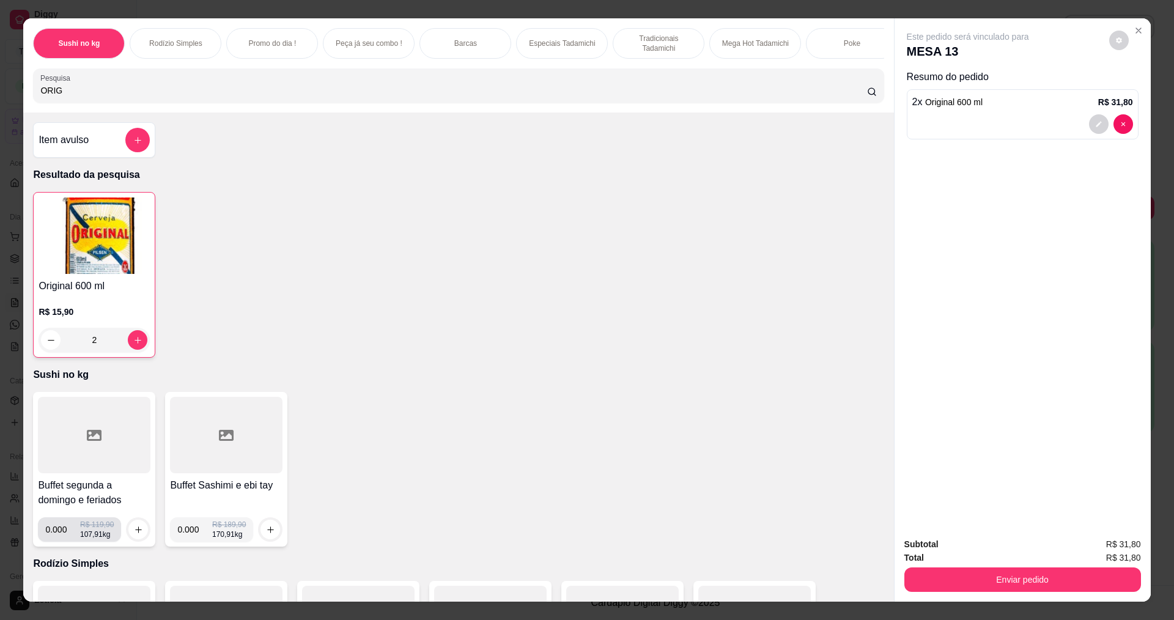
click at [63, 542] on input "0.000" at bounding box center [62, 529] width 35 height 24
type input "0.168"
click at [135, 535] on icon "increase-product-quantity" at bounding box center [138, 529] width 9 height 9
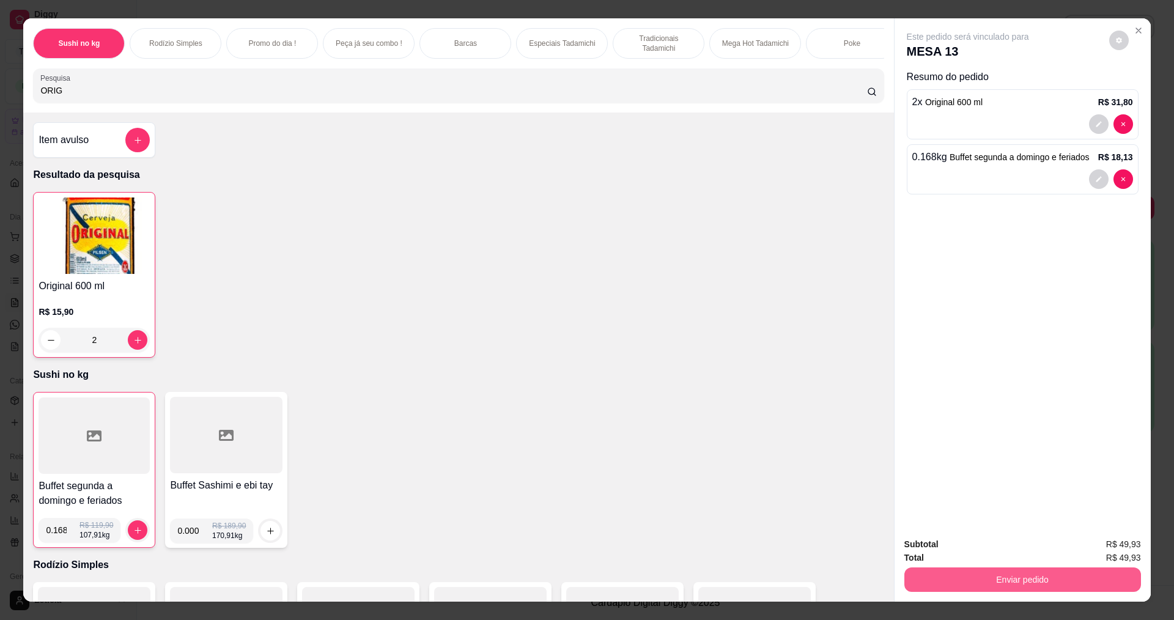
click at [964, 575] on button "Enviar pedido" at bounding box center [1023, 580] width 237 height 24
click at [962, 548] on button "Não registrar e enviar pedido" at bounding box center [982, 549] width 127 height 23
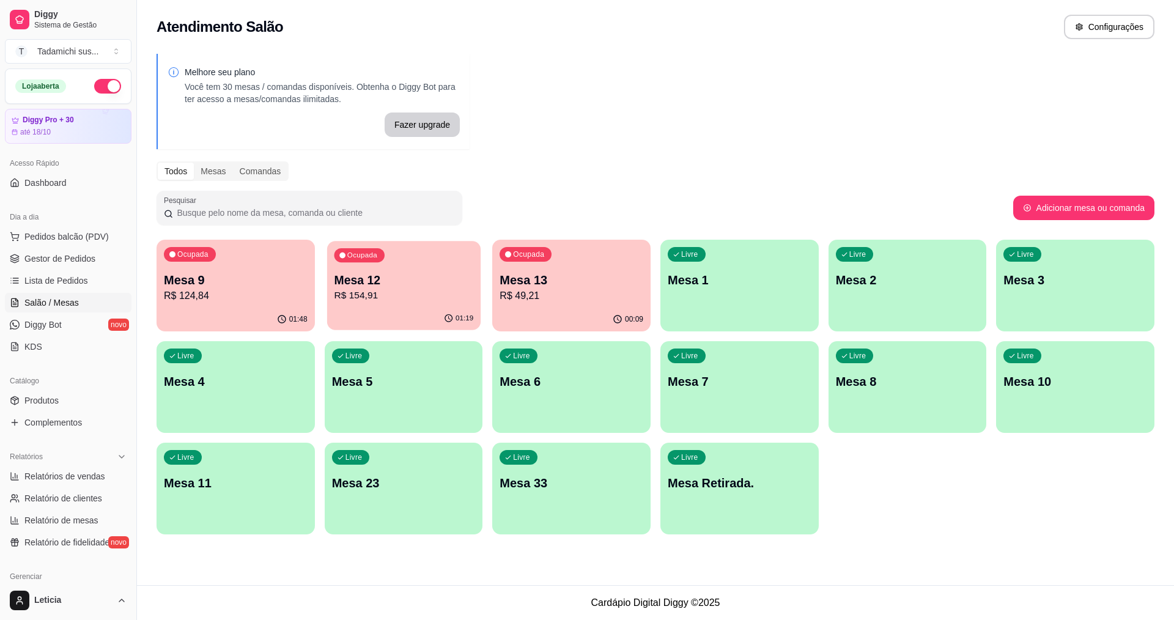
click at [394, 273] on p "Mesa 12" at bounding box center [403, 280] width 139 height 17
click at [240, 283] on p "Mesa 9" at bounding box center [235, 280] width 139 height 17
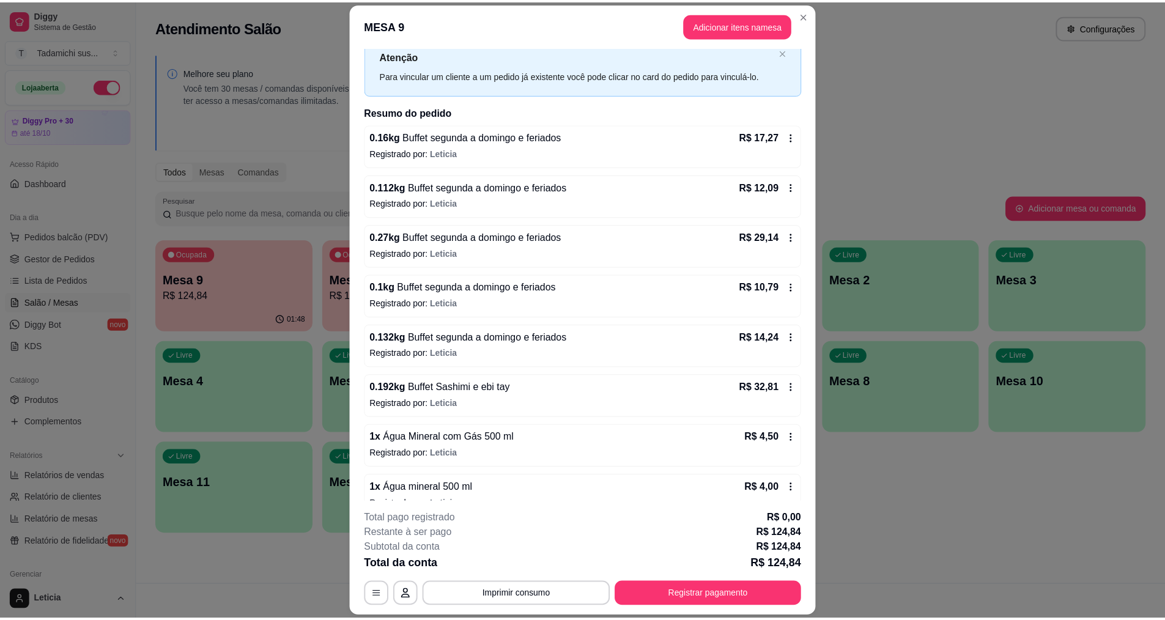
scroll to position [59, 0]
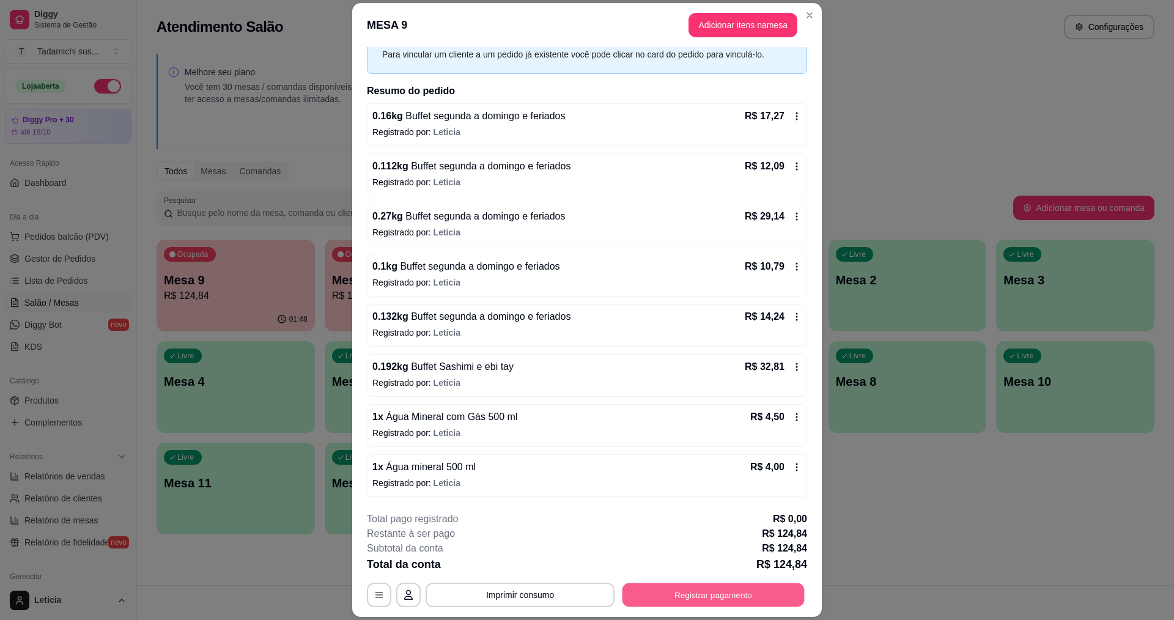
click at [719, 590] on button "Registrar pagamento" at bounding box center [714, 596] width 182 height 24
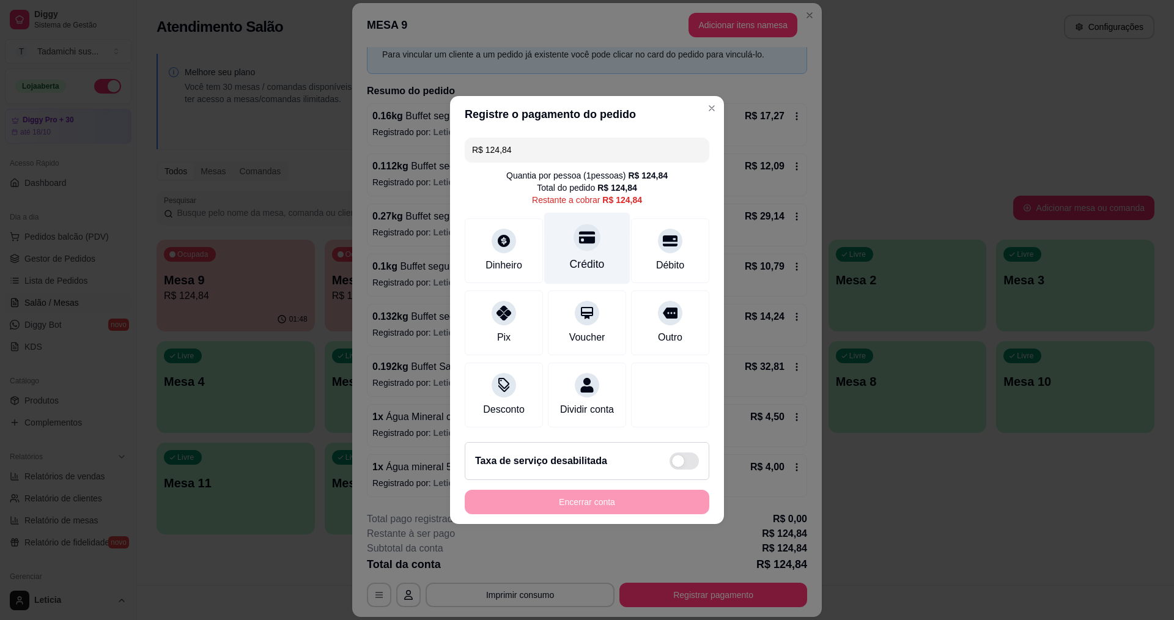
click at [568, 239] on div "Crédito" at bounding box center [587, 249] width 86 height 72
type input "R$ 0,00"
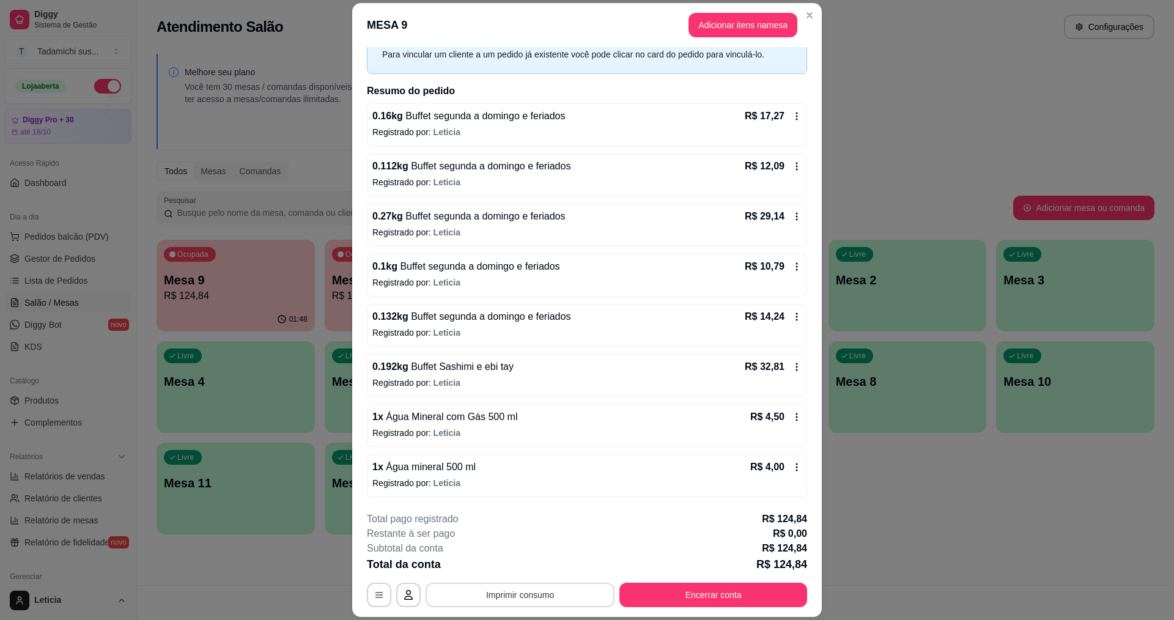
click at [569, 587] on button "Imprimir consumo" at bounding box center [520, 595] width 189 height 24
click at [549, 539] on button "IMPRESSORA HAYOM" at bounding box center [519, 543] width 94 height 20
click at [516, 592] on button "Imprimir consumo" at bounding box center [520, 595] width 189 height 24
click at [532, 541] on button "IMPRESSORA HAYOM" at bounding box center [518, 542] width 91 height 19
click at [720, 595] on button "Encerrar conta" at bounding box center [714, 596] width 182 height 24
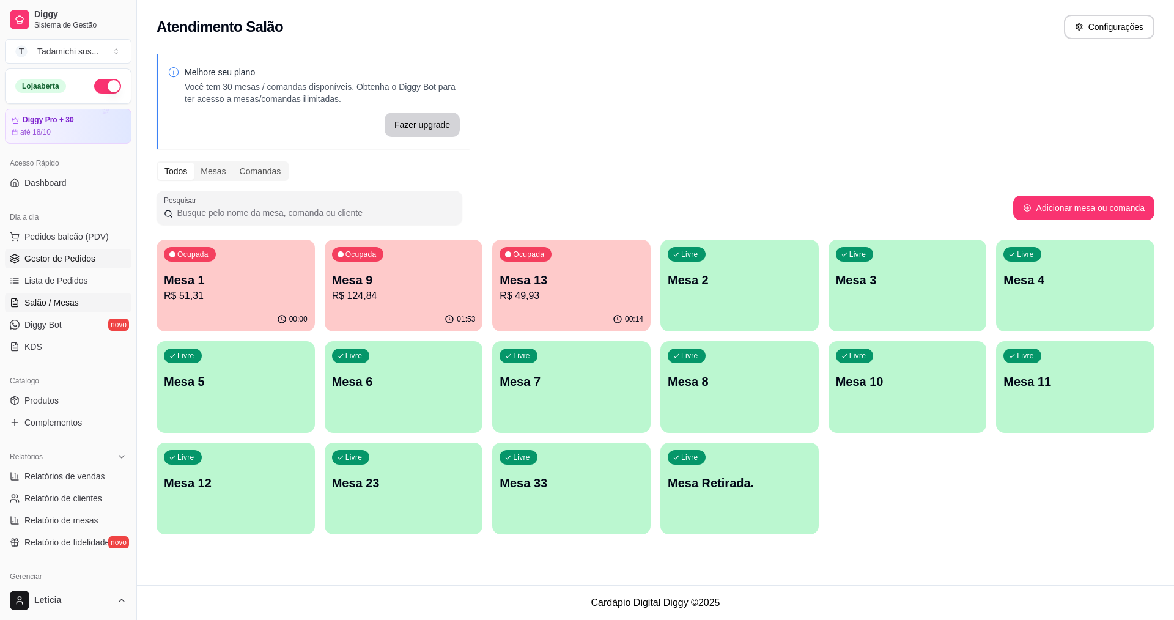
click at [54, 262] on span "Gestor de Pedidos" at bounding box center [59, 259] width 71 height 12
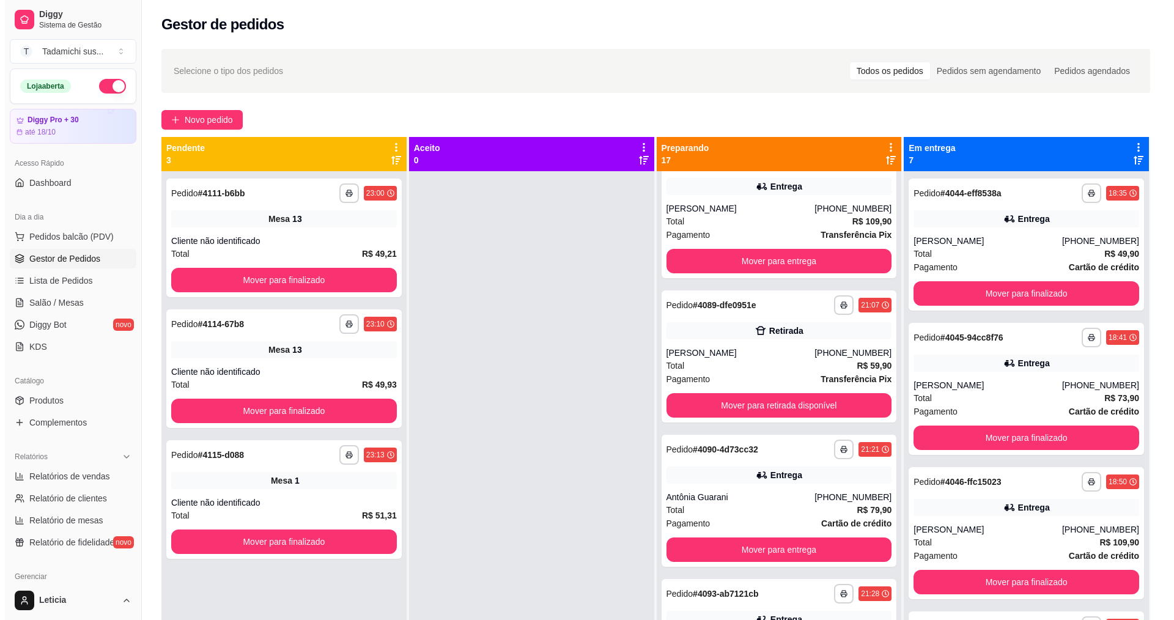
scroll to position [1846, 0]
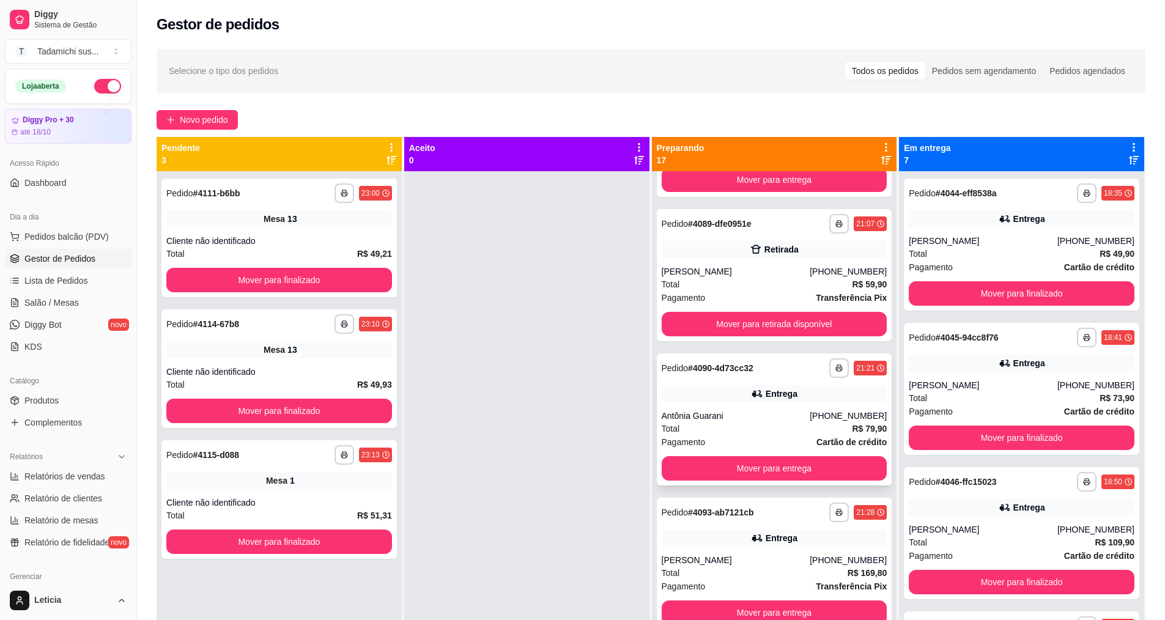
click at [738, 413] on div "Antônia Guarani" at bounding box center [736, 416] width 149 height 12
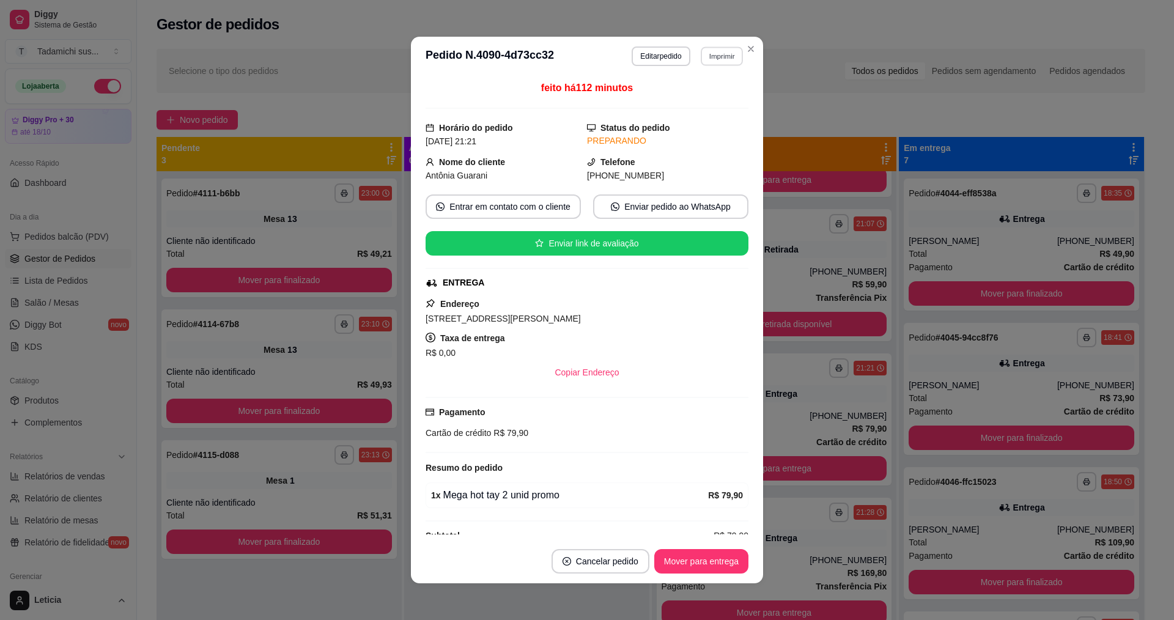
click at [711, 56] on button "Imprimir" at bounding box center [722, 55] width 42 height 19
click at [716, 95] on button "IMPRESSORA HAYOM" at bounding box center [692, 98] width 91 height 19
click at [667, 562] on button "Mover para entrega" at bounding box center [701, 561] width 94 height 24
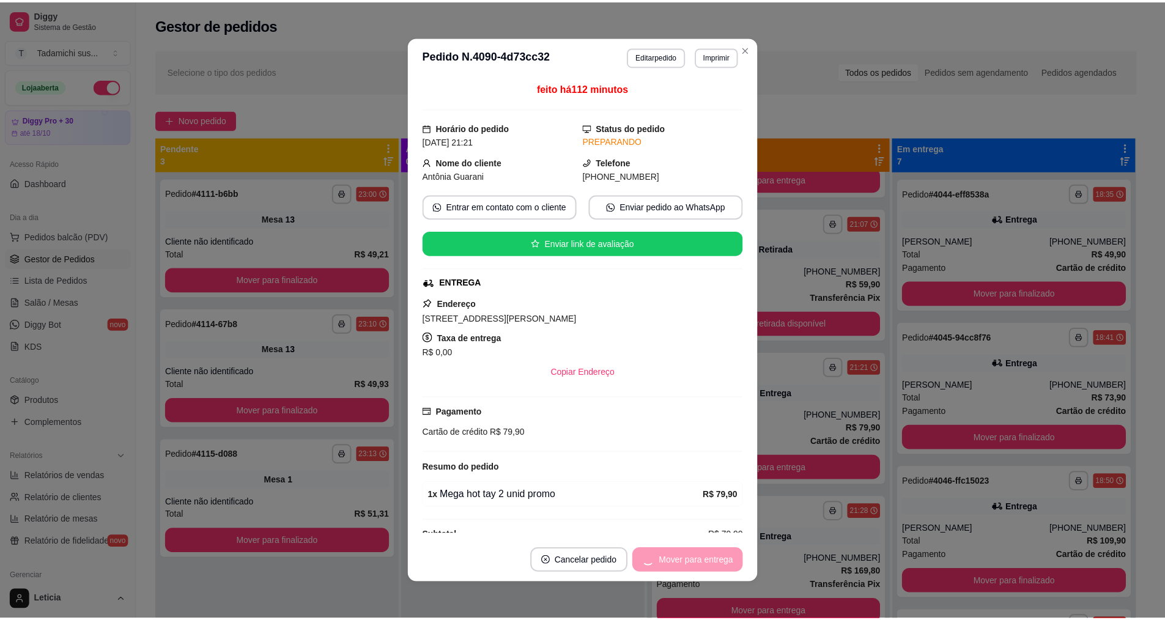
scroll to position [1702, 0]
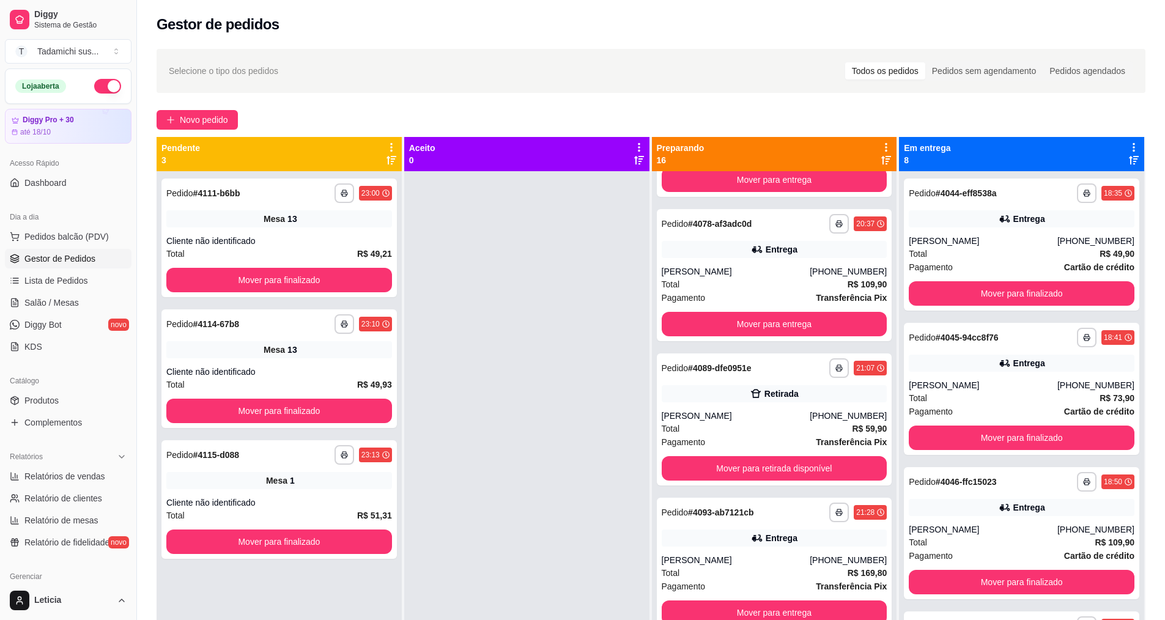
click at [94, 86] on button "button" at bounding box center [107, 86] width 27 height 15
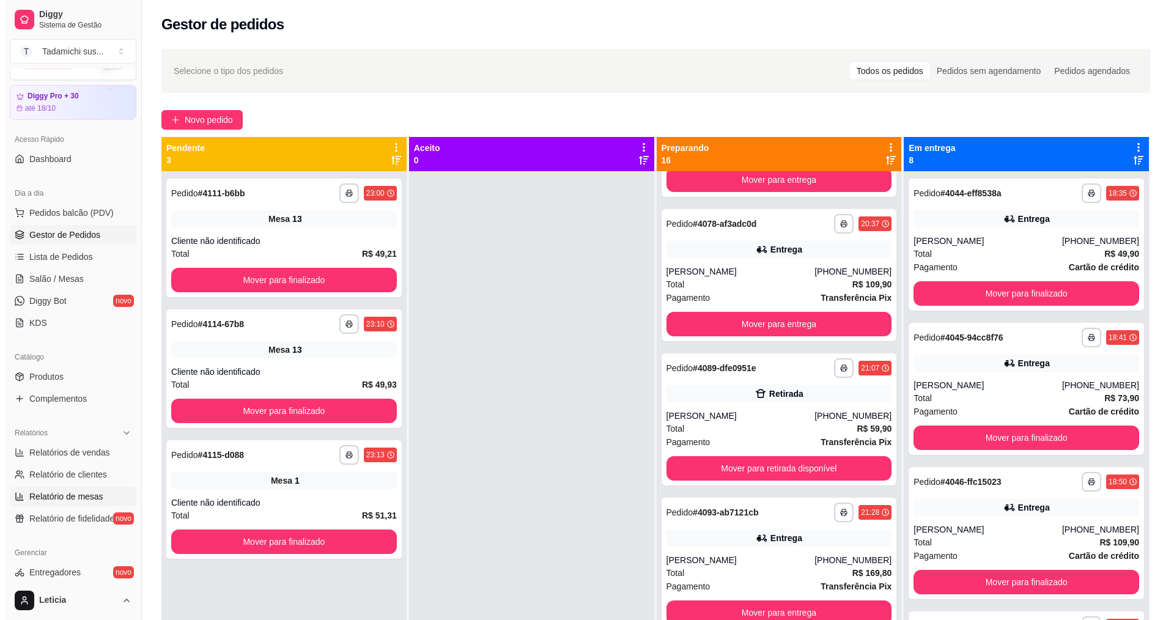
scroll to position [61, 0]
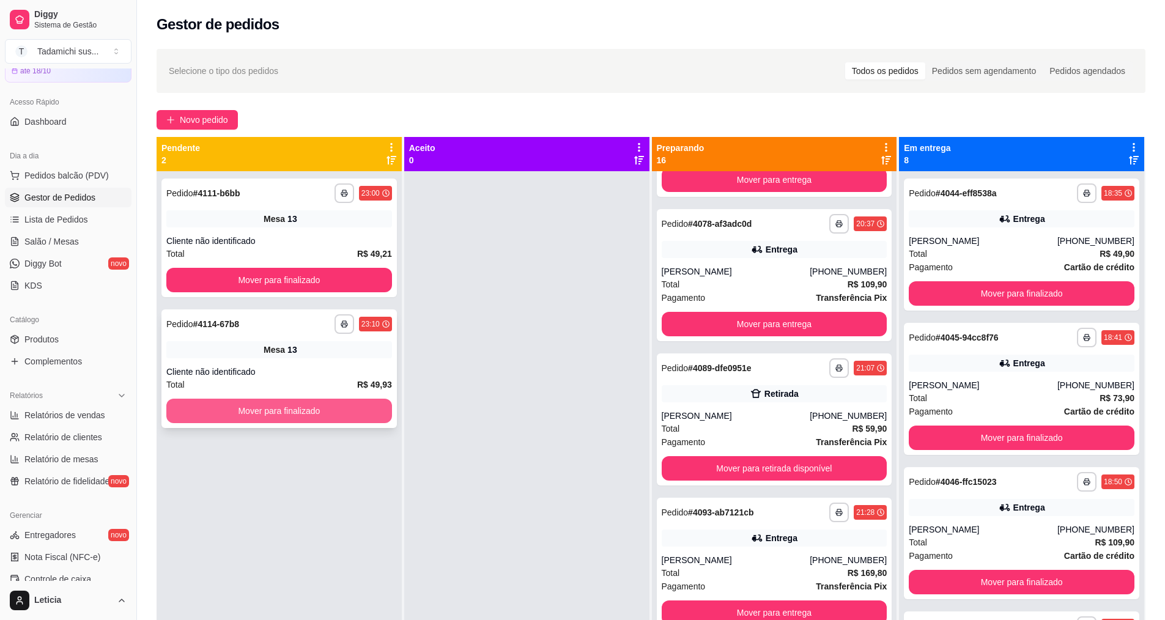
click at [209, 412] on button "Mover para finalizado" at bounding box center [279, 411] width 226 height 24
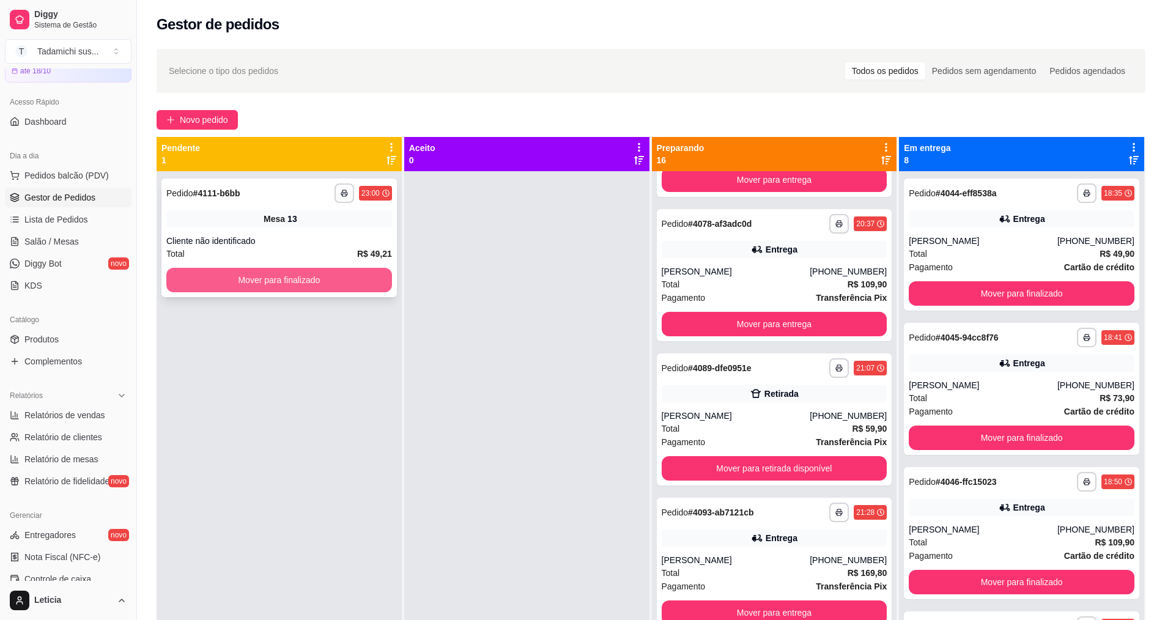
click at [235, 277] on button "Mover para finalizado" at bounding box center [279, 280] width 226 height 24
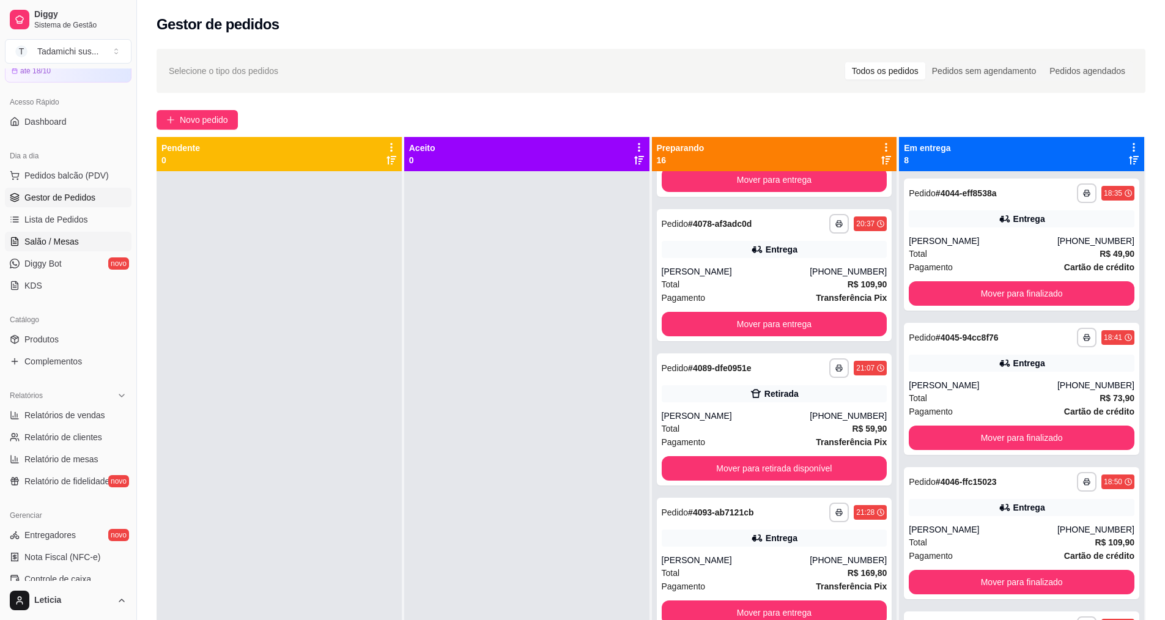
click at [51, 234] on link "Salão / Mesas" at bounding box center [68, 242] width 127 height 20
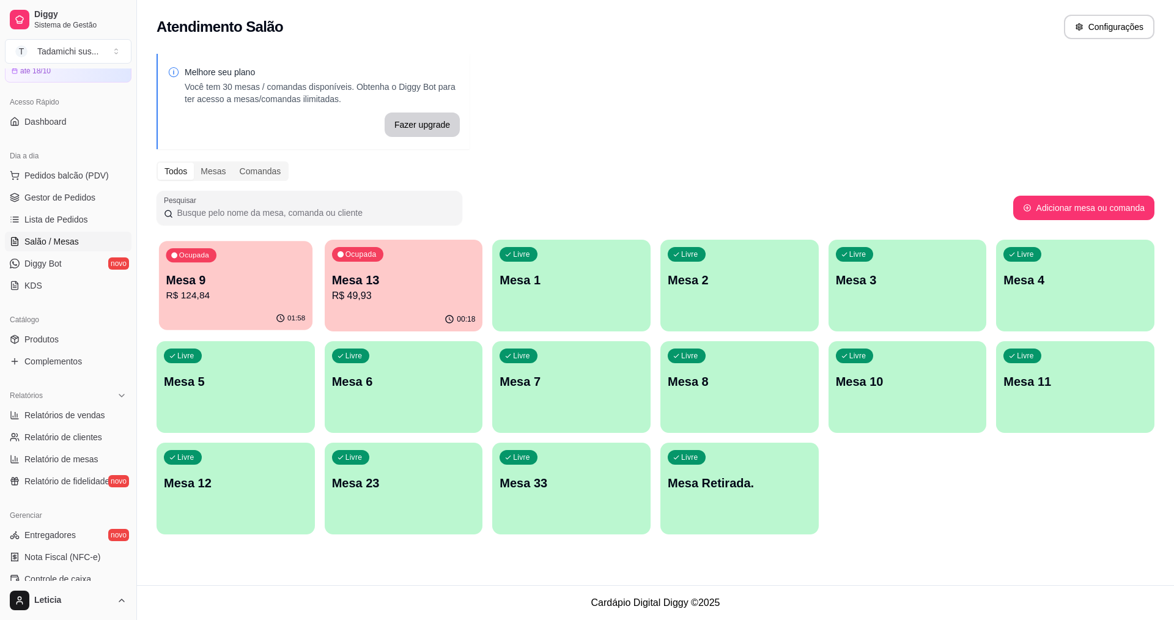
click at [216, 286] on p "Mesa 9" at bounding box center [235, 280] width 139 height 17
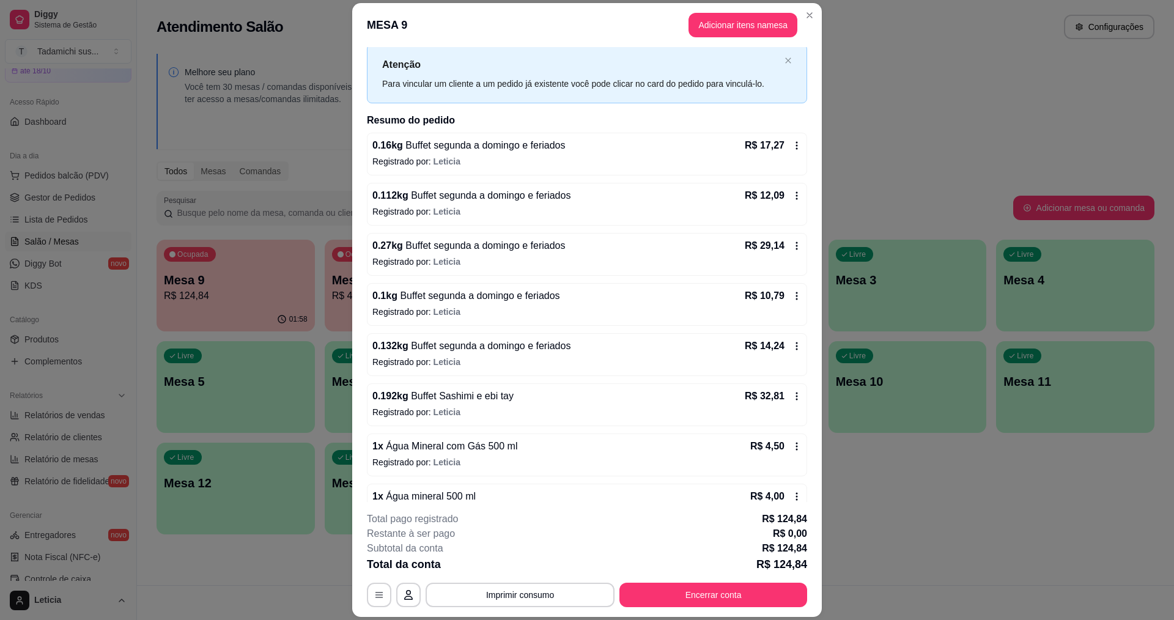
scroll to position [59, 0]
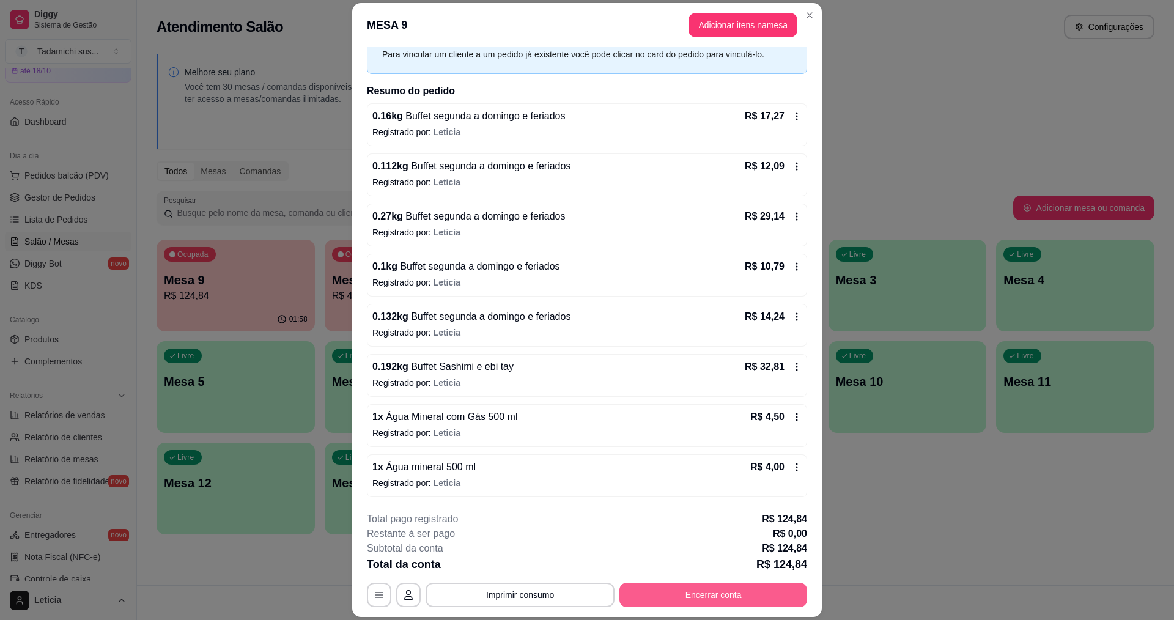
click at [663, 595] on button "Encerrar conta" at bounding box center [714, 595] width 188 height 24
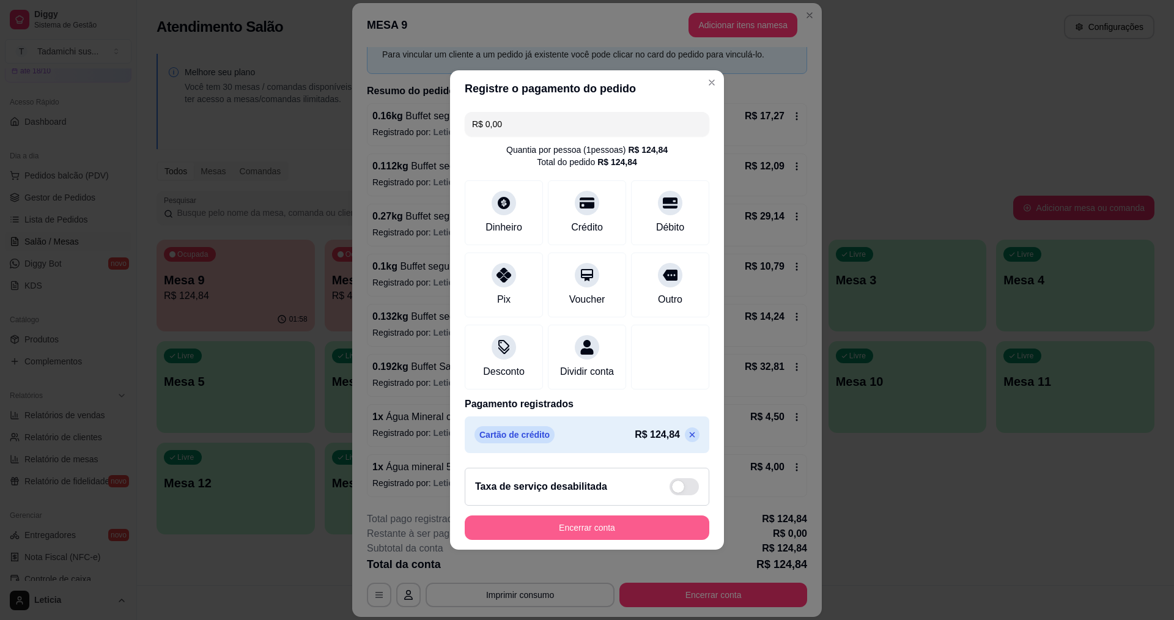
click at [643, 540] on button "Encerrar conta" at bounding box center [587, 528] width 245 height 24
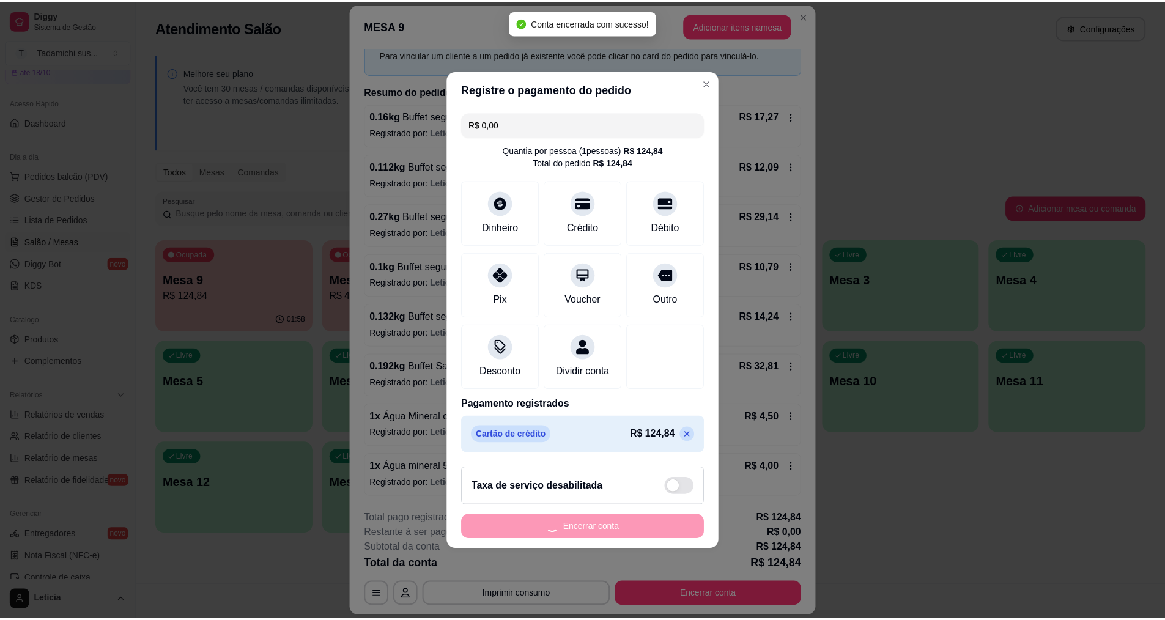
scroll to position [0, 0]
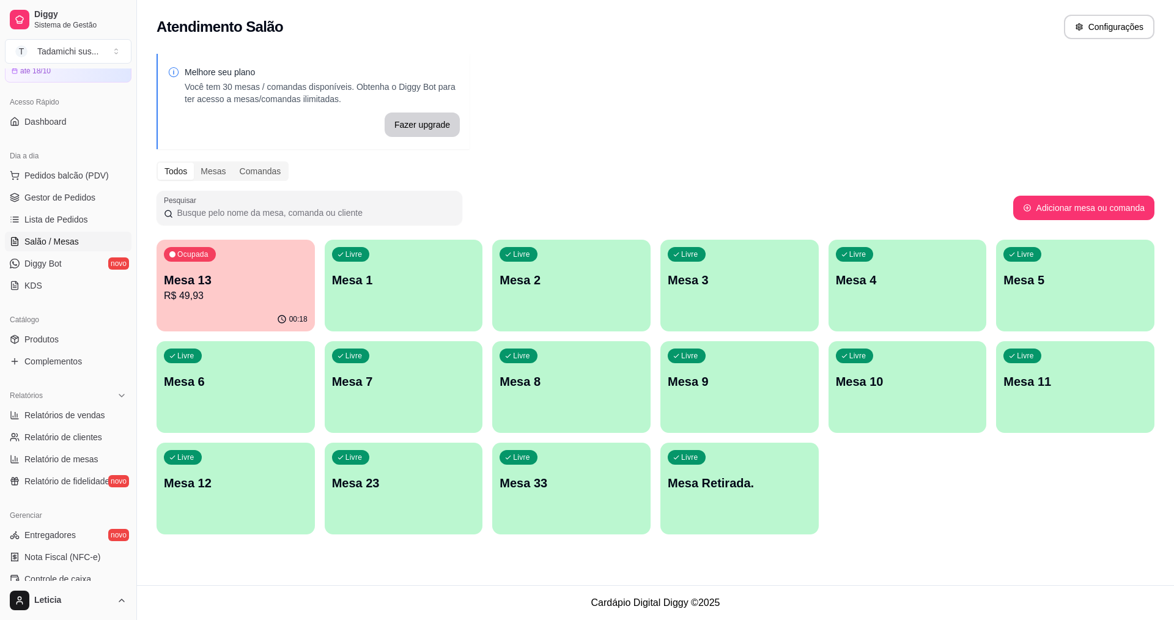
click at [259, 297] on p "R$ 49,93" at bounding box center [236, 296] width 144 height 15
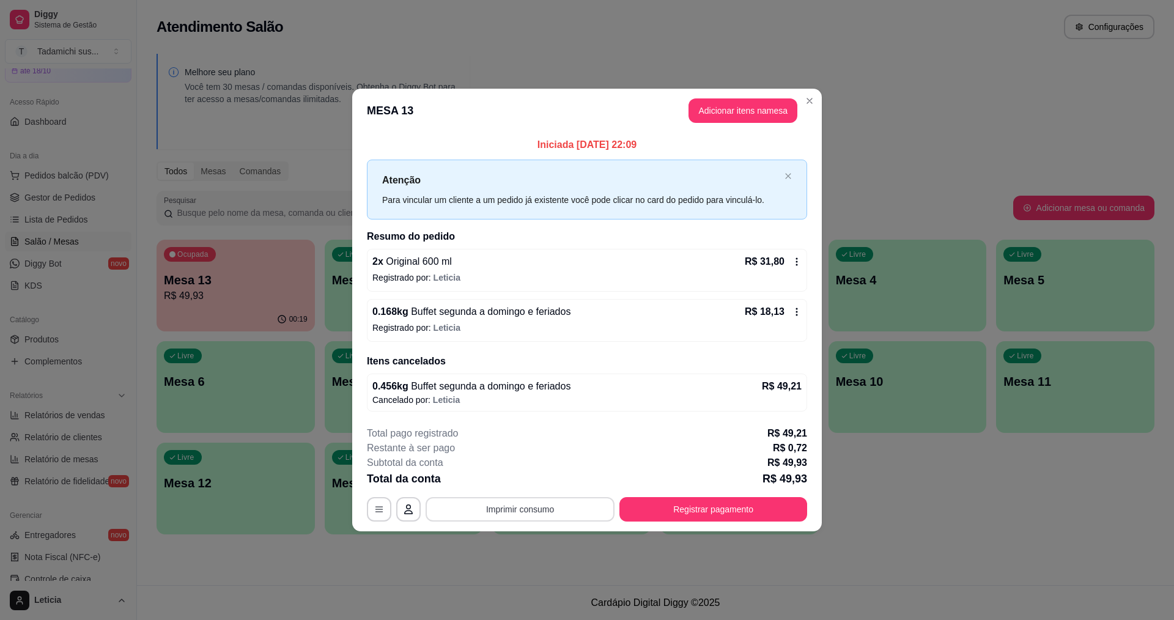
click at [576, 505] on button "Imprimir consumo" at bounding box center [520, 509] width 189 height 24
click at [545, 459] on button "IMPRESSORA HAYOM" at bounding box center [523, 456] width 91 height 19
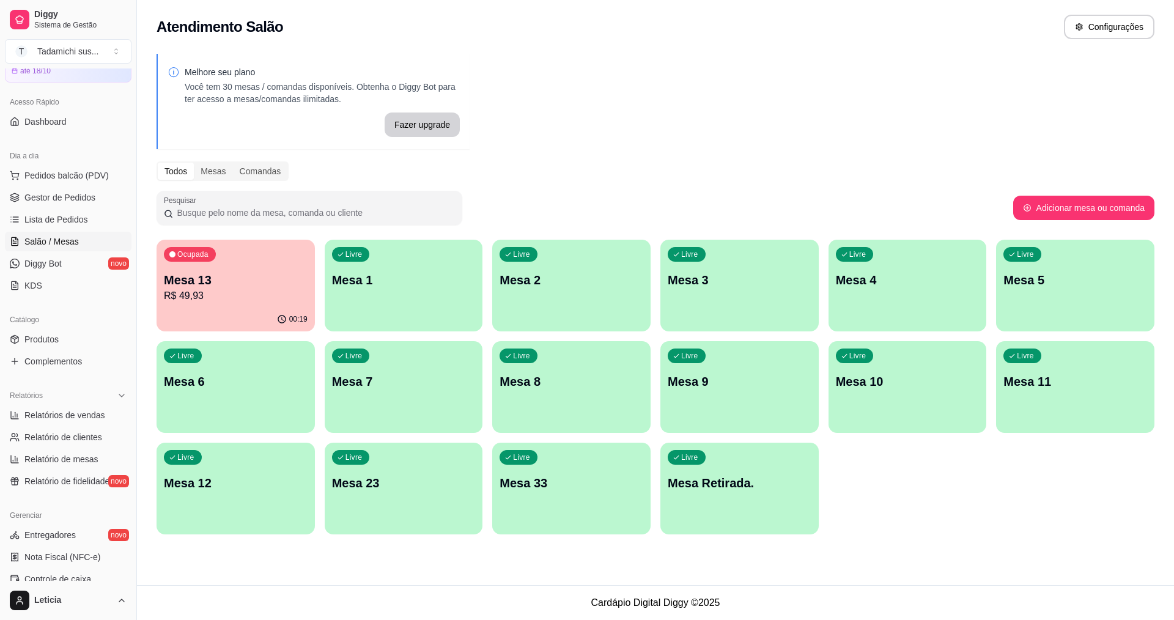
click at [186, 305] on div "Ocupada Mesa 13 R$ 49,93" at bounding box center [236, 274] width 158 height 68
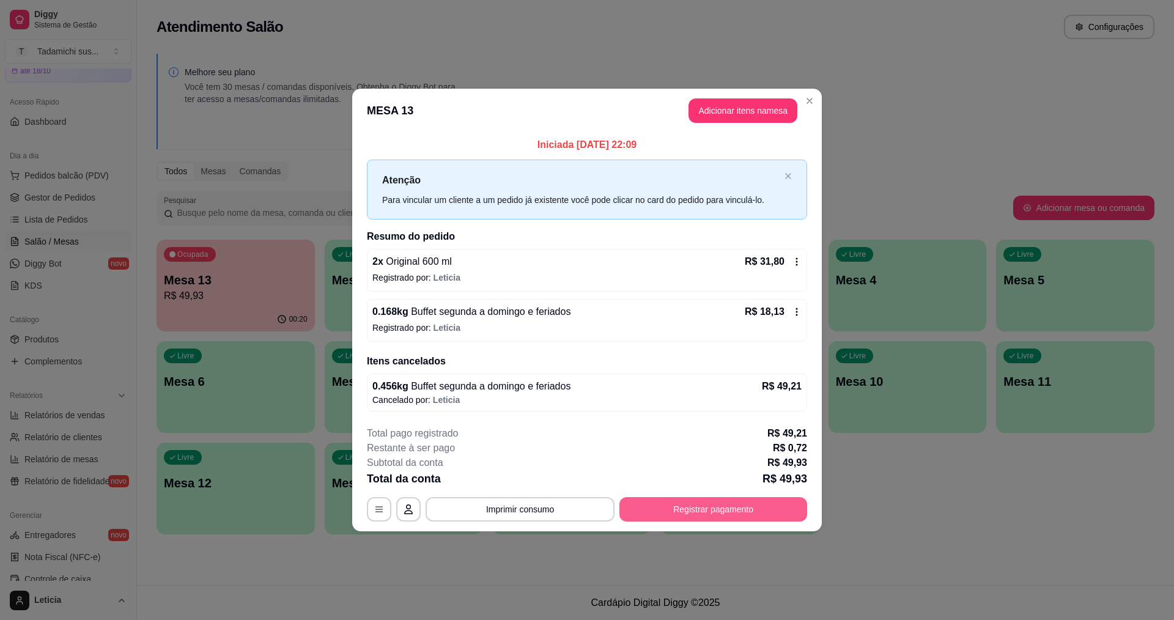
click at [652, 507] on button "Registrar pagamento" at bounding box center [714, 509] width 188 height 24
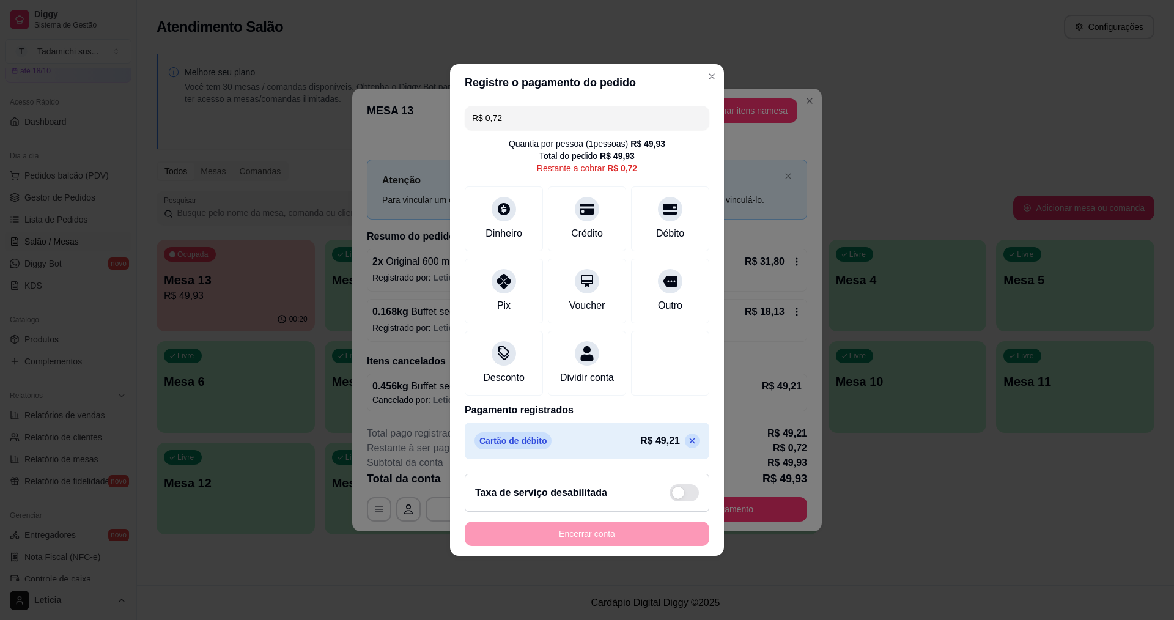
click at [678, 497] on span at bounding box center [684, 492] width 29 height 17
click at [677, 497] on input "checkbox" at bounding box center [673, 499] width 8 height 8
checkbox input "false"
type input "R$ 5,71"
checkbox input "true"
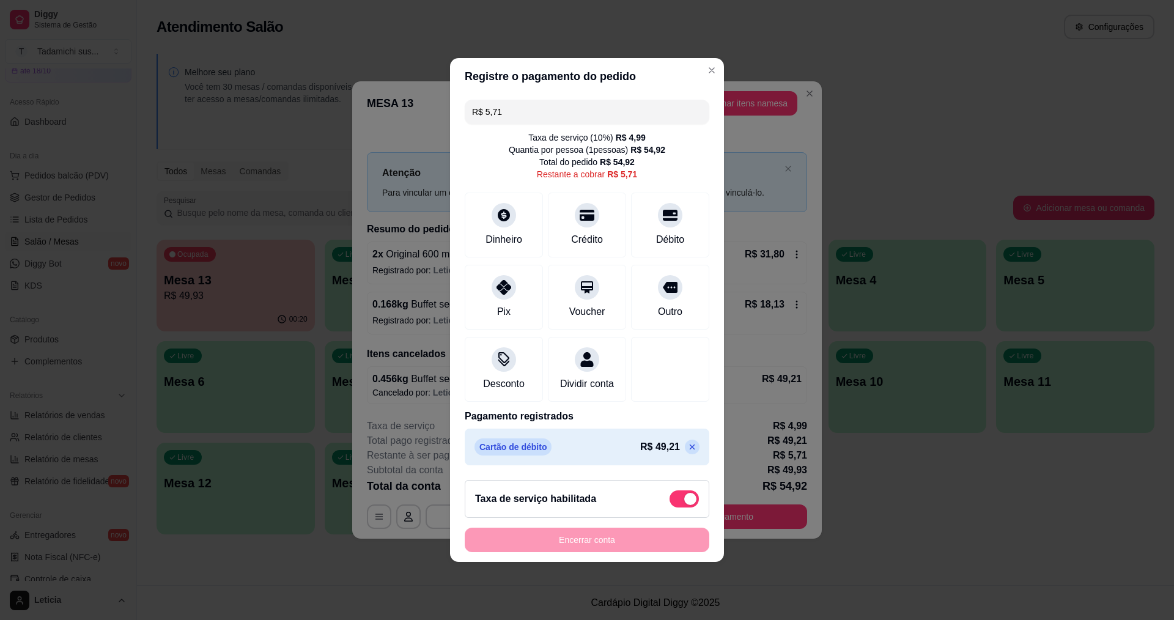
click at [690, 450] on icon at bounding box center [693, 448] width 6 height 6
type input "R$ 54,92"
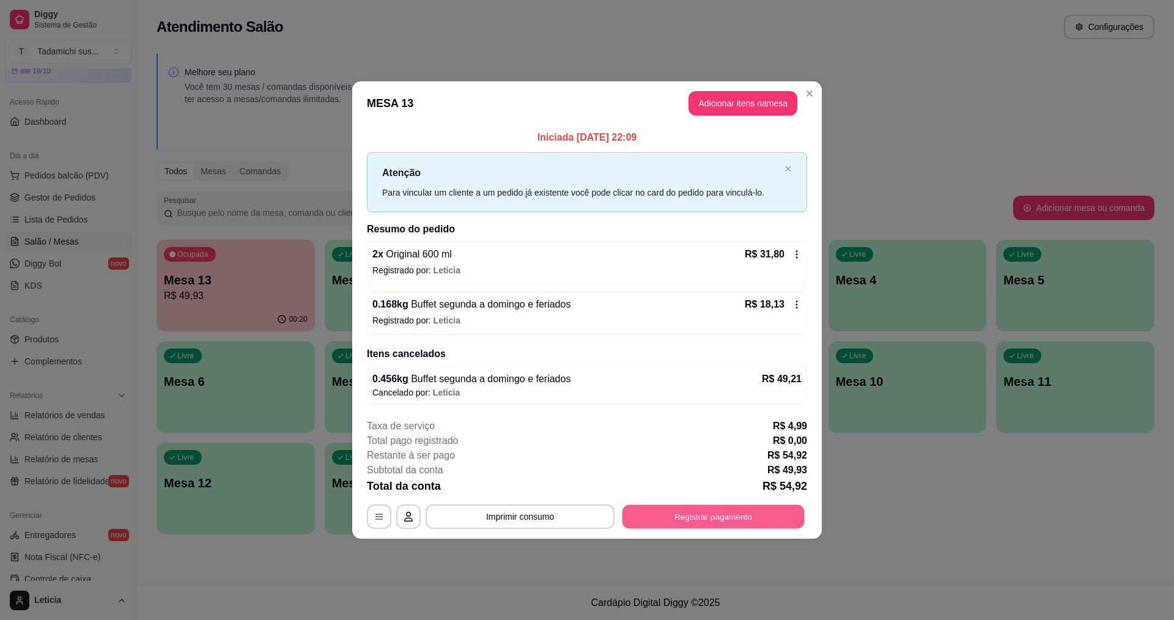
click at [729, 519] on button "Registrar pagamento" at bounding box center [714, 517] width 182 height 24
click at [651, 520] on button "Registrar pagamento" at bounding box center [714, 517] width 182 height 24
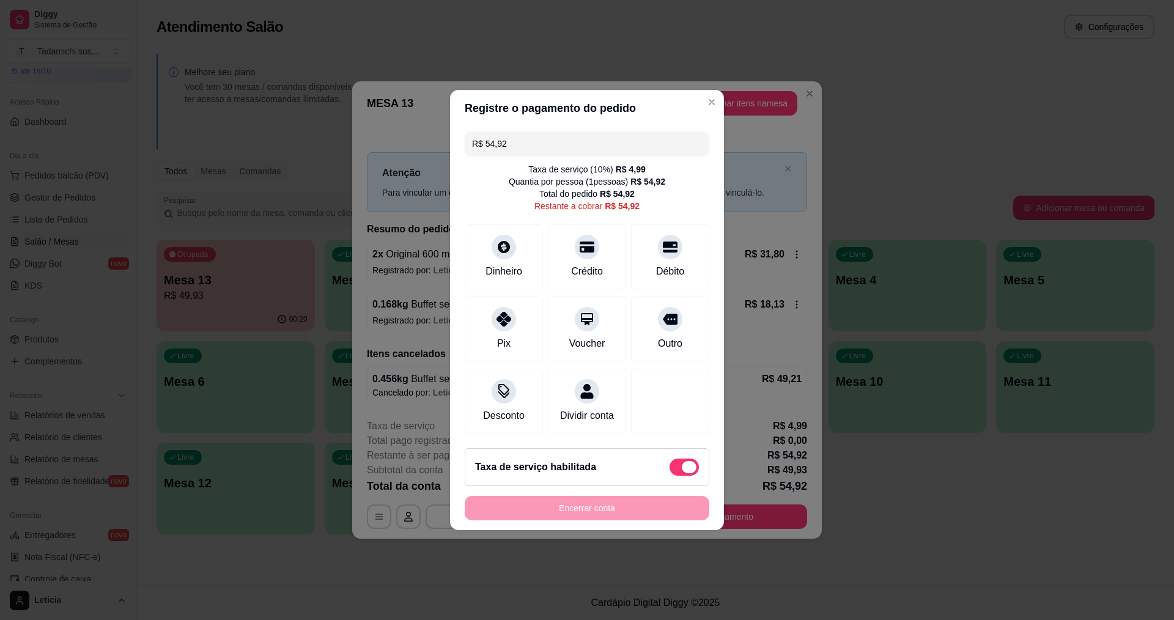
click at [670, 469] on span at bounding box center [684, 467] width 29 height 17
click at [669, 470] on input "checkbox" at bounding box center [673, 474] width 8 height 8
checkbox input "true"
type input "R$ 49,93"
checkbox input "false"
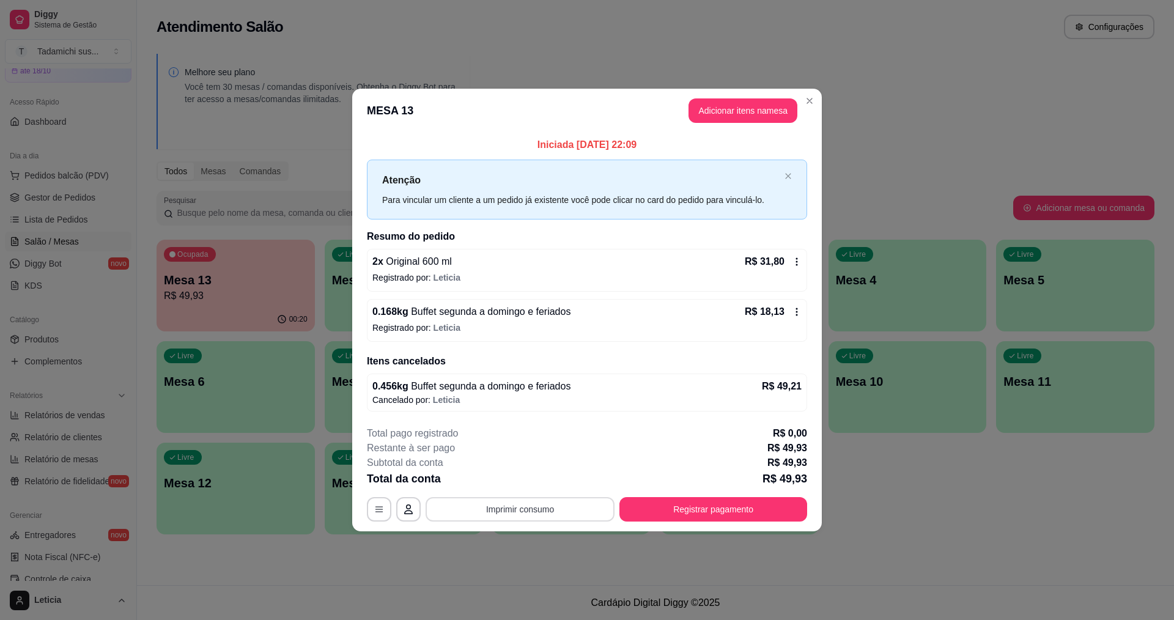
click at [557, 498] on button "Imprimir consumo" at bounding box center [520, 509] width 189 height 24
click at [555, 450] on button "IMPRESSORA HAYOM" at bounding box center [523, 456] width 91 height 19
click at [692, 505] on button "Registrar pagamento" at bounding box center [714, 509] width 182 height 24
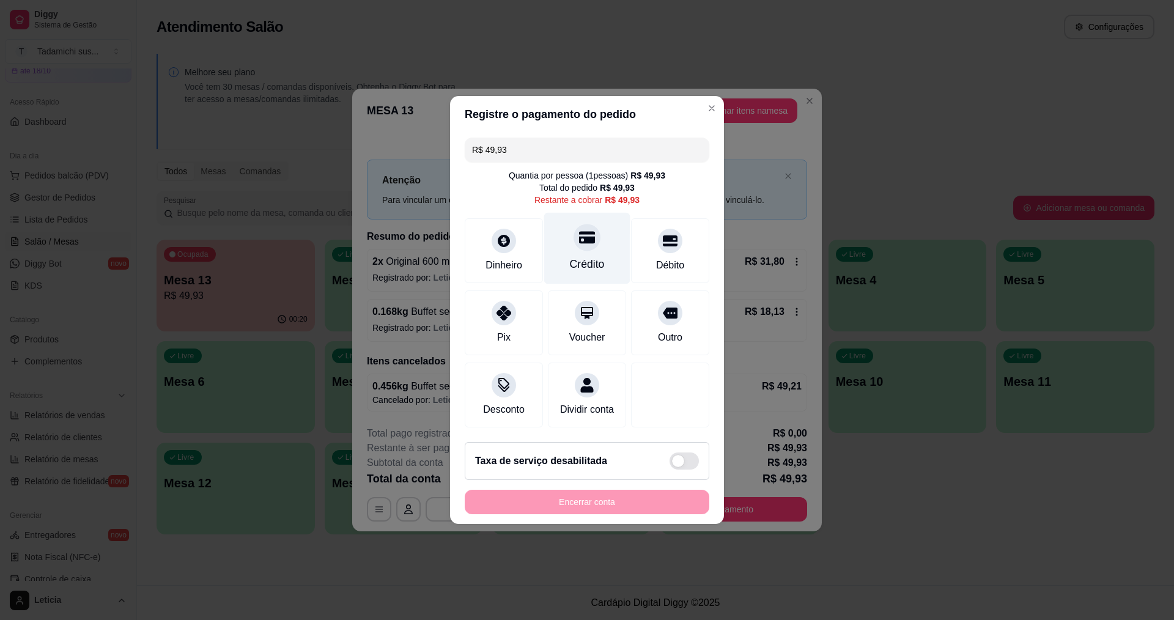
click at [607, 249] on div "Crédito" at bounding box center [587, 249] width 86 height 72
type input "R$ 0,00"
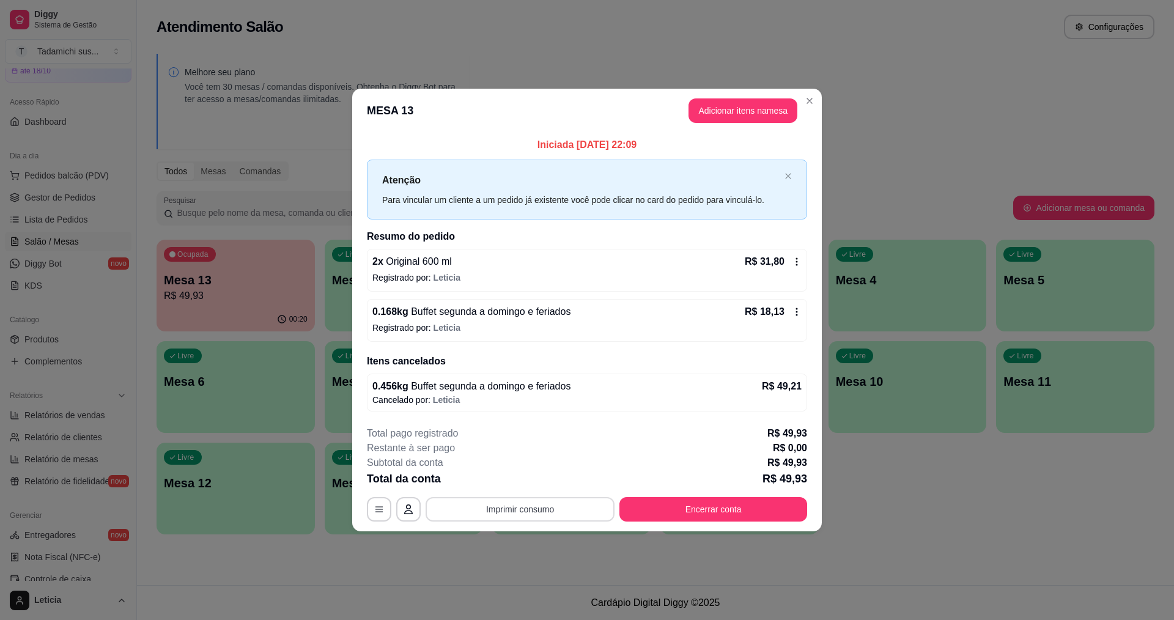
click at [512, 513] on button "Imprimir consumo" at bounding box center [520, 509] width 189 height 24
click at [536, 453] on button "IMPRESSORA HAYOM" at bounding box center [523, 456] width 91 height 19
click at [776, 514] on button "Encerrar conta" at bounding box center [714, 509] width 182 height 24
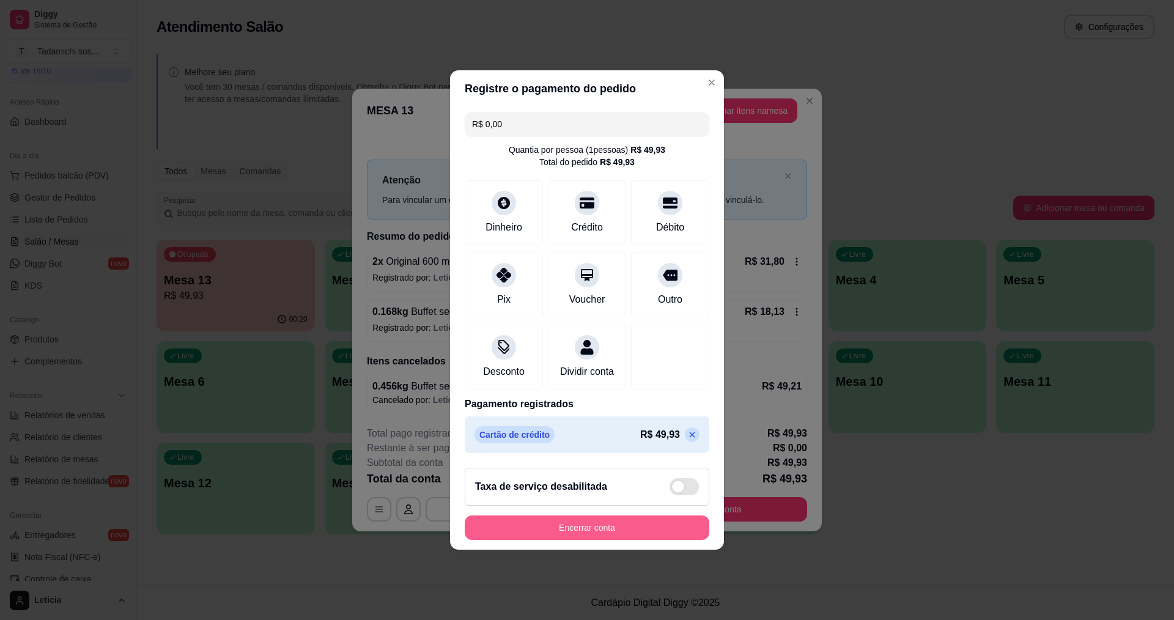
click at [623, 532] on button "Encerrar conta" at bounding box center [587, 528] width 245 height 24
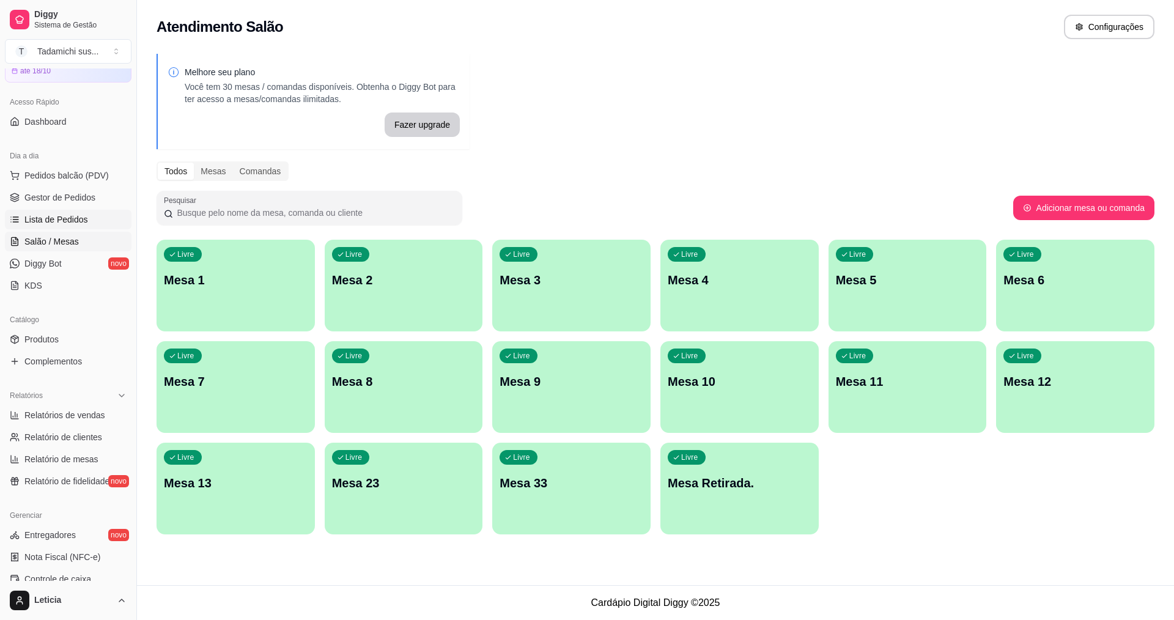
click at [65, 218] on span "Lista de Pedidos" at bounding box center [56, 219] width 64 height 12
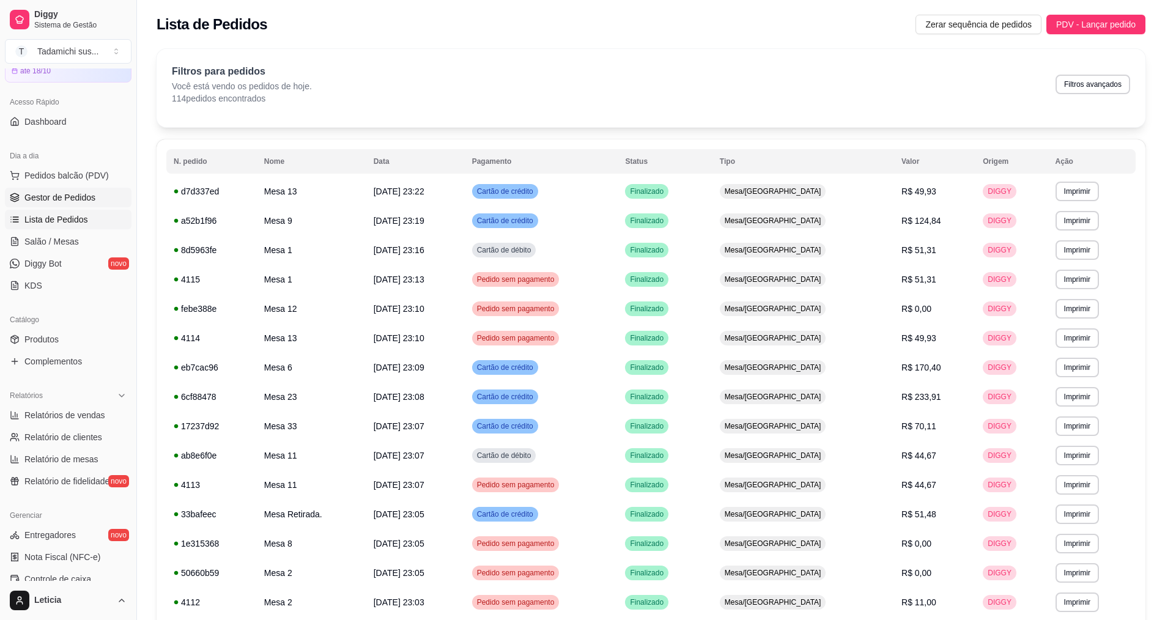
click at [64, 193] on span "Gestor de Pedidos" at bounding box center [59, 197] width 71 height 12
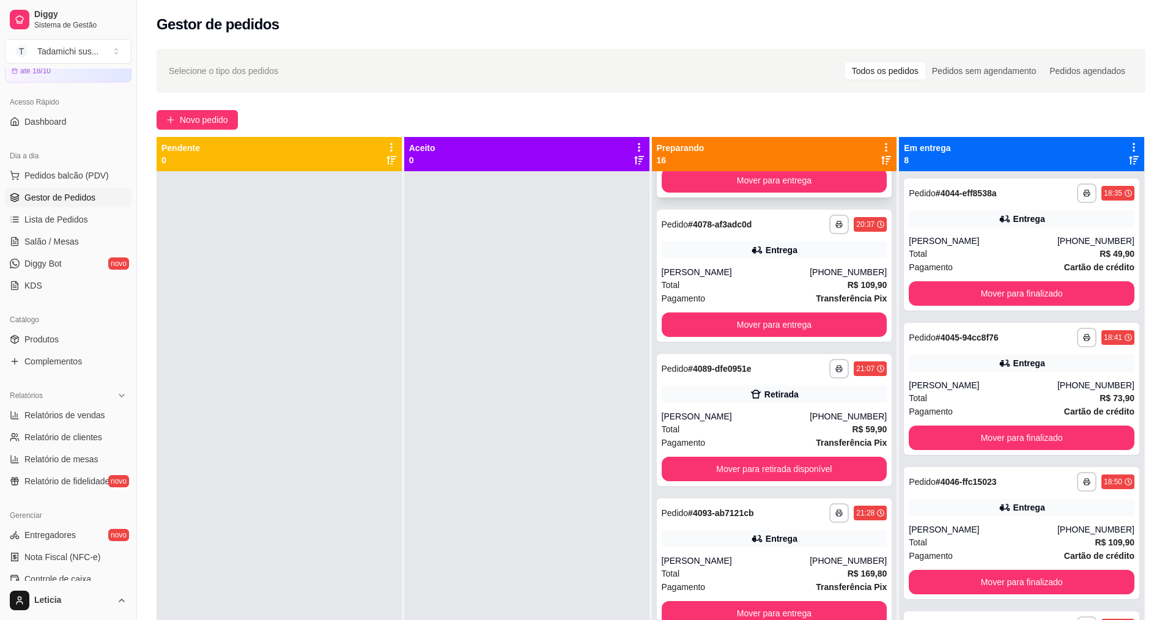
scroll to position [1702, 0]
click at [757, 513] on div "**********" at bounding box center [775, 513] width 226 height 20
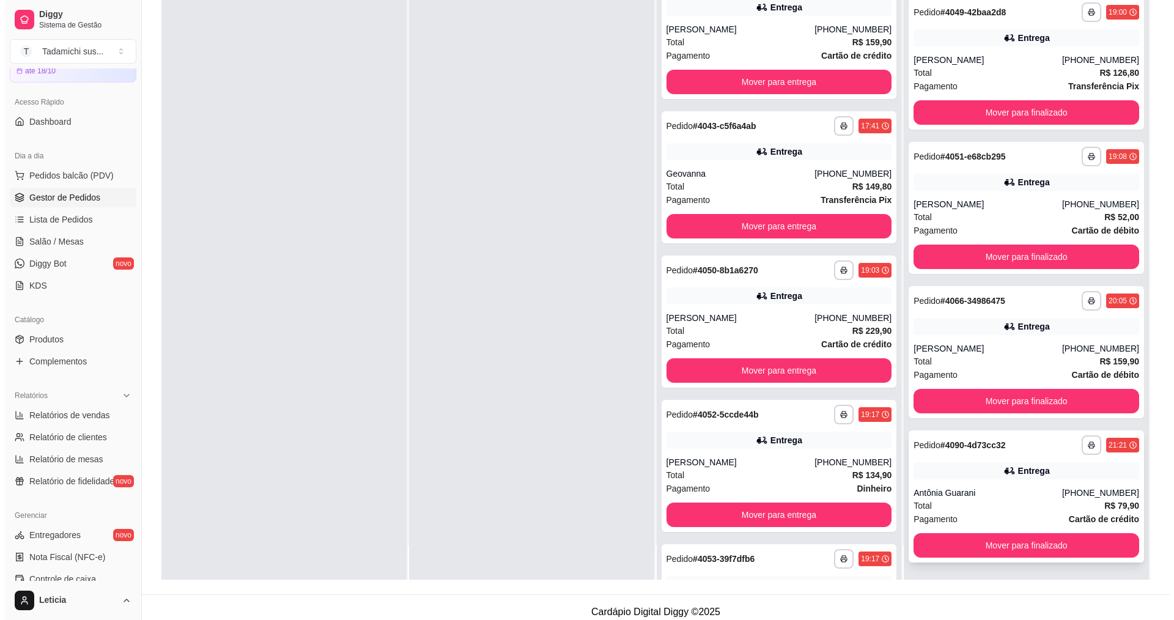
scroll to position [183, 0]
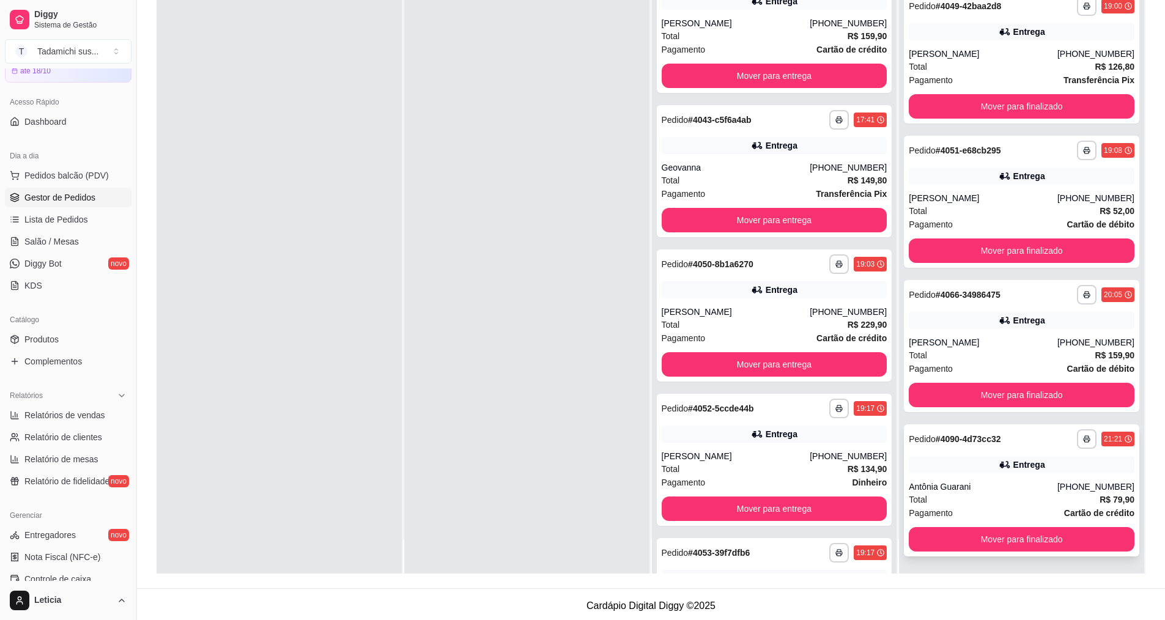
click at [947, 452] on div "**********" at bounding box center [1021, 490] width 235 height 132
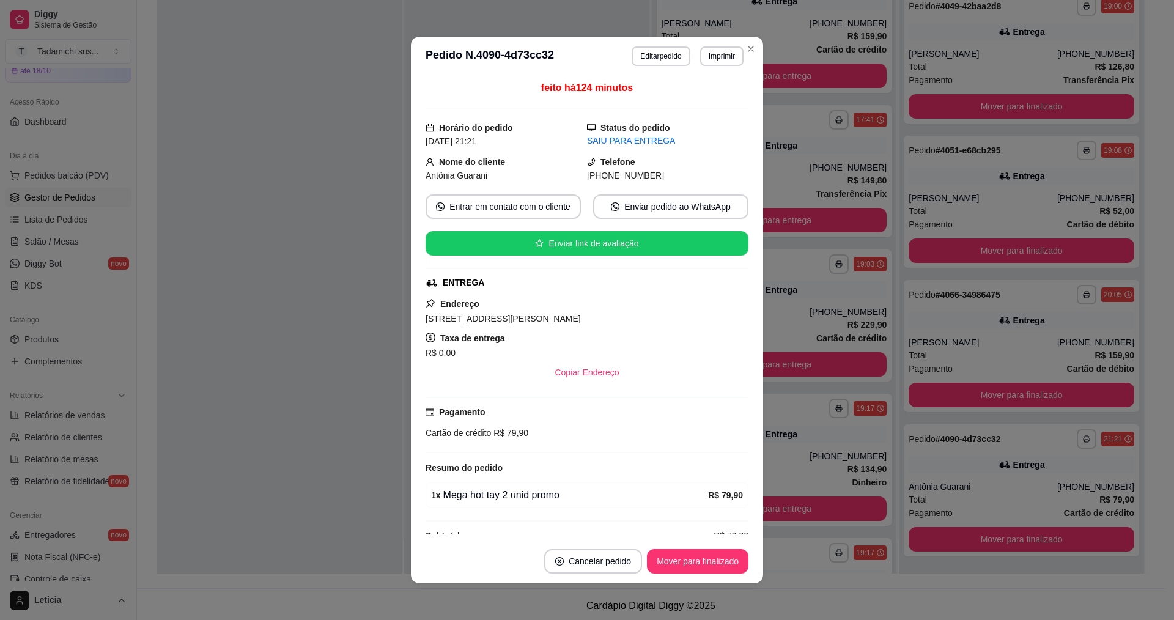
click at [718, 72] on header "**********" at bounding box center [587, 56] width 352 height 39
click at [716, 54] on button "Imprimir" at bounding box center [721, 56] width 43 height 20
click at [717, 96] on button "IMPRESSORA HAYOM" at bounding box center [692, 99] width 94 height 20
click at [732, 563] on button "Mover para finalizado" at bounding box center [698, 561] width 102 height 24
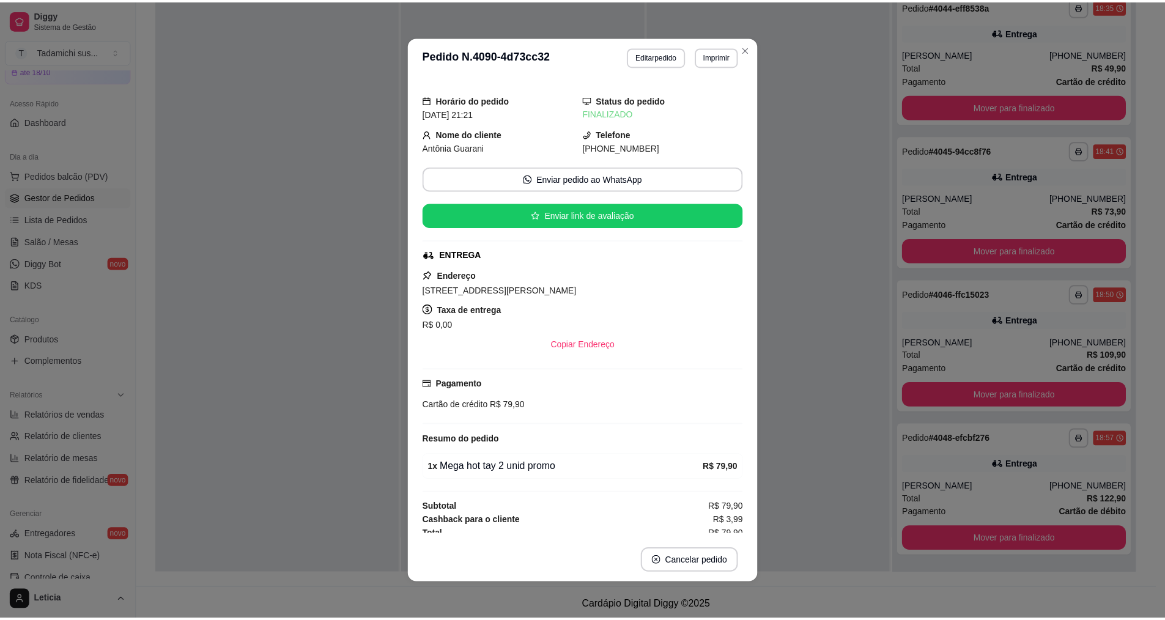
scroll to position [0, 0]
